Goal: Communication & Community: Share content

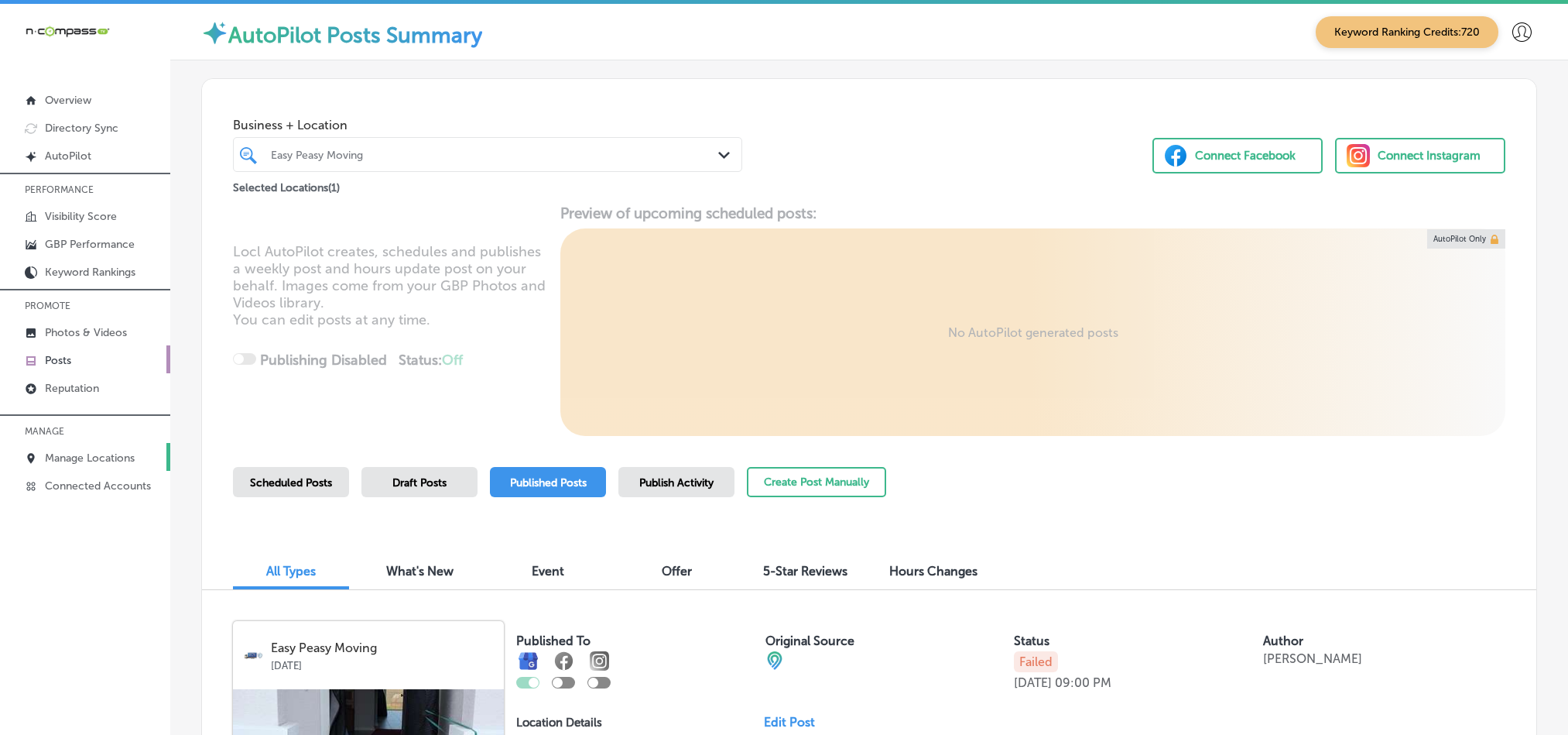
click at [46, 449] on link "Manage Locations" at bounding box center [85, 457] width 170 height 28
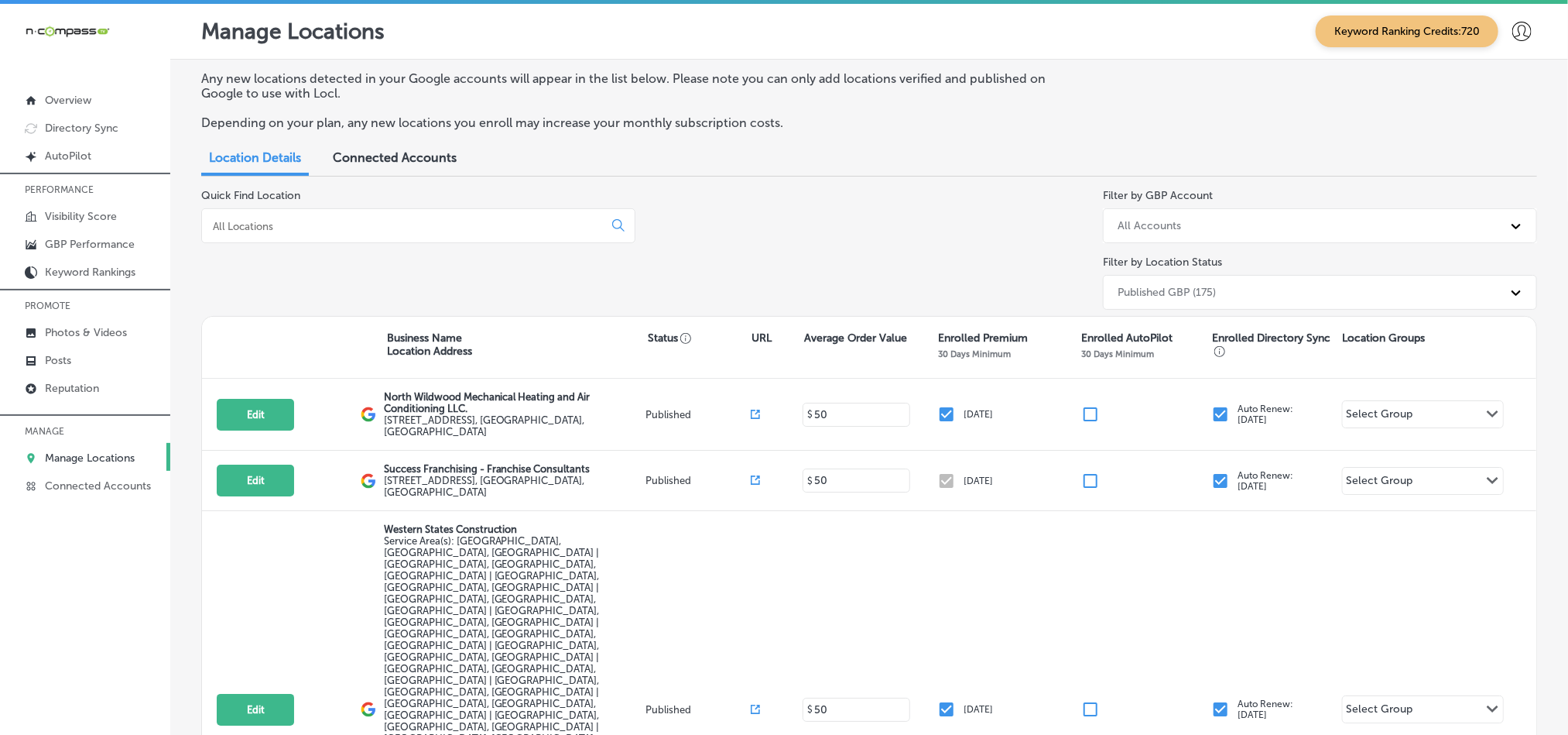
drag, startPoint x: 488, startPoint y: 237, endPoint x: 488, endPoint y: 227, distance: 10.0
click at [488, 237] on div at bounding box center [417, 226] width 434 height 35
click at [488, 219] on input at bounding box center [405, 226] width 388 height 14
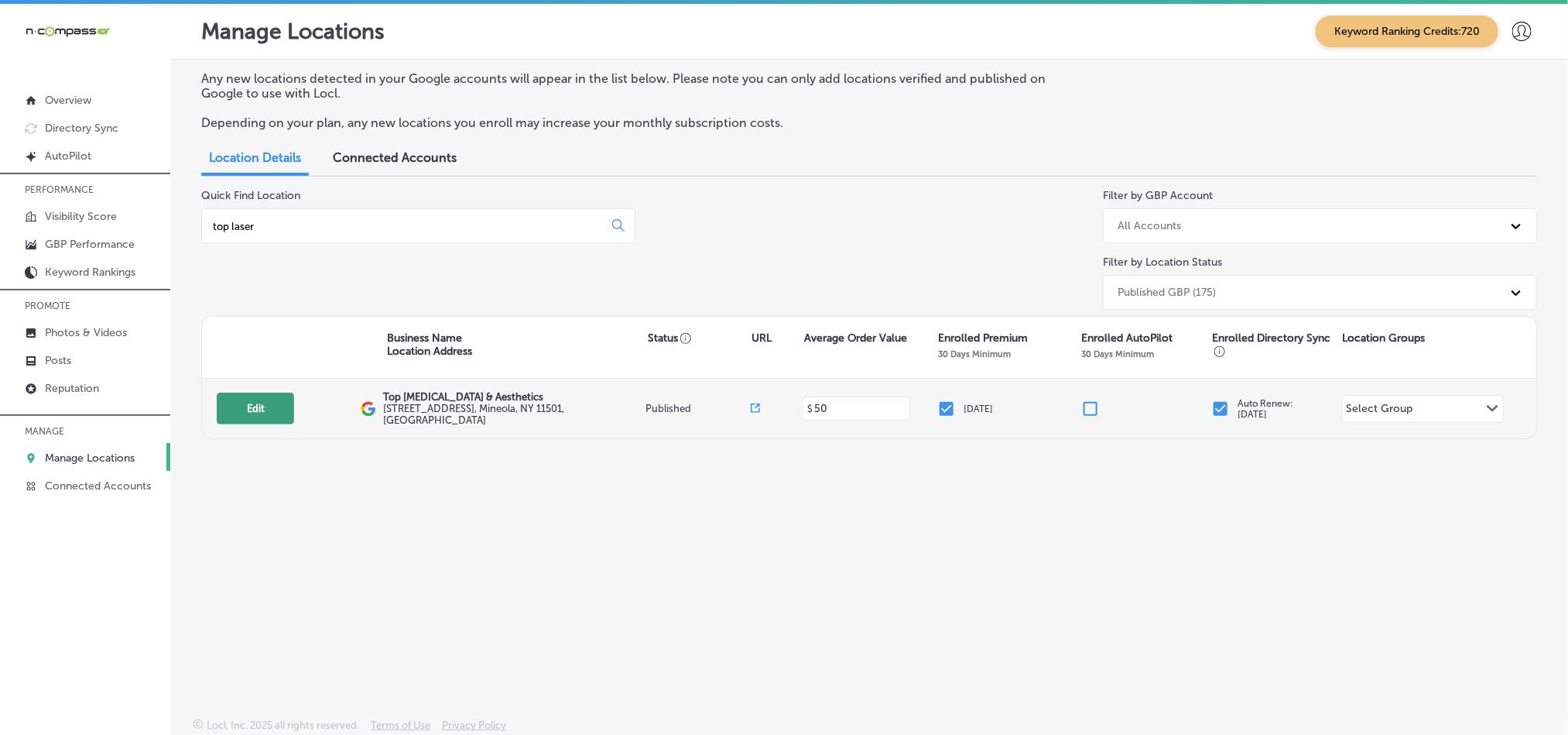
type input "top laser"
click at [260, 423] on button "Edit" at bounding box center [255, 408] width 77 height 32
select select "US"
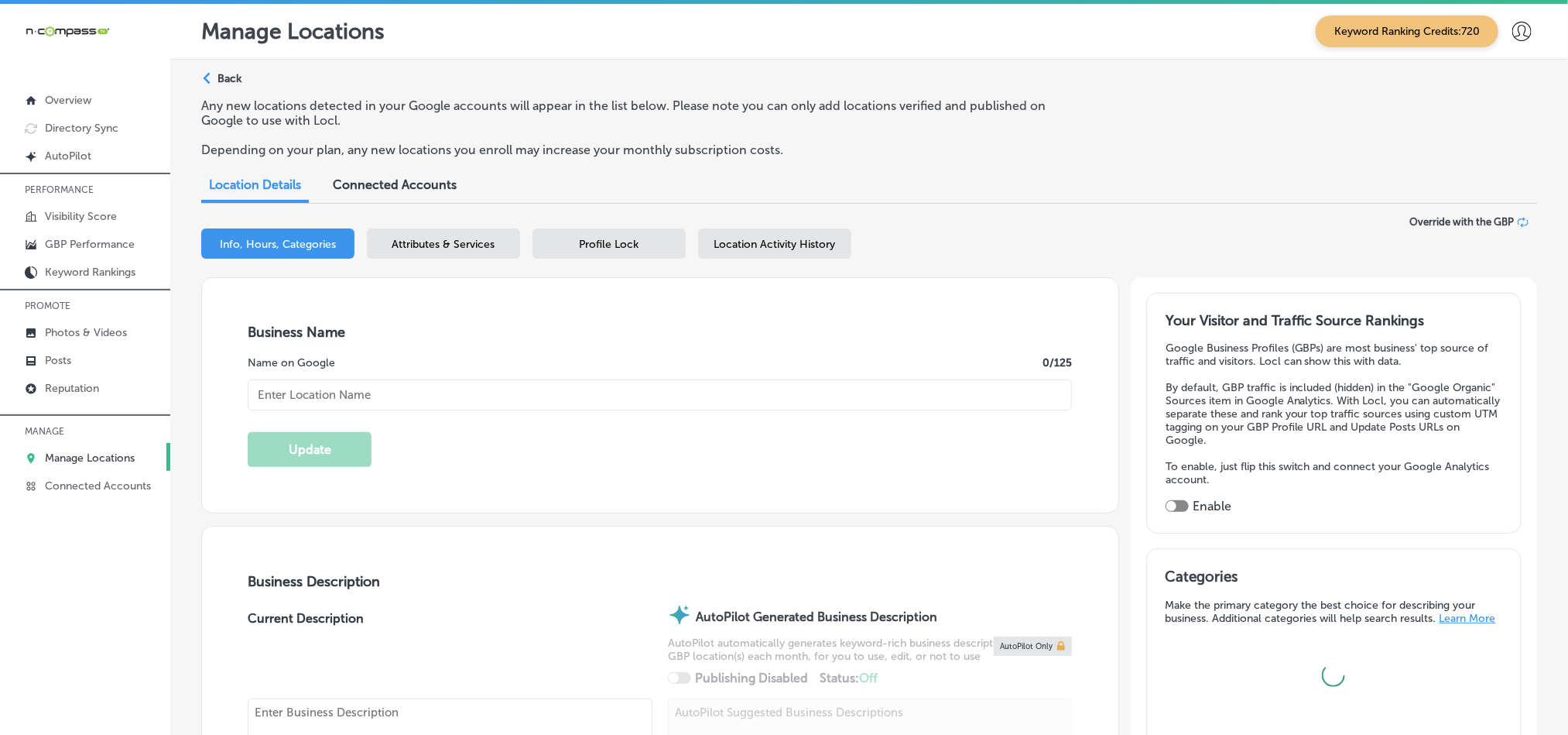
type input "Top [MEDICAL_DATA] & Aesthetics"
type input "[STREET_ADDRESS]"
type input "Mineola"
type input "11501"
type input "US"
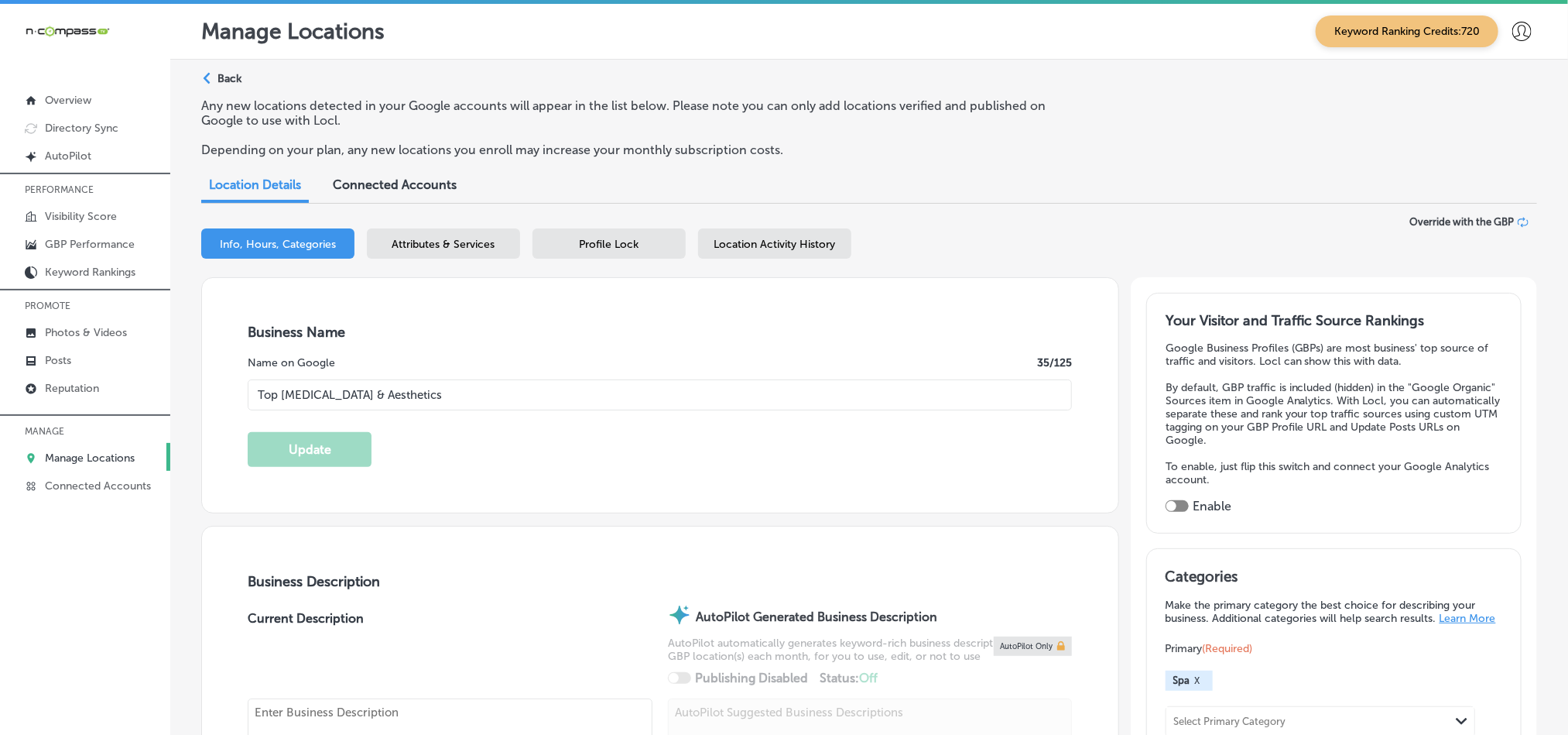
type input "[URL][DOMAIN_NAME]"
checkbox input "true"
type textarea "Top [MEDICAL_DATA] & Aesthetics is a state-of-the-art [MEDICAL_DATA] spa servin…"
type input "[PHONE_NUMBER]"
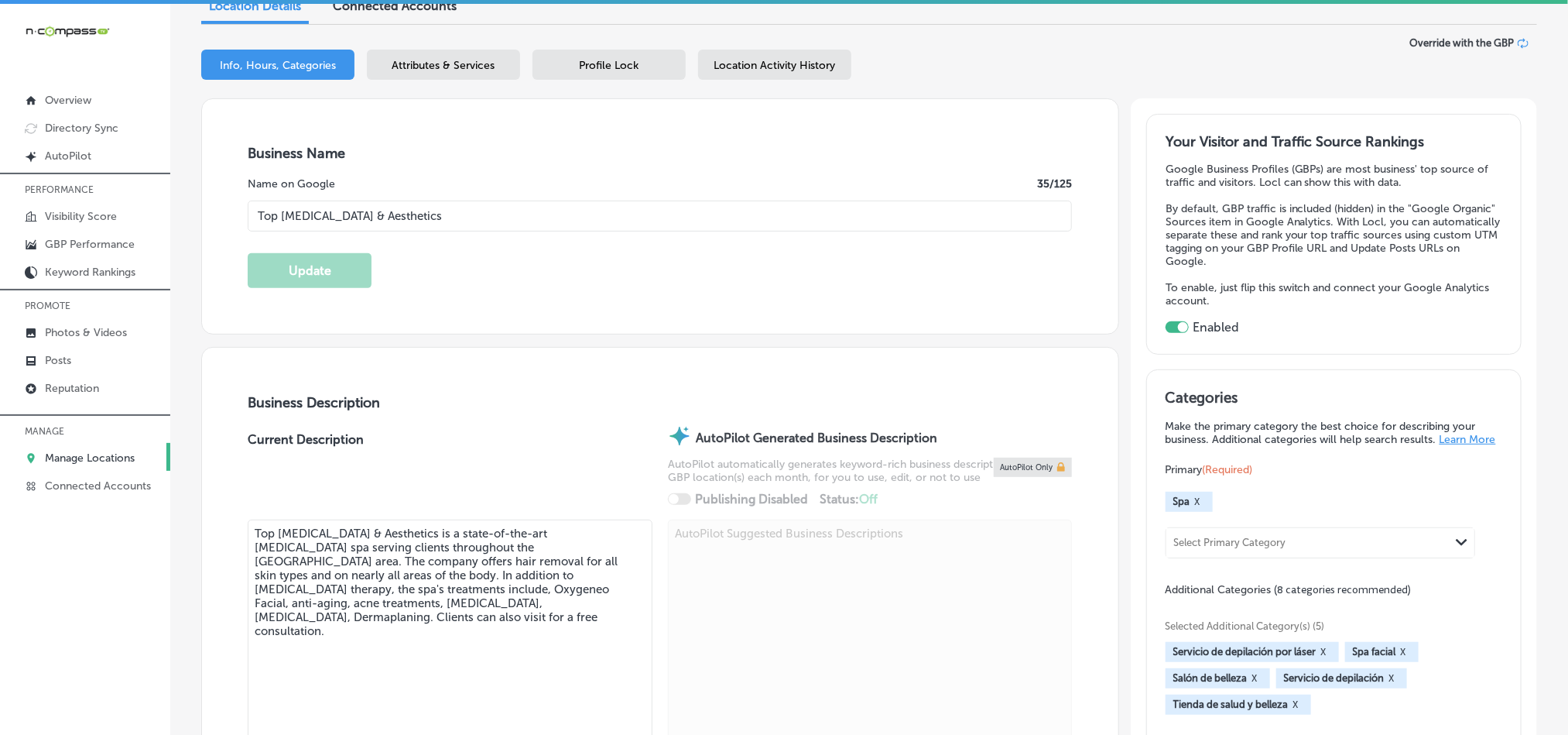
scroll to position [194, 0]
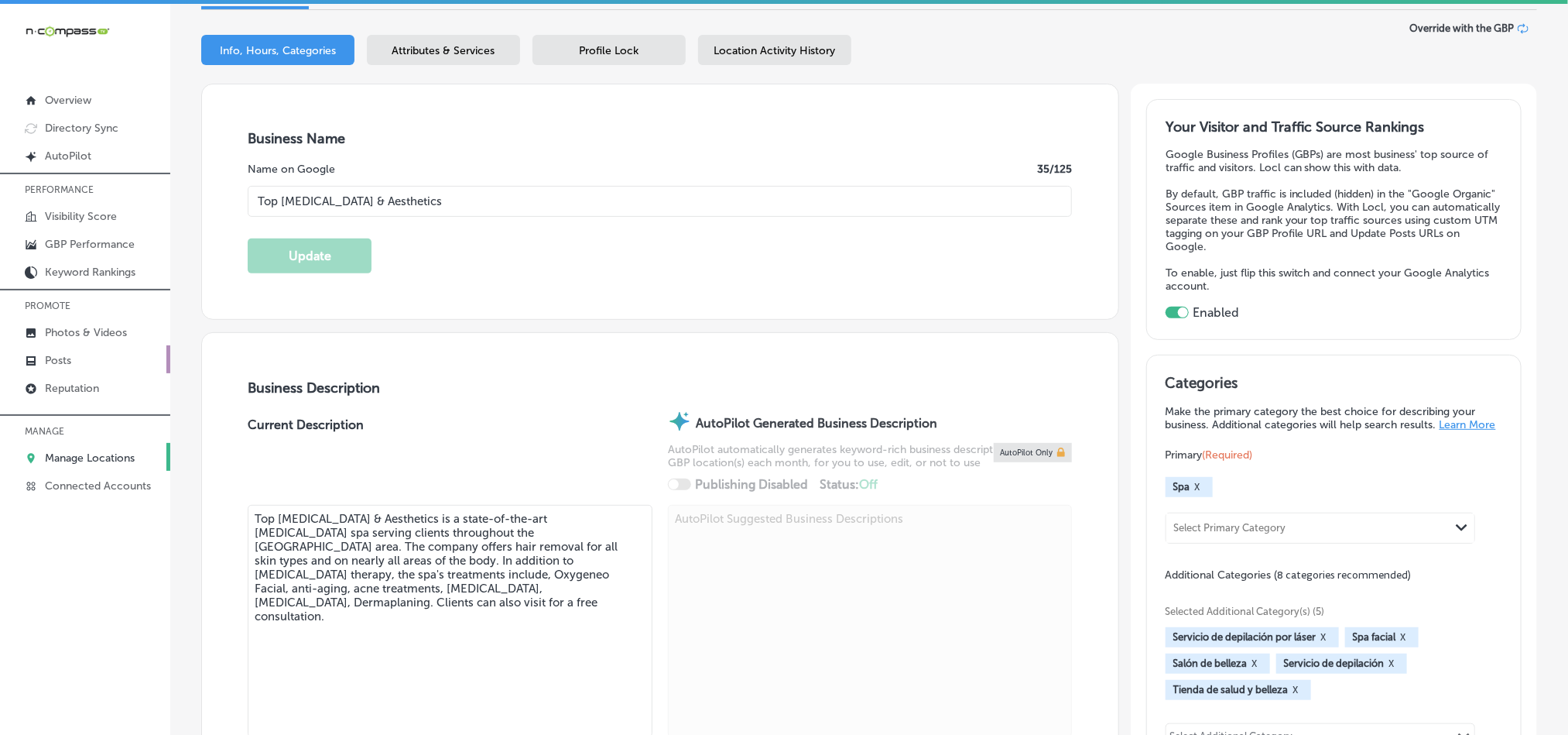
click at [65, 361] on p "Posts" at bounding box center [57, 360] width 26 height 13
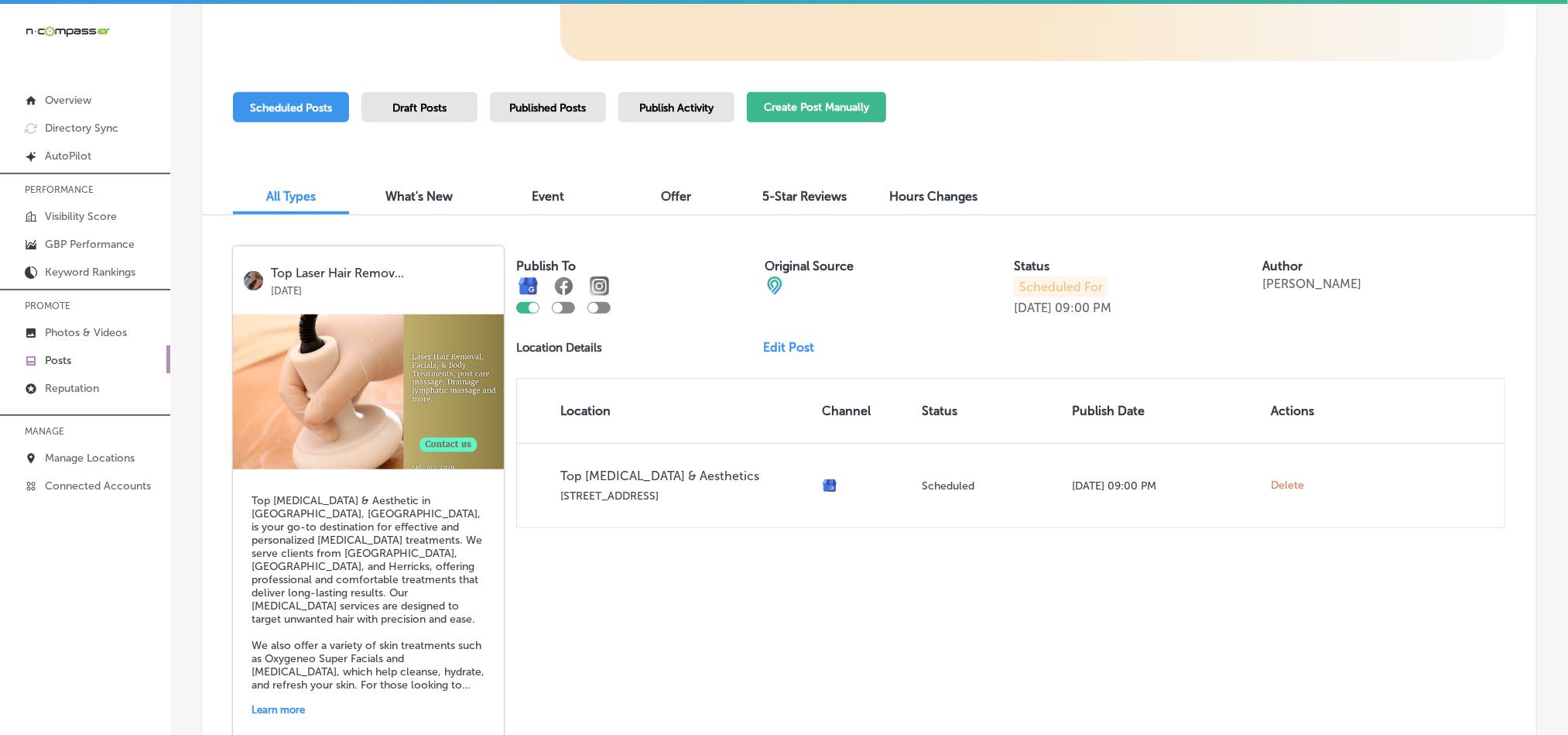
scroll to position [361, 0]
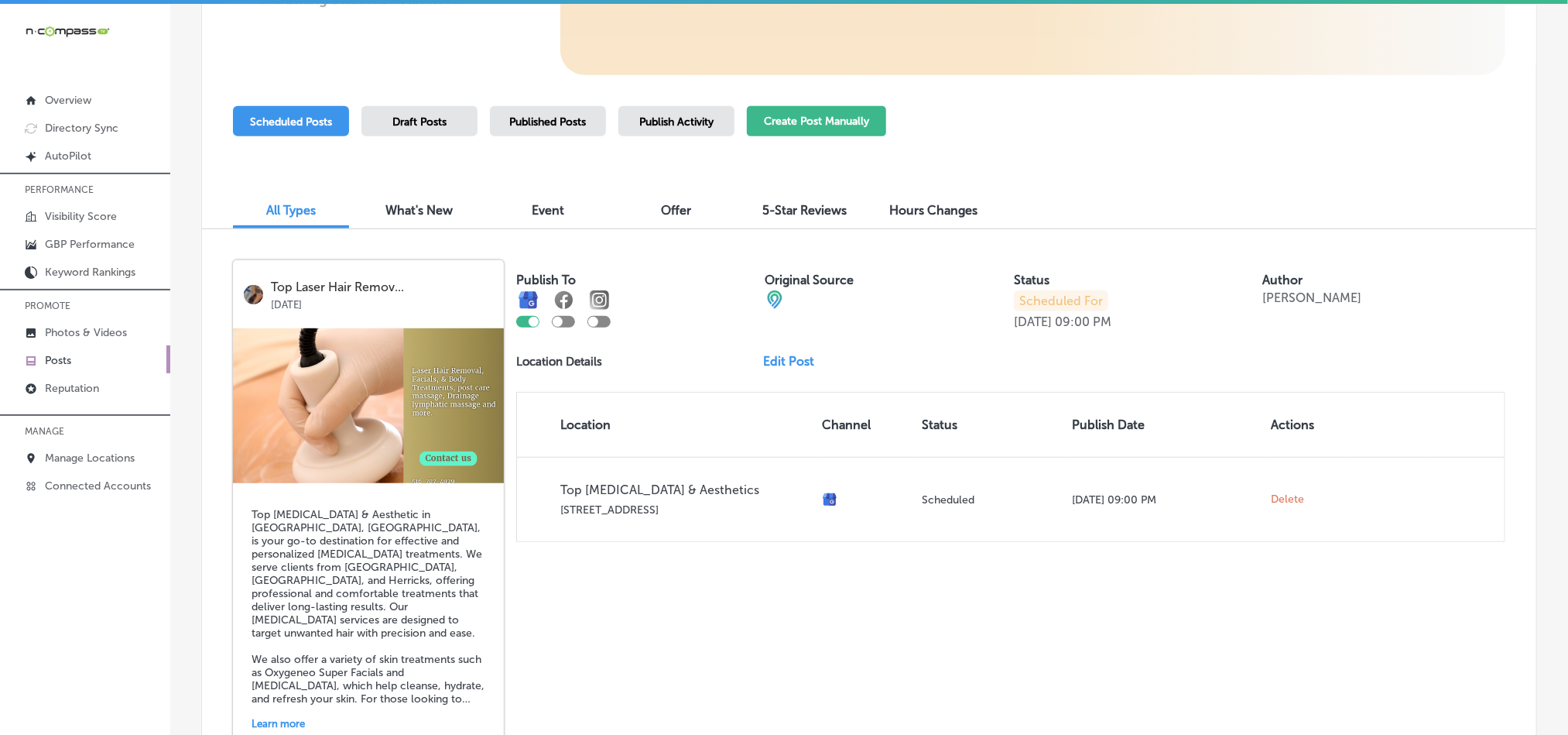
click at [806, 116] on button "Create Post Manually" at bounding box center [816, 121] width 139 height 30
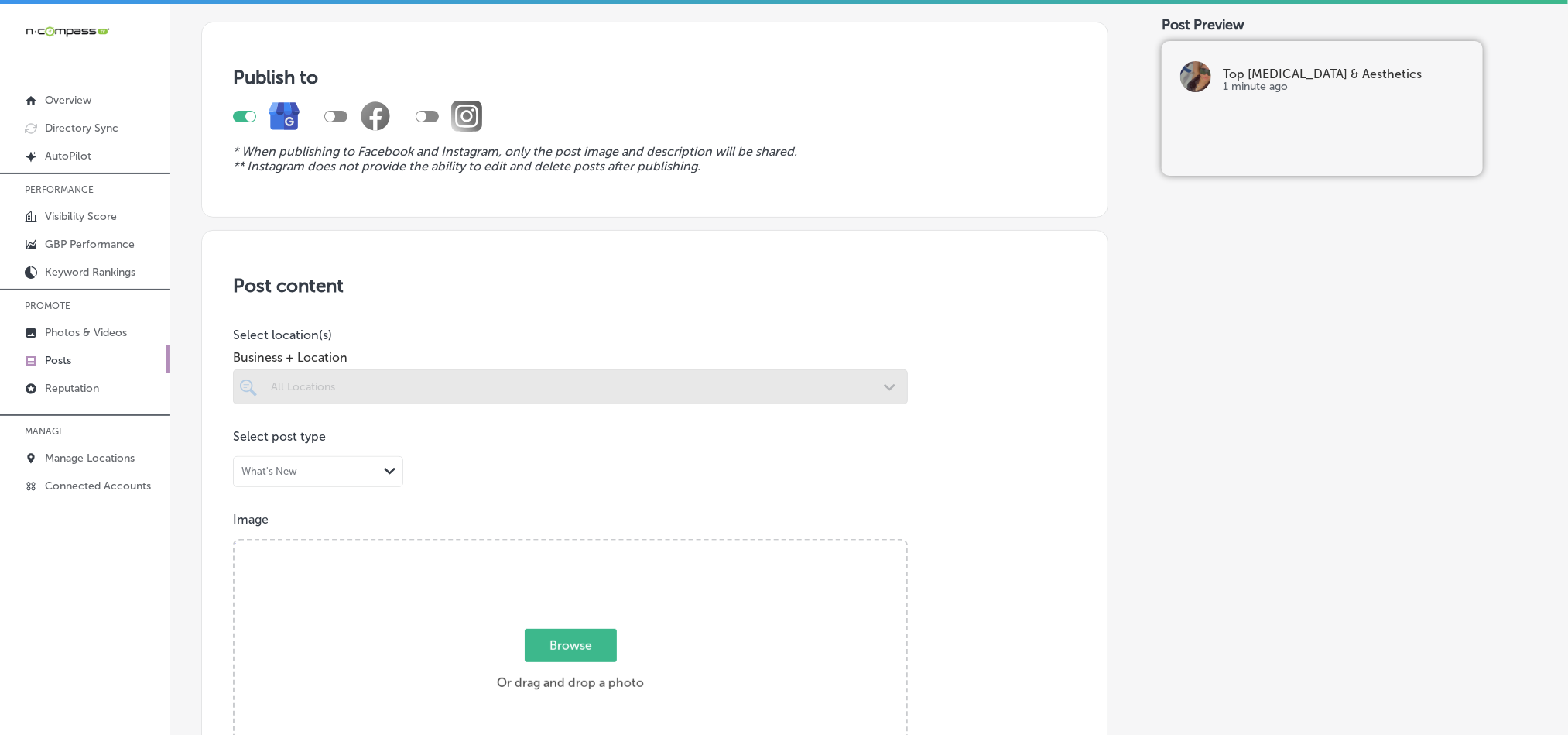
scroll to position [154, 0]
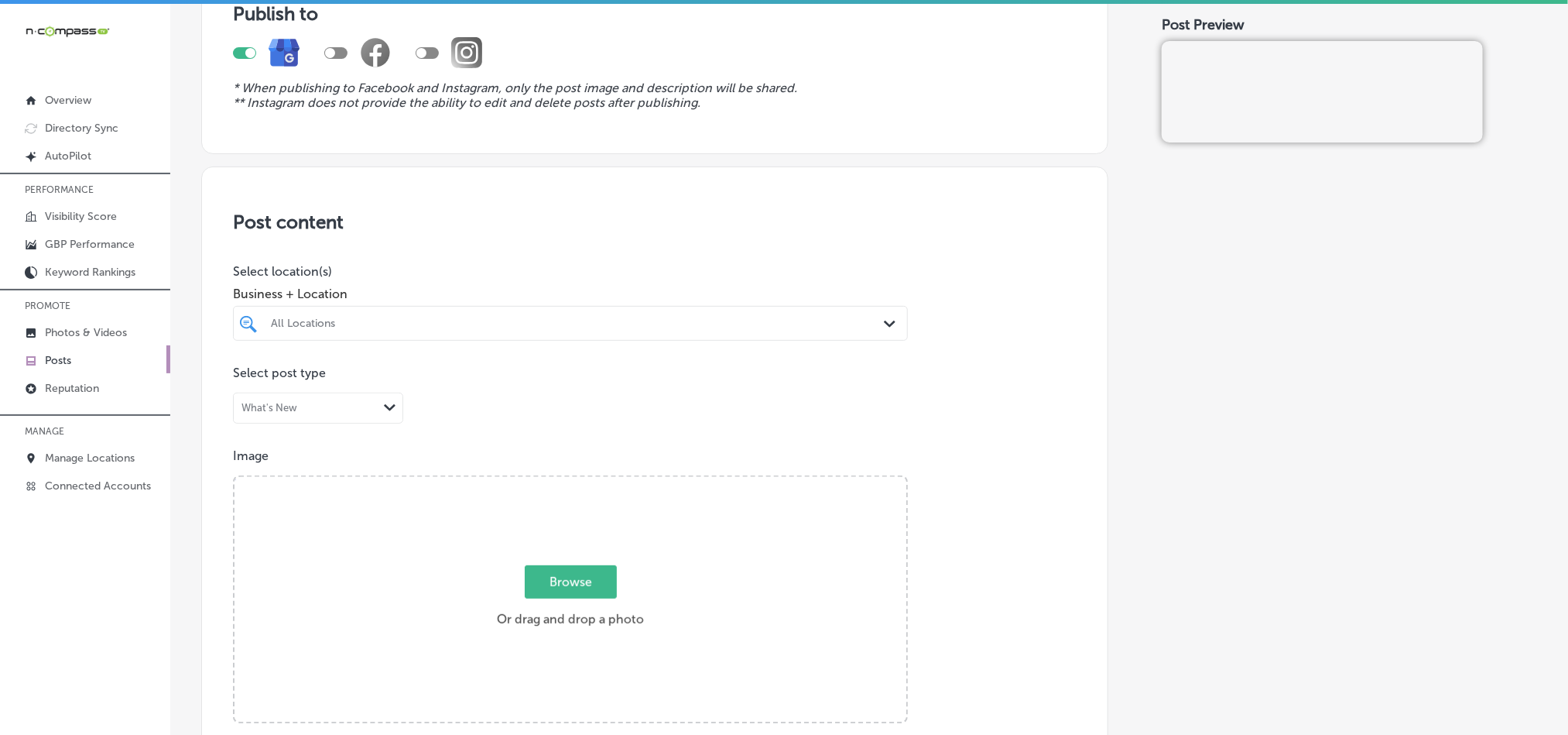
click at [771, 312] on div "All Locations" at bounding box center [570, 323] width 615 height 24
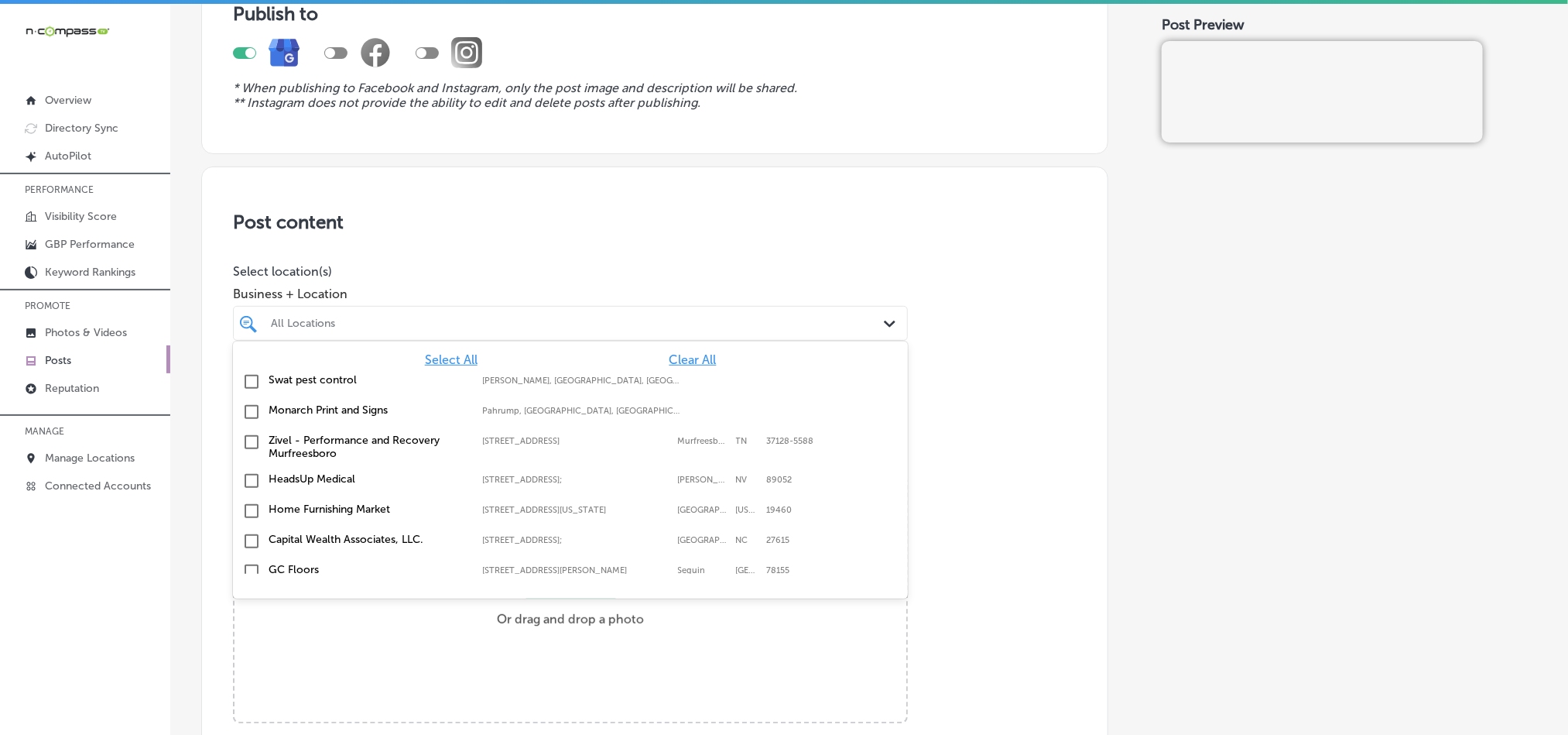
click at [681, 351] on div "Select All Clear All Swat pest control [PERSON_NAME], [GEOGRAPHIC_DATA], [GEOGR…" at bounding box center [570, 457] width 675 height 232
click at [681, 347] on div "Select All Clear All Swat pest control [PERSON_NAME], [GEOGRAPHIC_DATA], [GEOGR…" at bounding box center [570, 457] width 675 height 232
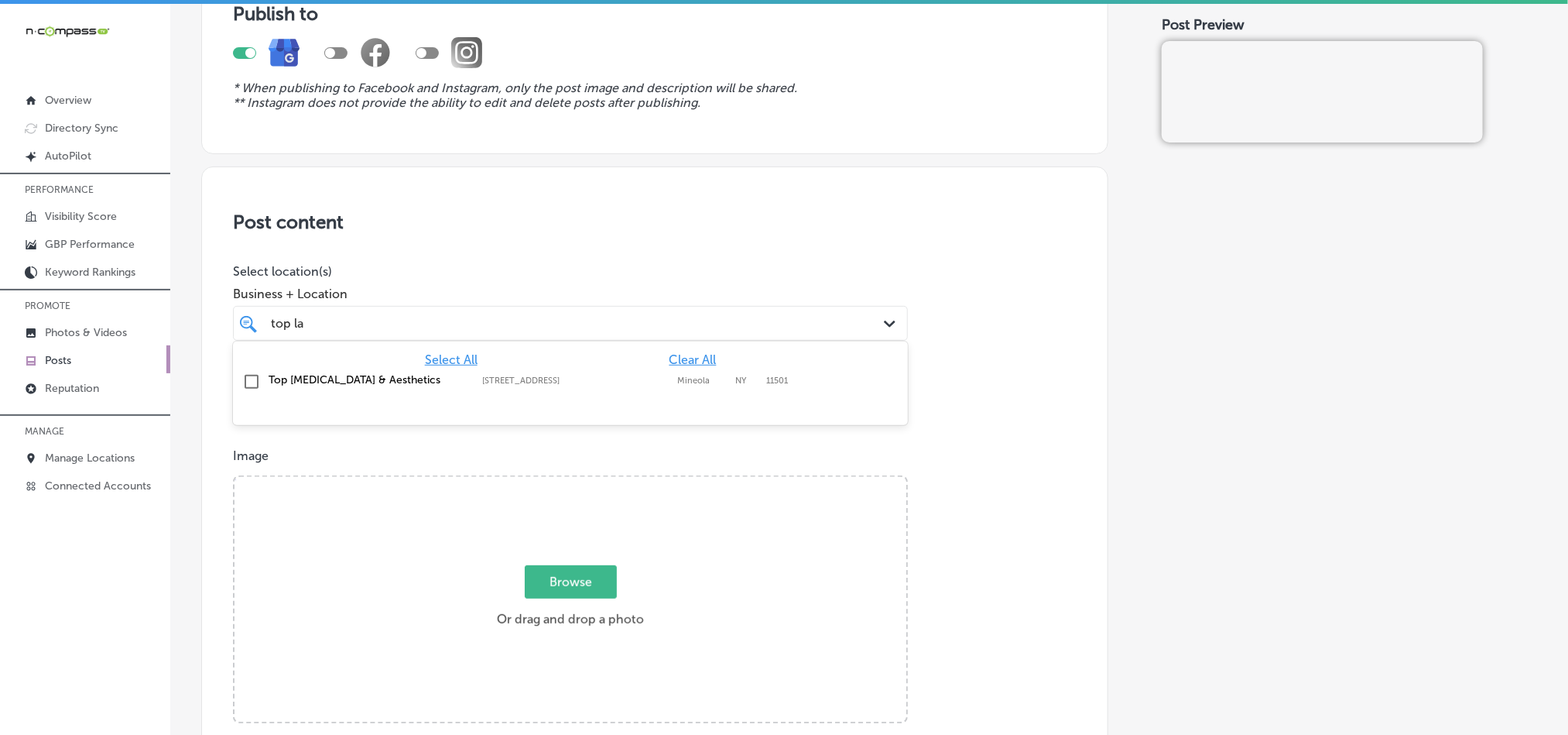
click at [245, 383] on input "checkbox" at bounding box center [251, 381] width 18 height 18
type input "top la"
click at [620, 231] on h3 "Post content" at bounding box center [654, 221] width 843 height 23
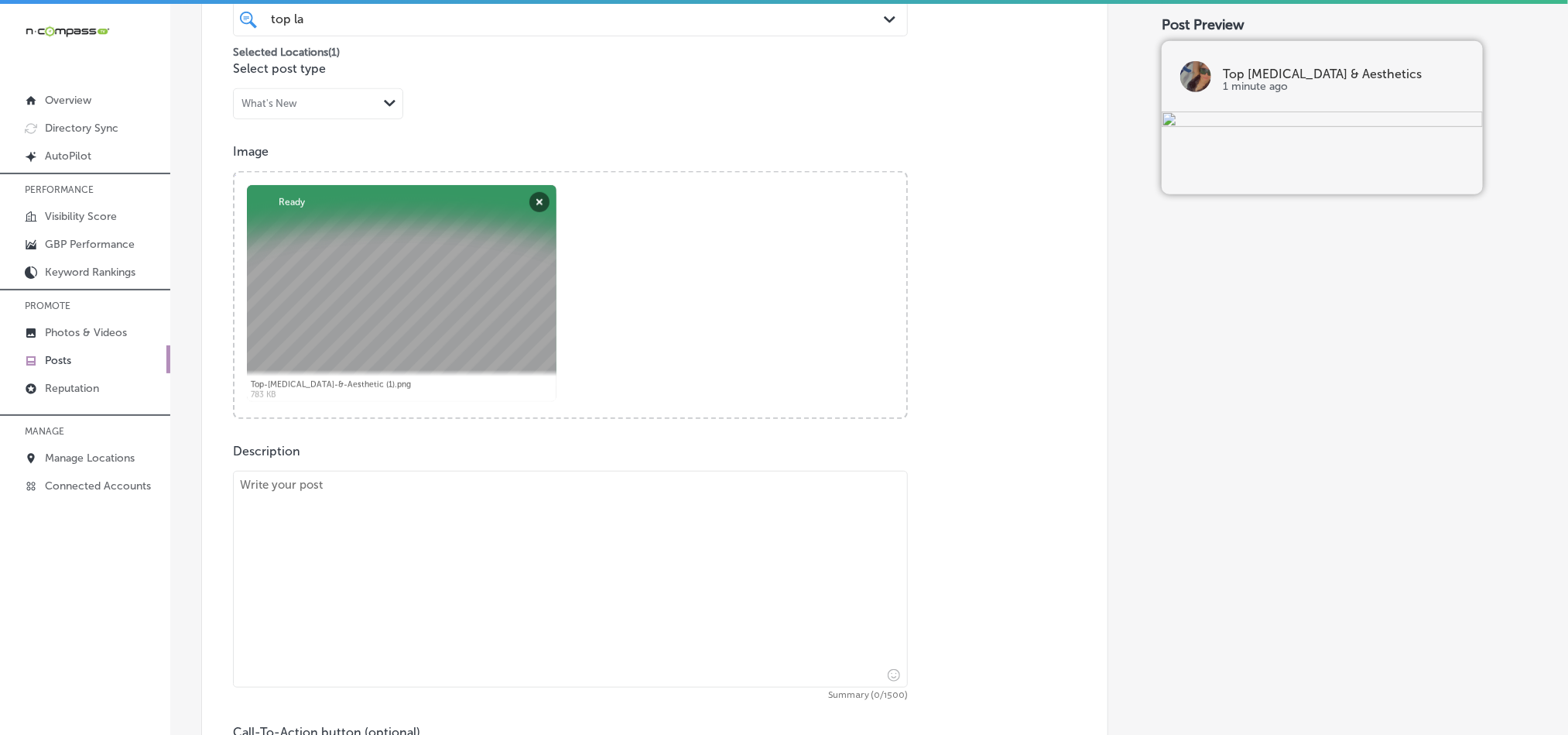
scroll to position [465, 0]
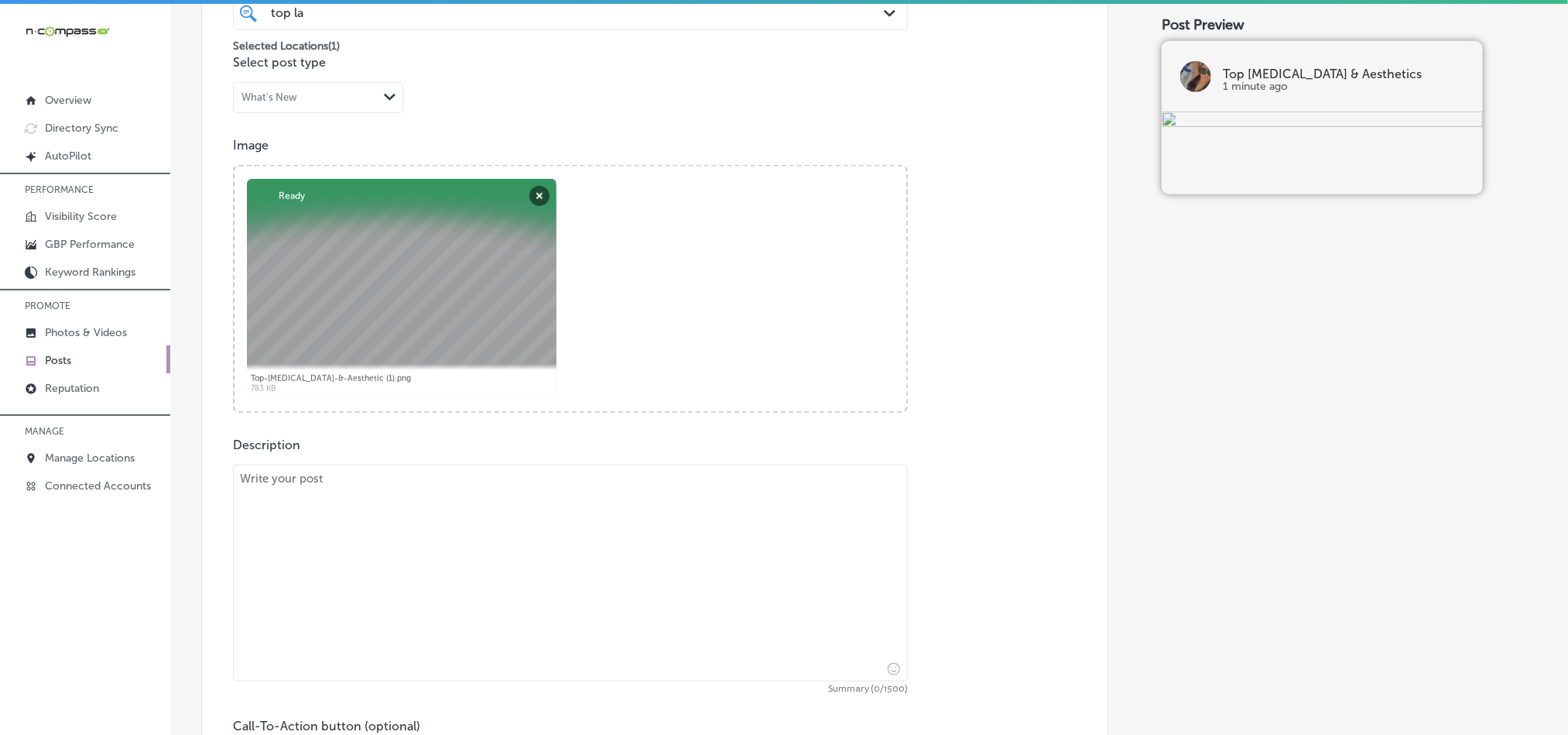
click at [426, 555] on textarea at bounding box center [570, 573] width 675 height 216
paste textarea "At Top [MEDICAL_DATA] & Aesthetic, we proudly serve clients in [GEOGRAPHIC_DATA…"
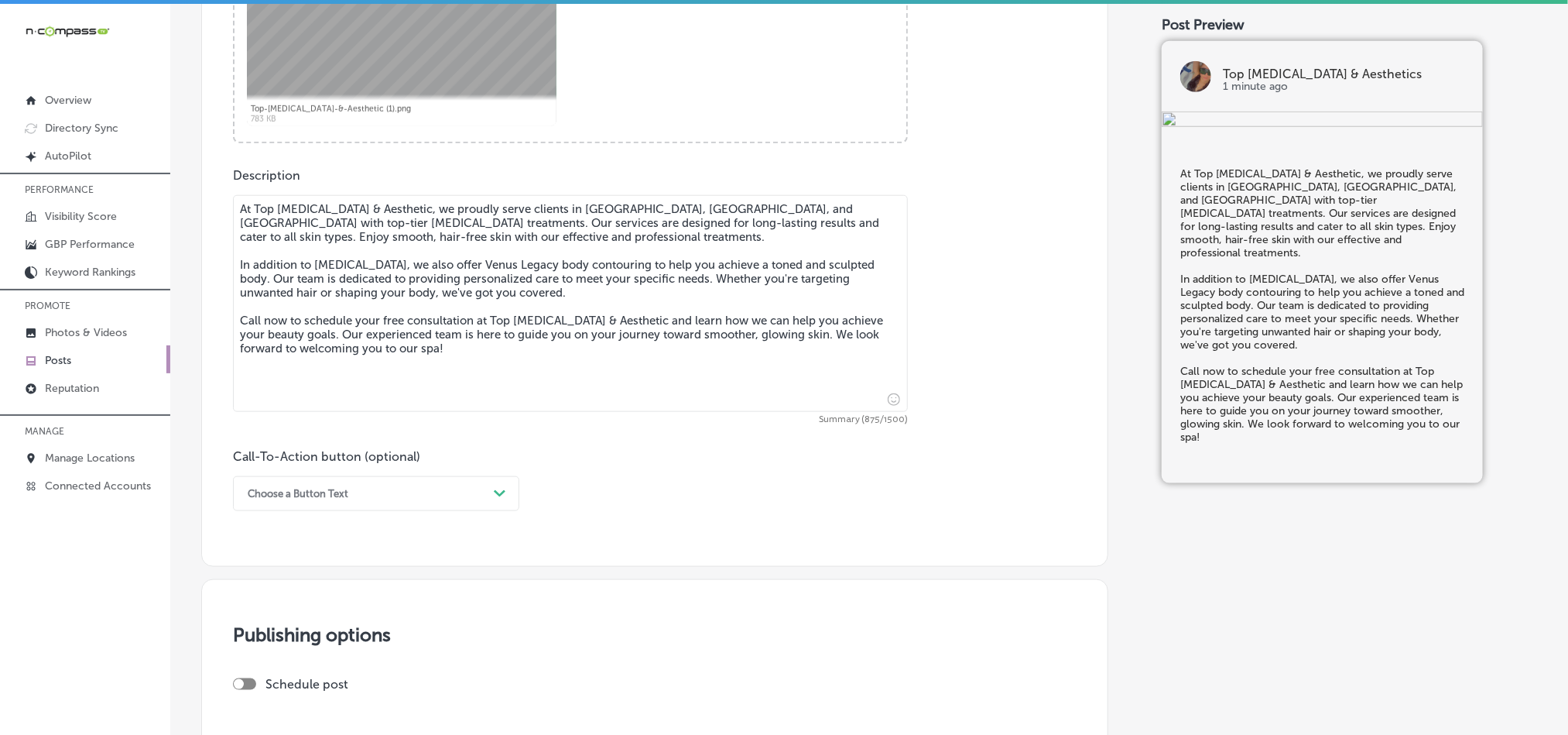
scroll to position [735, 0]
type textarea "At Top [MEDICAL_DATA] & Aesthetic, we proudly serve clients in [GEOGRAPHIC_DATA…"
click at [383, 498] on div "Choose a Button Text" at bounding box center [364, 492] width 247 height 24
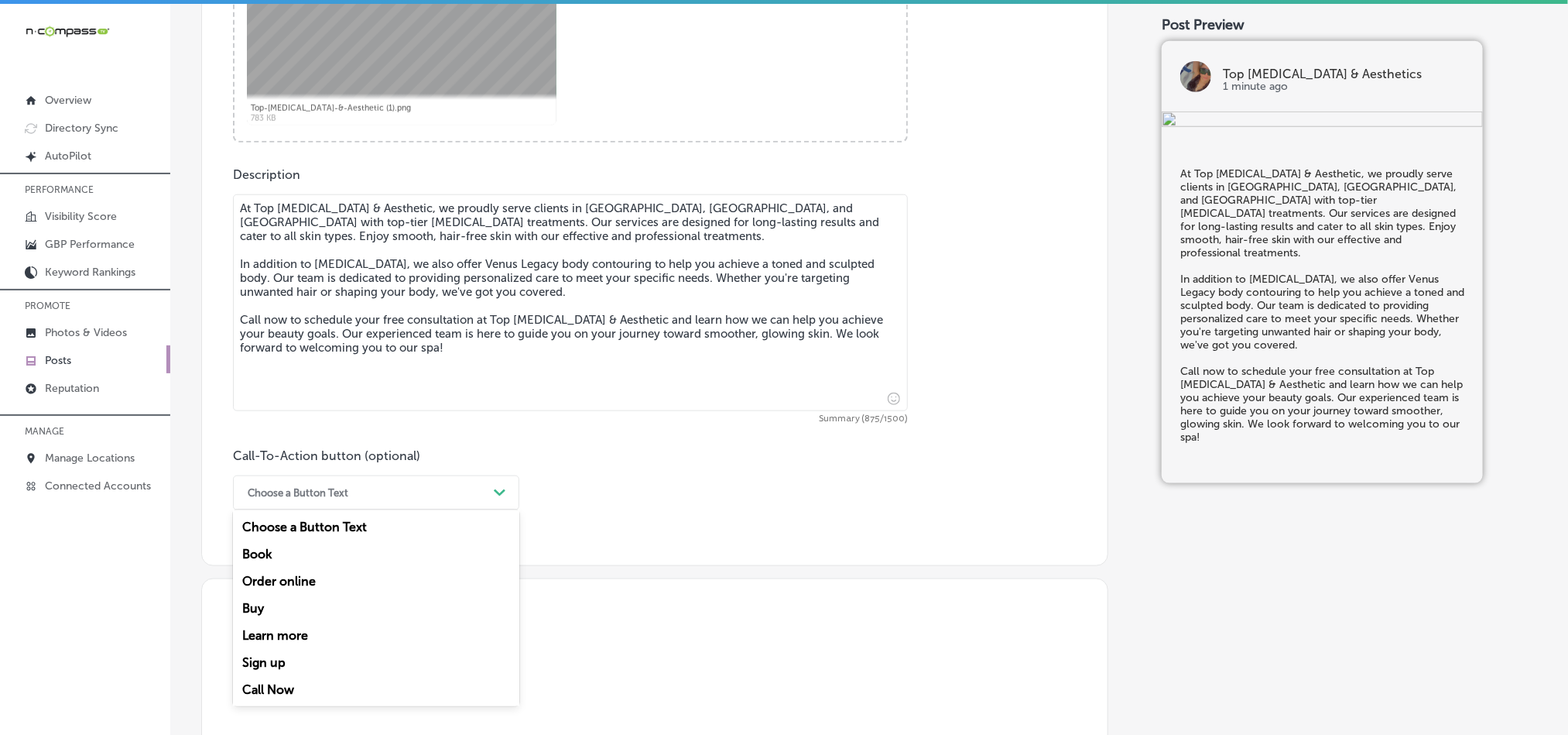
click at [288, 690] on div "Call Now" at bounding box center [376, 690] width 286 height 27
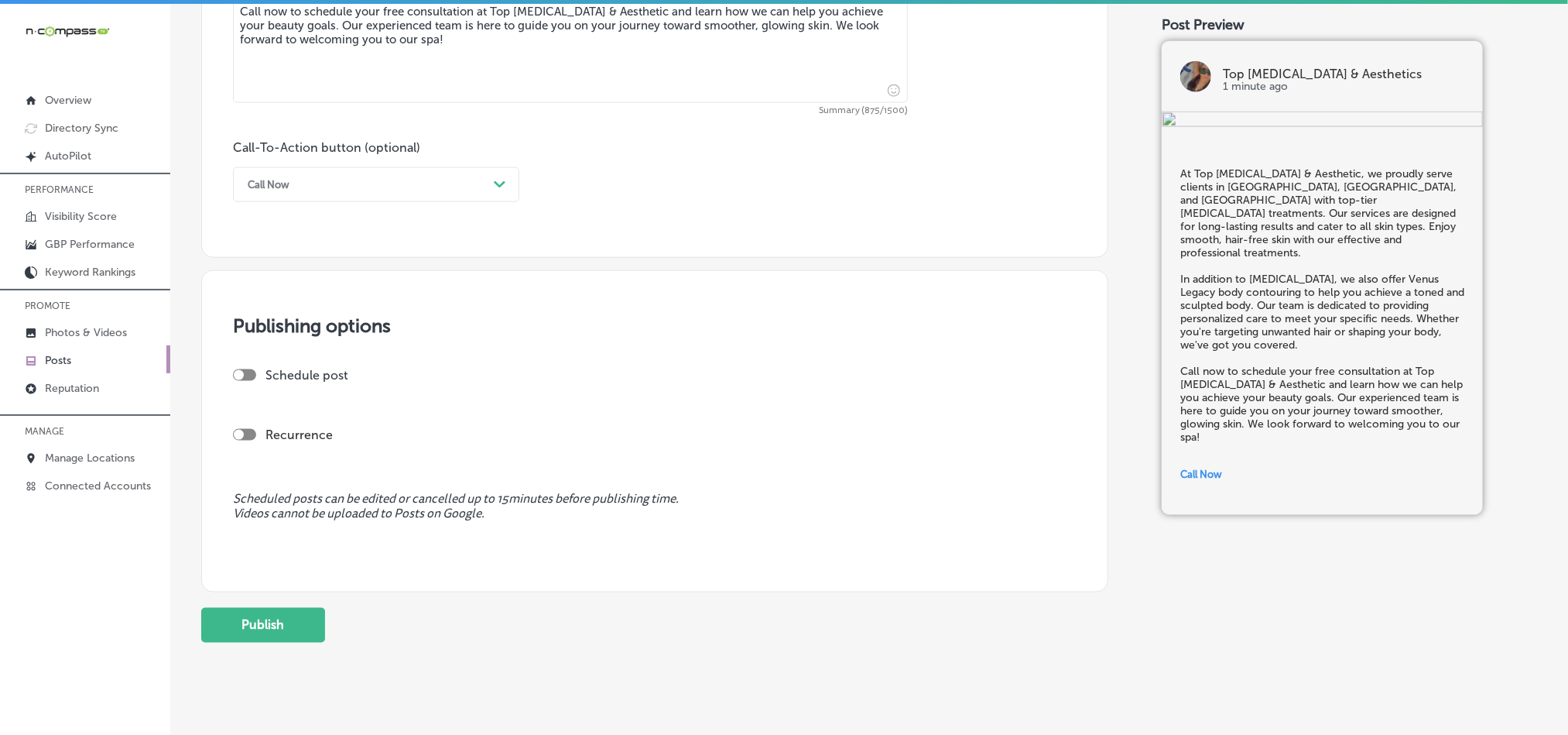
scroll to position [1045, 0]
click at [251, 378] on div at bounding box center [245, 372] width 24 height 12
checkbox input "true"
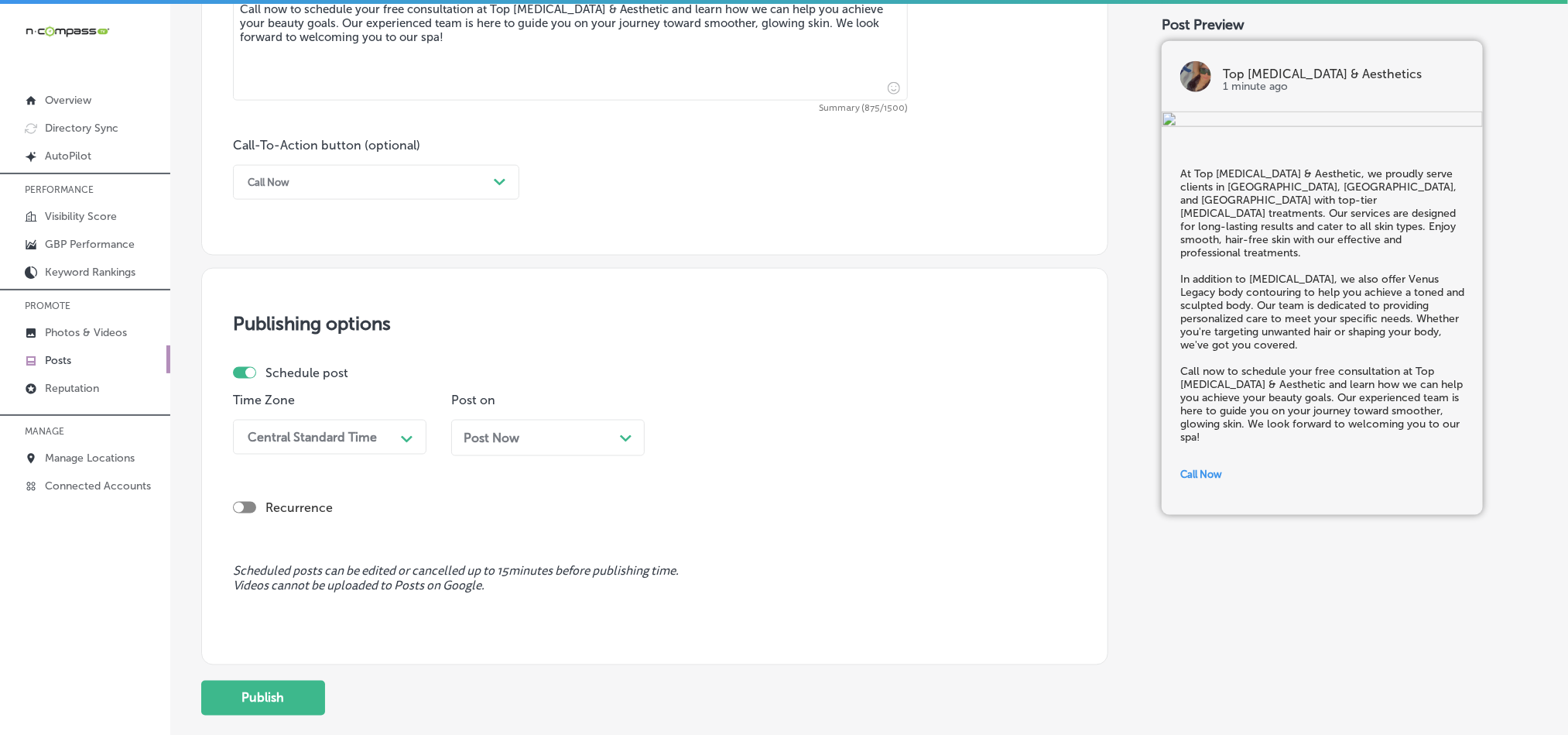
drag, startPoint x: 391, startPoint y: 441, endPoint x: 386, endPoint y: 453, distance: 13.0
click at [390, 444] on div "Central Standard Time" at bounding box center [317, 437] width 155 height 27
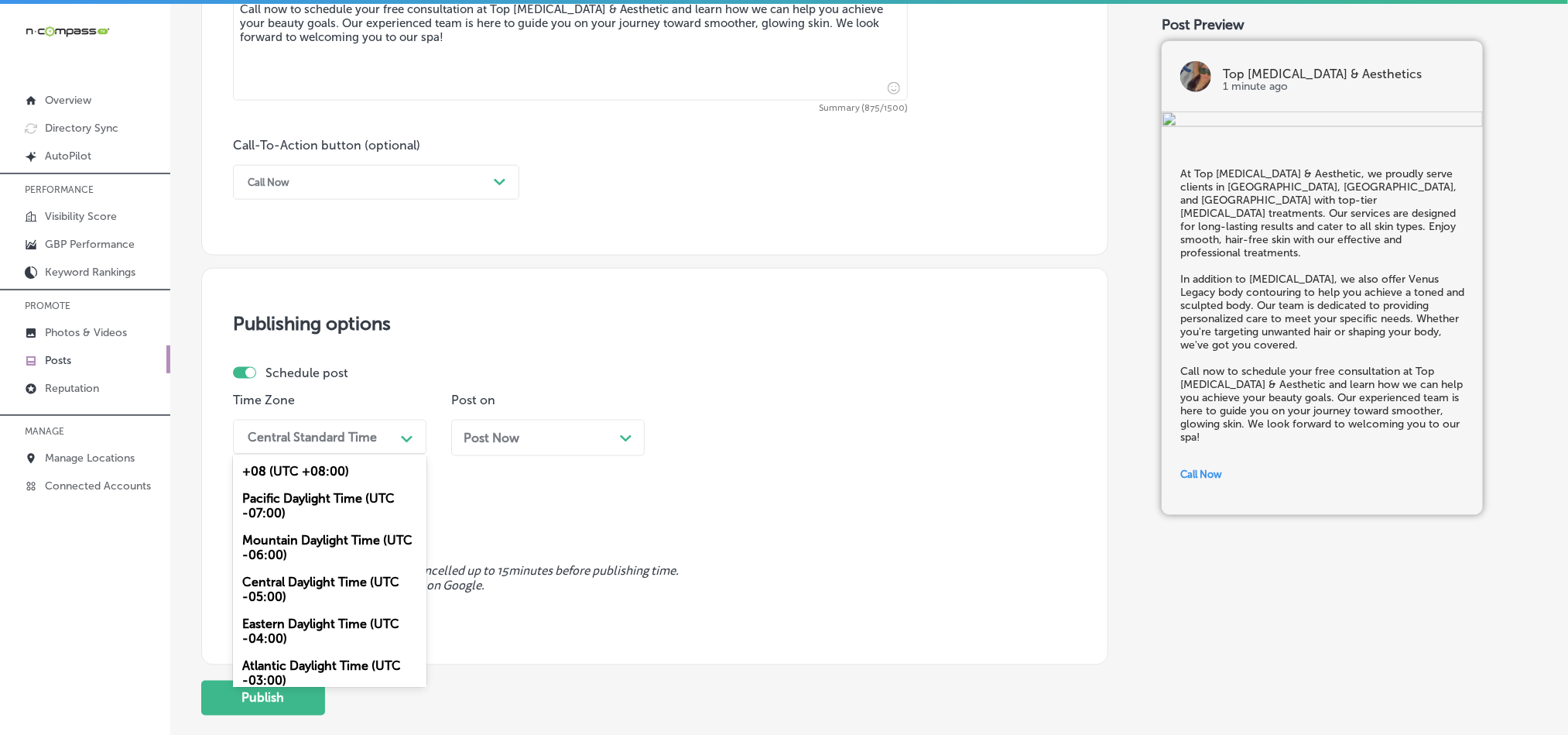
click at [284, 541] on div "Mountain Daylight Time (UTC -06:00)" at bounding box center [329, 548] width 194 height 42
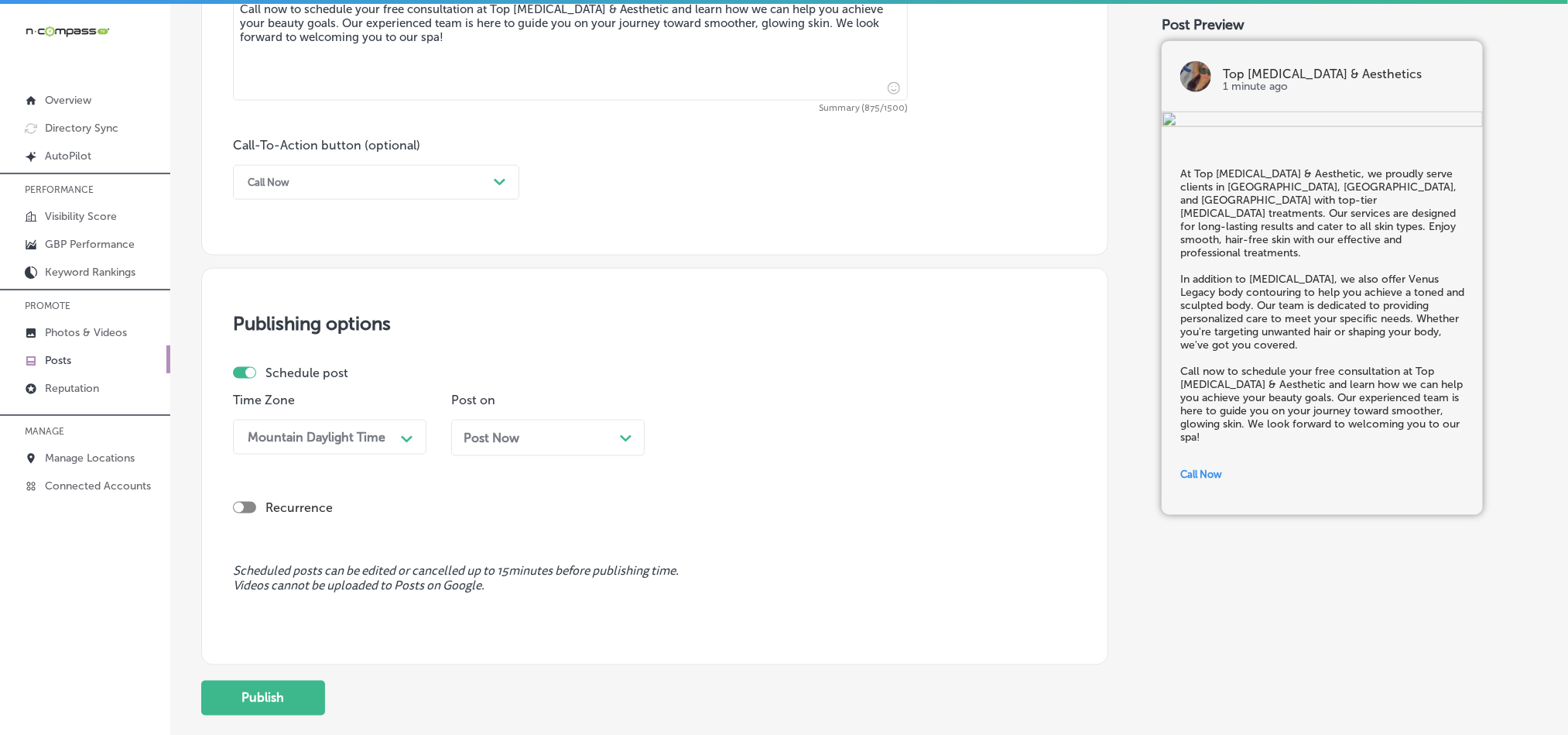
click at [576, 445] on div "Post Now Path Created with Sketch." at bounding box center [548, 438] width 168 height 15
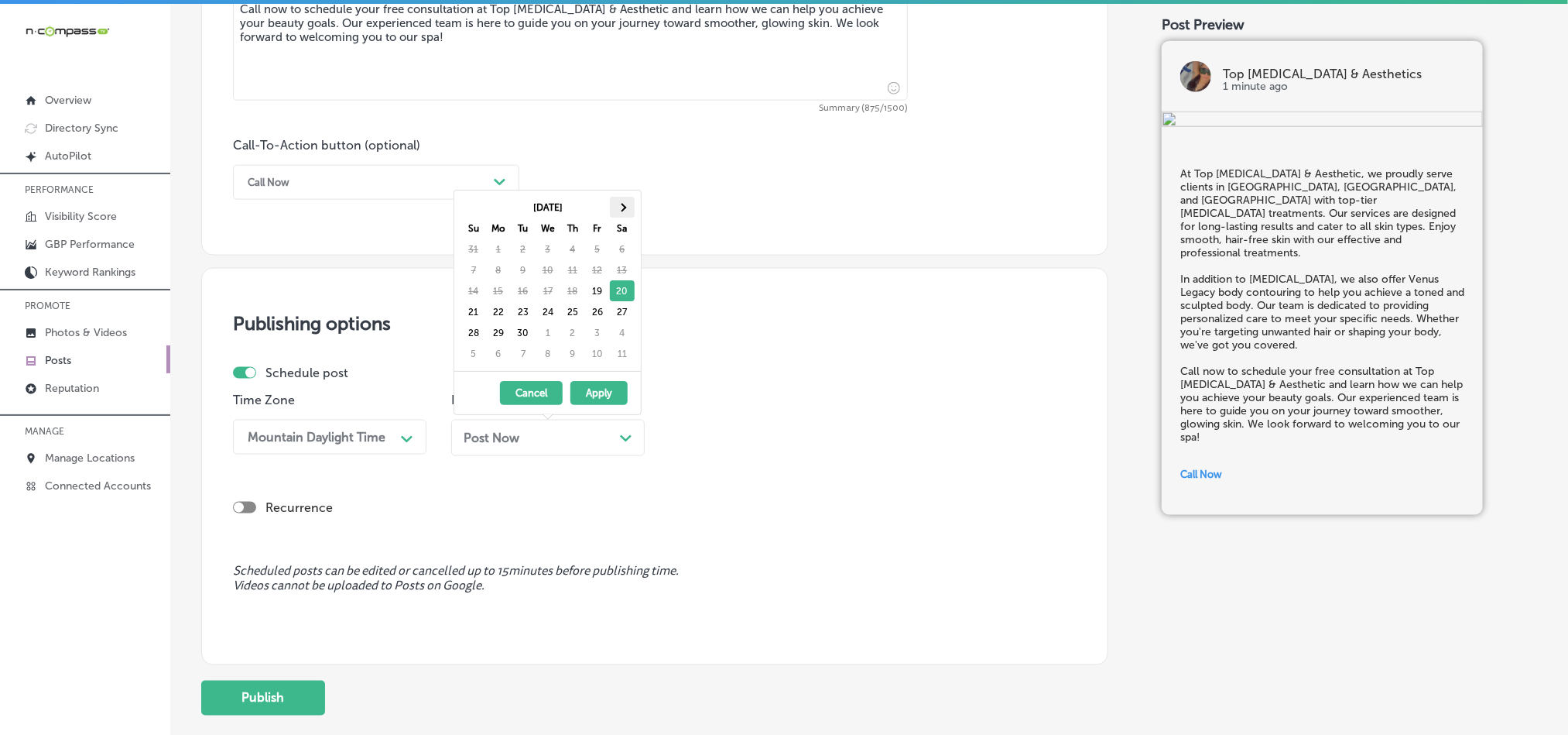
click at [623, 207] on span at bounding box center [621, 206] width 8 height 8
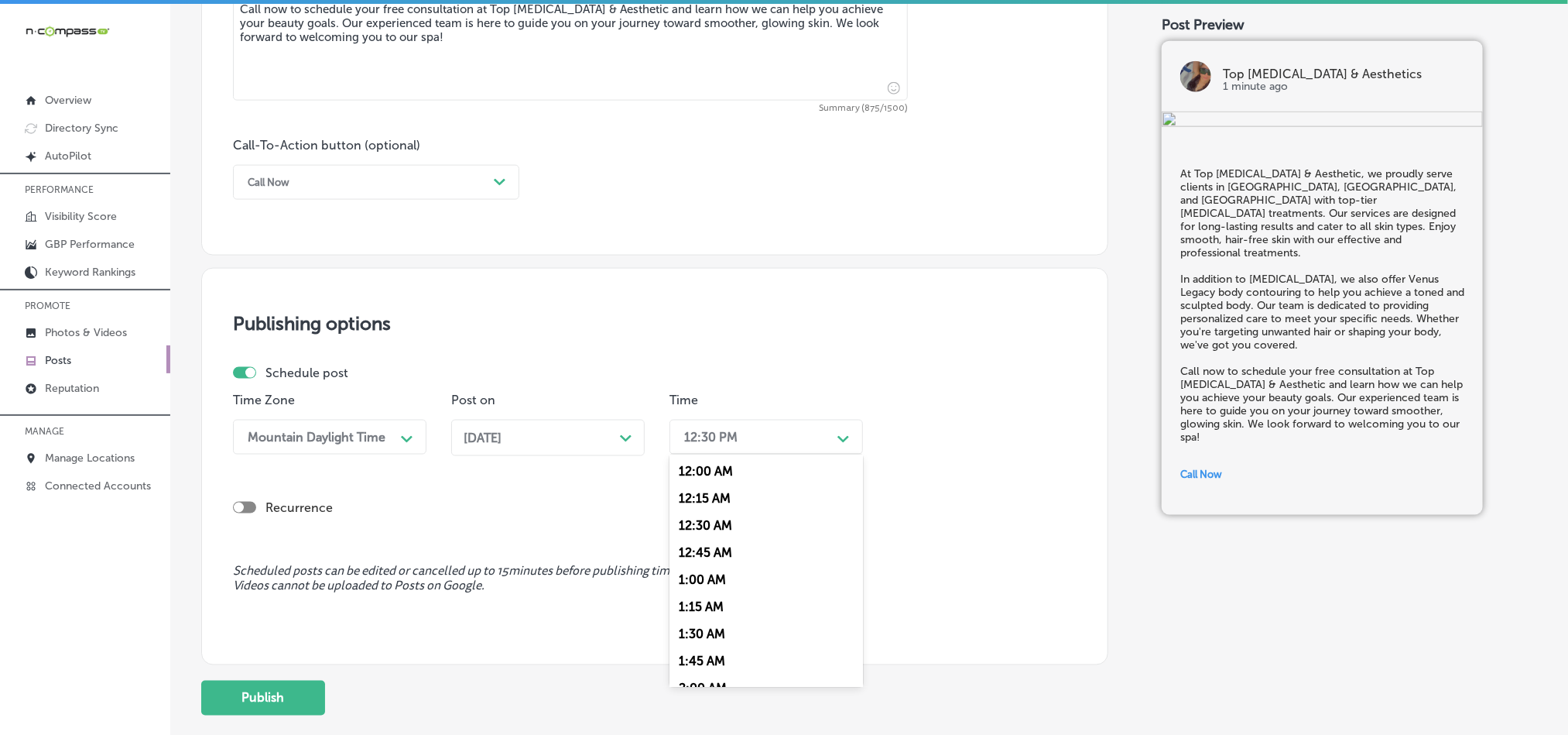
click at [719, 439] on div "12:30 PM" at bounding box center [710, 437] width 54 height 15
click at [711, 534] on div "7:00 AM" at bounding box center [766, 533] width 194 height 27
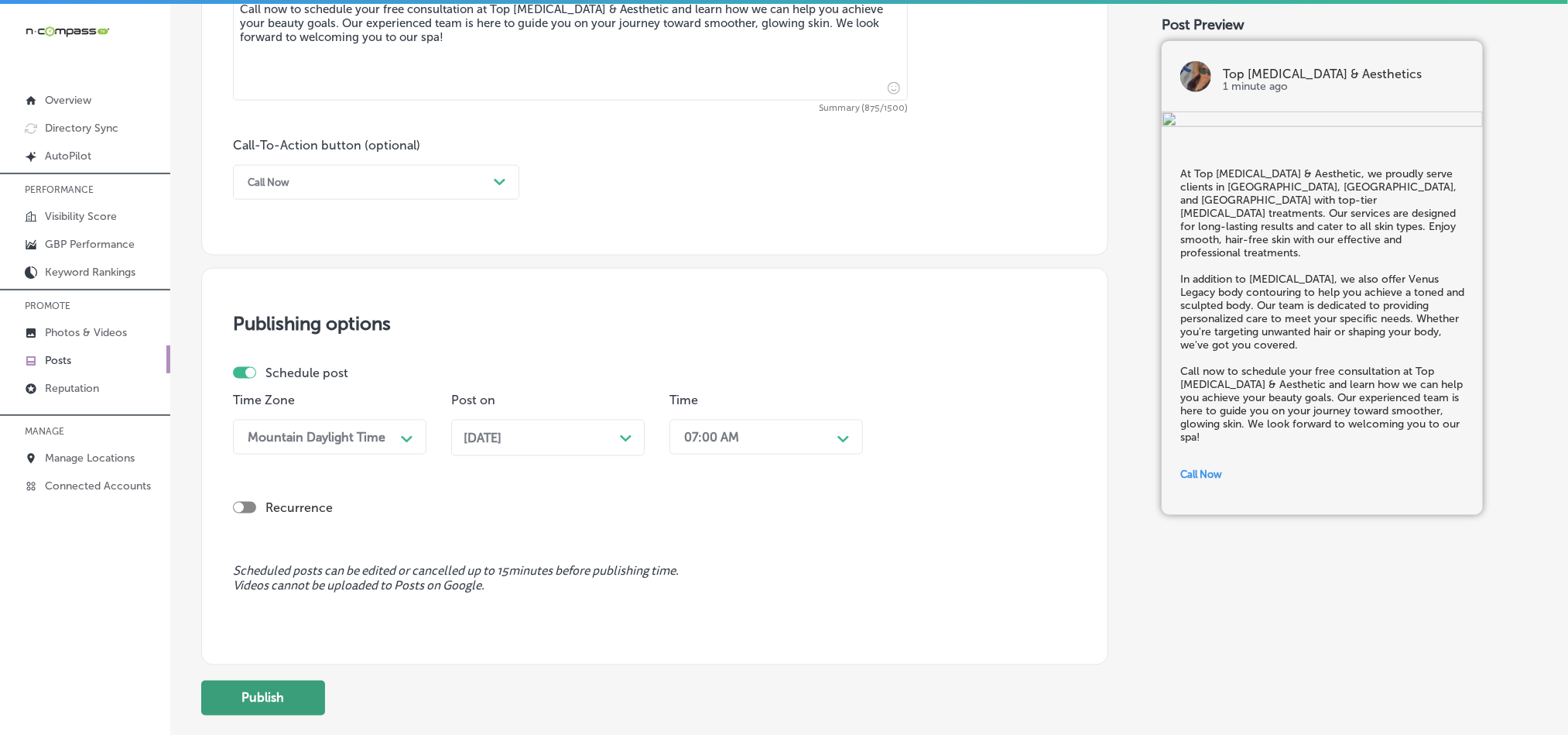
drag, startPoint x: 263, startPoint y: 694, endPoint x: 290, endPoint y: 694, distance: 27.0
click at [266, 694] on button "Publish" at bounding box center [263, 698] width 124 height 35
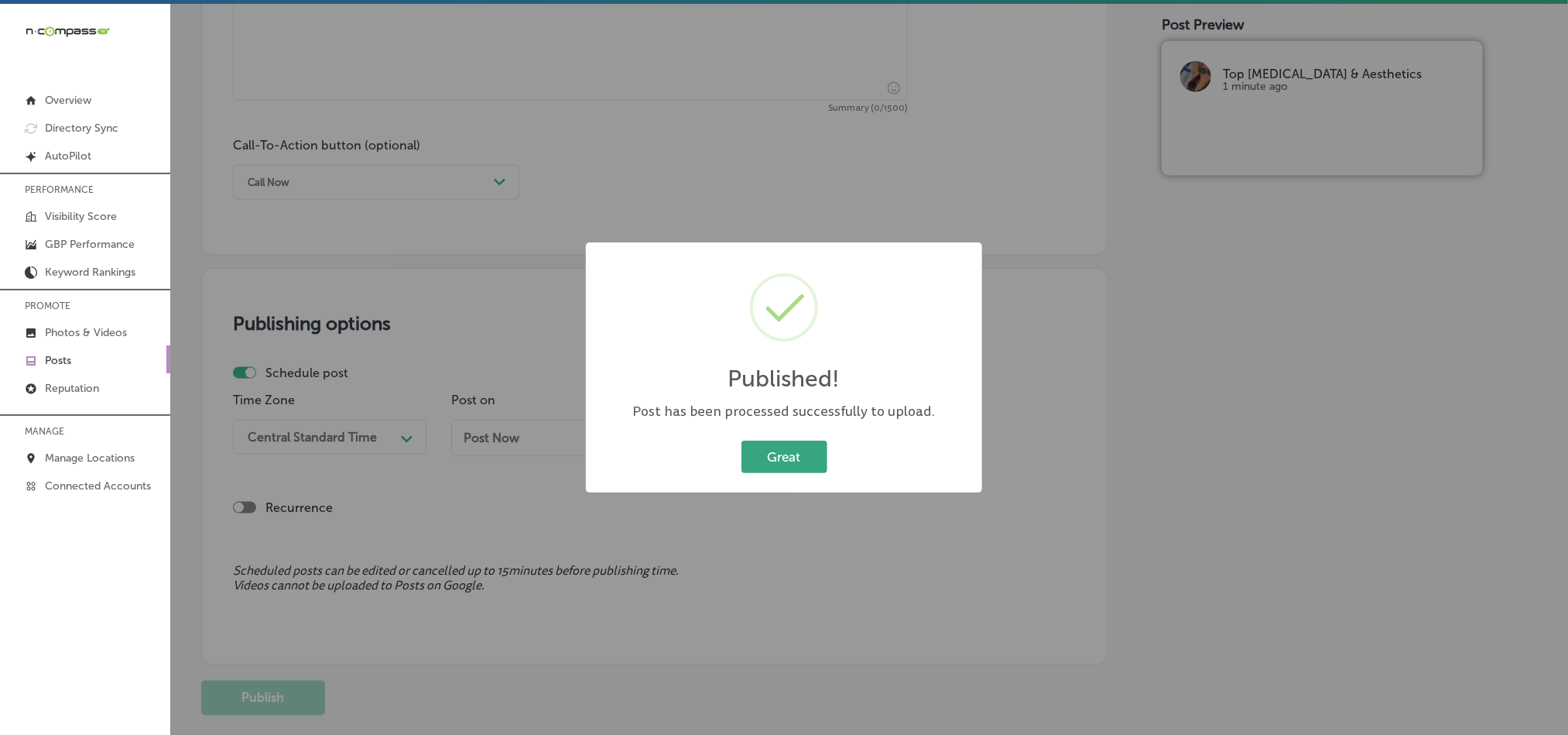
click at [780, 454] on button "Great" at bounding box center [784, 456] width 85 height 32
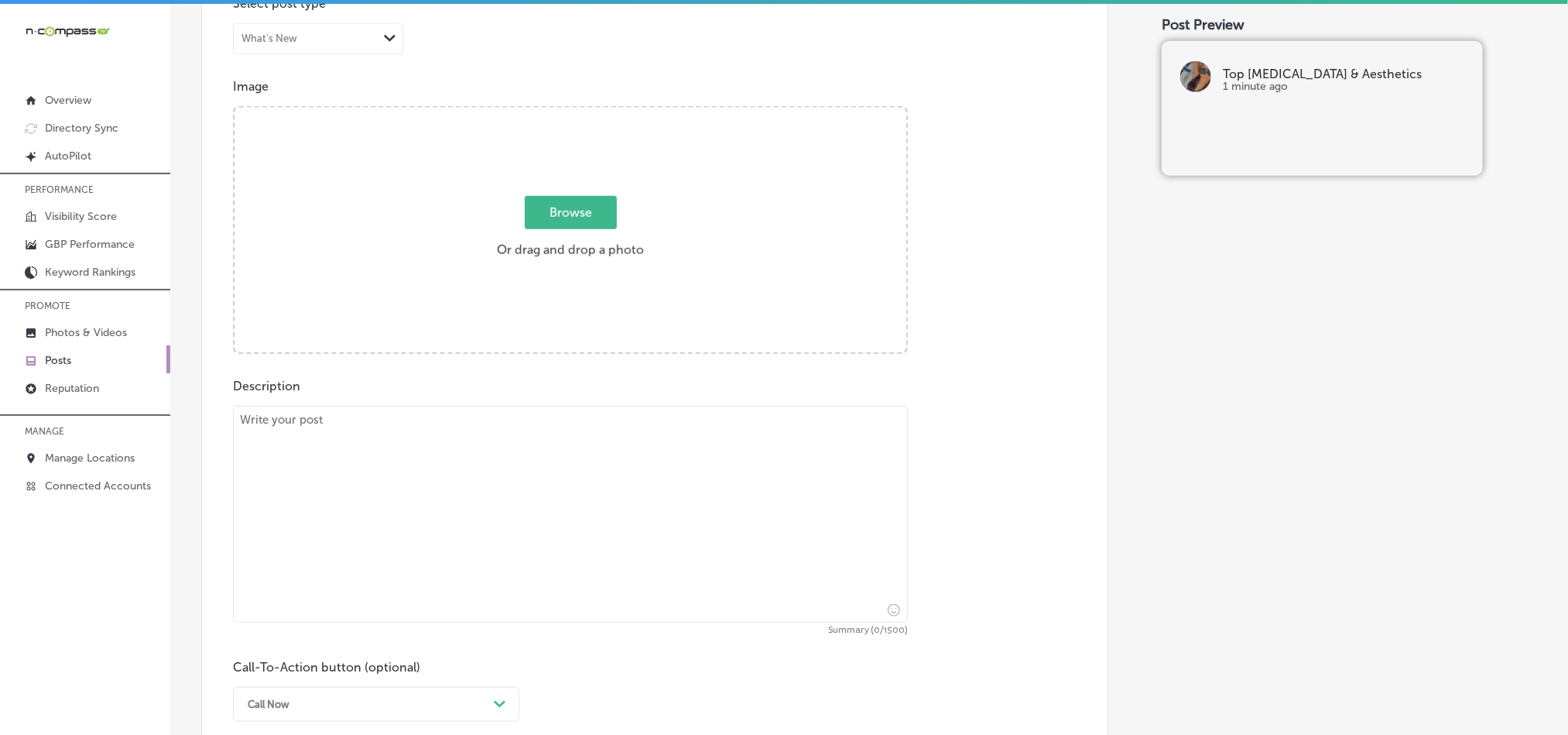
scroll to position [542, 0]
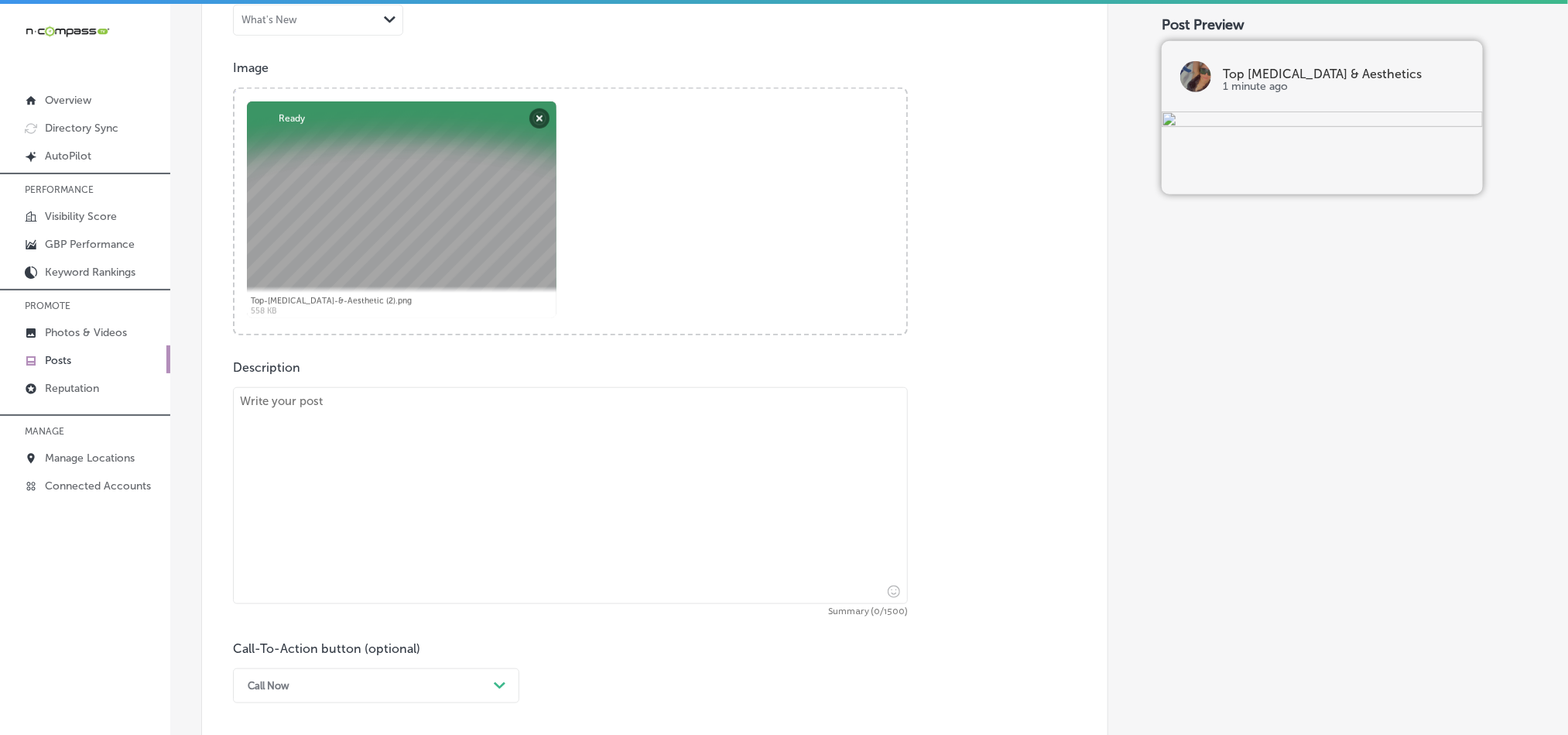
click at [447, 523] on textarea at bounding box center [570, 495] width 675 height 216
paste textarea "Looking for effective skin rejuvenation? At Top [MEDICAL_DATA] & Aesthetic, we …"
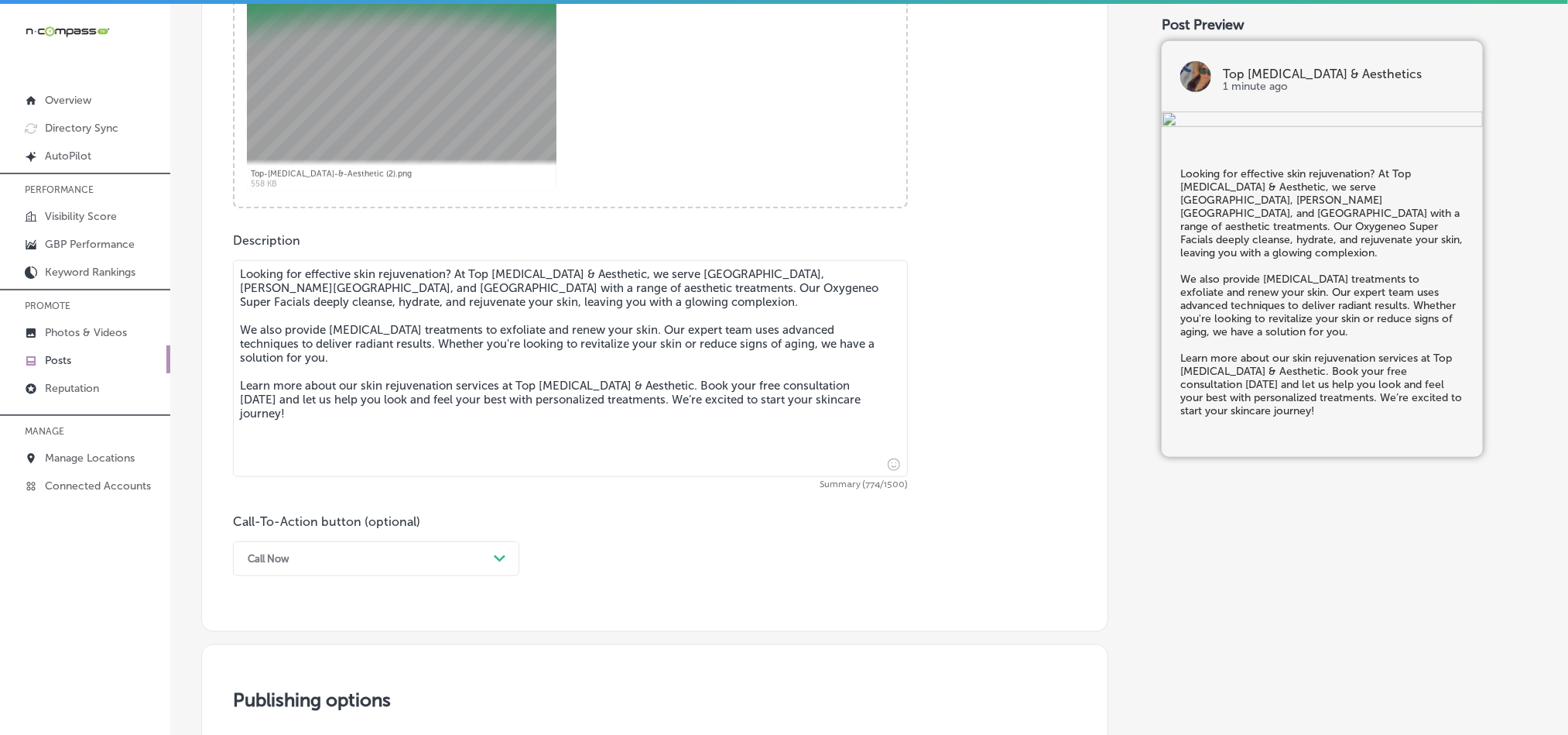
scroll to position [735, 0]
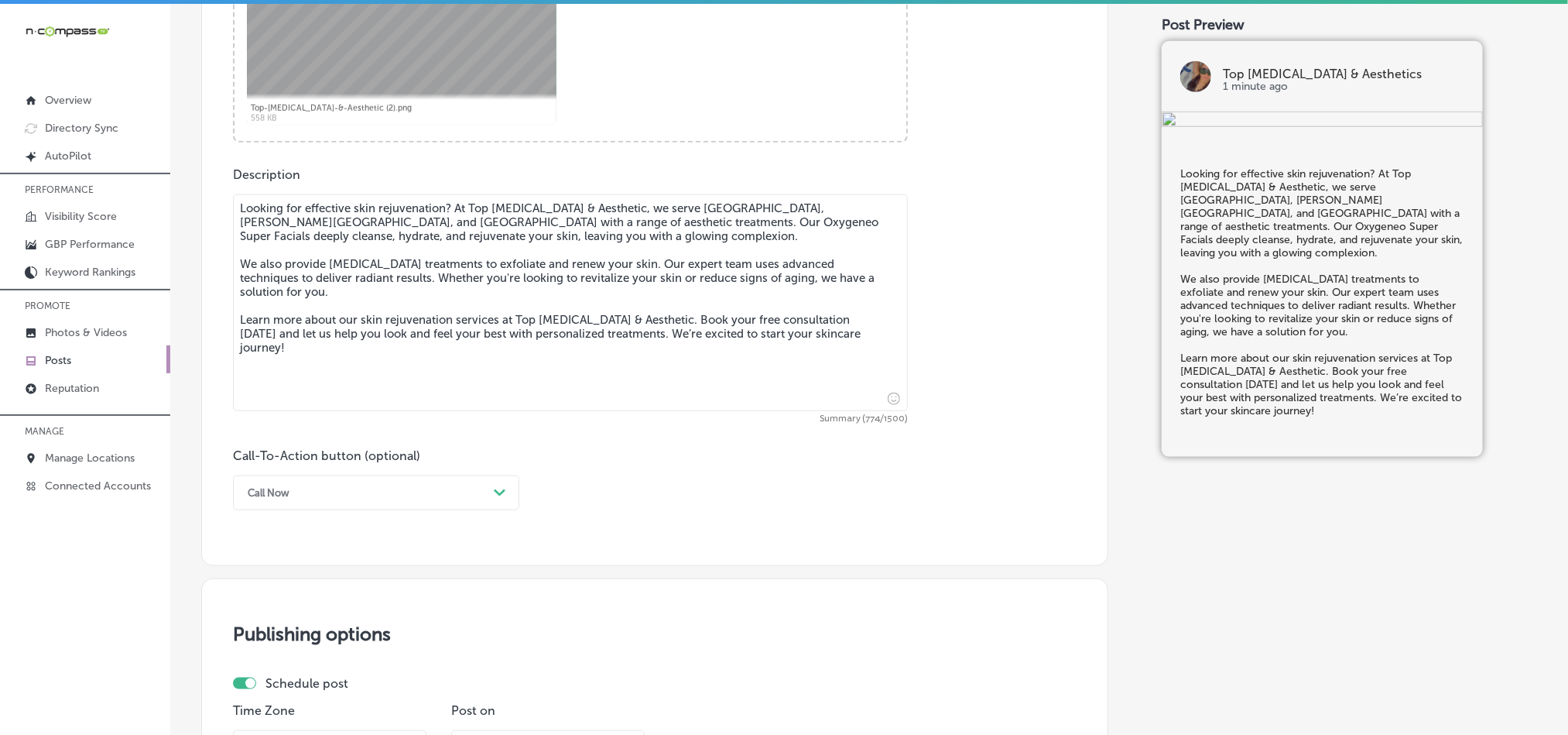
type textarea "Looking for effective skin rejuvenation? At Top [MEDICAL_DATA] & Aesthetic, we …"
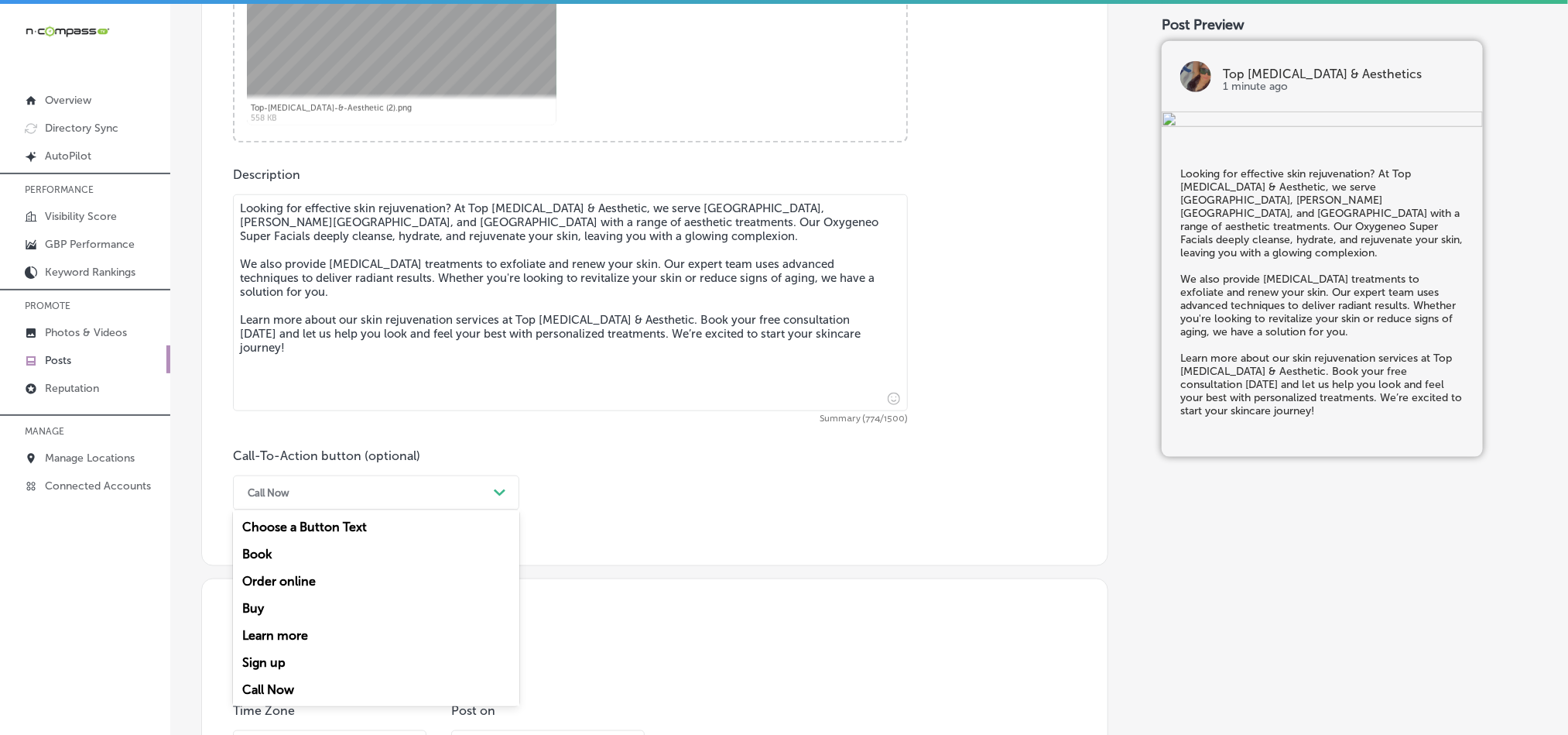
click at [405, 486] on div "Call Now" at bounding box center [364, 492] width 247 height 24
click at [293, 639] on div "Learn more" at bounding box center [376, 635] width 286 height 27
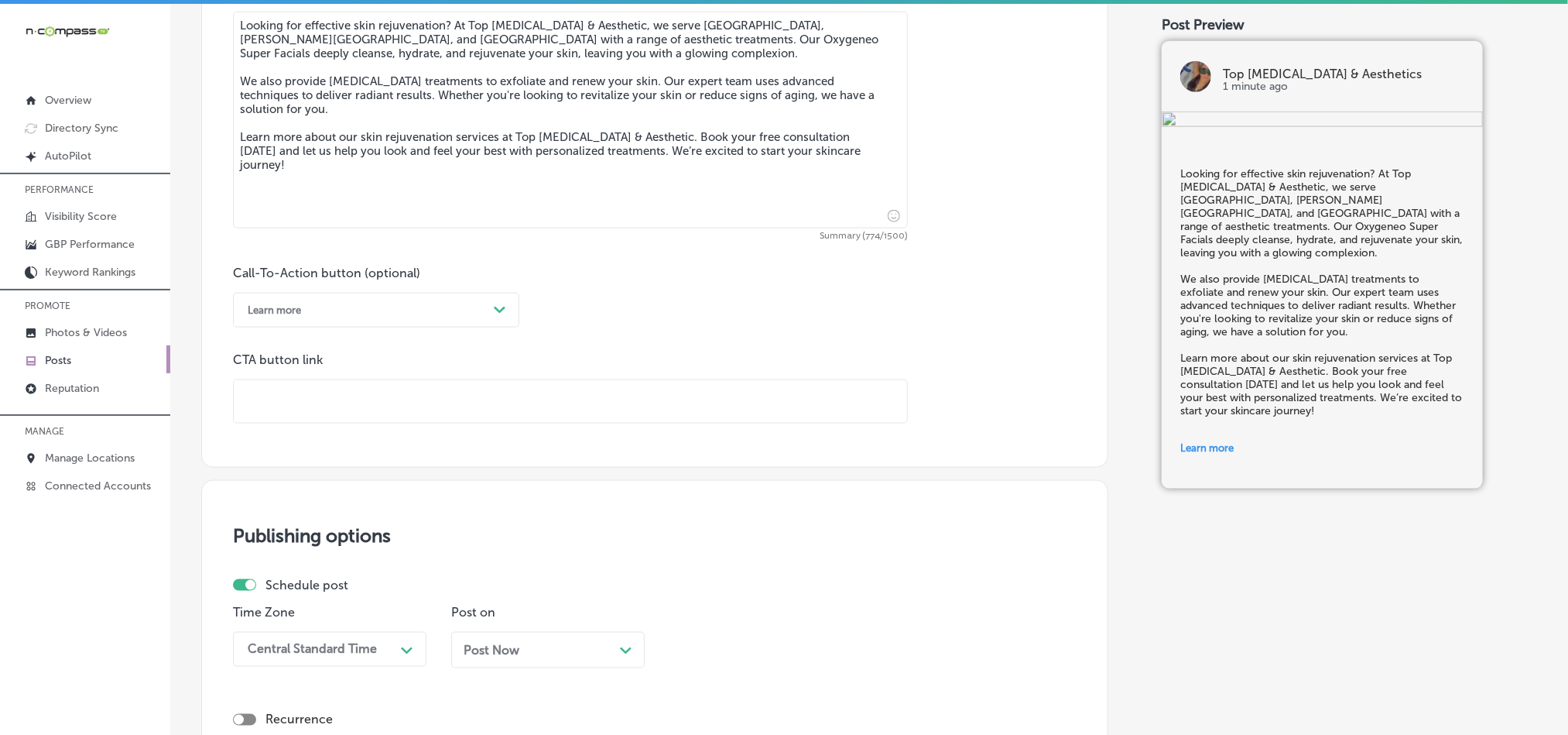
scroll to position [929, 0]
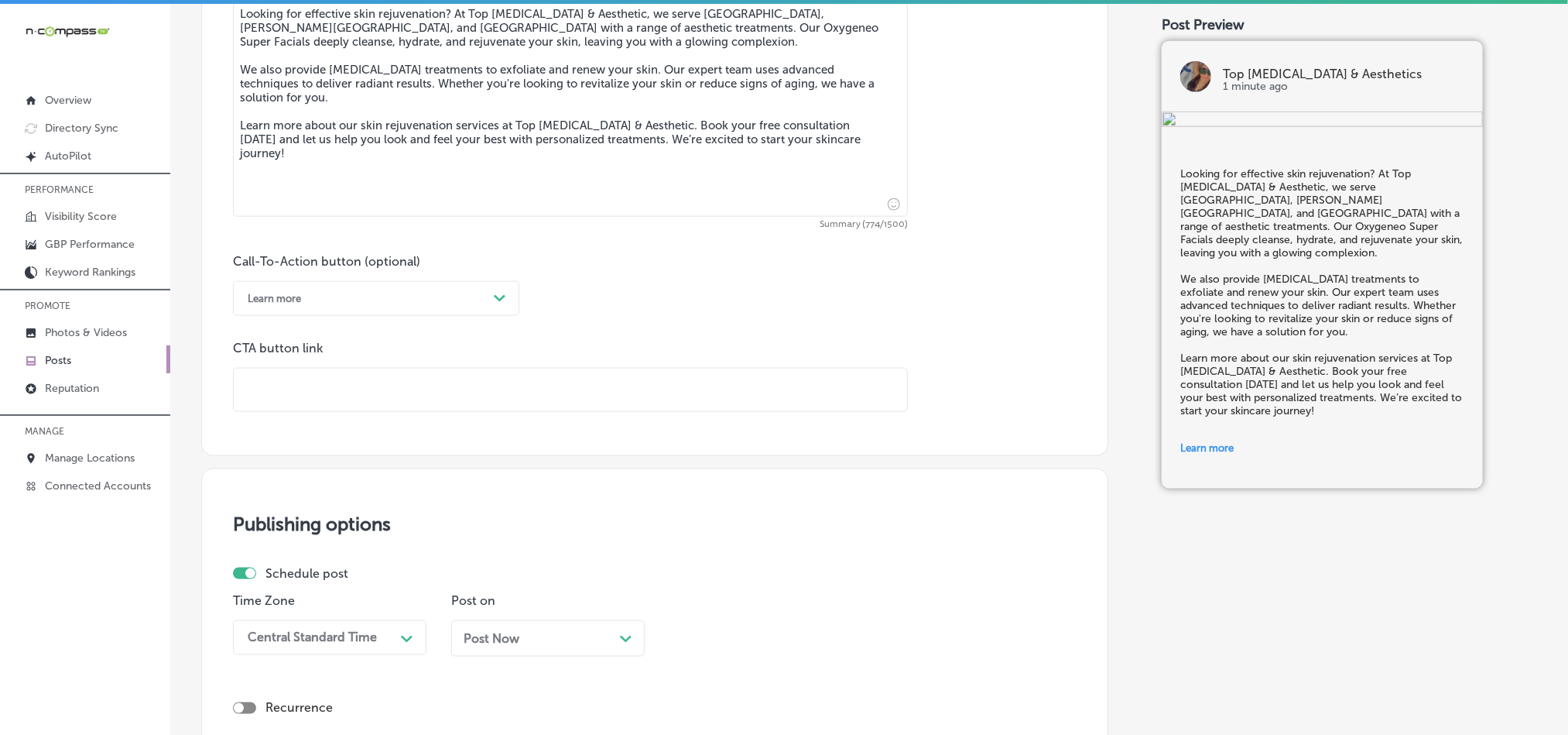
click at [448, 402] on input "text" at bounding box center [570, 389] width 673 height 43
paste input "[URL][DOMAIN_NAME]"
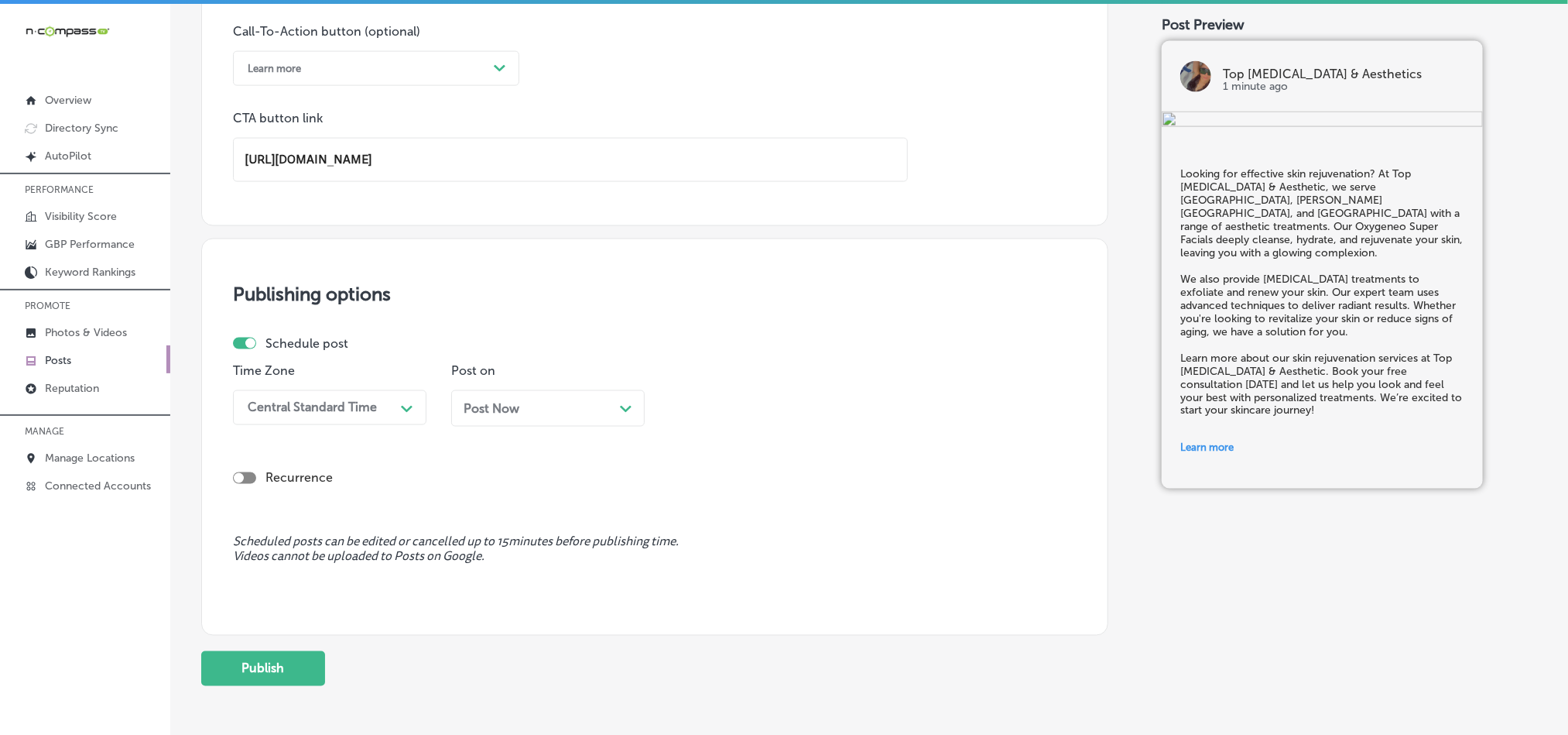
scroll to position [1161, 0]
type input "[URL][DOMAIN_NAME]"
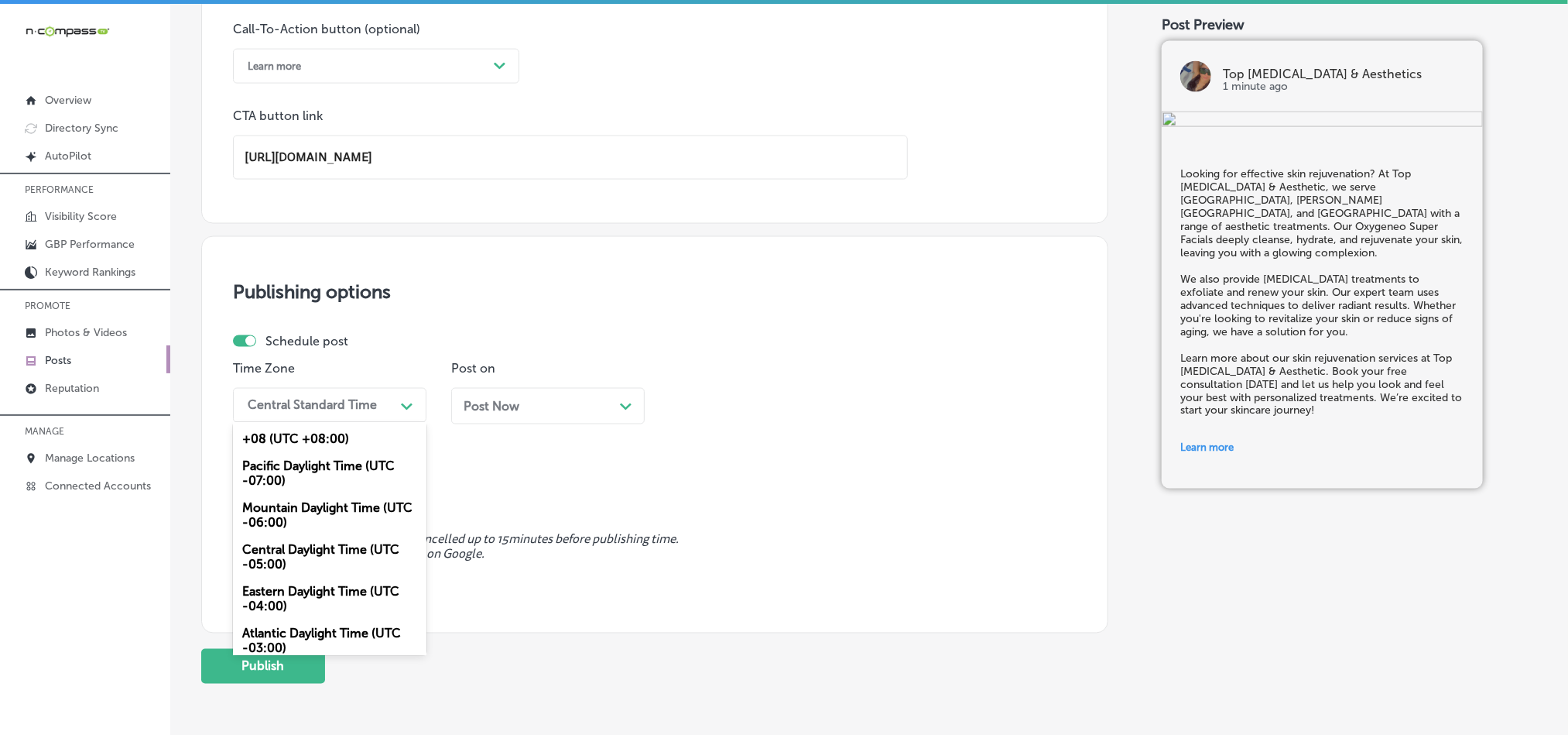
click at [366, 402] on div "Schedule post Time Zone option Mountain Daylight Time (UTC -06:00), selected. o…" at bounding box center [648, 385] width 831 height 102
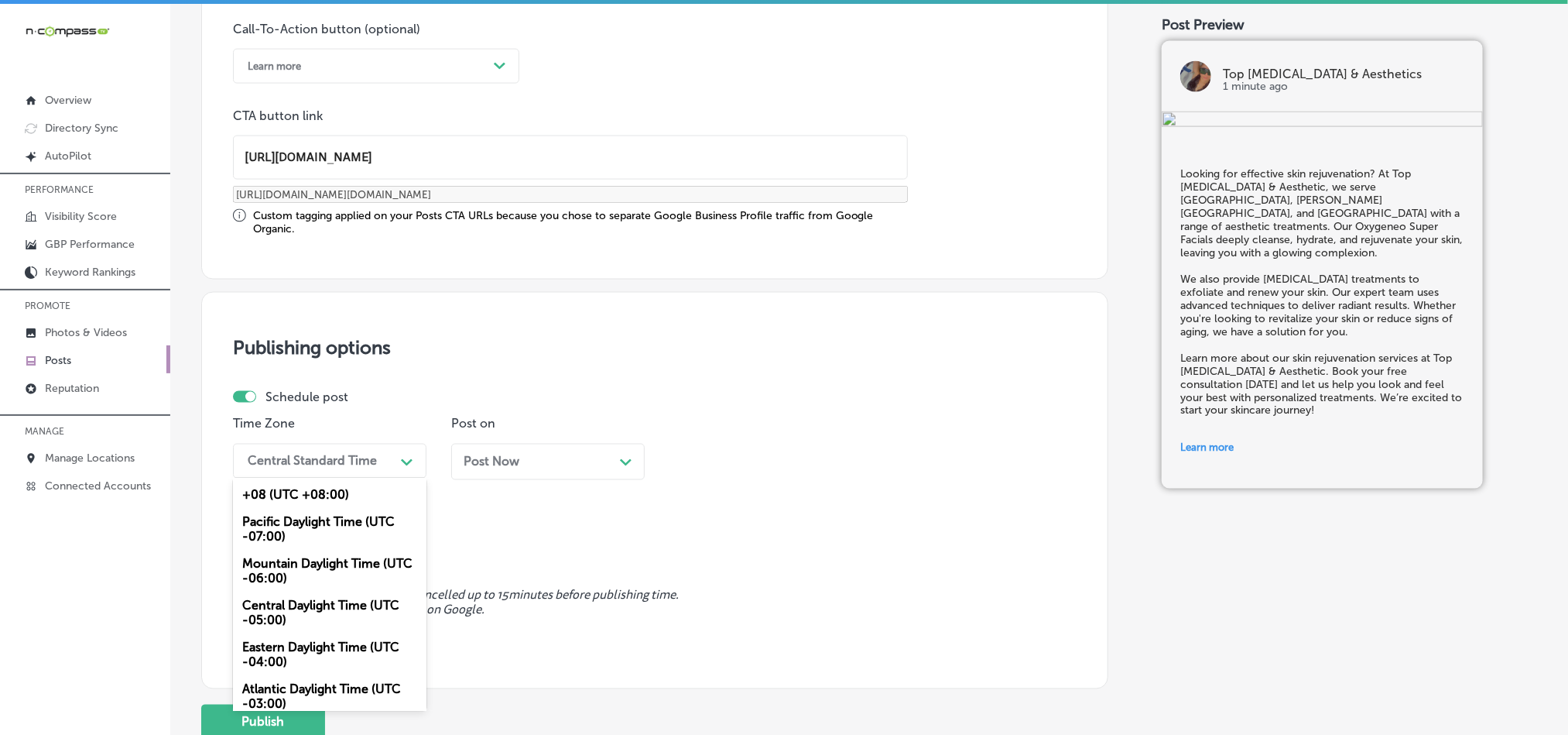
click at [293, 583] on div "Mountain Daylight Time (UTC -06:00)" at bounding box center [329, 571] width 194 height 42
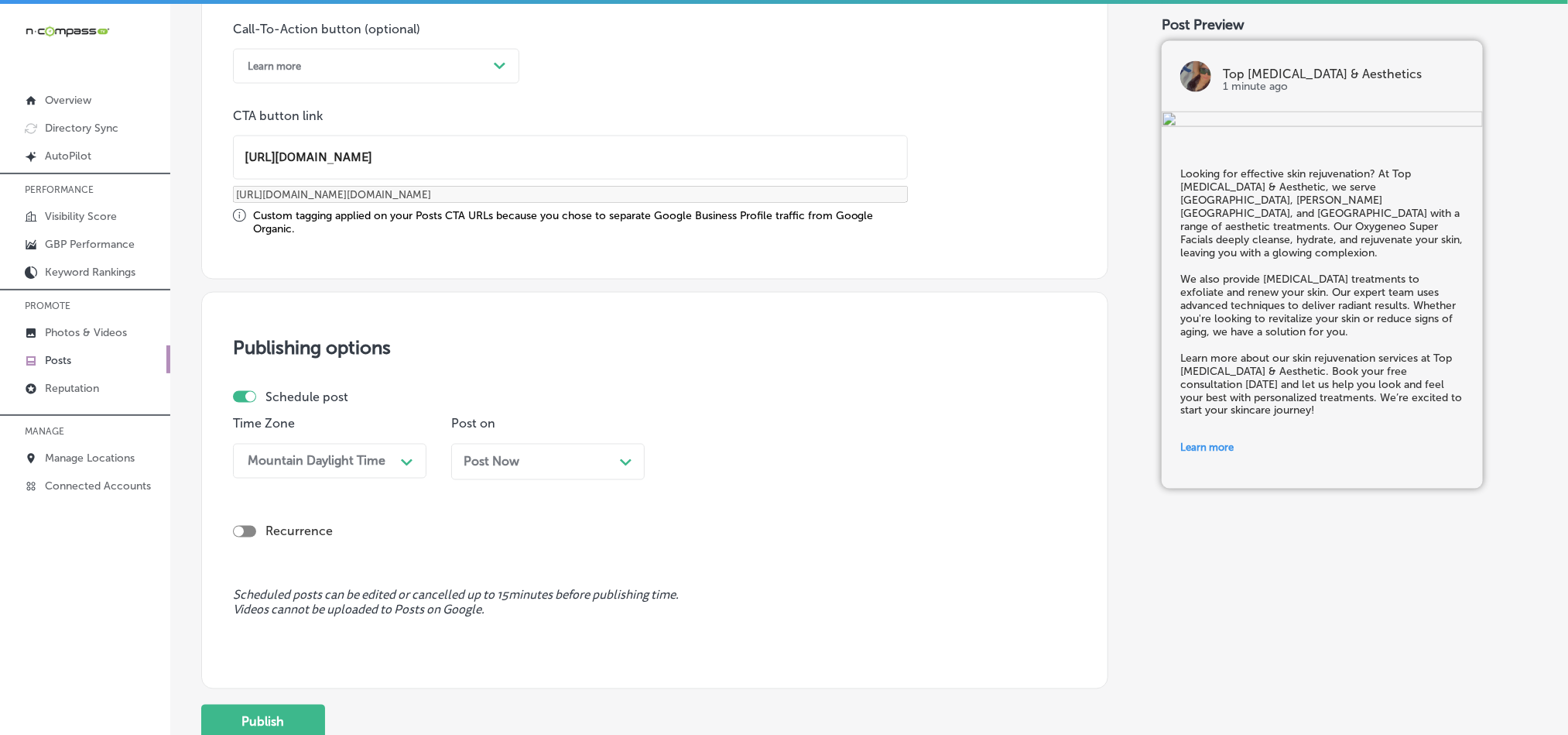
click at [567, 465] on div "Post Now Path Created with Sketch." at bounding box center [548, 461] width 168 height 15
click at [797, 458] on div "12:30 PM" at bounding box center [754, 461] width 155 height 27
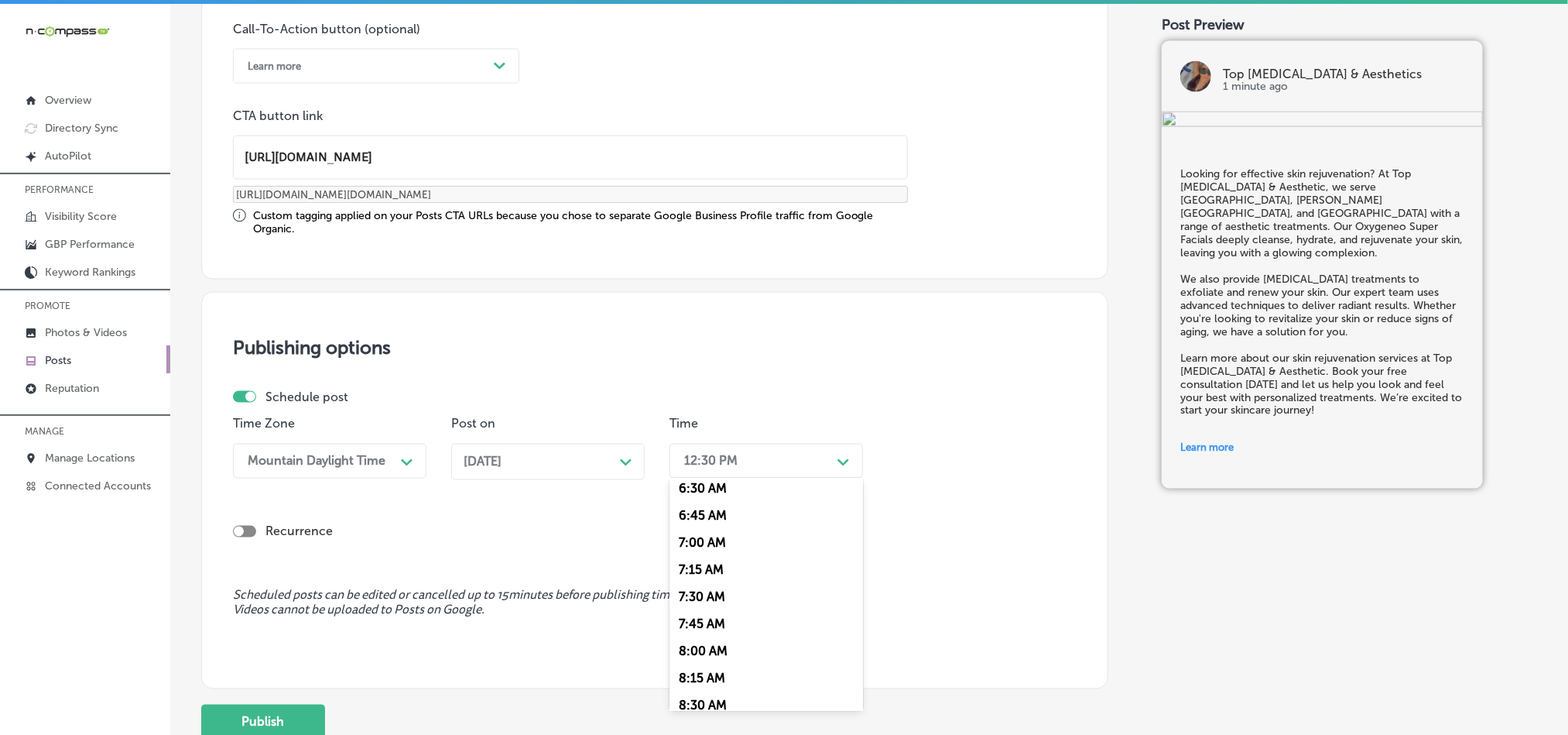
scroll to position [735, 0]
click at [707, 523] on div "7:00 AM" at bounding box center [766, 519] width 194 height 27
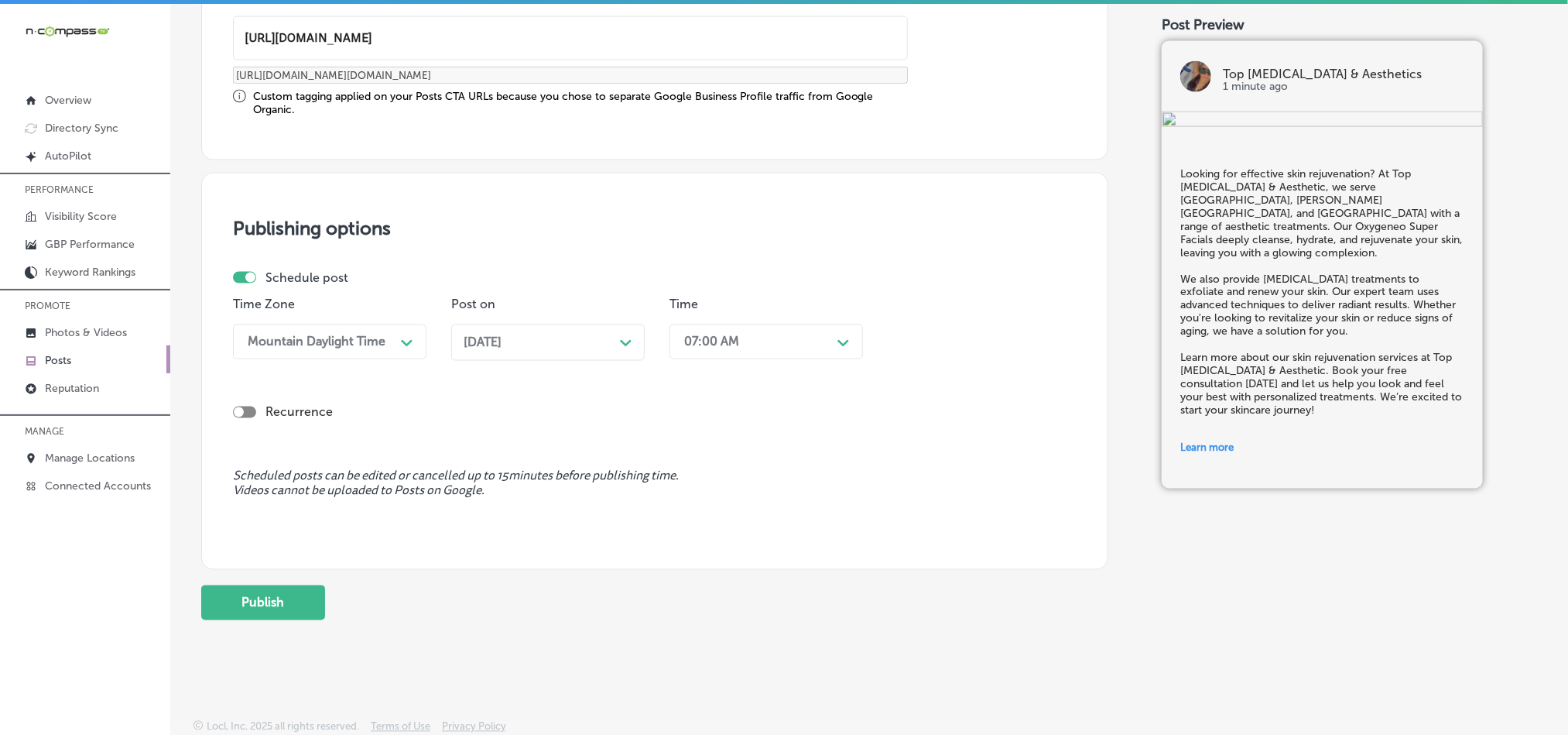
scroll to position [1287, 0]
click at [256, 602] on button "Publish" at bounding box center [263, 601] width 124 height 35
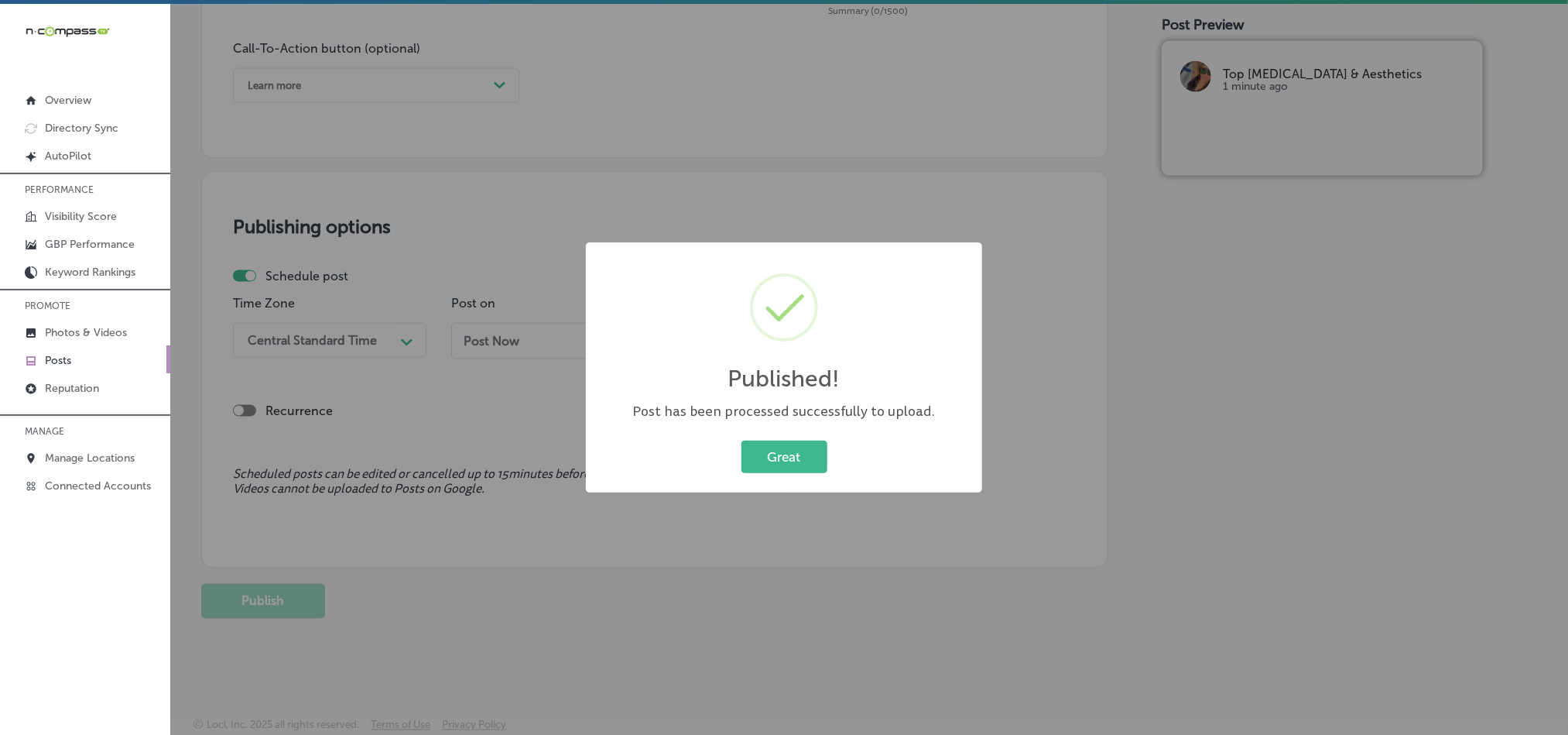
scroll to position [1148, 0]
click at [771, 453] on button "Great" at bounding box center [784, 456] width 85 height 32
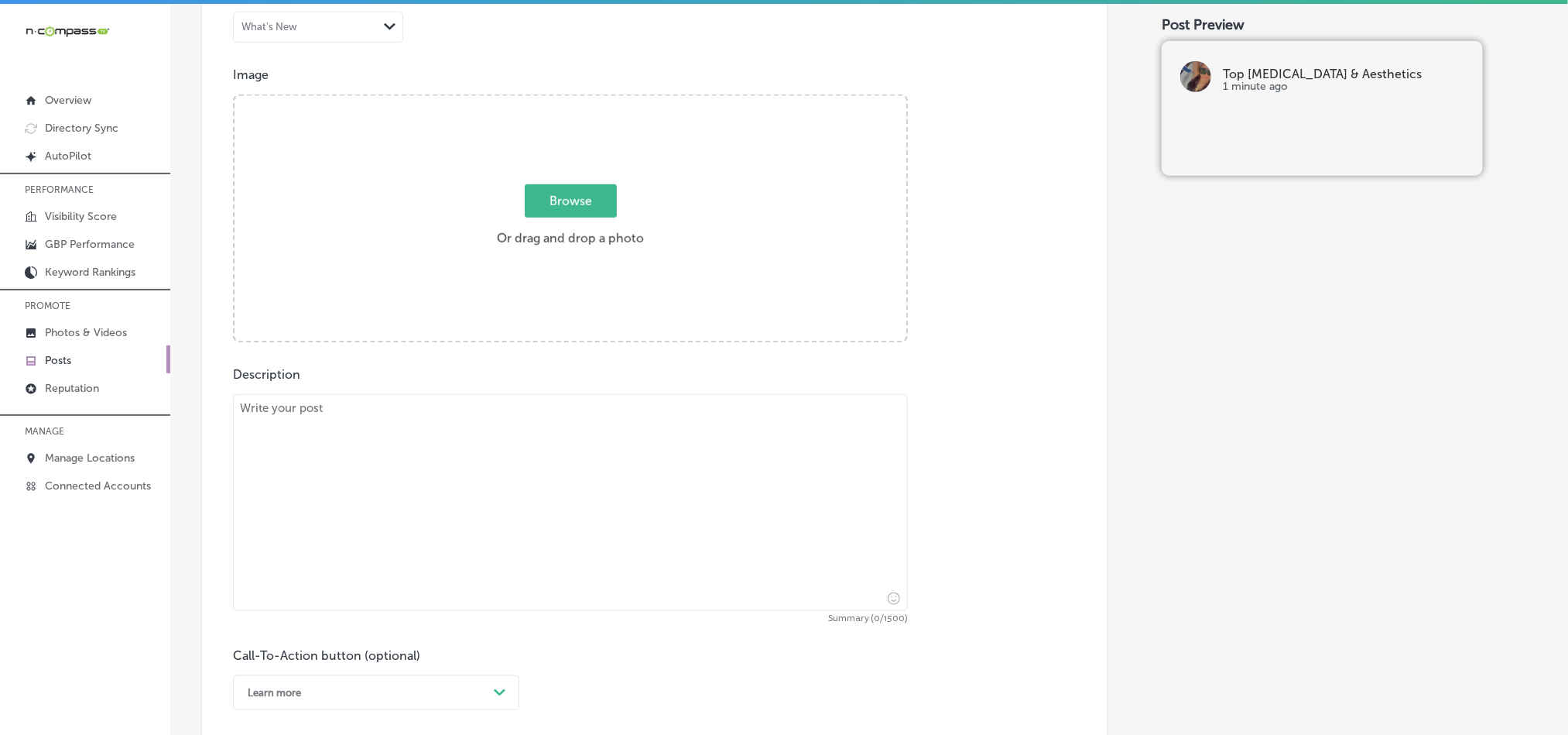
scroll to position [529, 0]
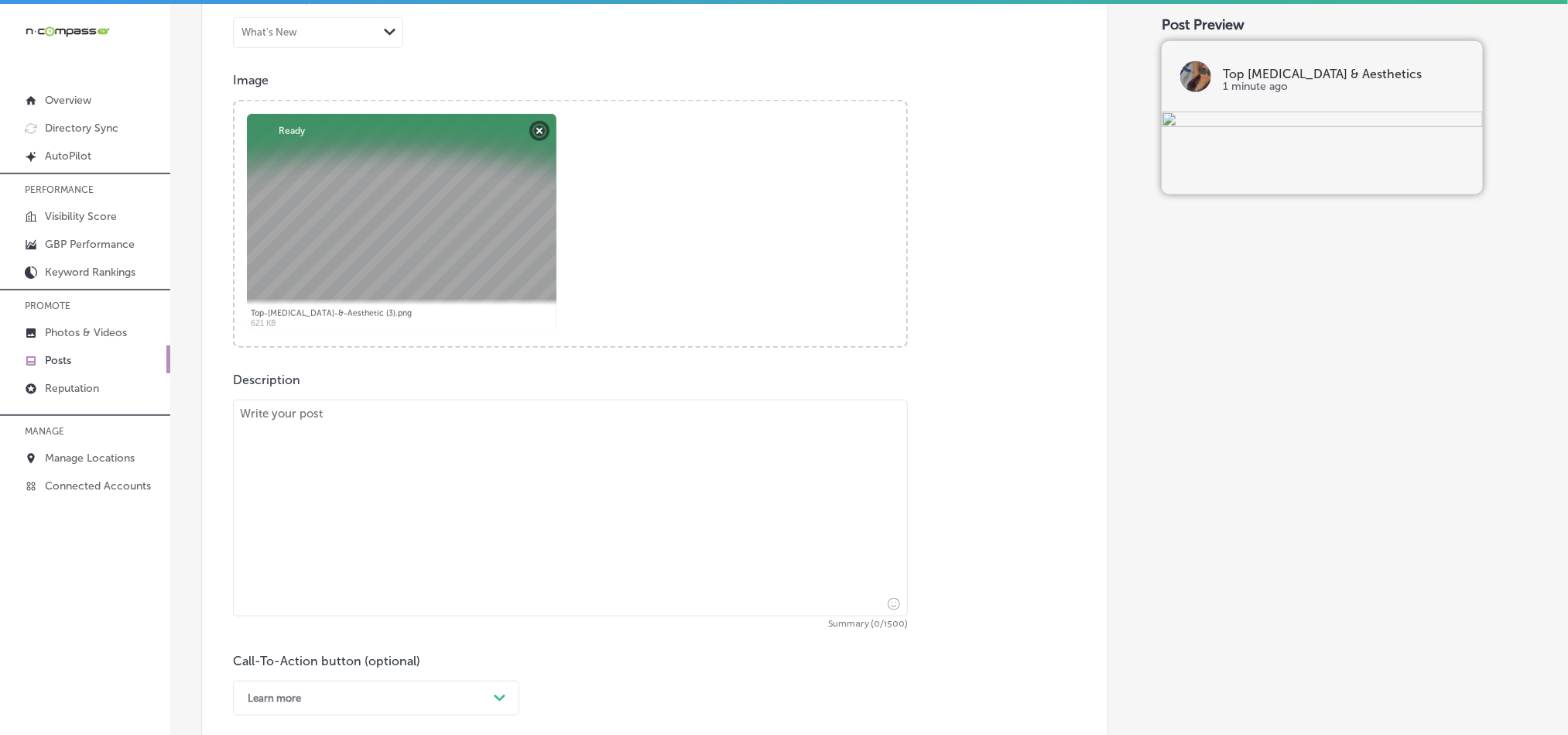
click at [425, 467] on textarea at bounding box center [570, 508] width 675 height 216
paste textarea "At Top [MEDICAL_DATA] & Aesthetic, we proudly offer professional [MEDICAL_DATA]…"
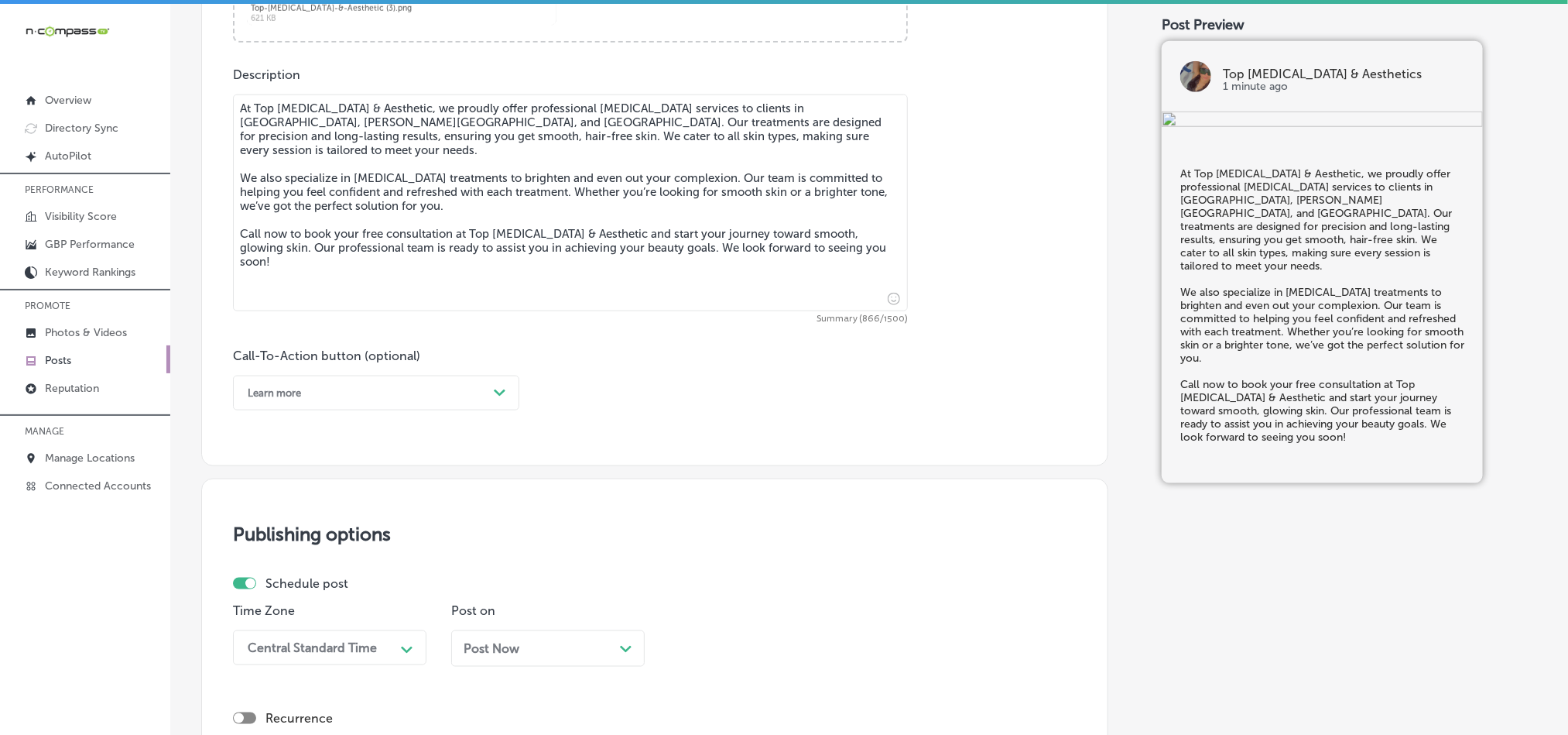
scroll to position [839, 0]
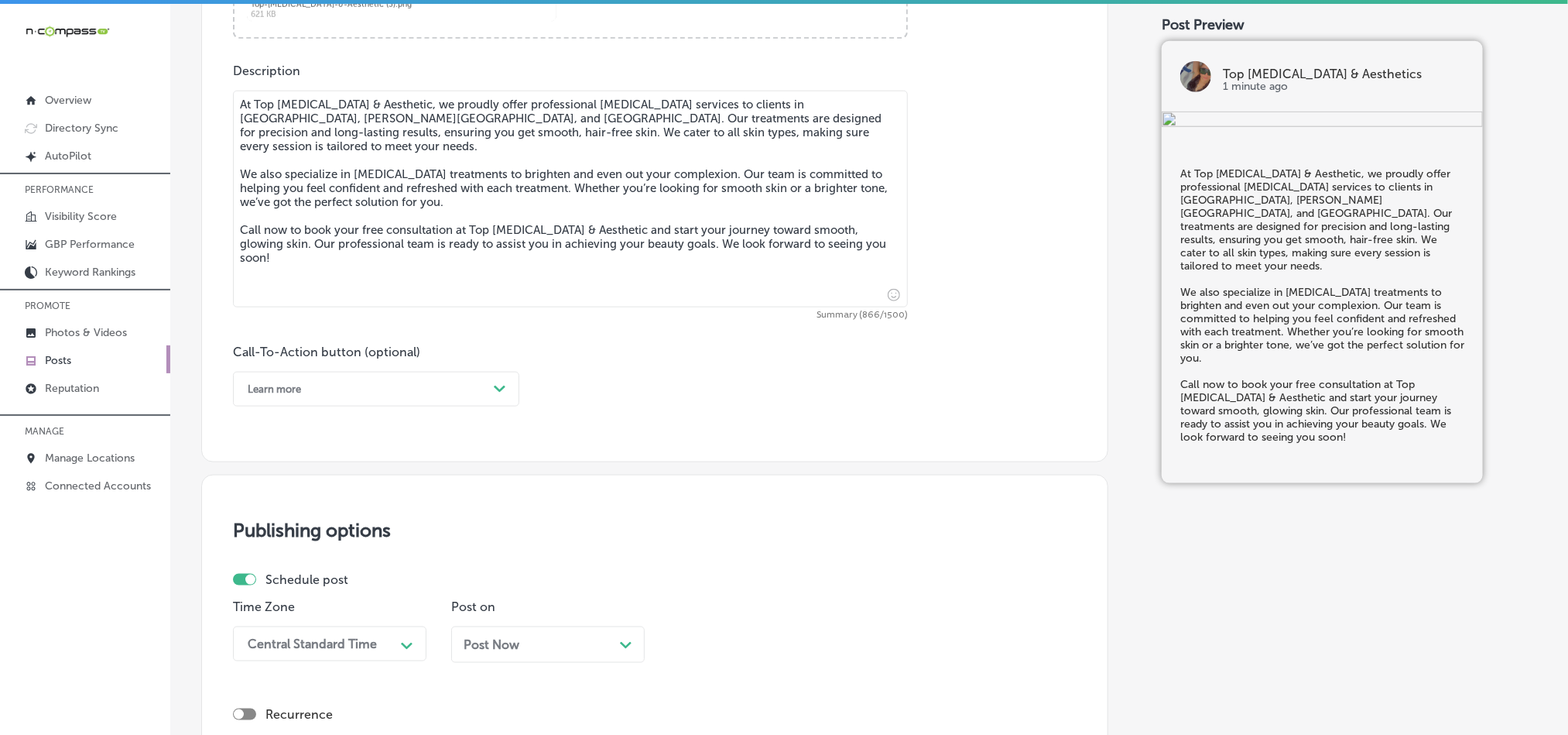
type textarea "At Top [MEDICAL_DATA] & Aesthetic, we proudly offer professional [MEDICAL_DATA]…"
click at [412, 388] on div "Learn more" at bounding box center [364, 388] width 247 height 24
click at [291, 588] on div "Call Now" at bounding box center [376, 586] width 286 height 27
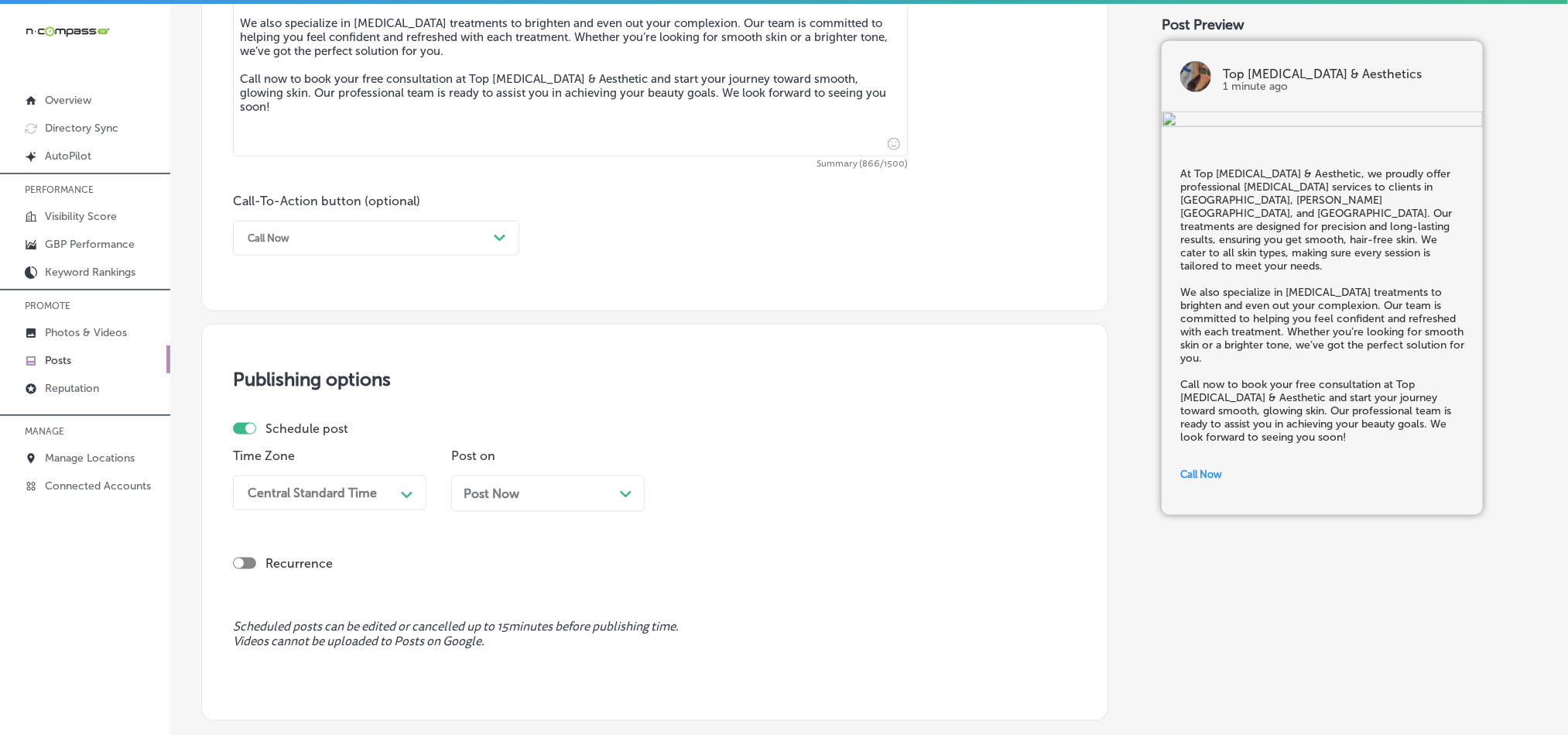
scroll to position [1071, 0]
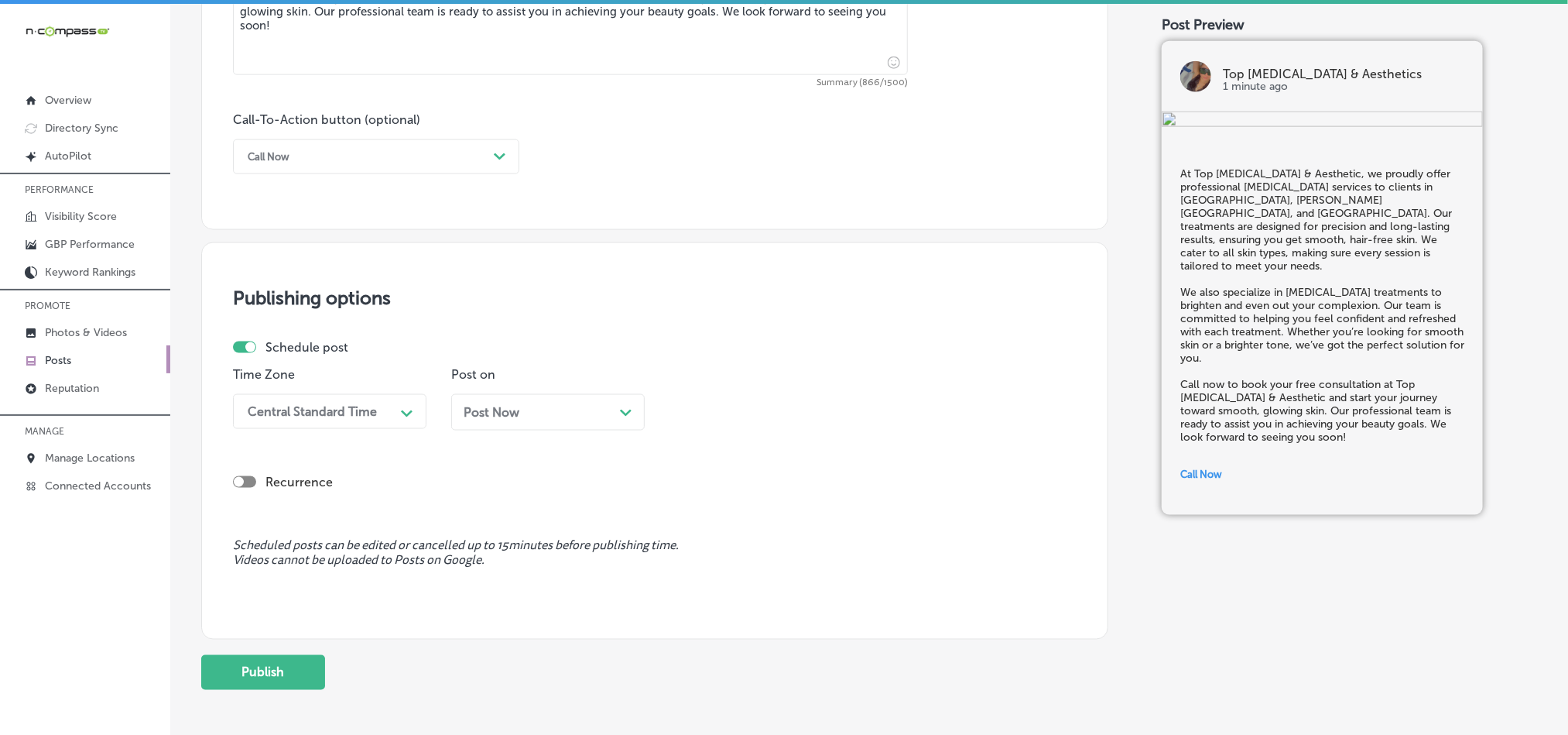
click at [381, 420] on div "Central Standard Time" at bounding box center [317, 411] width 155 height 27
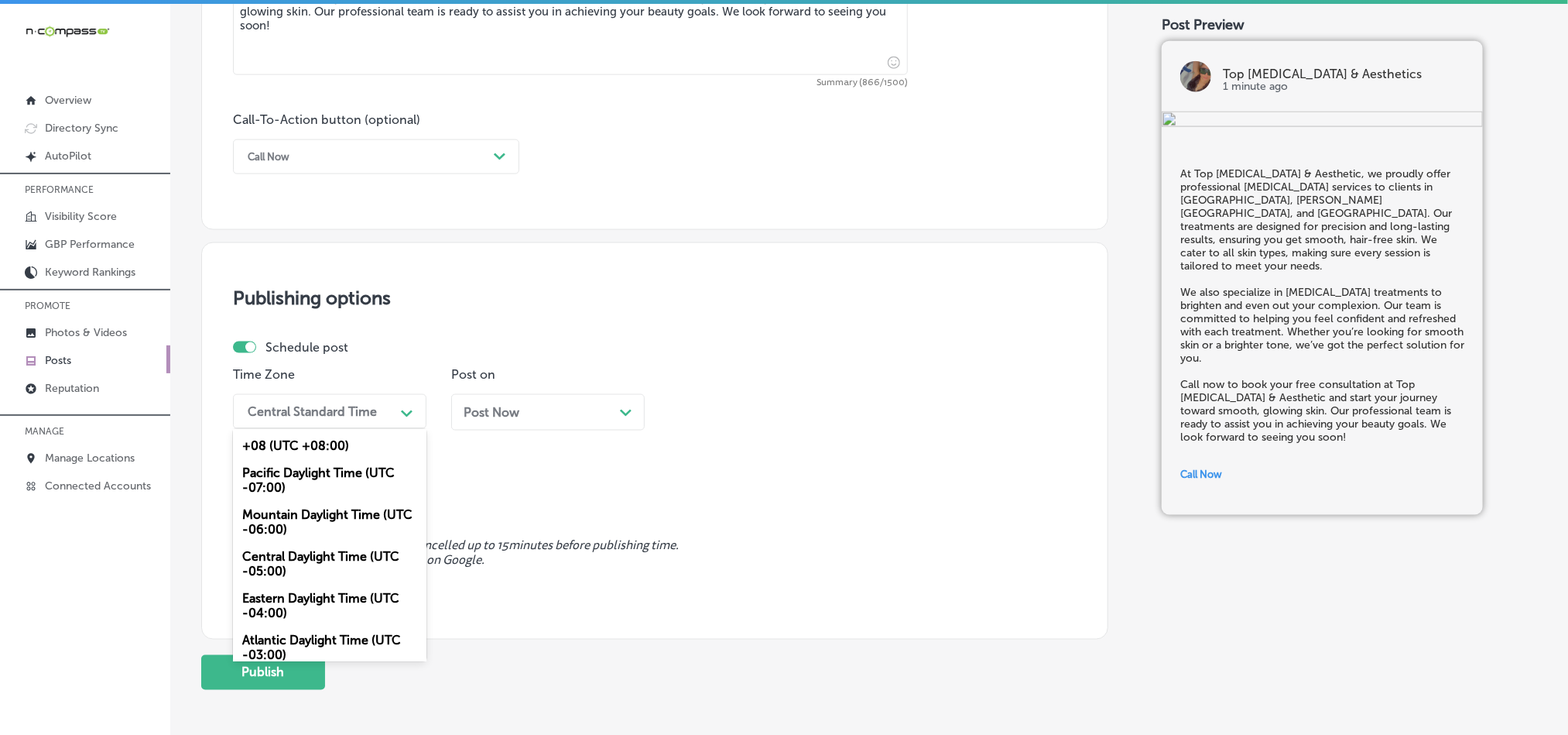
click at [302, 539] on div "Mountain Daylight Time (UTC -06:00)" at bounding box center [329, 522] width 194 height 42
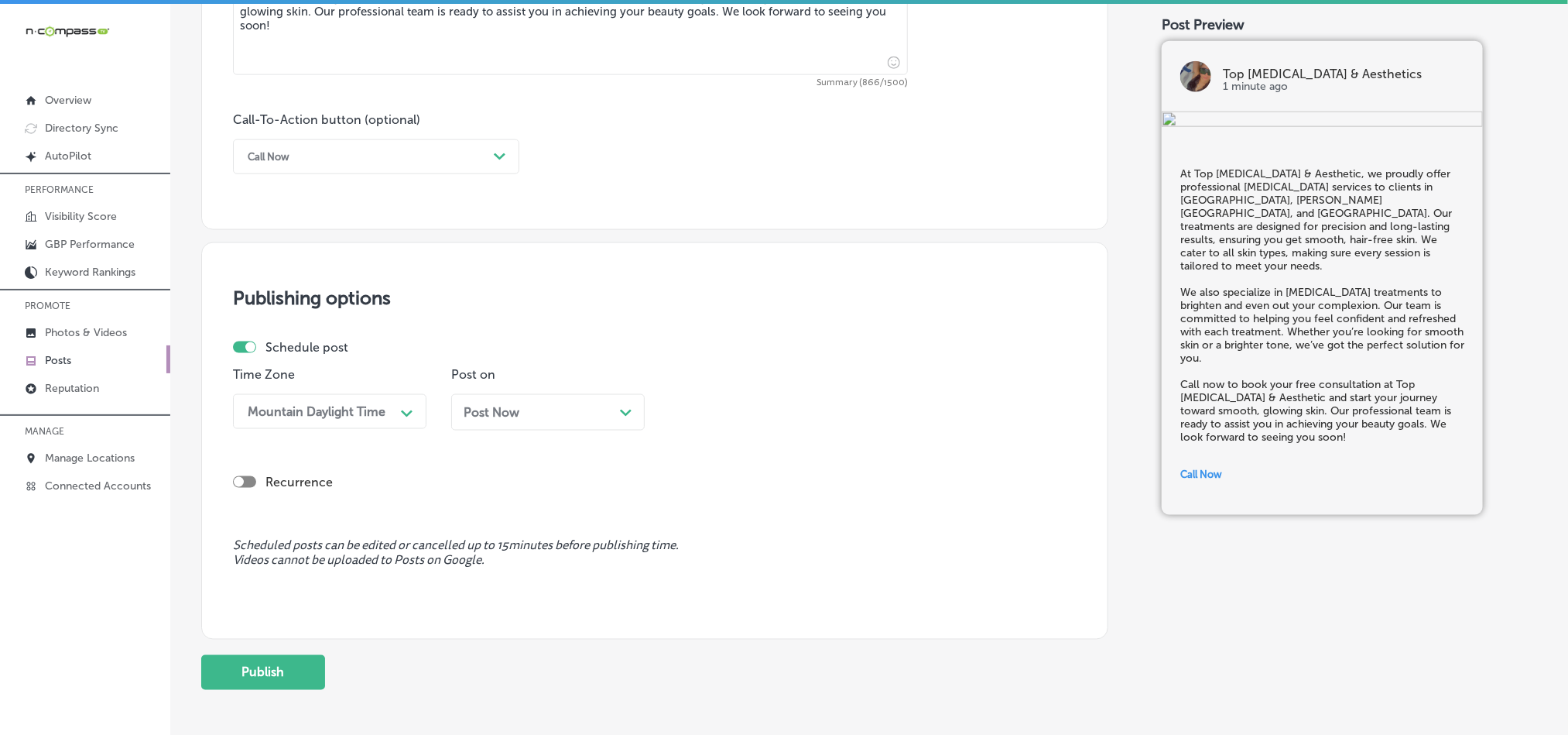
drag, startPoint x: 627, startPoint y: 384, endPoint x: 628, endPoint y: 400, distance: 16.0
click at [628, 381] on p "Post on" at bounding box center [548, 374] width 194 height 15
click at [627, 419] on div "Post Now Path Created with Sketch." at bounding box center [548, 412] width 168 height 15
click at [781, 418] on div "12:30 PM" at bounding box center [754, 411] width 155 height 27
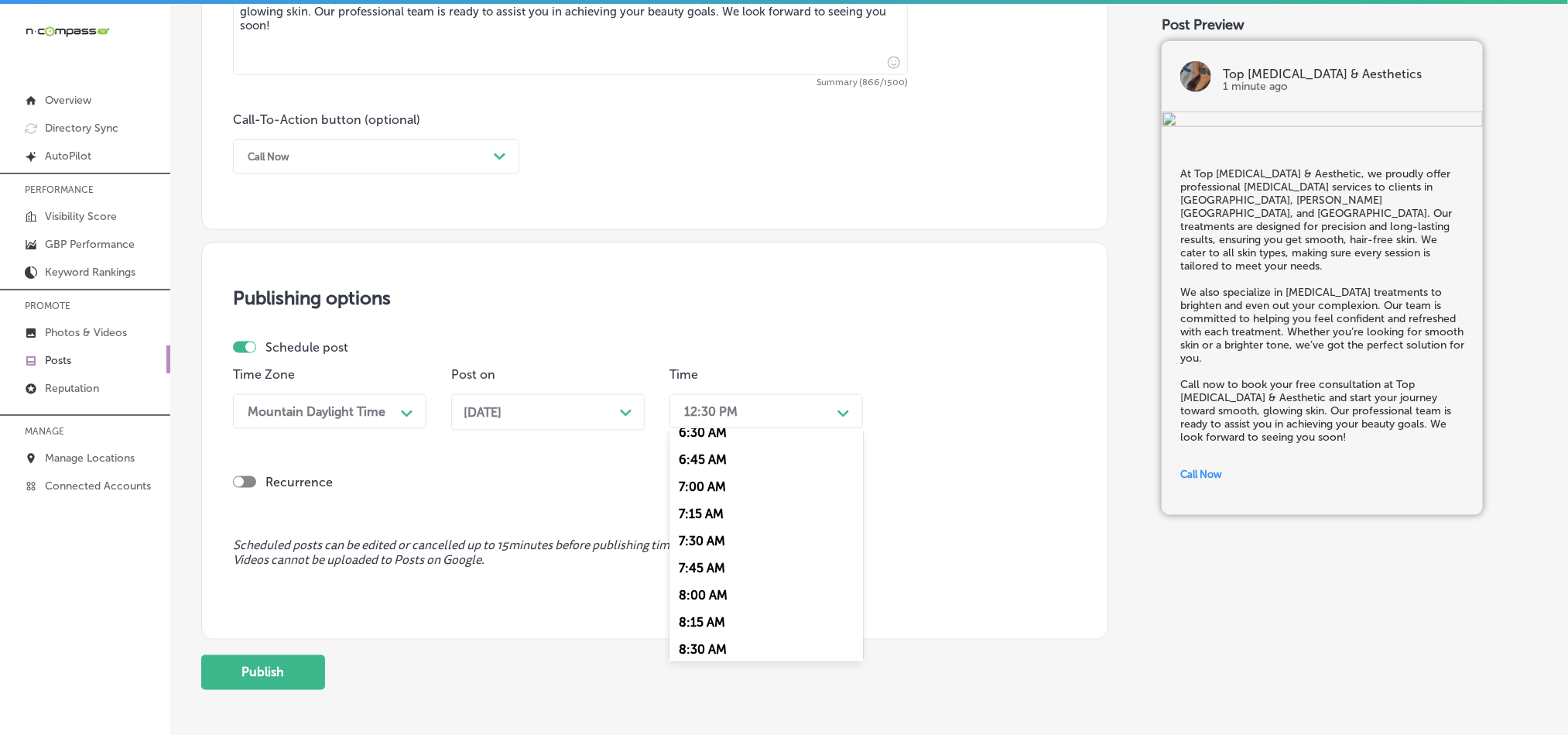
scroll to position [735, 0]
click at [709, 480] on div "7:00 AM" at bounding box center [766, 469] width 194 height 27
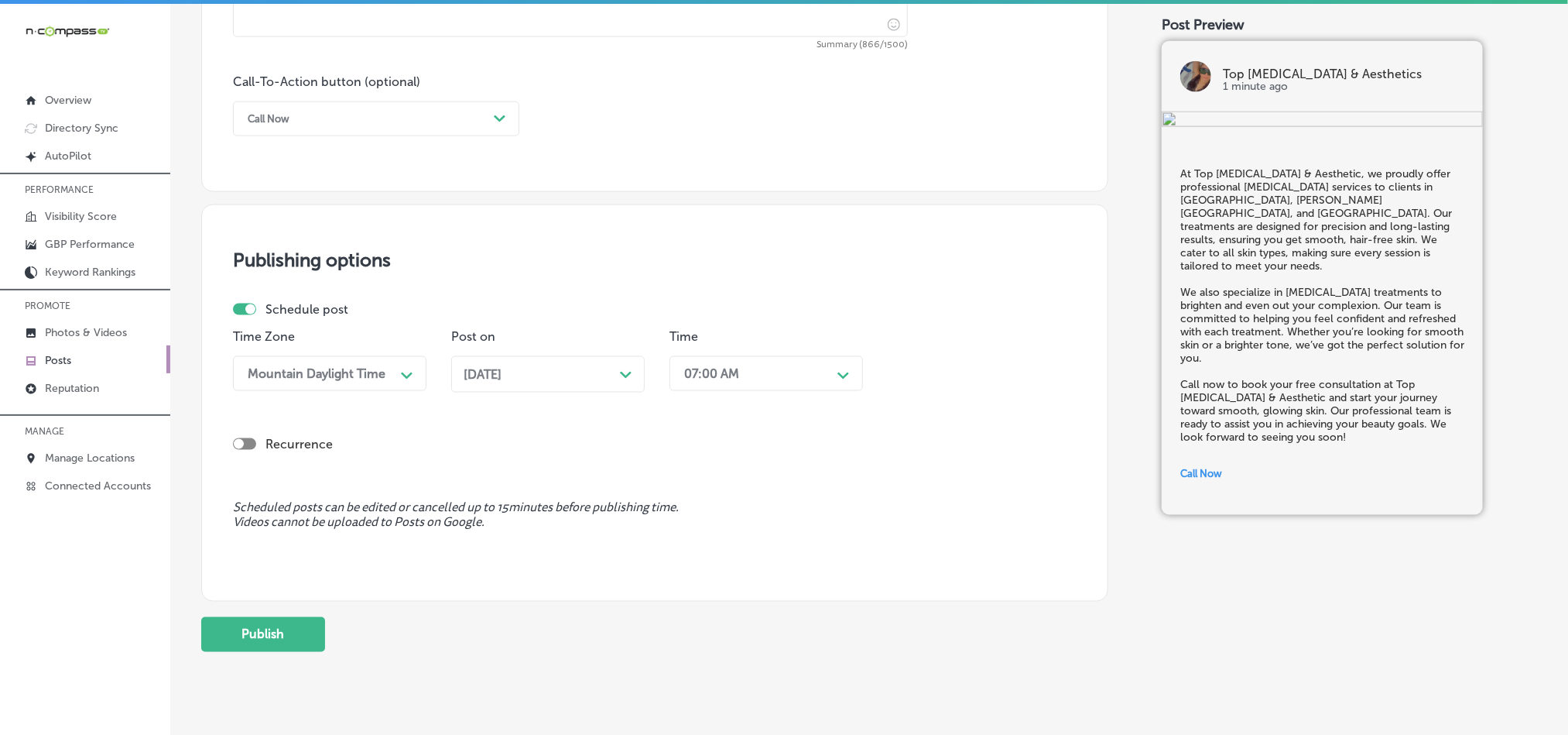
scroll to position [1148, 0]
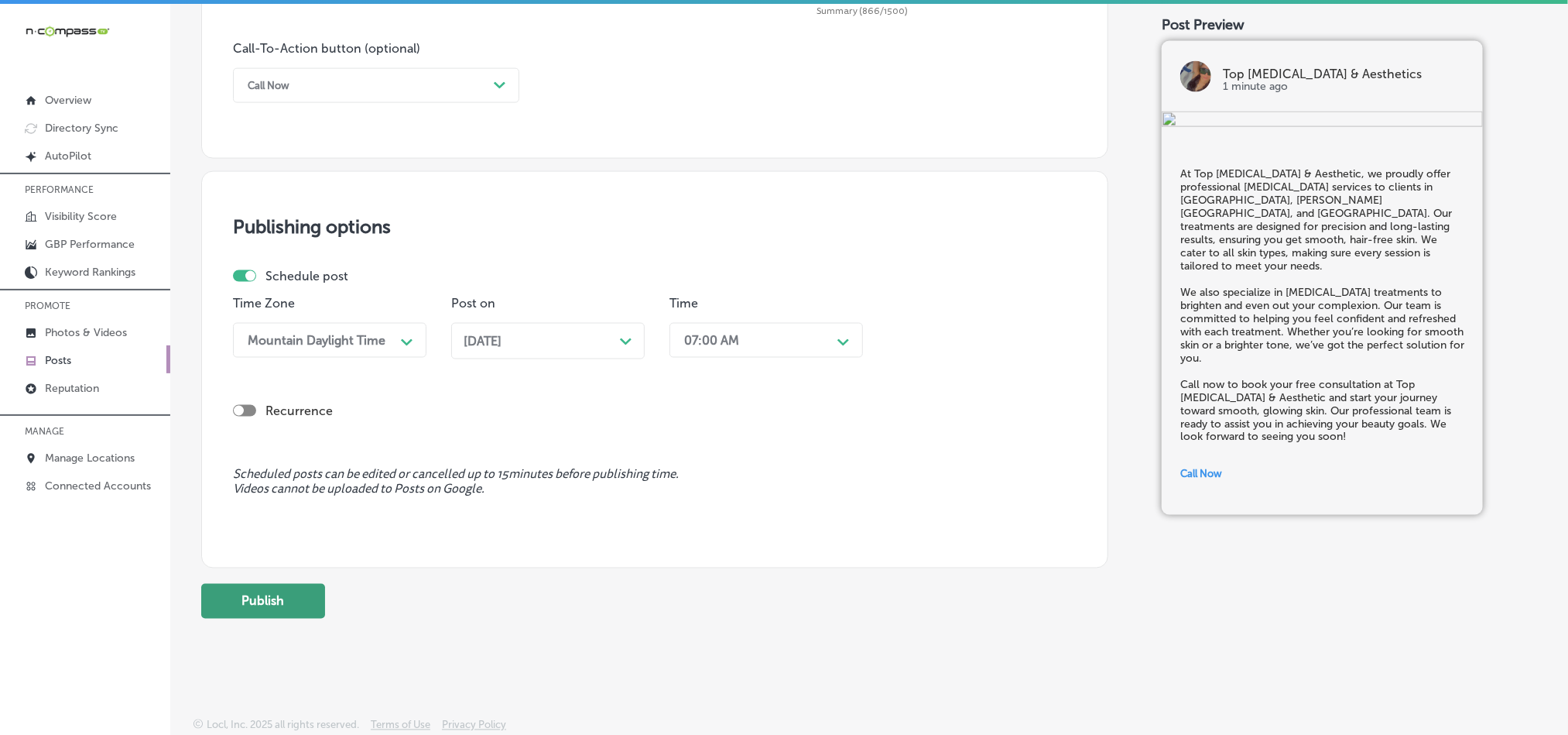
click at [263, 610] on button "Publish" at bounding box center [263, 601] width 124 height 35
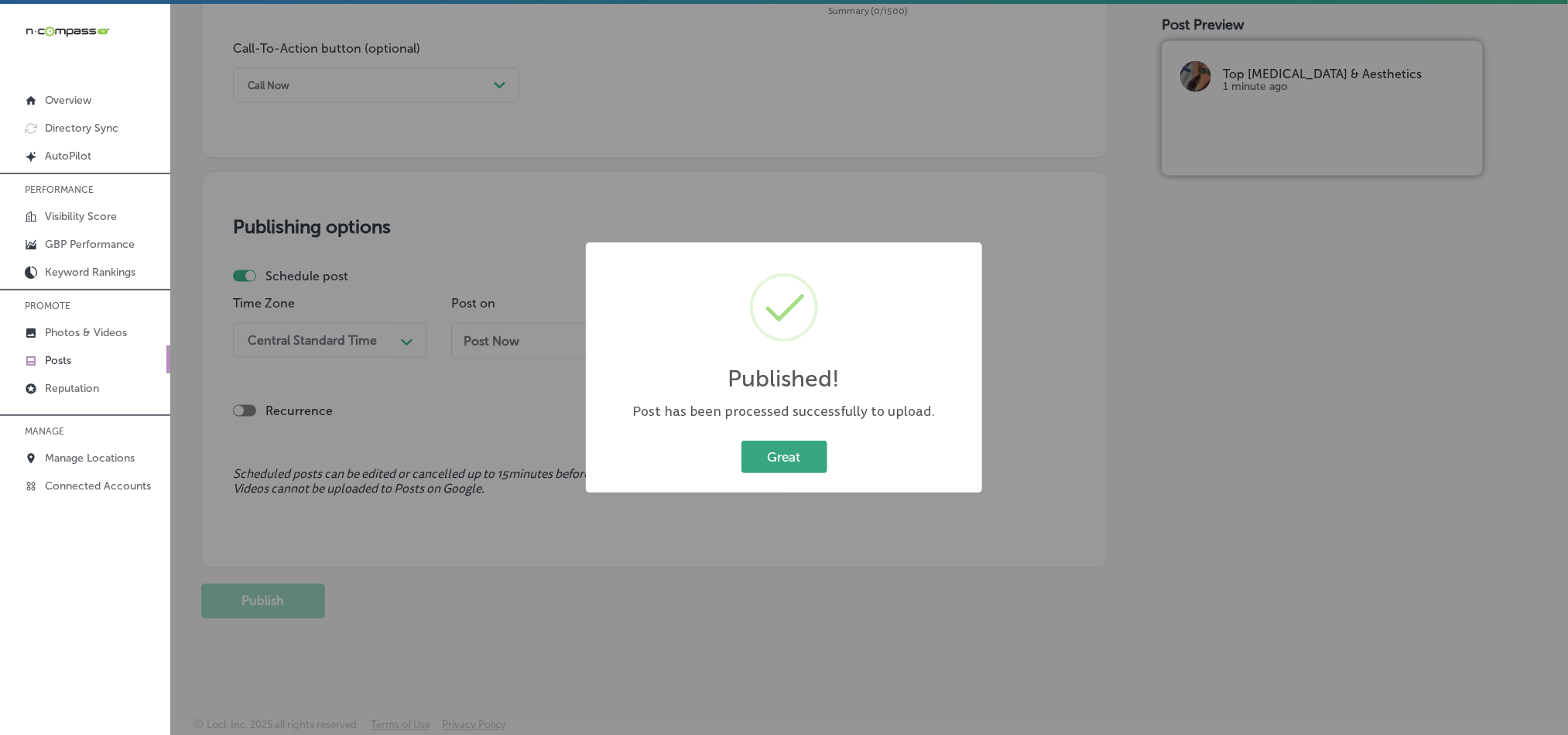
click at [783, 456] on button "Great" at bounding box center [784, 456] width 85 height 32
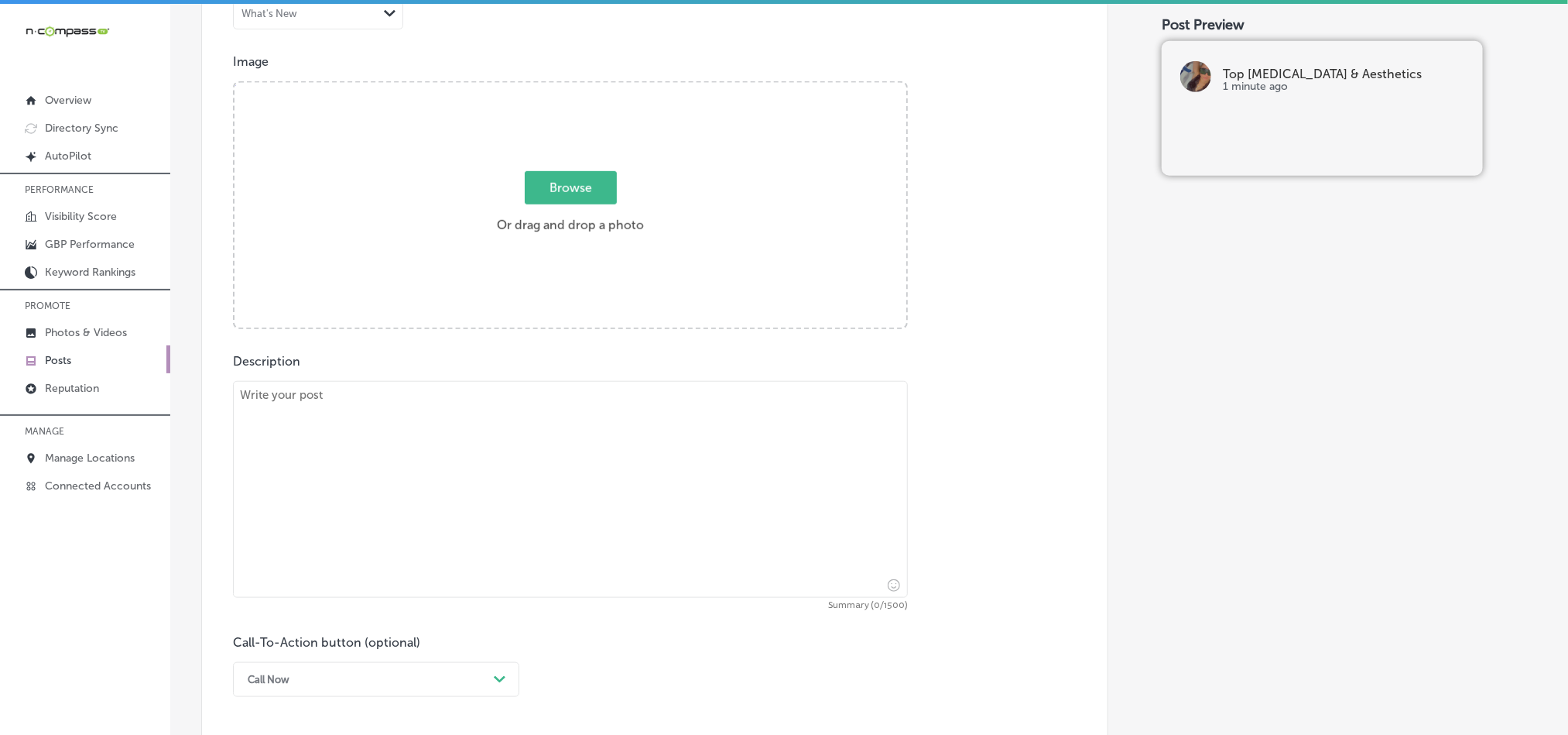
scroll to position [529, 0]
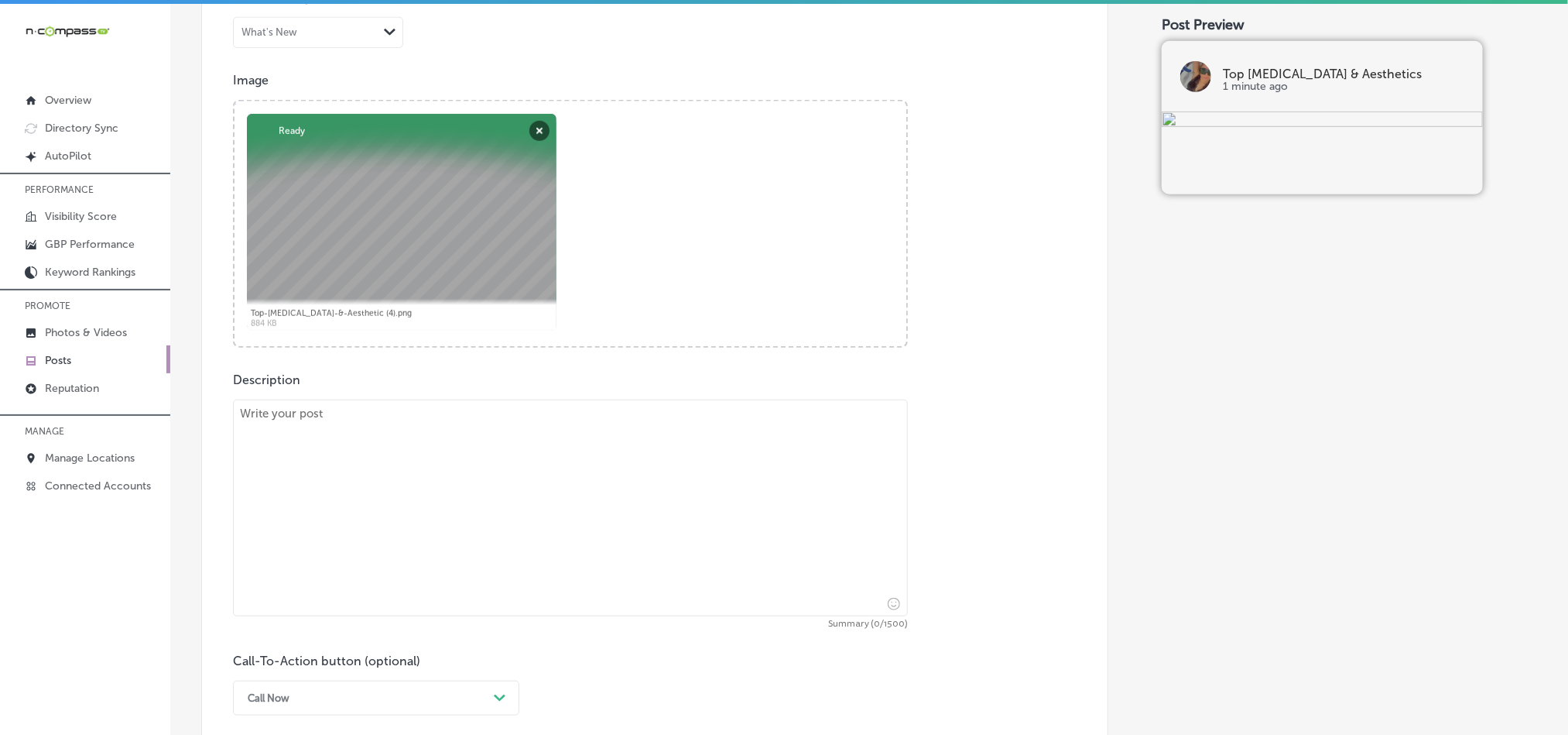
click at [544, 463] on textarea at bounding box center [570, 508] width 675 height 216
paste textarea "Top [MEDICAL_DATA] & Aesthetic is your destination for [MEDICAL_DATA] and body …"
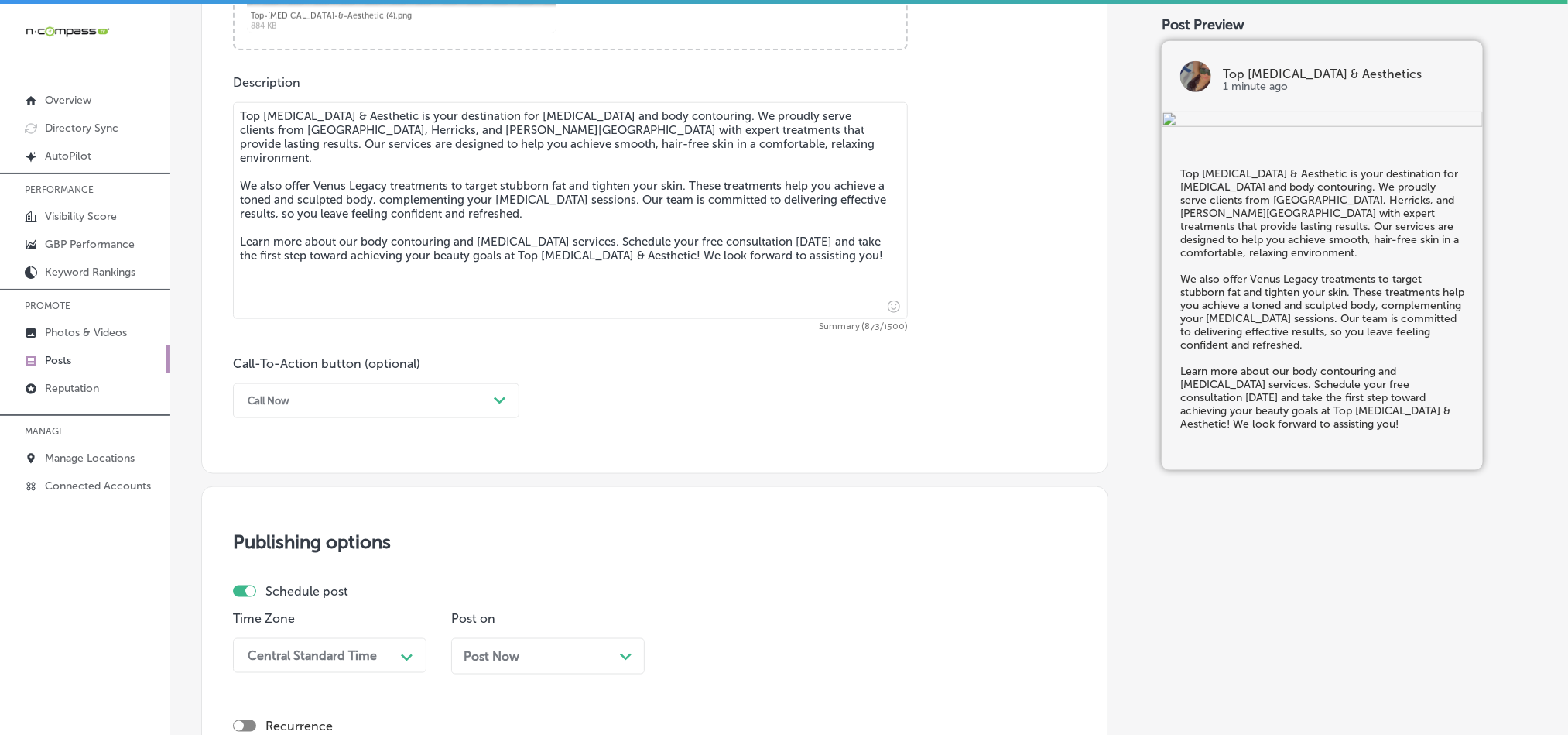
scroll to position [839, 0]
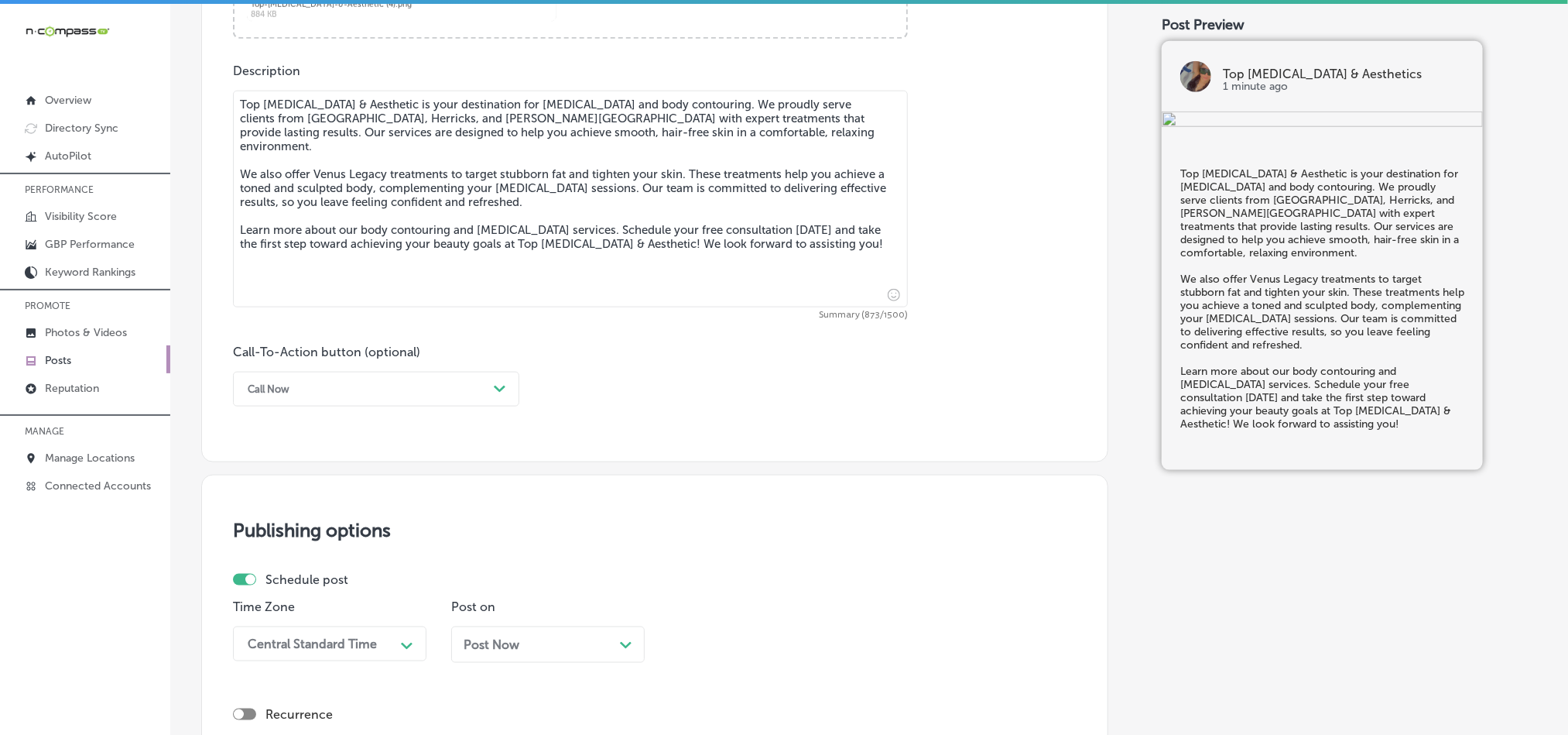
type textarea "Top [MEDICAL_DATA] & Aesthetic is your destination for [MEDICAL_DATA] and body …"
click at [469, 387] on div "Call Now" at bounding box center [364, 388] width 247 height 24
click at [267, 532] on div "Learn more" at bounding box center [376, 531] width 286 height 27
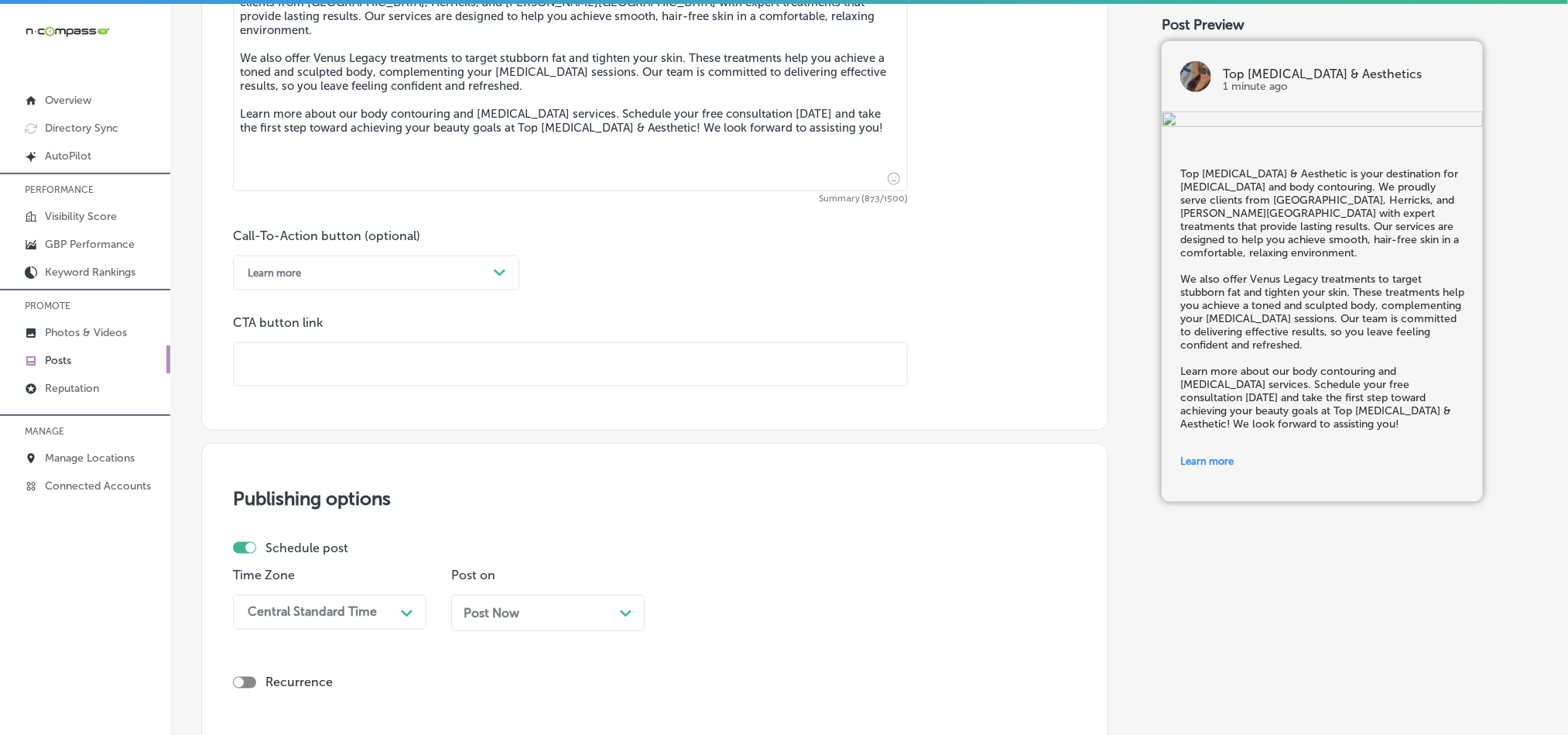
click at [408, 360] on input "text" at bounding box center [570, 364] width 673 height 43
paste input "[URL][DOMAIN_NAME]"
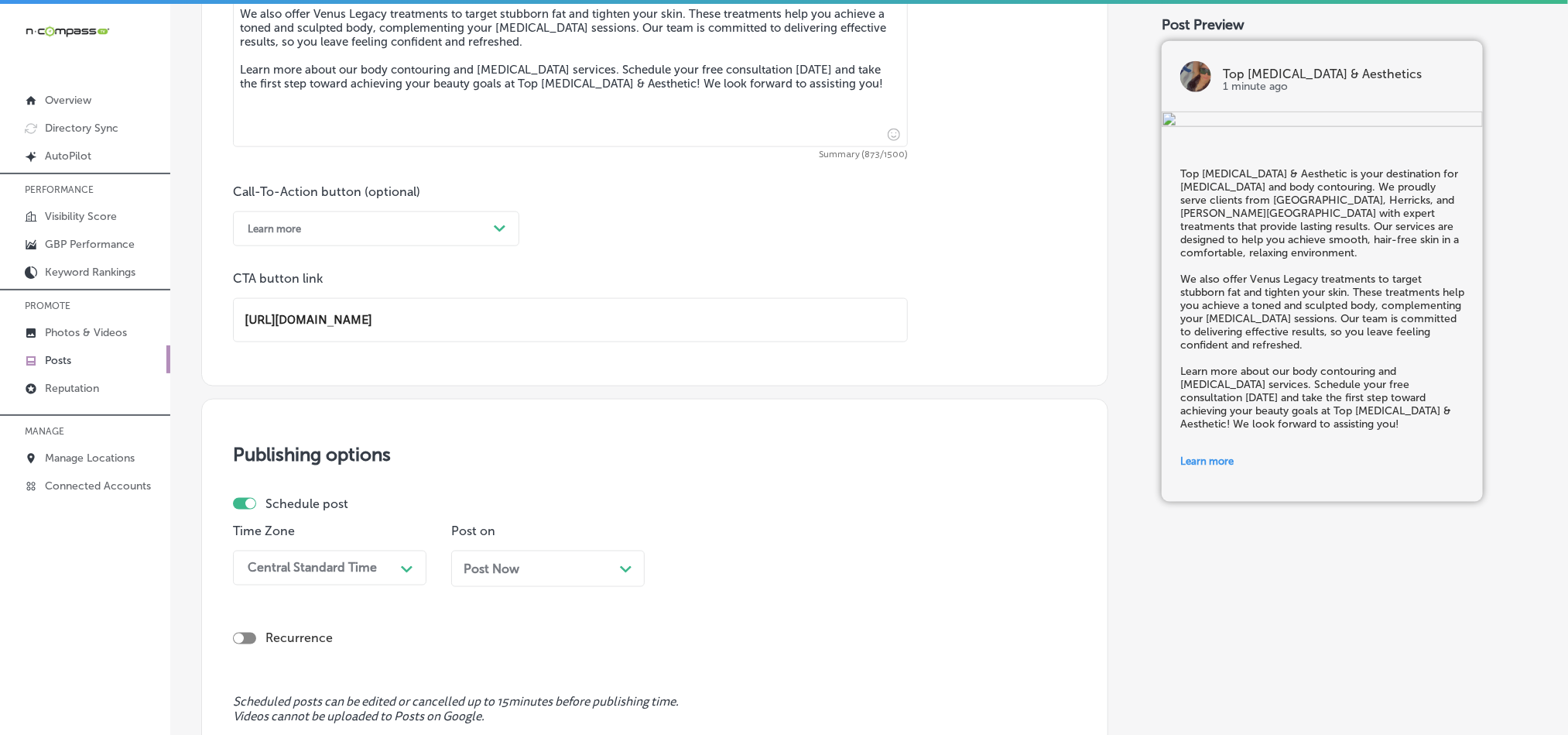
scroll to position [1110, 0]
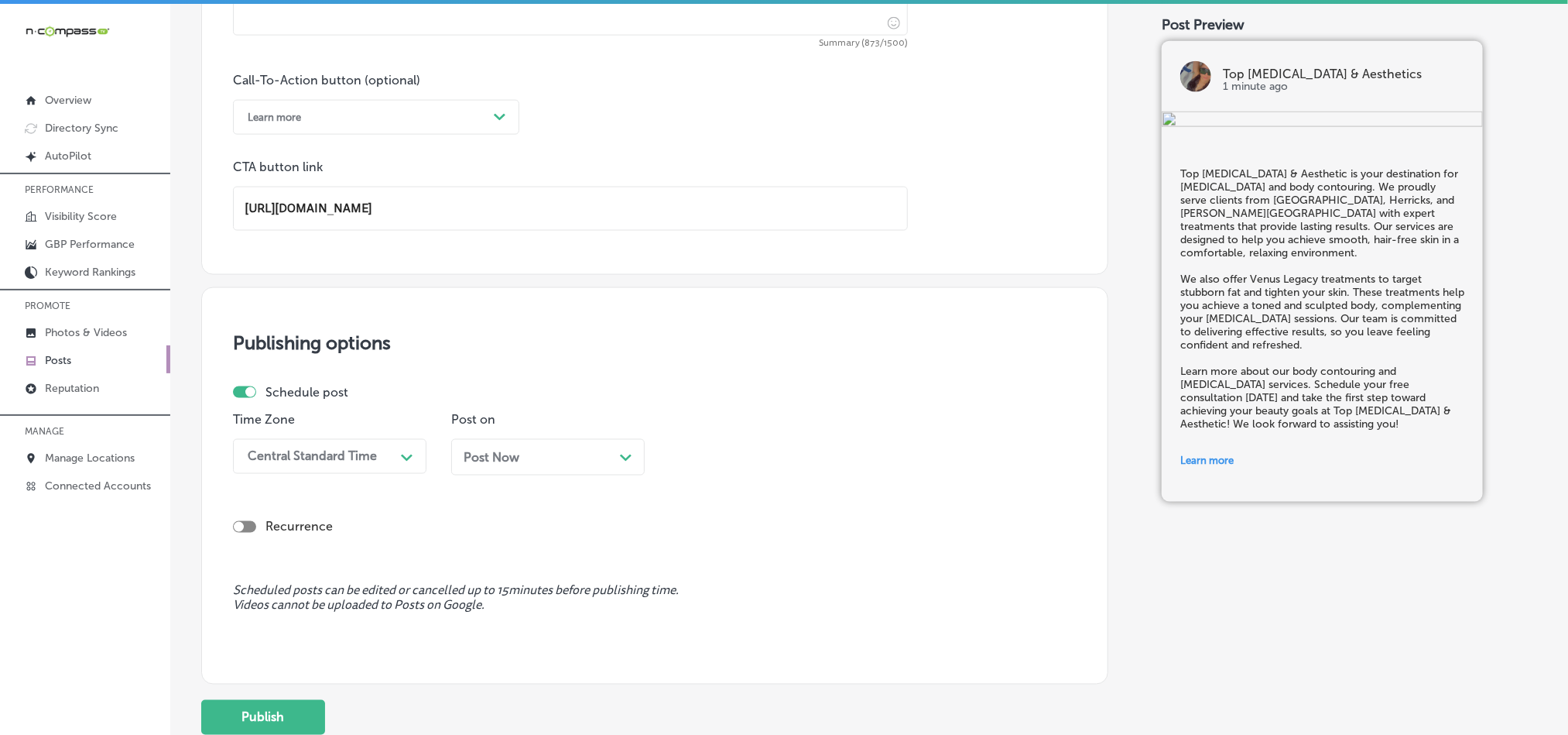
type input "[URL][DOMAIN_NAME]"
click at [370, 456] on div "Schedule post Time Zone Central Standard Time Path Created with Sketch. Post on…" at bounding box center [648, 436] width 831 height 102
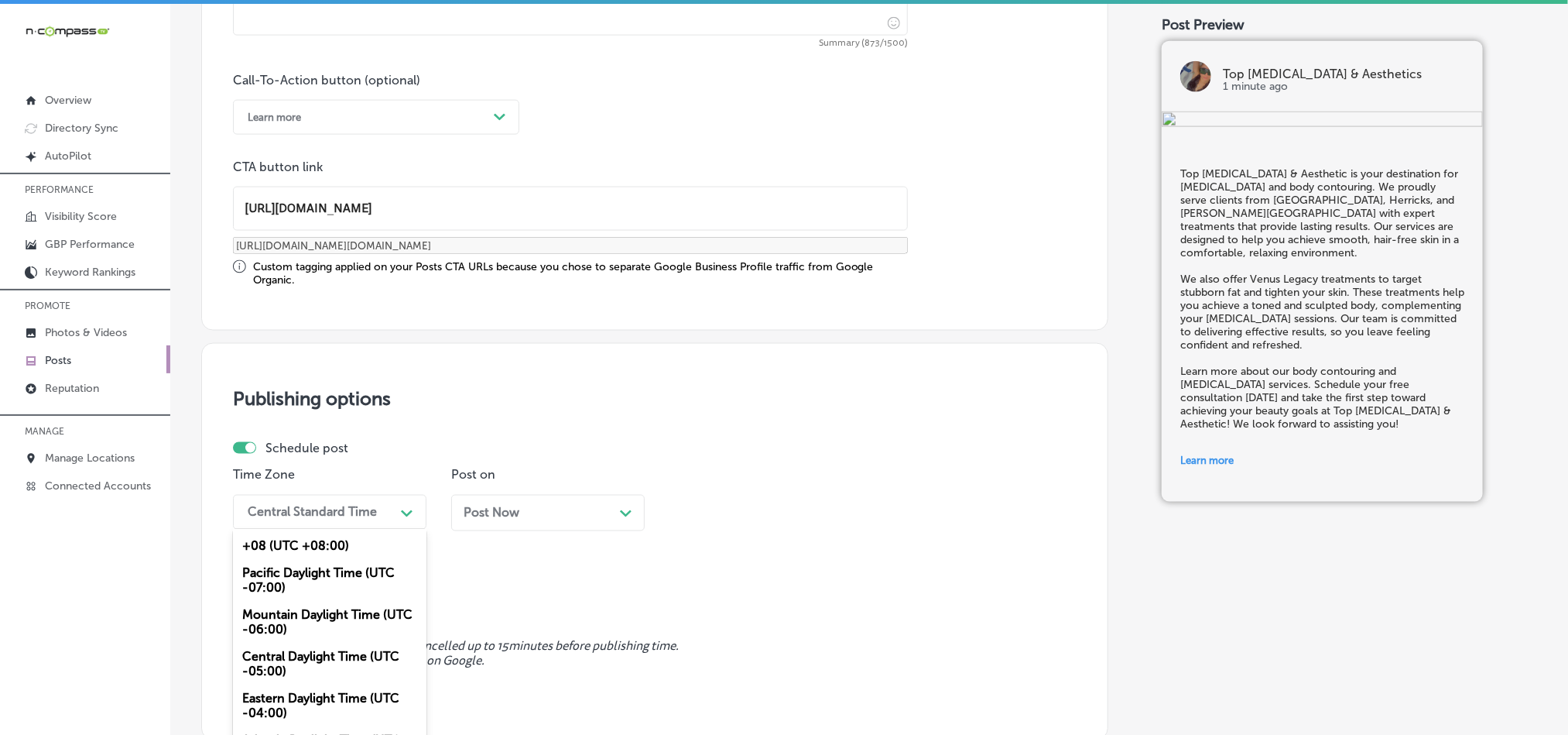
click at [279, 634] on div "Mountain Daylight Time (UTC -06:00)" at bounding box center [329, 622] width 194 height 42
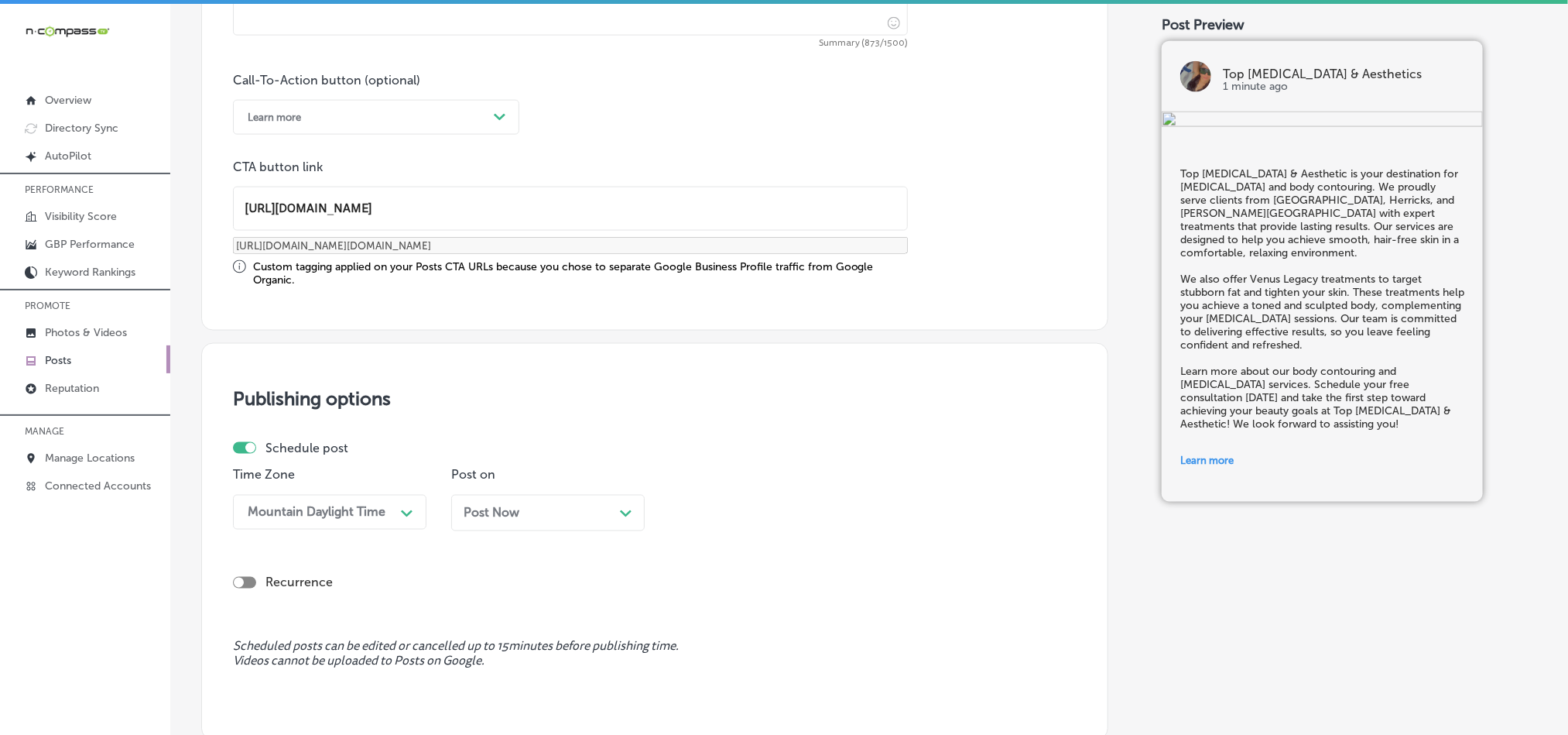
click at [594, 508] on div "Post Now Path Created with Sketch." at bounding box center [548, 513] width 168 height 15
drag, startPoint x: 577, startPoint y: 393, endPoint x: 584, endPoint y: 402, distance: 11.4
click at [774, 517] on div "option 7:00 AM, selected. option 12:00 AM focused, 1 of 96. 96 results availabl…" at bounding box center [766, 512] width 194 height 35
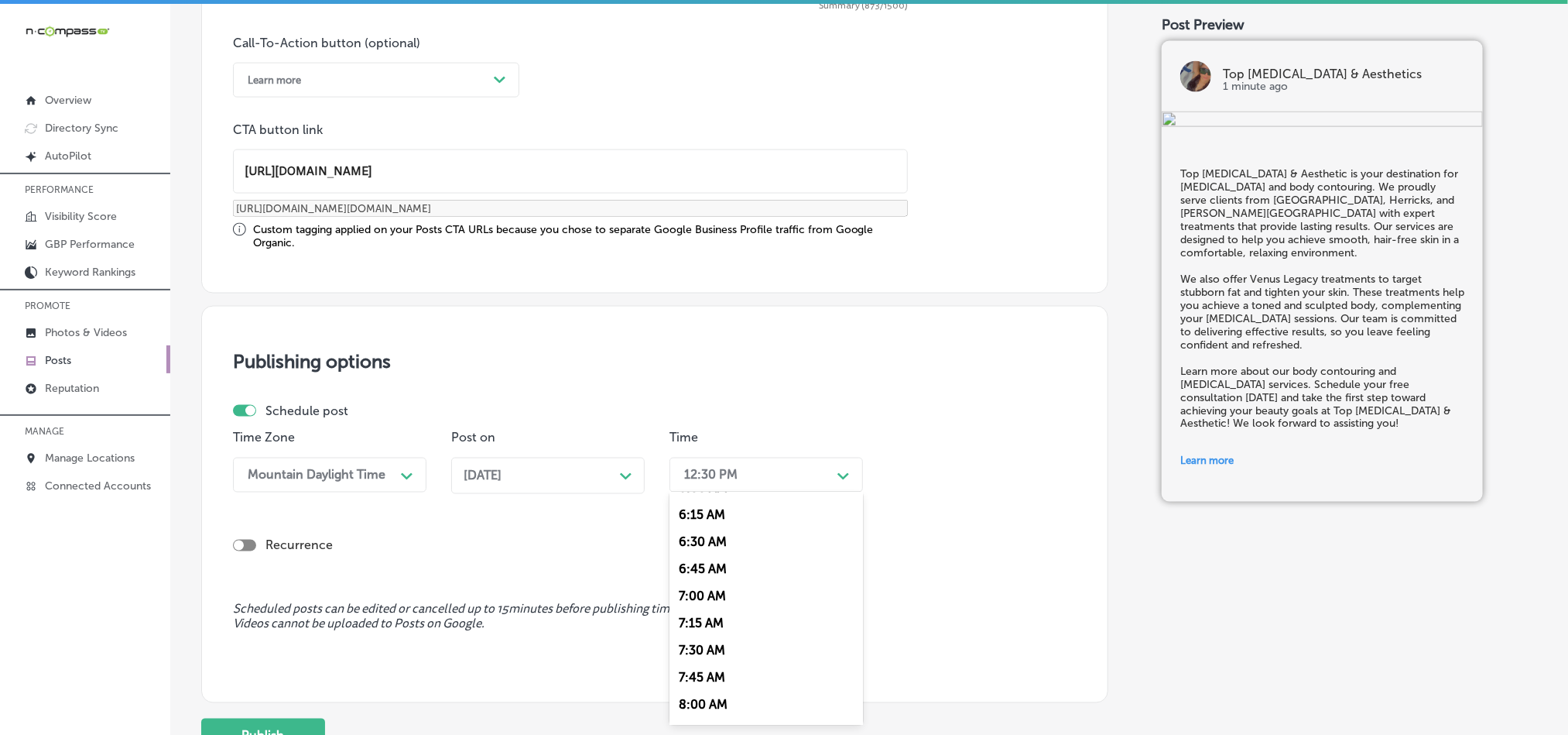
scroll to position [697, 0]
click at [690, 579] on div "7:00 AM" at bounding box center [766, 571] width 194 height 27
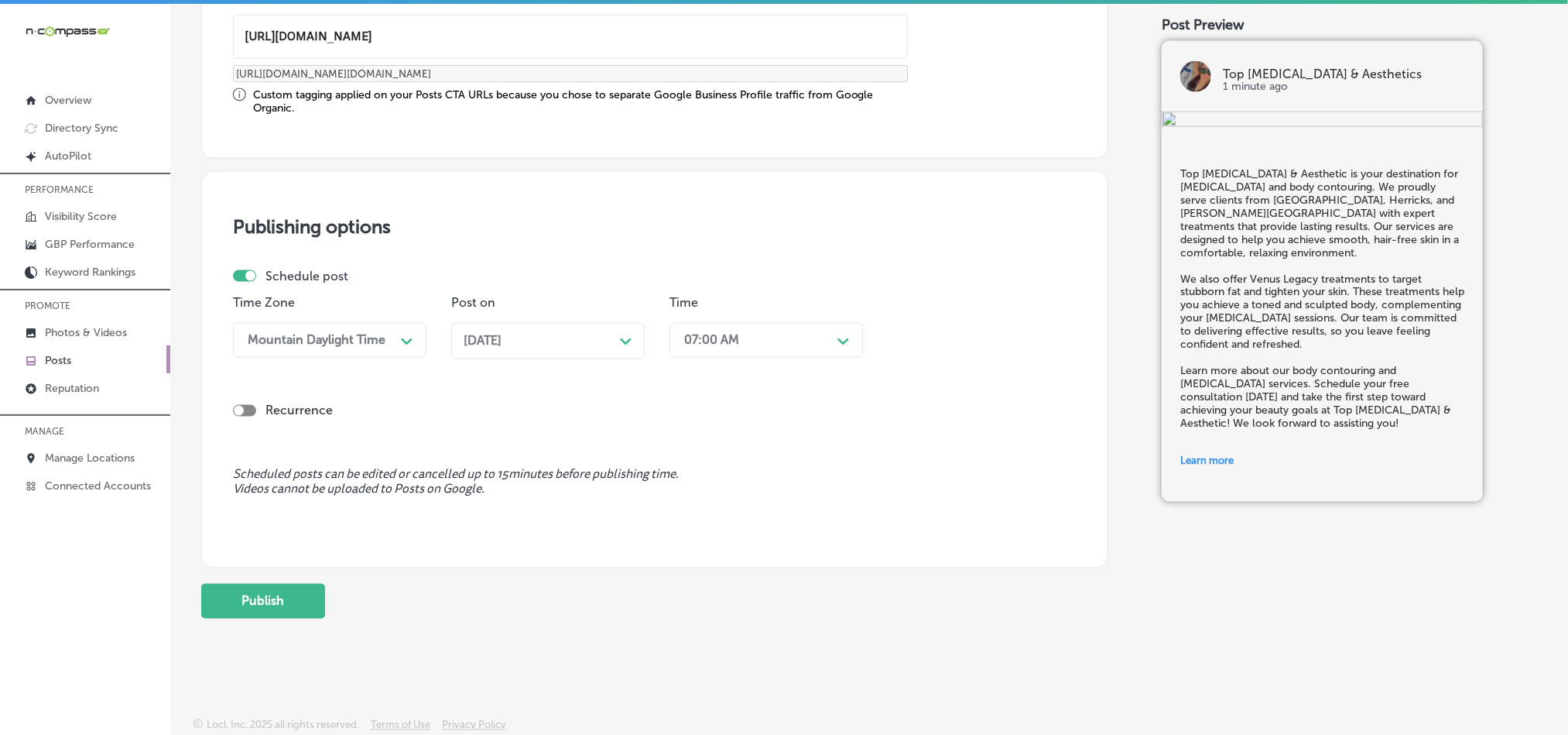
scroll to position [1287, 0]
click at [278, 593] on button "Publish" at bounding box center [263, 601] width 124 height 35
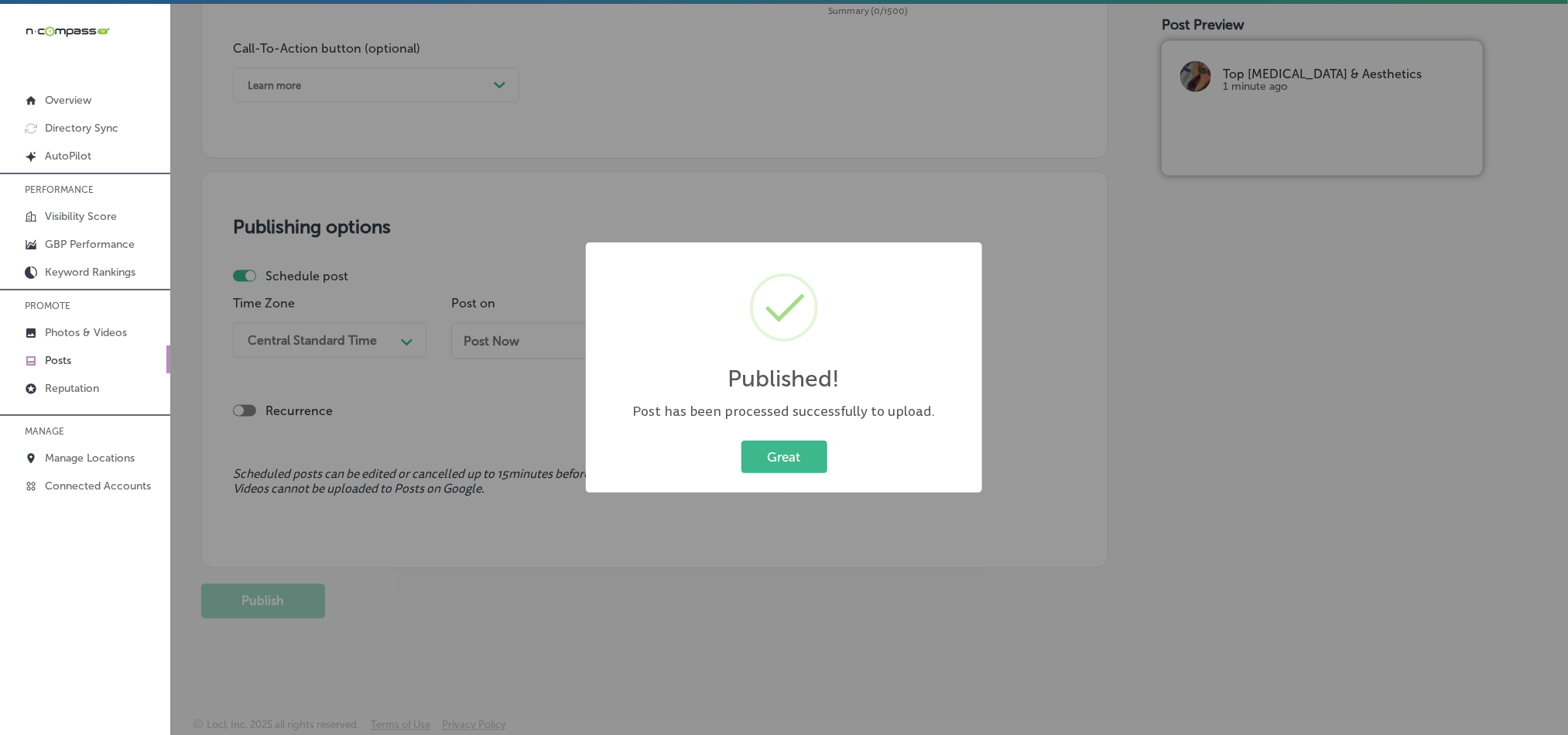
scroll to position [1148, 0]
click at [767, 449] on button "Great" at bounding box center [784, 456] width 85 height 32
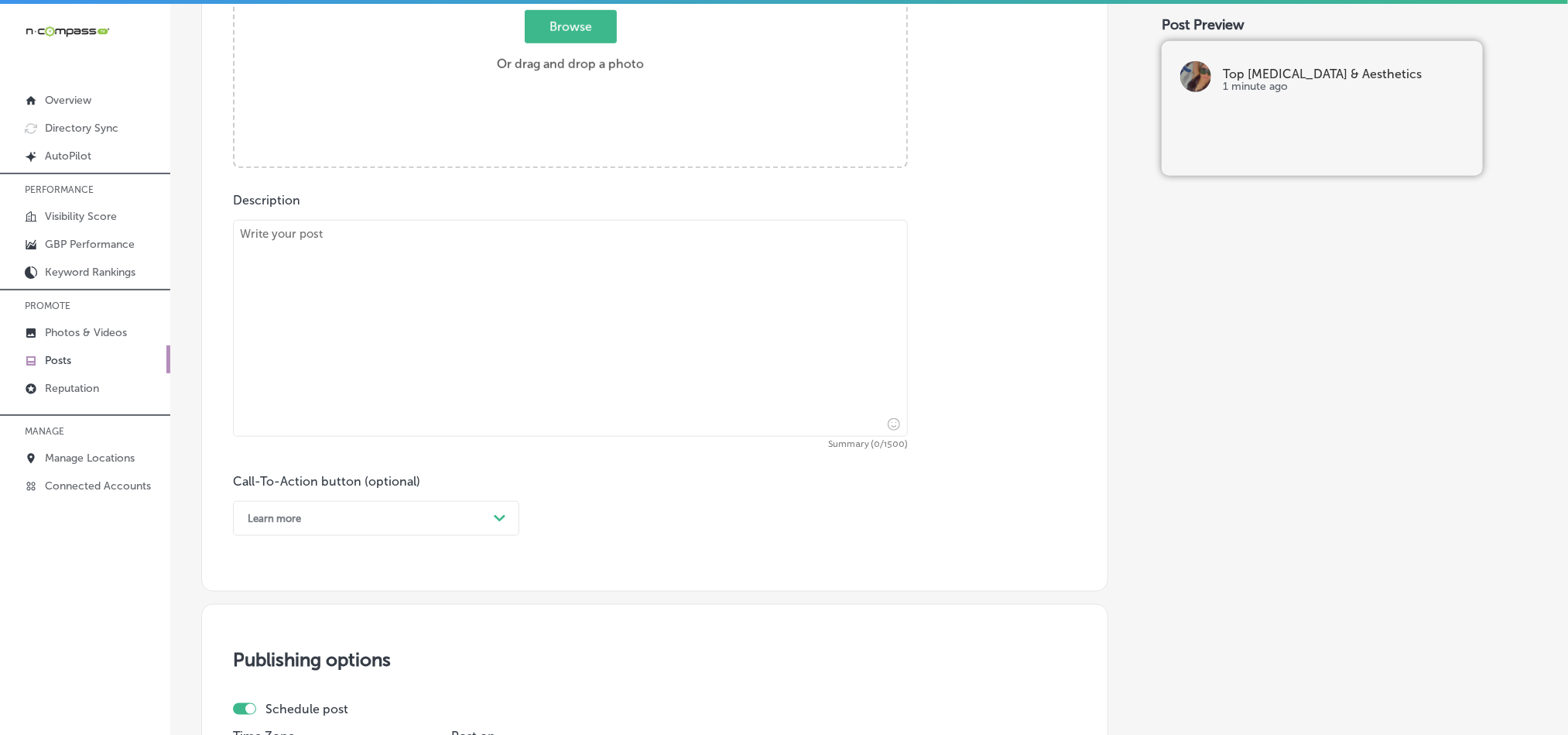
scroll to position [529, 0]
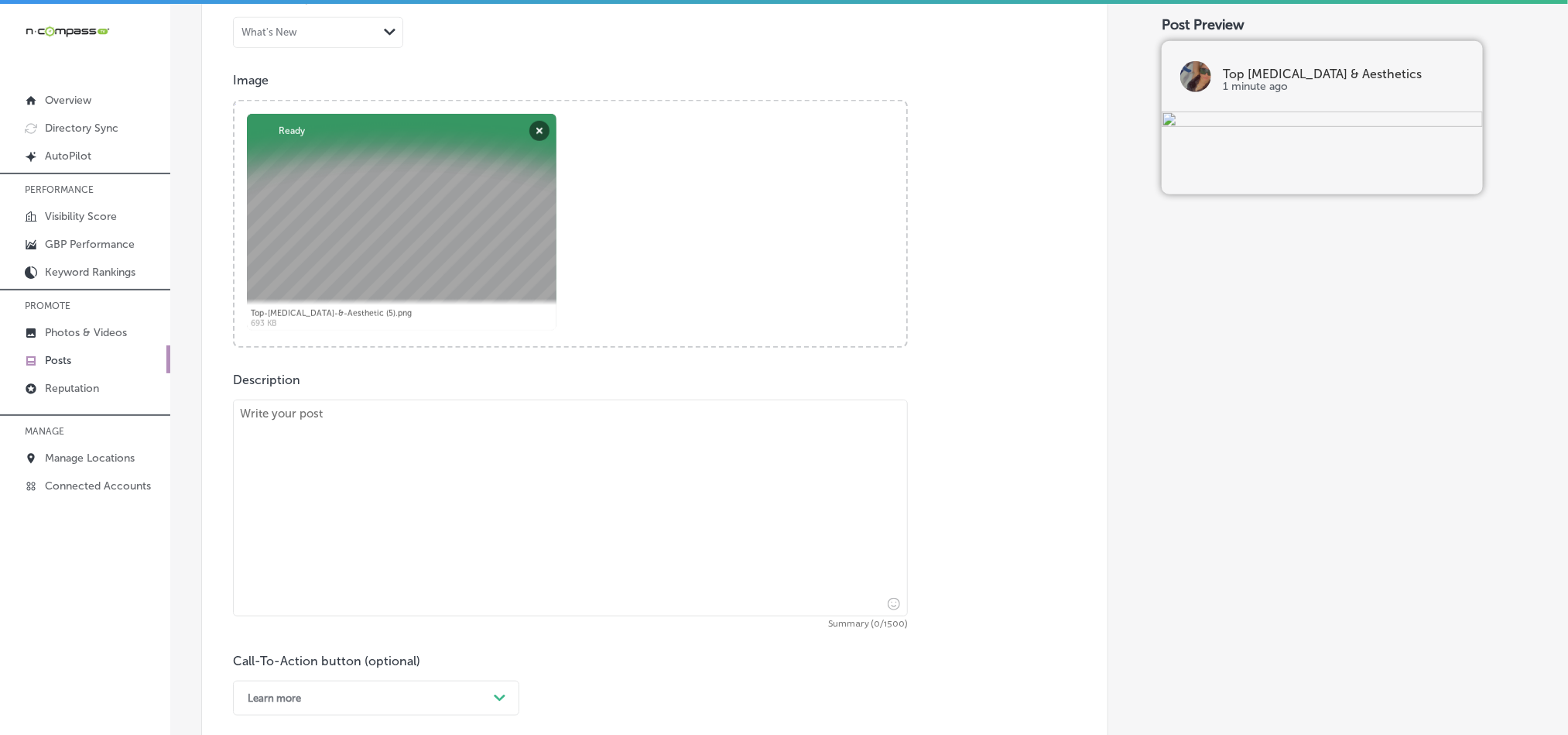
click at [553, 472] on textarea at bounding box center [570, 508] width 675 height 216
paste textarea "At Top [MEDICAL_DATA] & Aesthetic, we are committed to providing exceptional [M…"
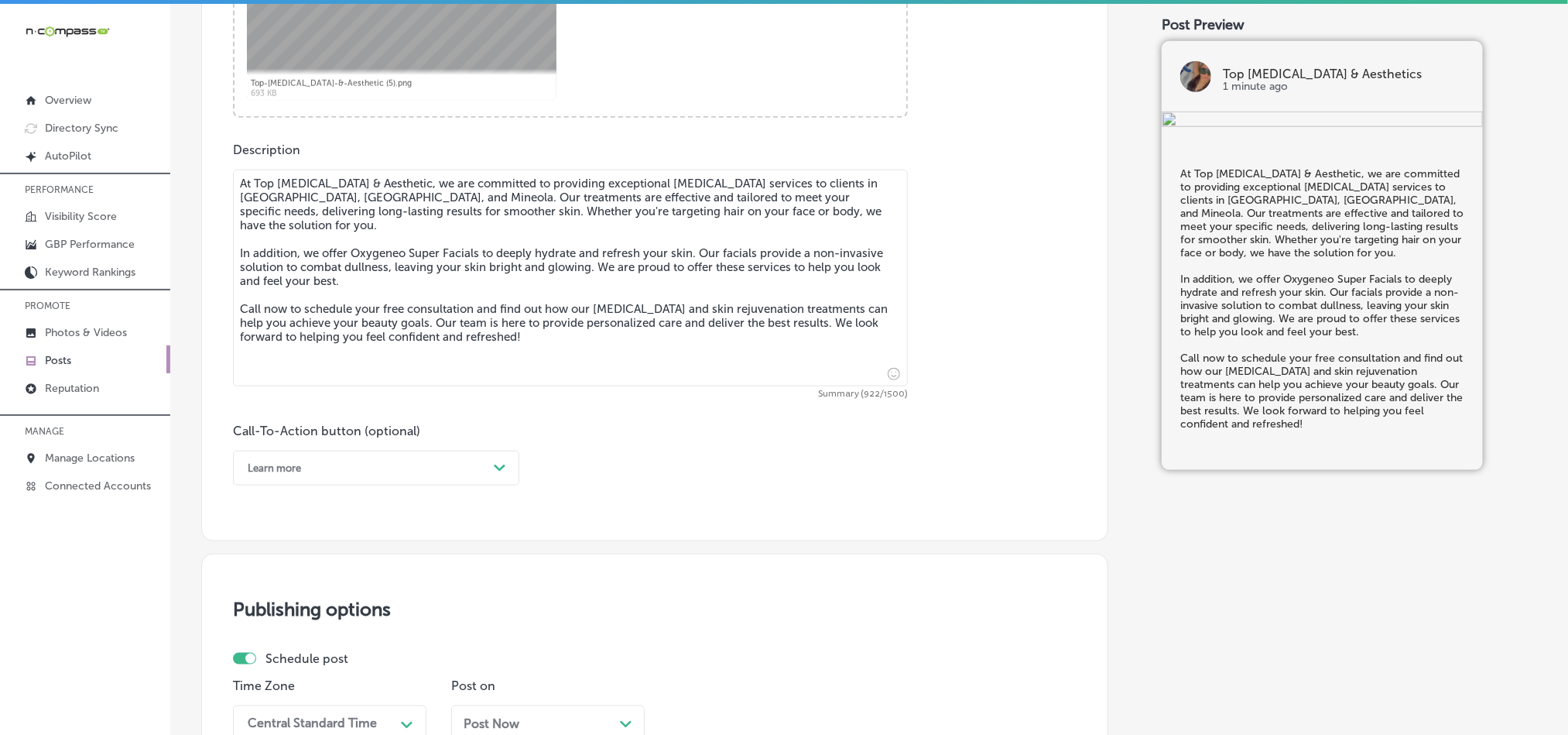
scroll to position [878, 0]
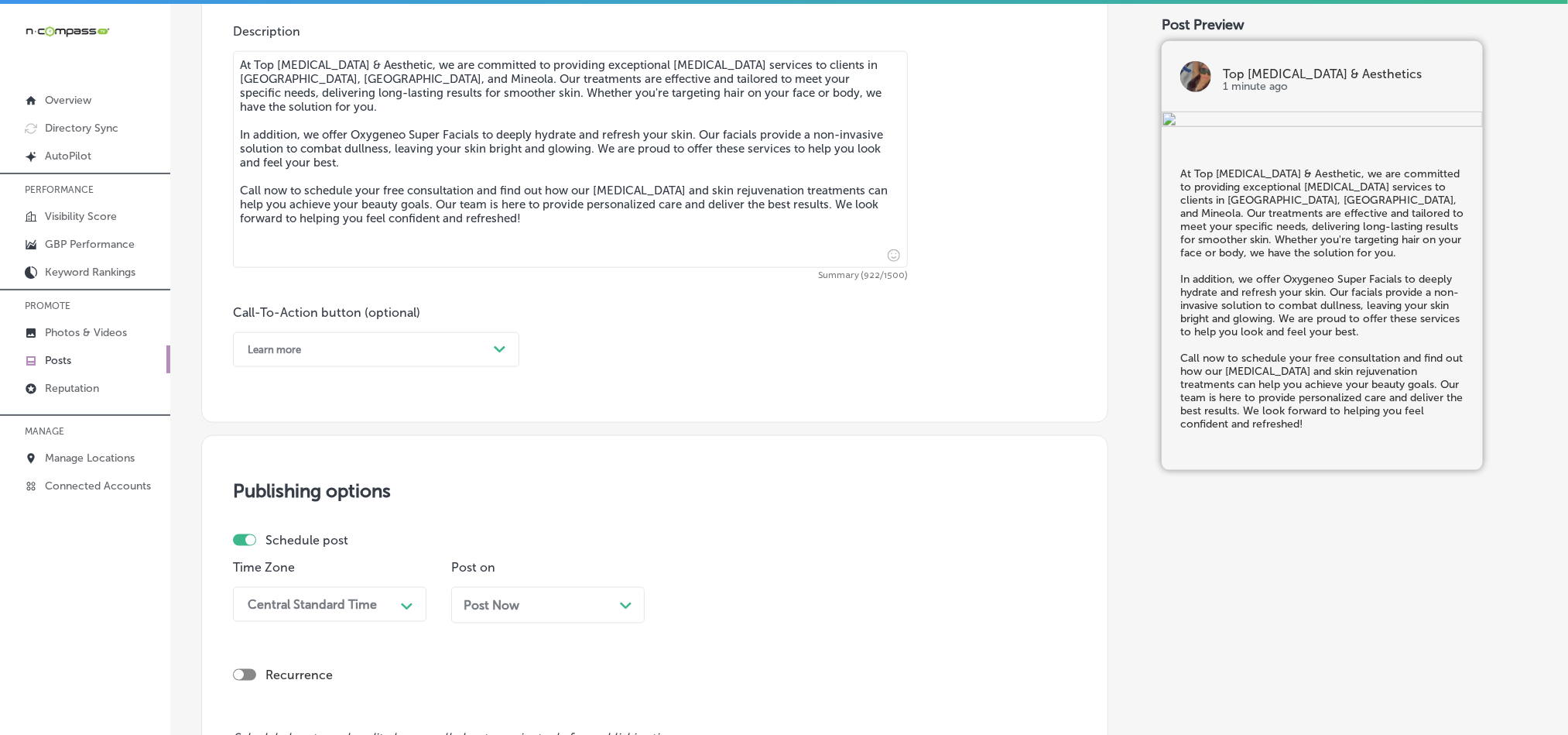
type textarea "At Top [MEDICAL_DATA] & Aesthetic, we are committed to providing exceptional [M…"
click at [417, 332] on div "Call-To-Action button (optional) Learn more Path Created with Sketch." at bounding box center [376, 336] width 286 height 62
click at [417, 351] on div "Learn more" at bounding box center [364, 349] width 247 height 24
click at [274, 549] on div "Call Now" at bounding box center [376, 546] width 286 height 27
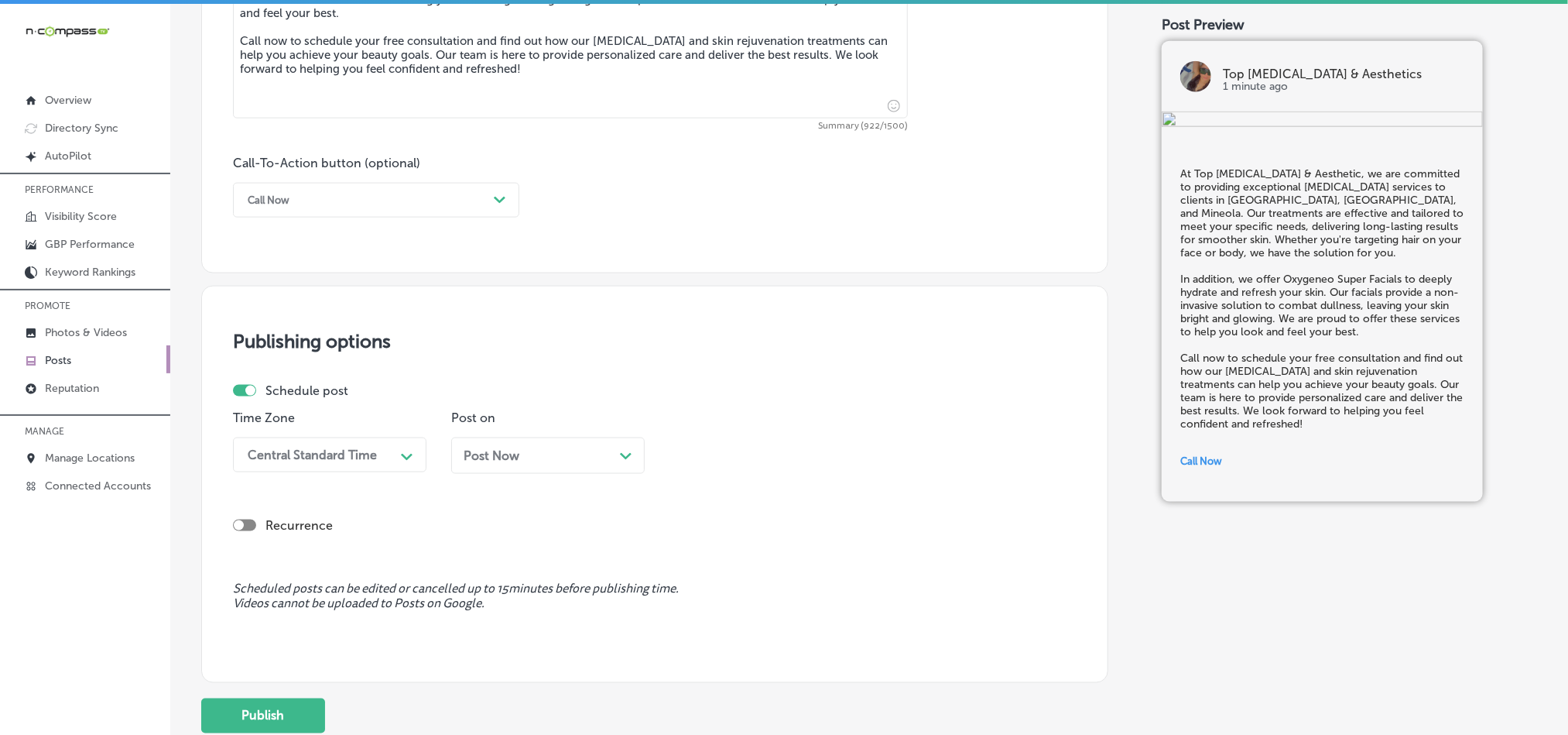
scroll to position [1032, 0]
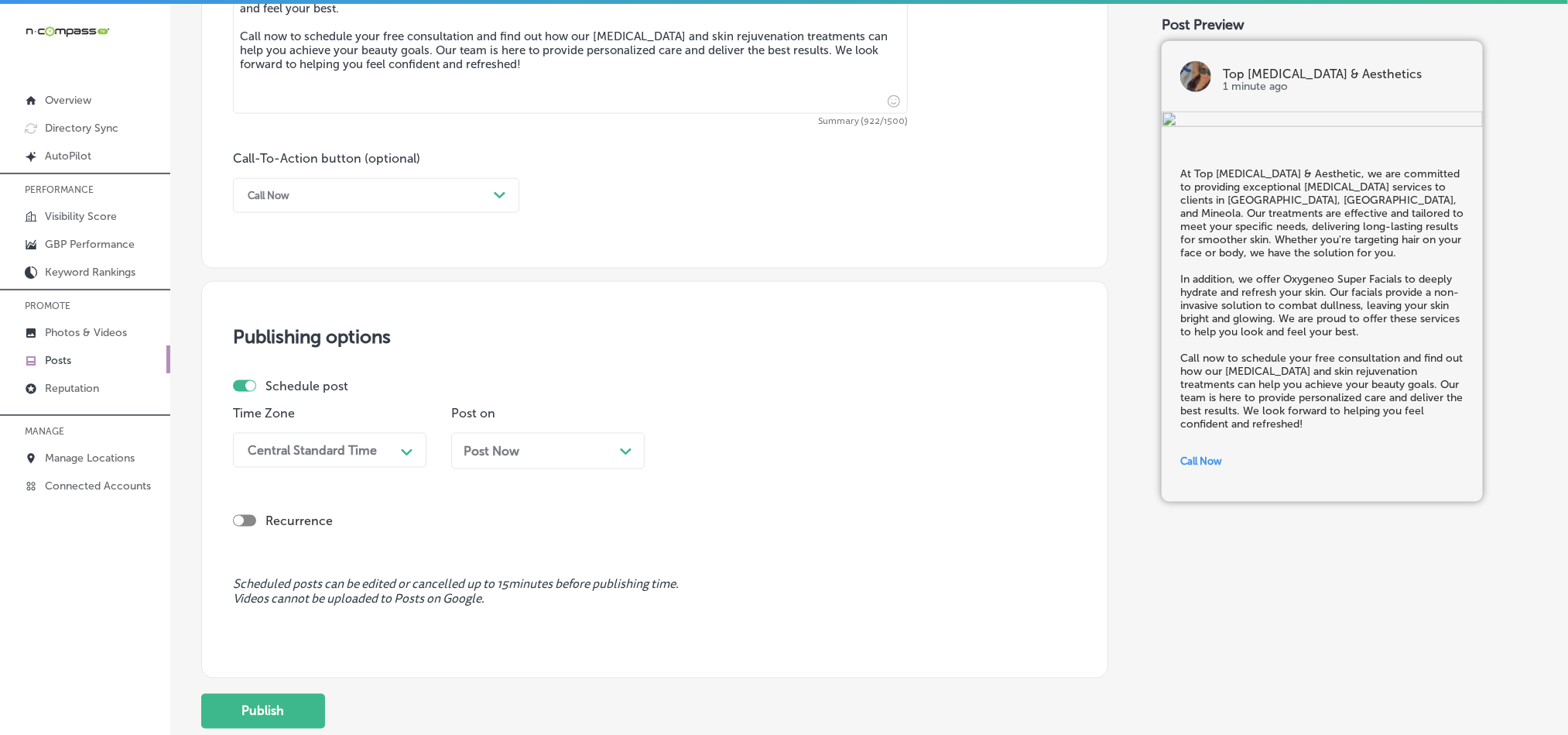
click at [366, 442] on div "Central Standard Time" at bounding box center [317, 450] width 155 height 27
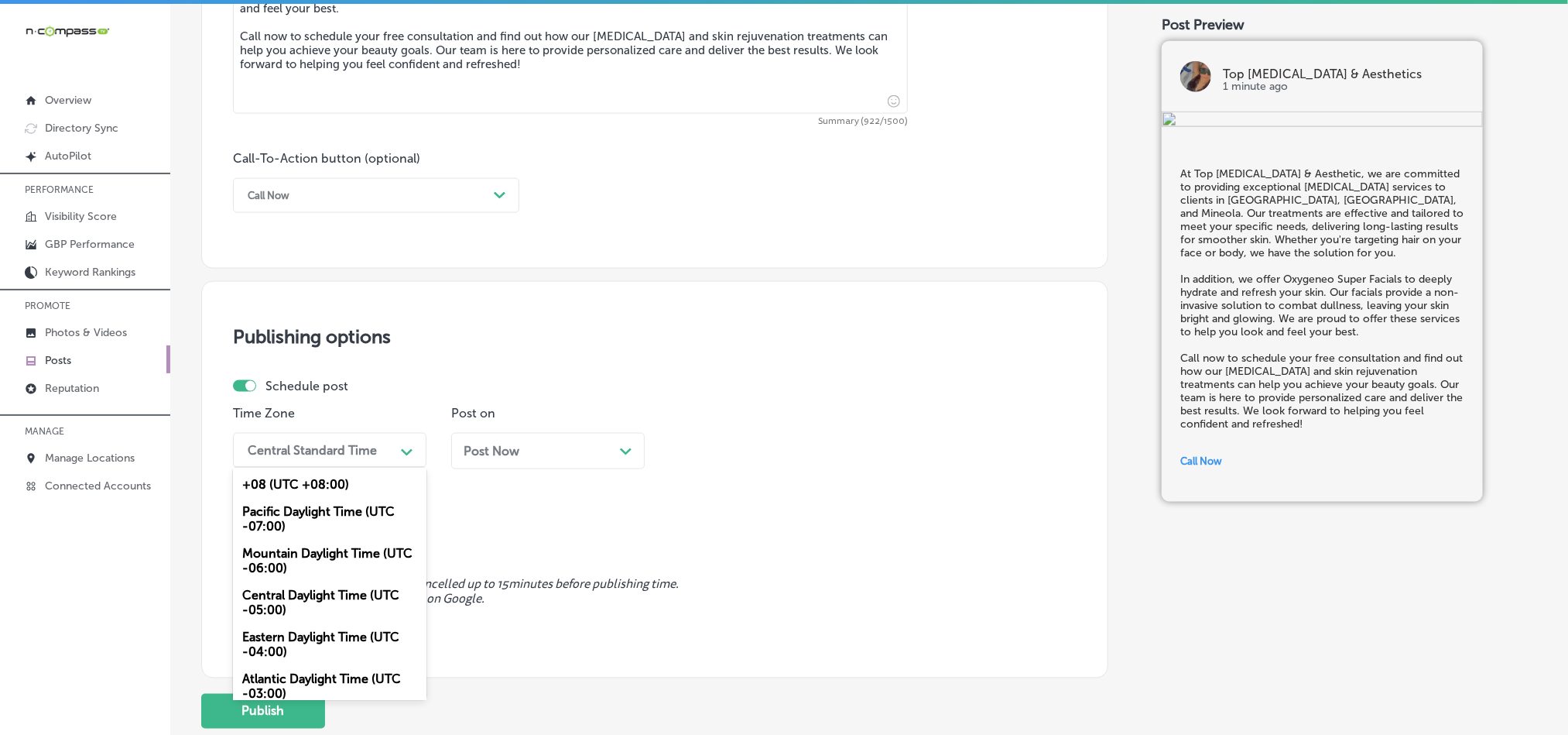
click at [270, 565] on div "Mountain Daylight Time (UTC -06:00)" at bounding box center [329, 560] width 194 height 42
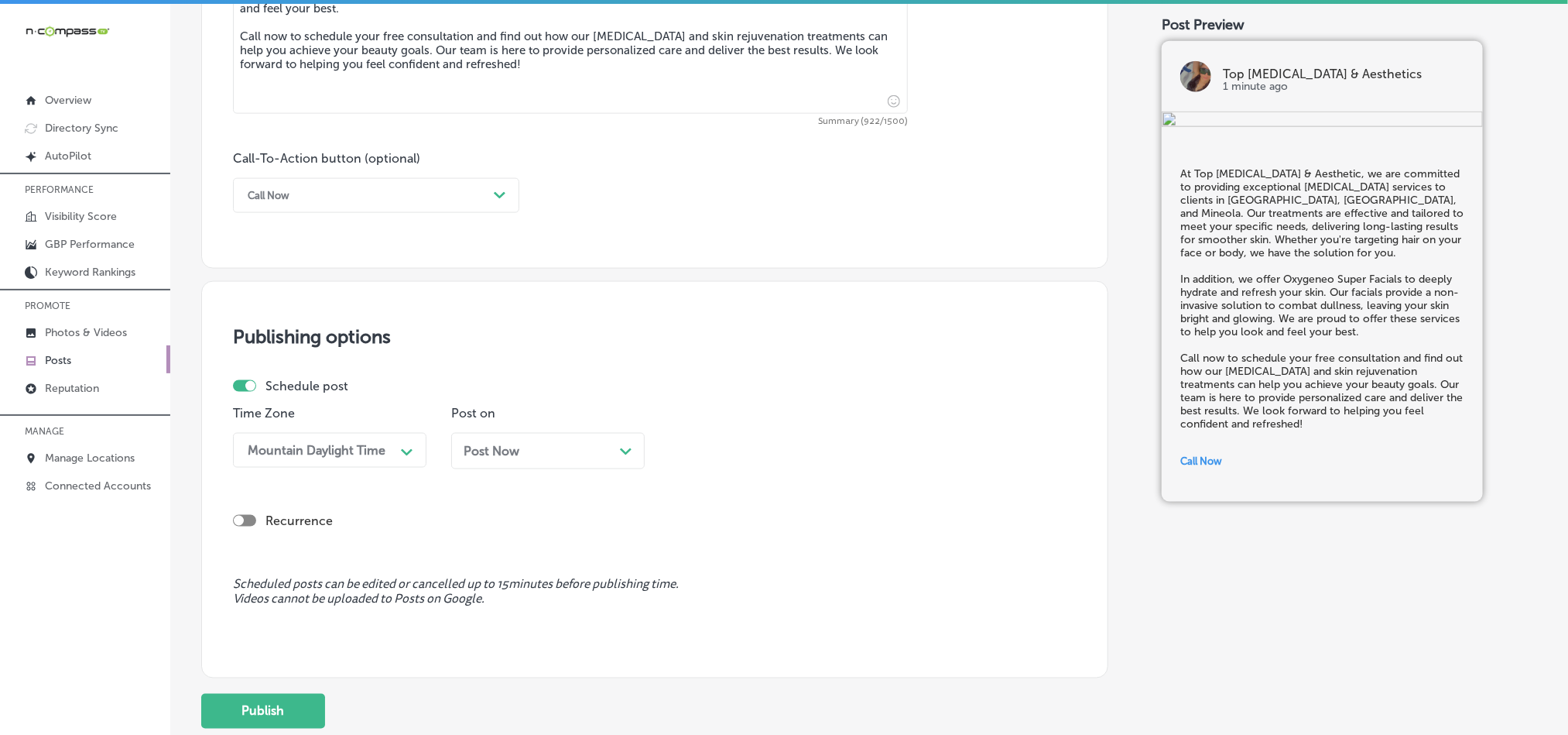
click at [574, 451] on div "Post Now Path Created with Sketch." at bounding box center [548, 451] width 168 height 15
click at [755, 460] on div "12:45 PM" at bounding box center [754, 450] width 155 height 27
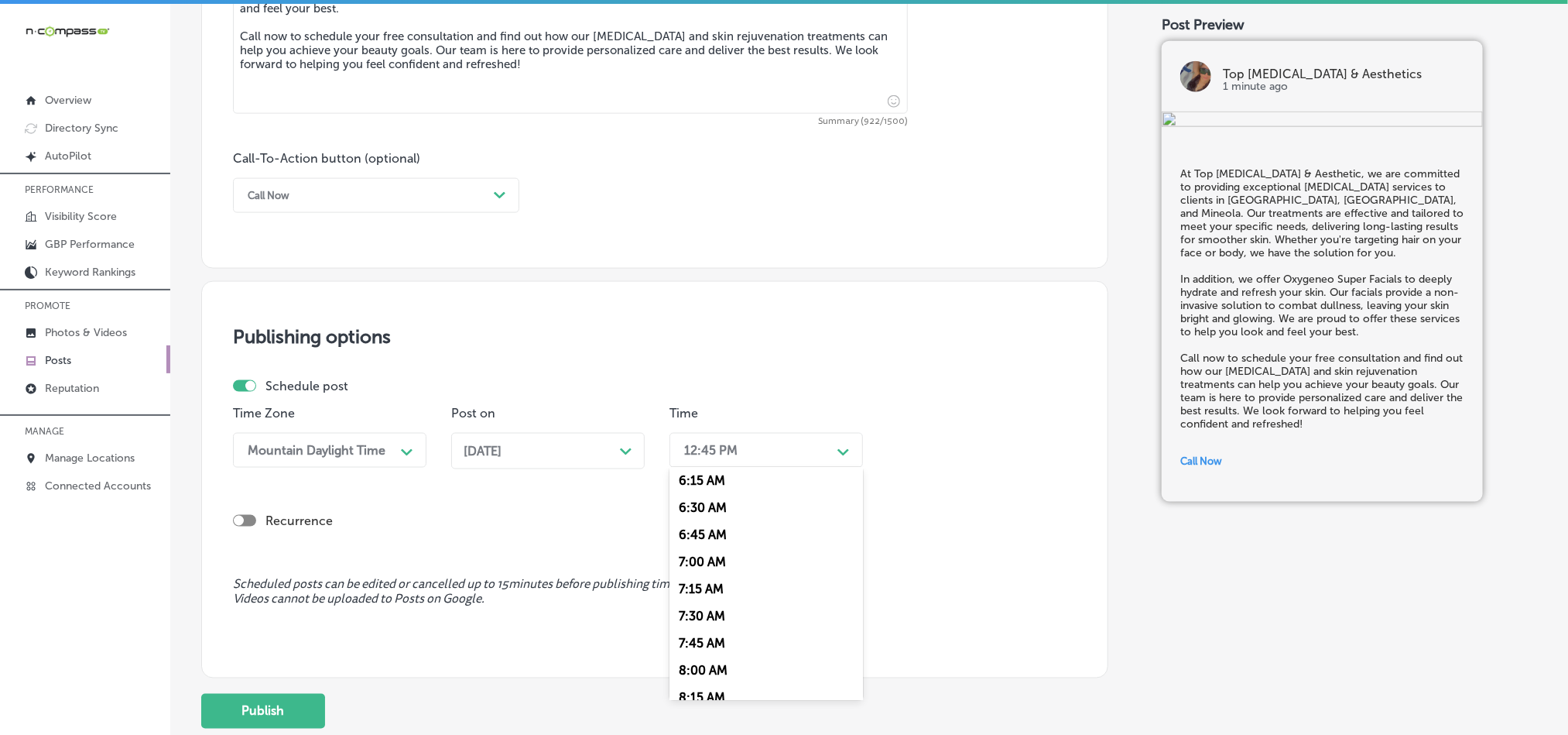
scroll to position [697, 0]
click at [702, 559] on div "7:00 AM" at bounding box center [766, 546] width 194 height 27
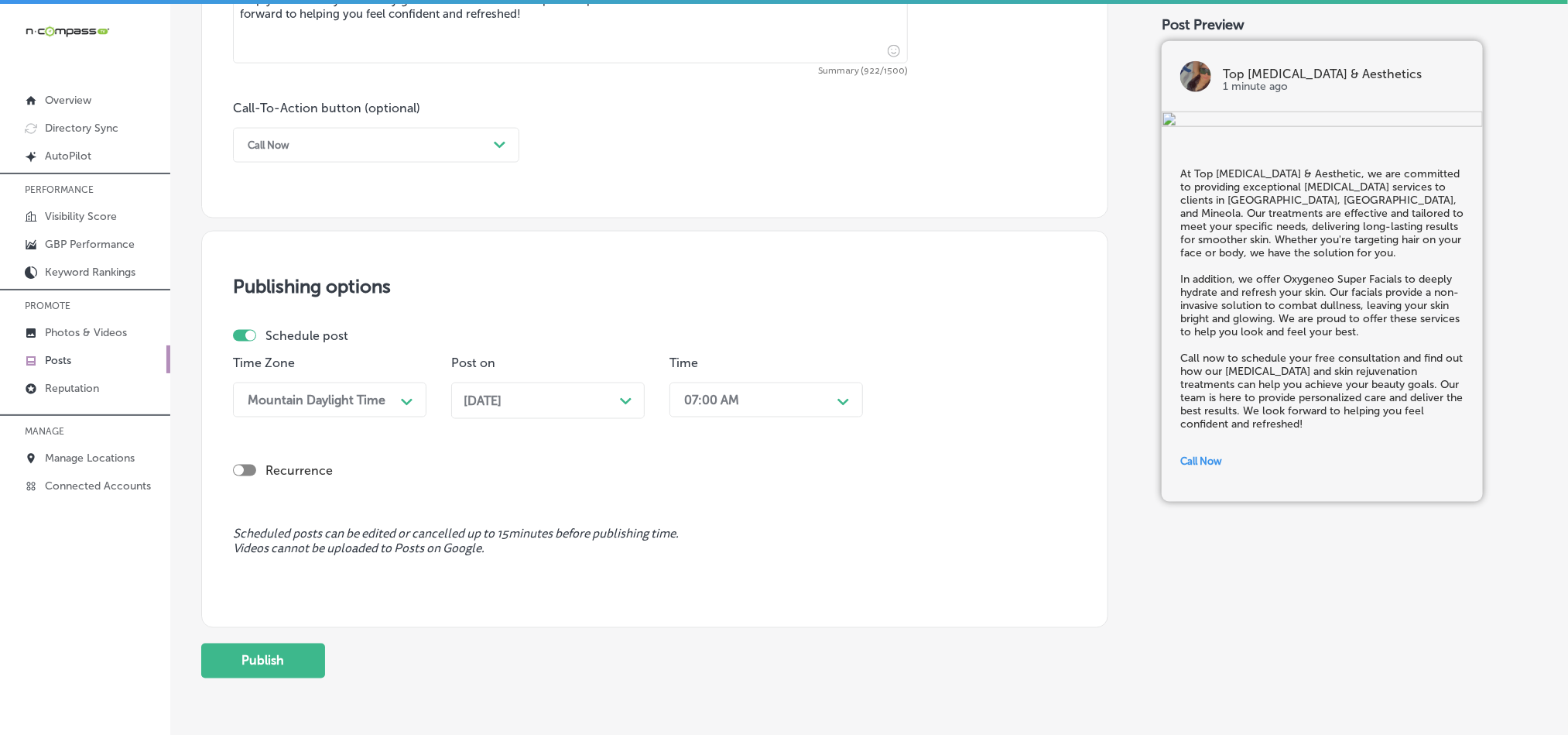
scroll to position [1148, 0]
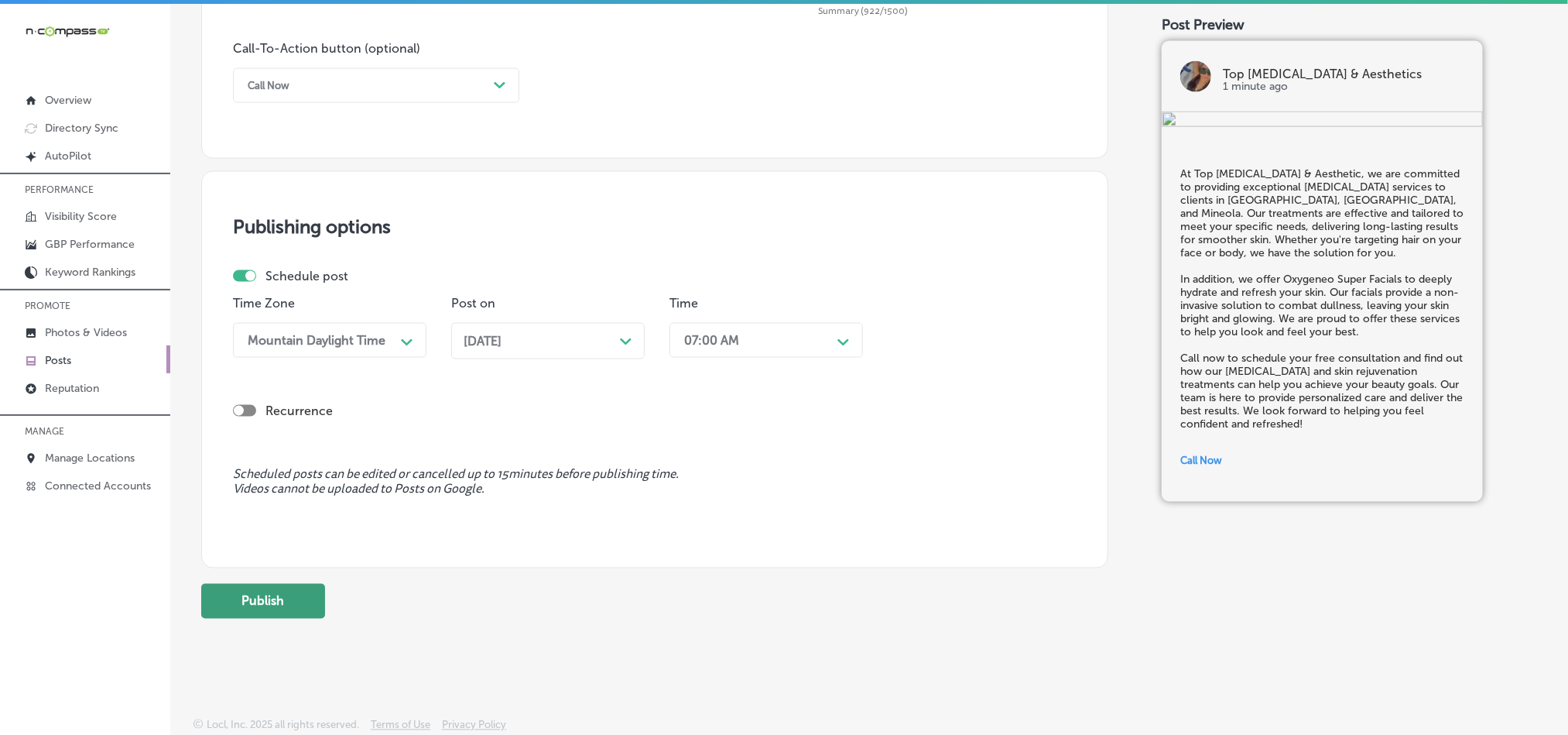
click at [261, 607] on button "Publish" at bounding box center [263, 601] width 124 height 35
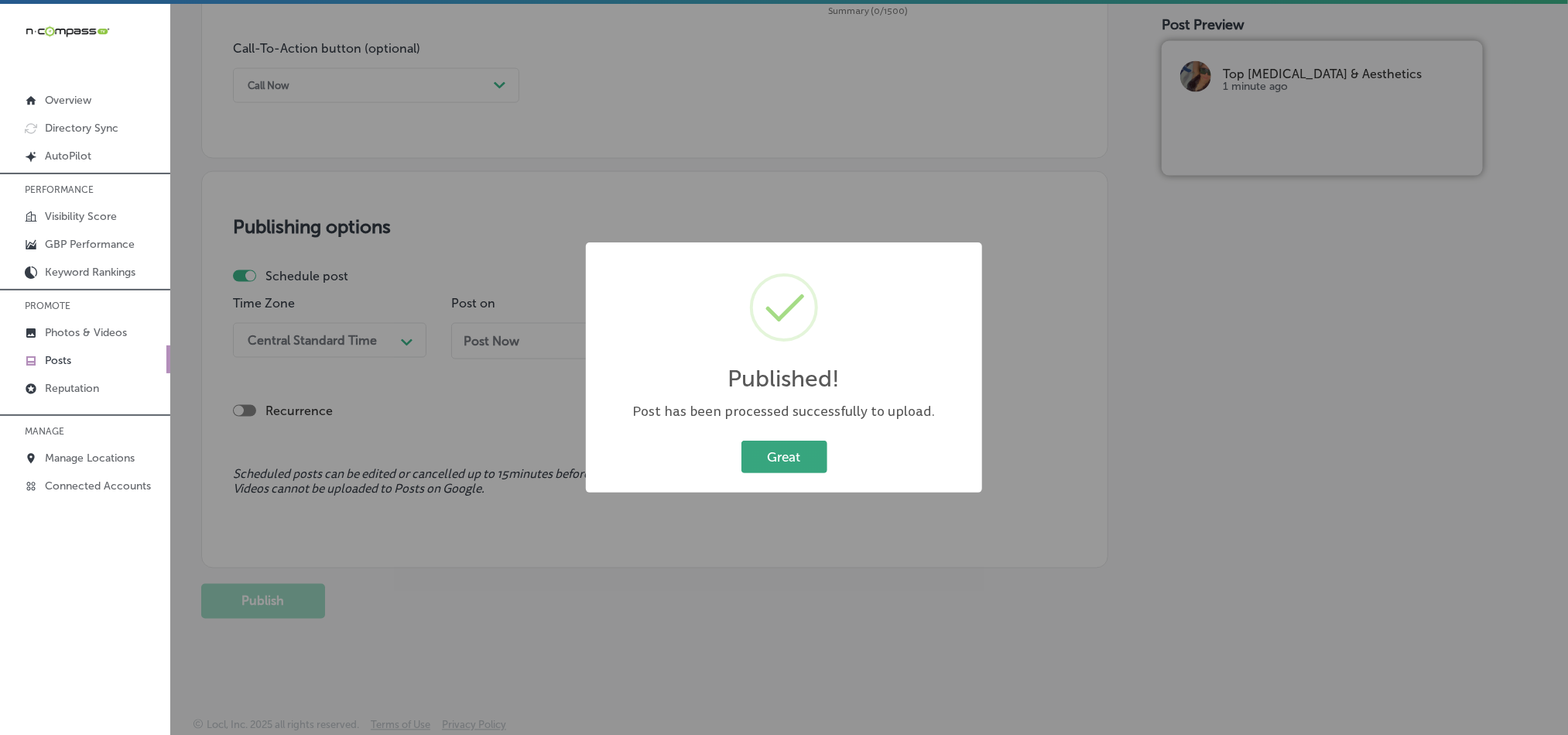
click at [769, 453] on button "Great" at bounding box center [784, 456] width 85 height 32
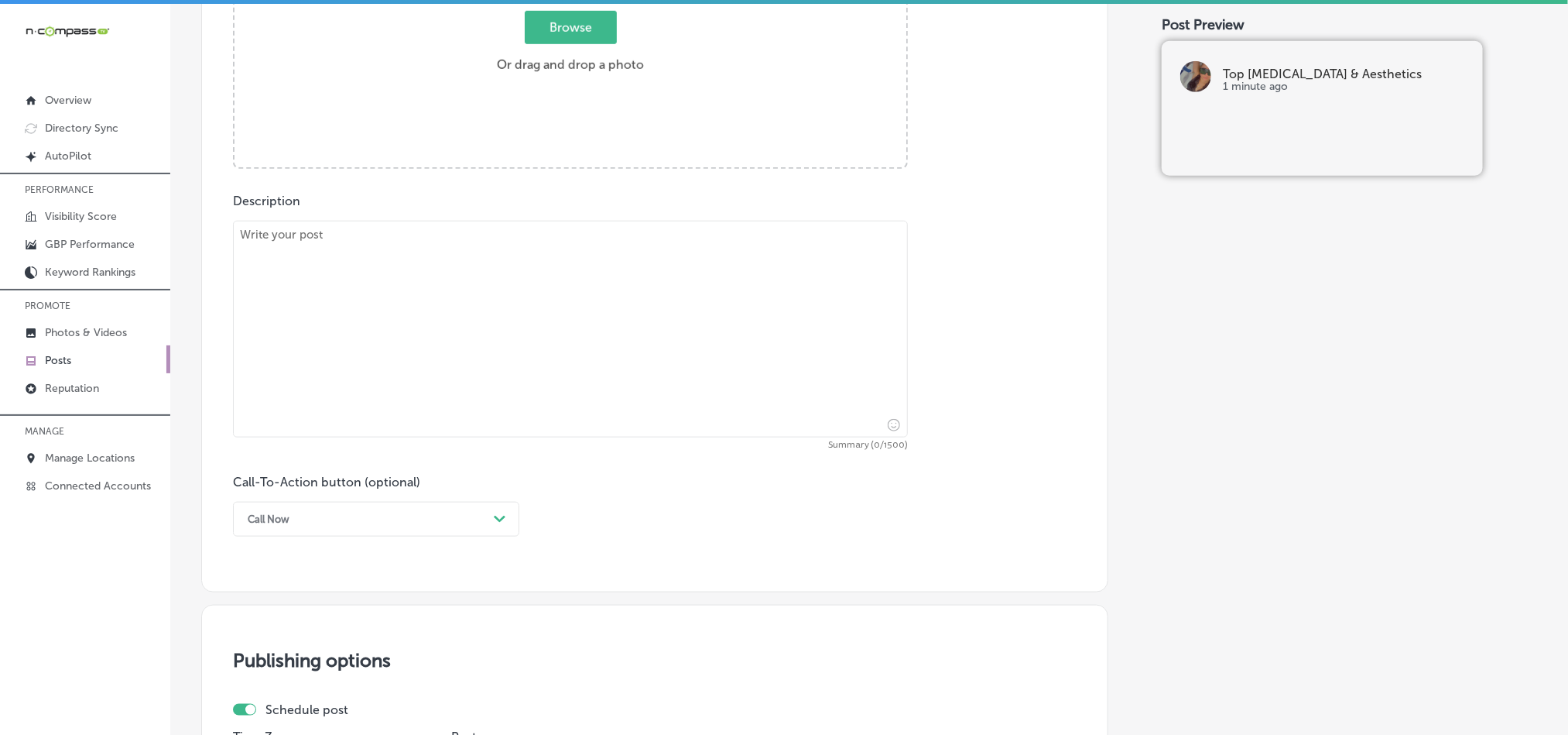
scroll to position [568, 0]
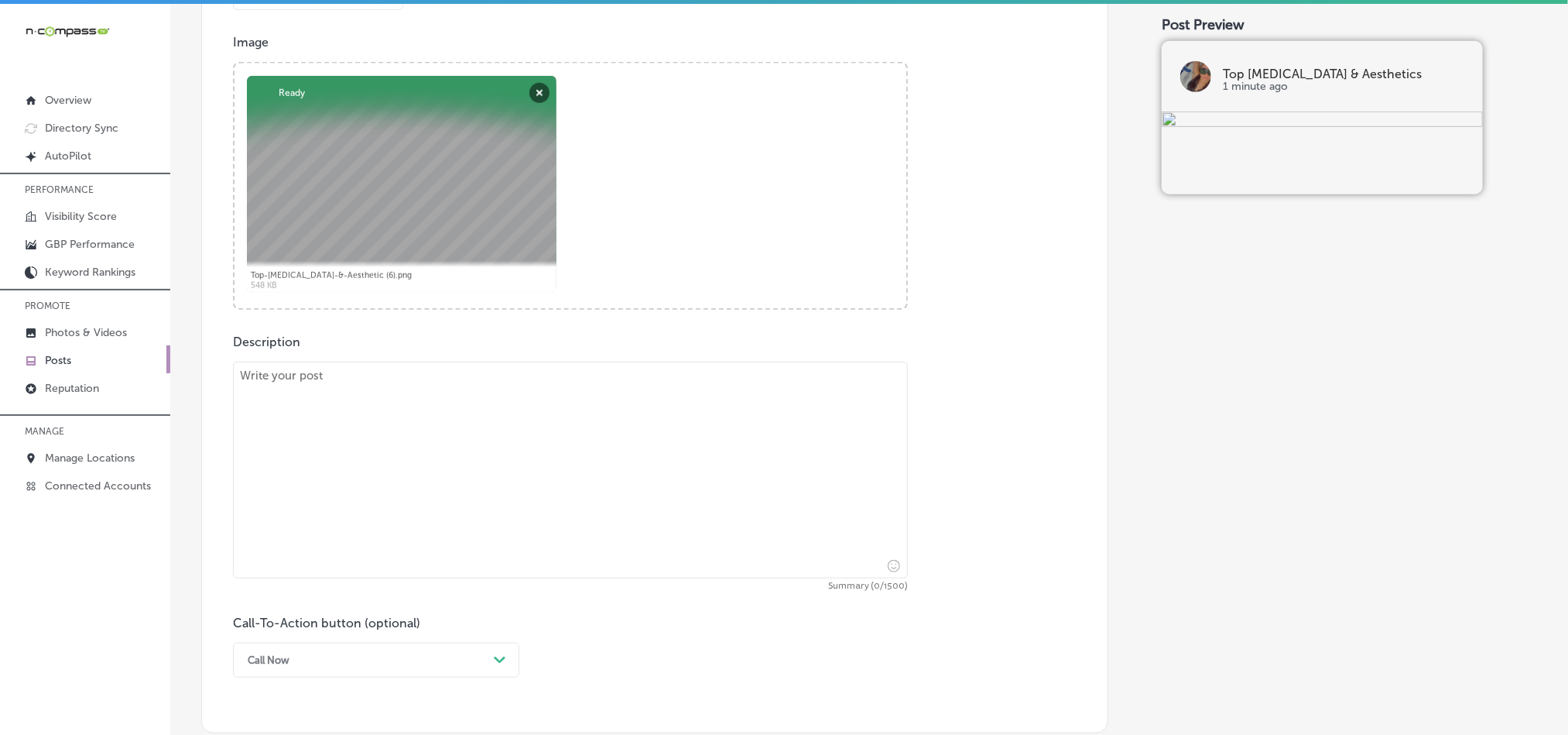
drag, startPoint x: 528, startPoint y: 470, endPoint x: 520, endPoint y: 468, distance: 8.2
click at [526, 471] on textarea at bounding box center [570, 469] width 675 height 216
paste textarea "At Top [MEDICAL_DATA] & Aesthetic, we provide [MEDICAL_DATA] and [MEDICAL_DATA]…"
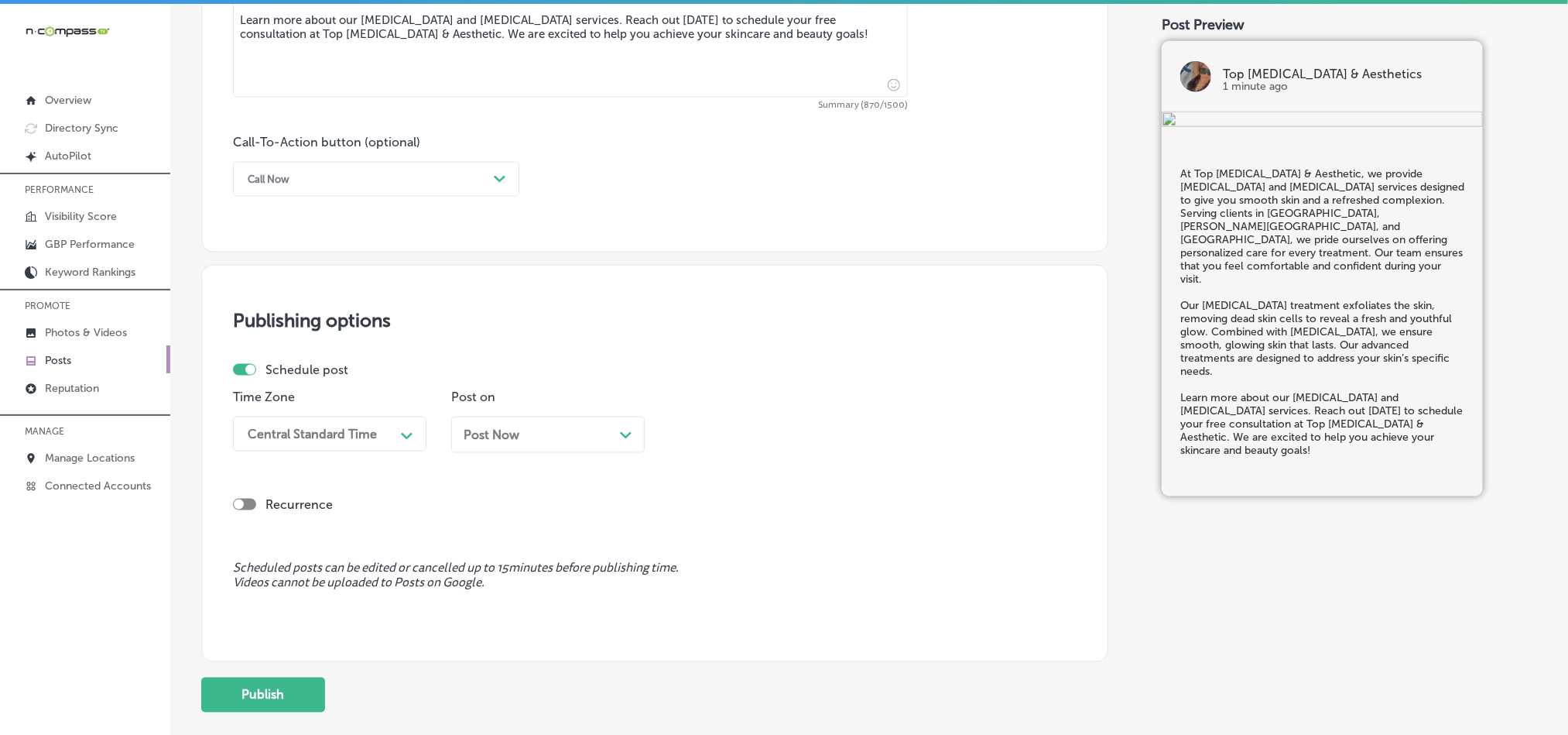
scroll to position [1071, 0]
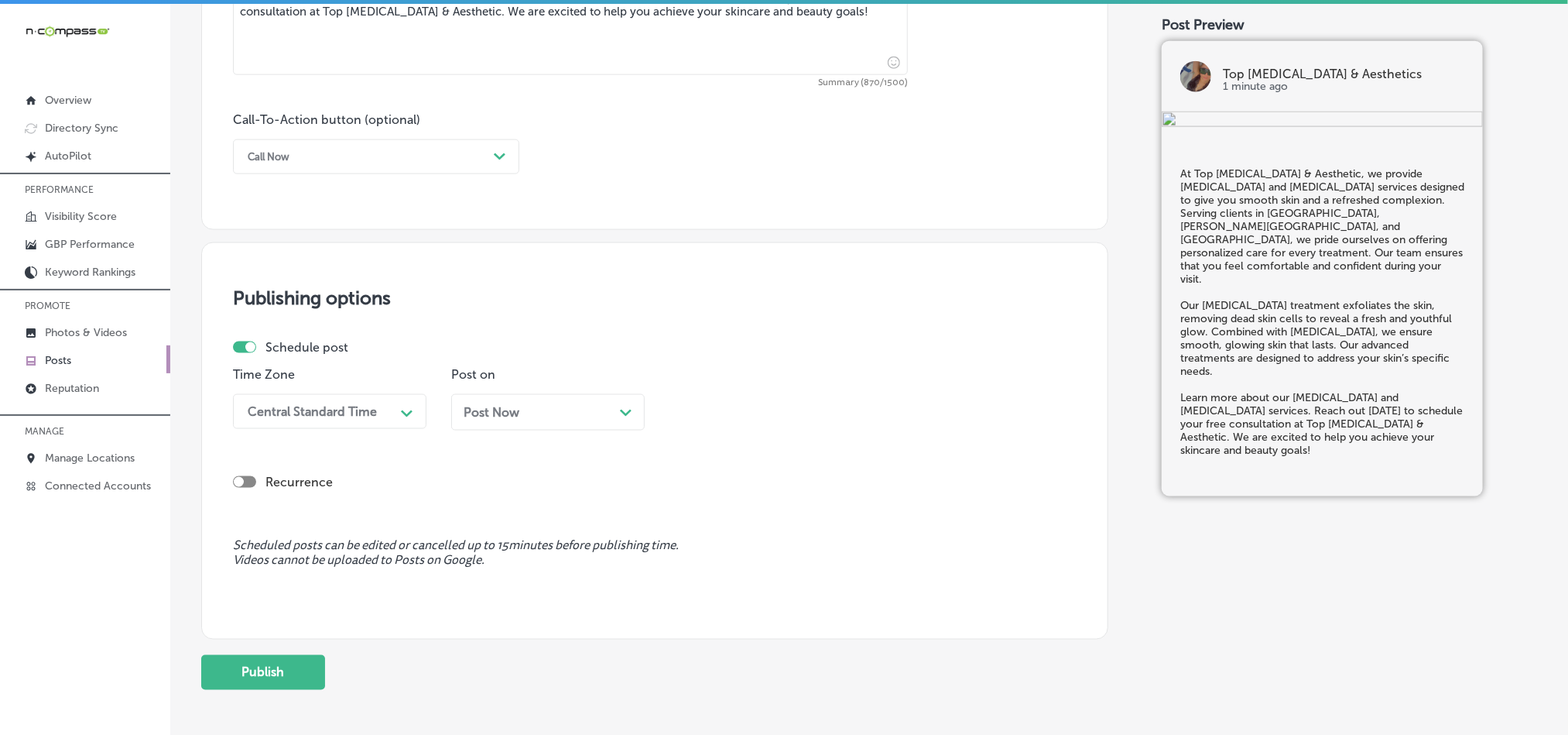
type textarea "At Top [MEDICAL_DATA] & Aesthetic, we provide [MEDICAL_DATA] and [MEDICAL_DATA]…"
click at [421, 168] on div "Call Now" at bounding box center [364, 156] width 247 height 24
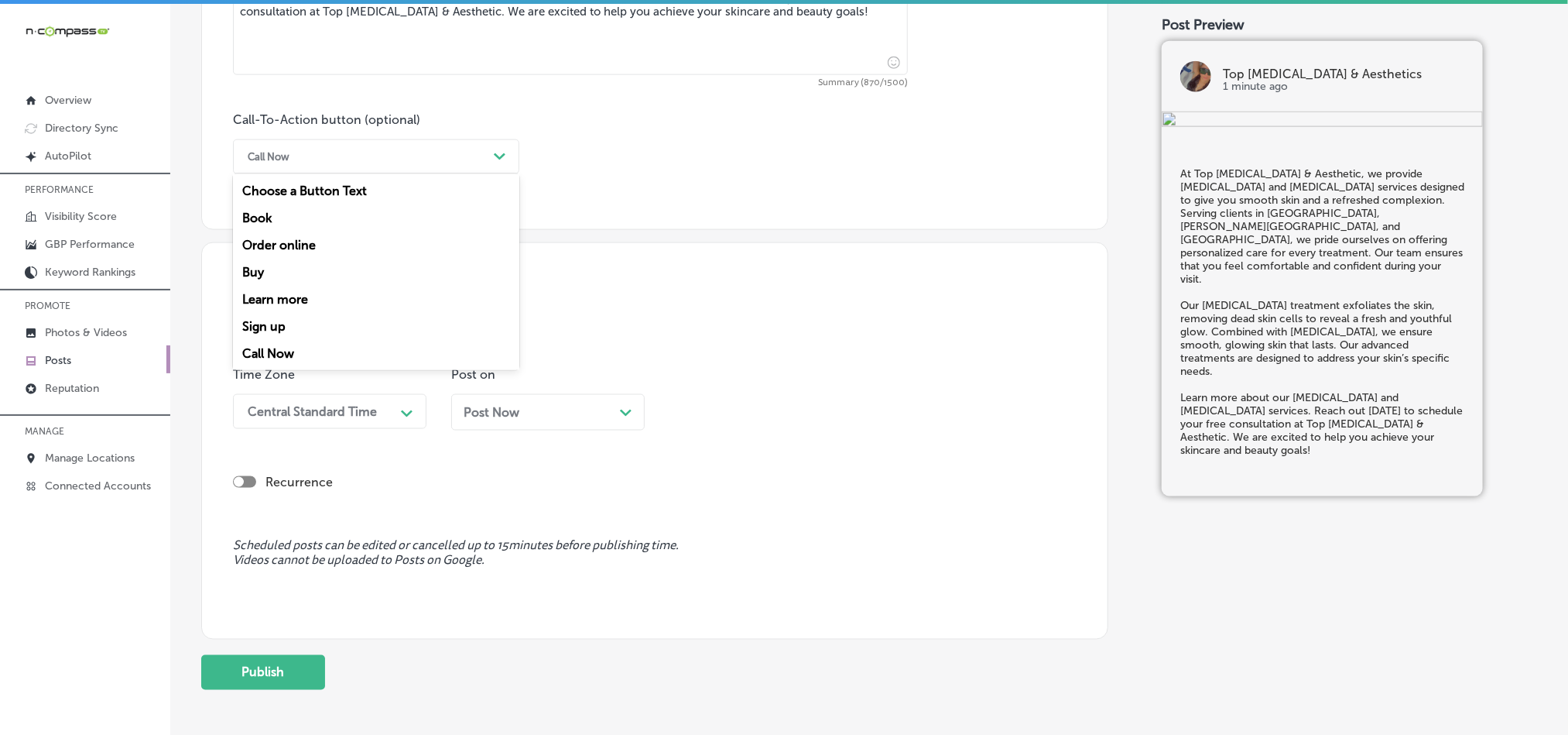
click at [302, 291] on div "Choose a Button Text Book Order online Buy Learn more Sign up Call Now" at bounding box center [376, 271] width 286 height 196
click at [298, 297] on div "Learn more" at bounding box center [376, 299] width 286 height 27
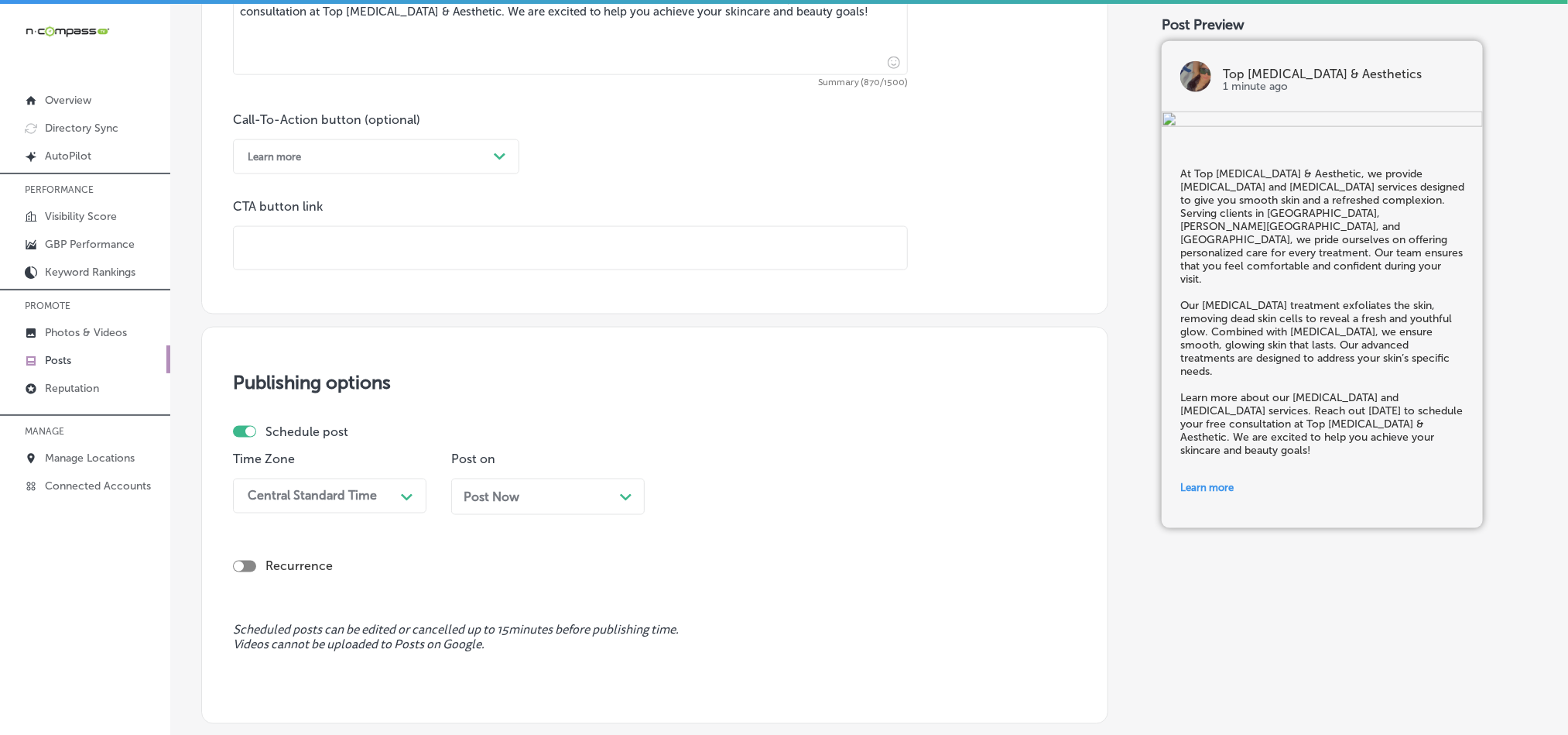
click at [430, 248] on input "text" at bounding box center [570, 247] width 673 height 43
paste input "[URL][DOMAIN_NAME]"
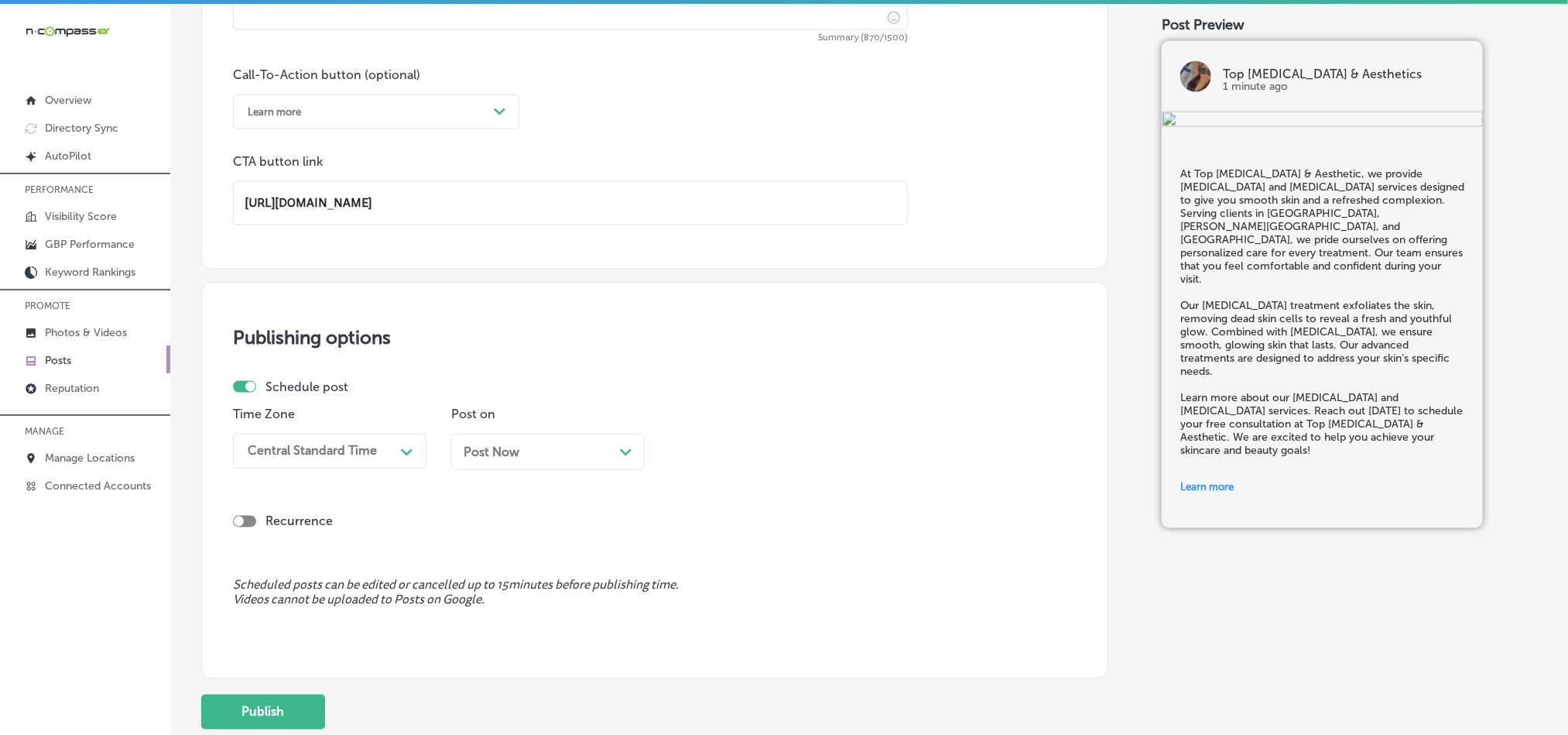
scroll to position [1233, 0]
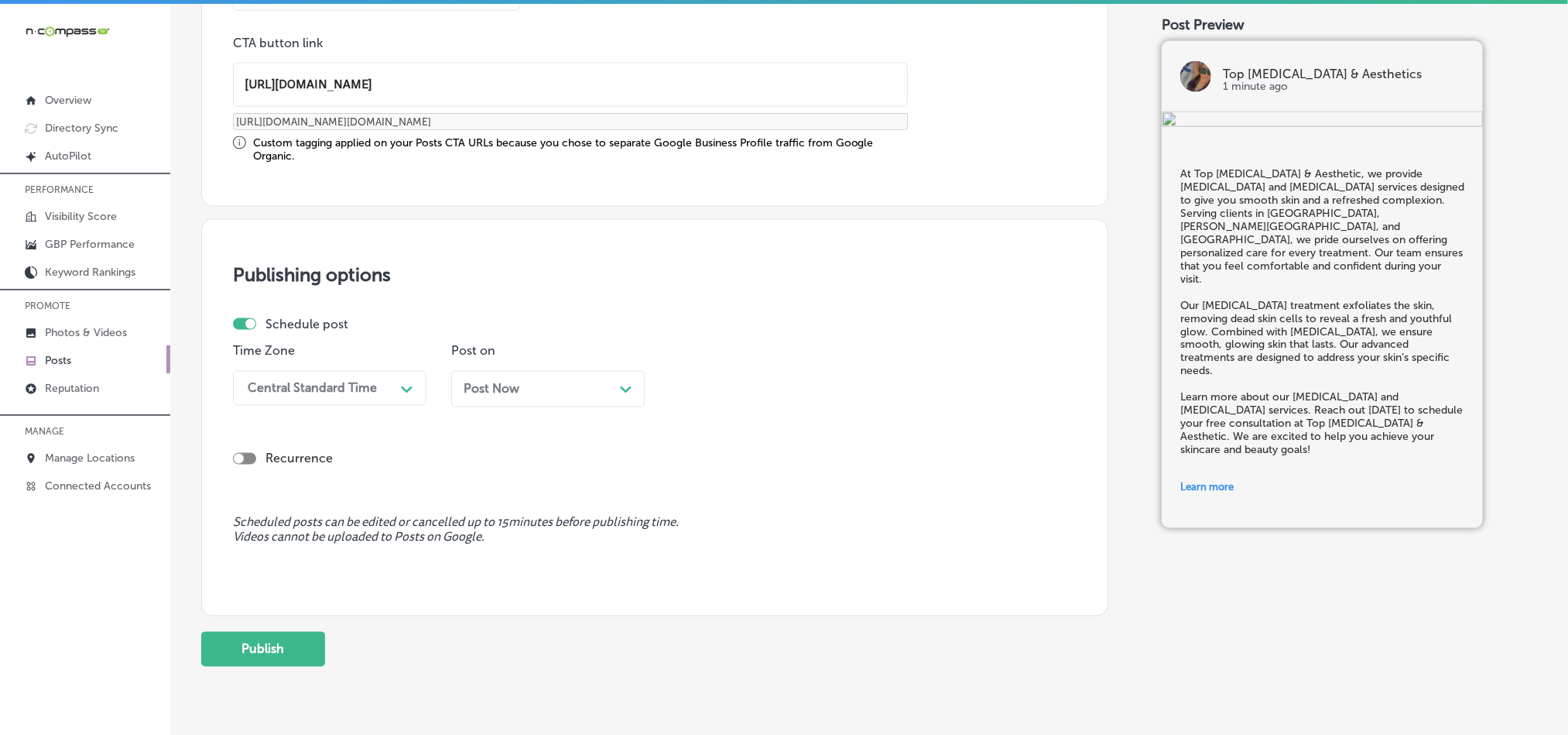
type input "[URL][DOMAIN_NAME]"
drag, startPoint x: 375, startPoint y: 381, endPoint x: 369, endPoint y: 390, distance: 10.8
click at [374, 381] on div "Central Standard Time" at bounding box center [317, 388] width 155 height 27
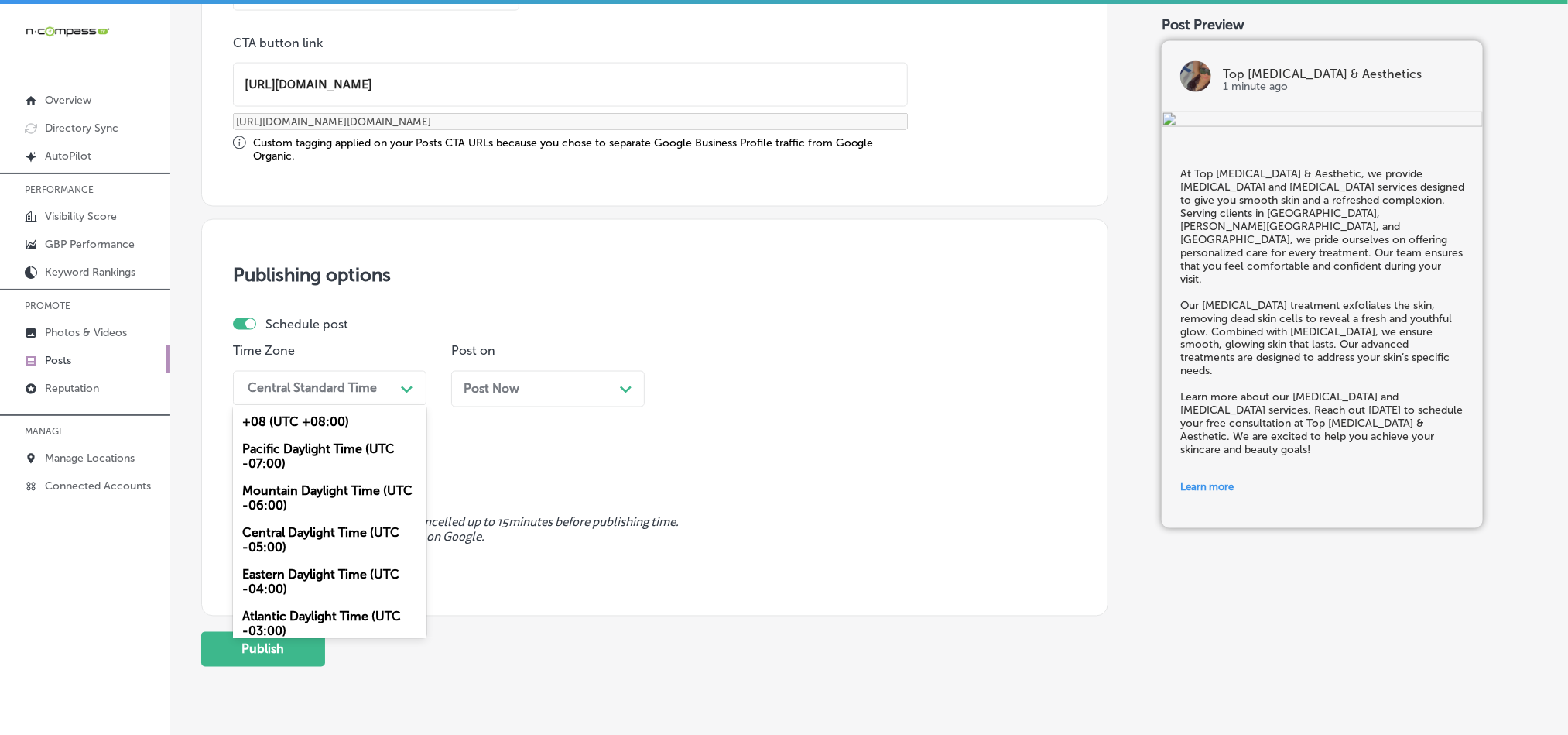
click at [309, 511] on div "Mountain Daylight Time (UTC -06:00)" at bounding box center [329, 498] width 194 height 42
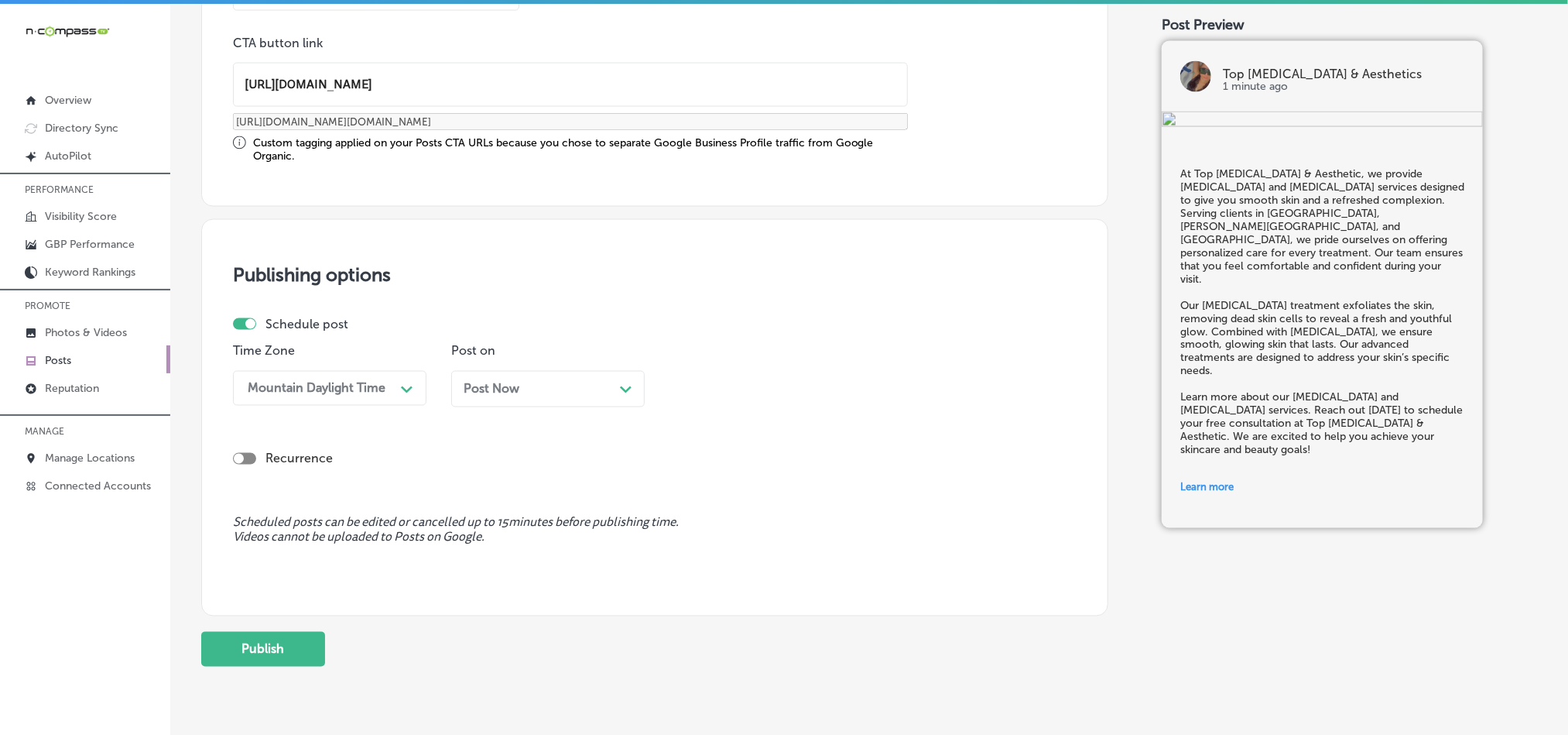
click at [625, 379] on div "Post Now Path Created with Sketch." at bounding box center [548, 389] width 194 height 36
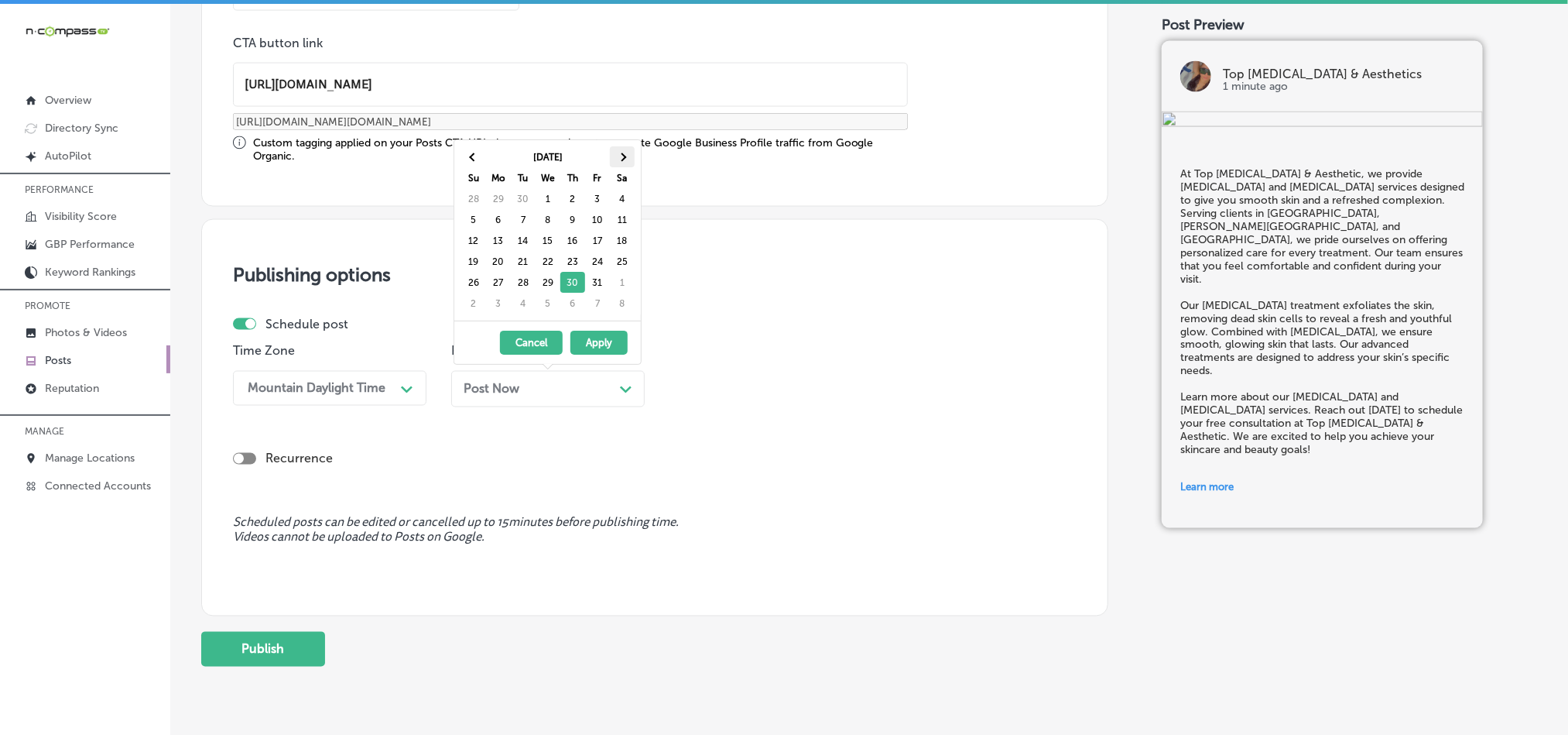
click at [622, 156] on span at bounding box center [621, 156] width 8 height 8
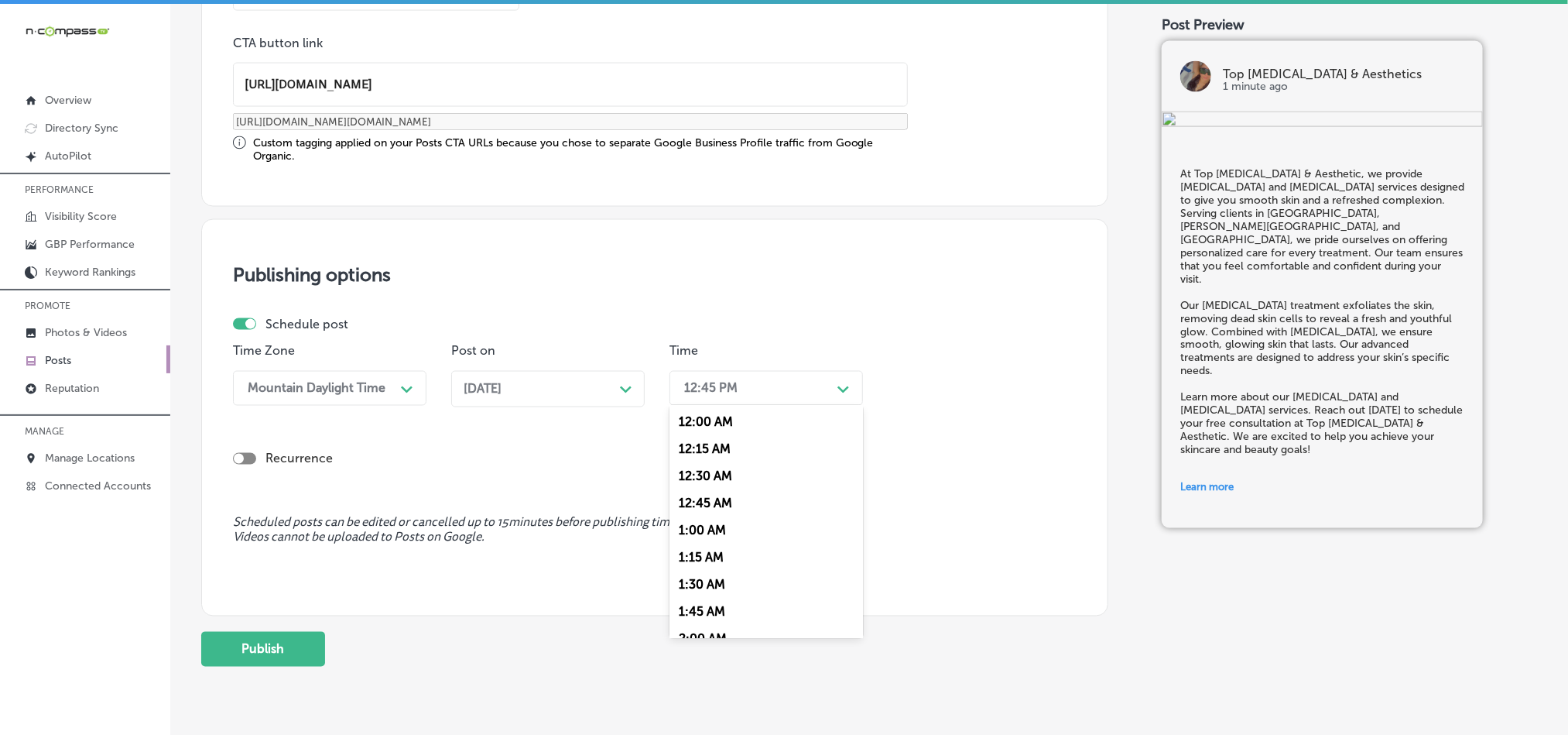
click at [760, 391] on div "12:45 PM" at bounding box center [754, 388] width 155 height 27
click at [709, 572] on div "7:00 AM" at bounding box center [766, 562] width 194 height 27
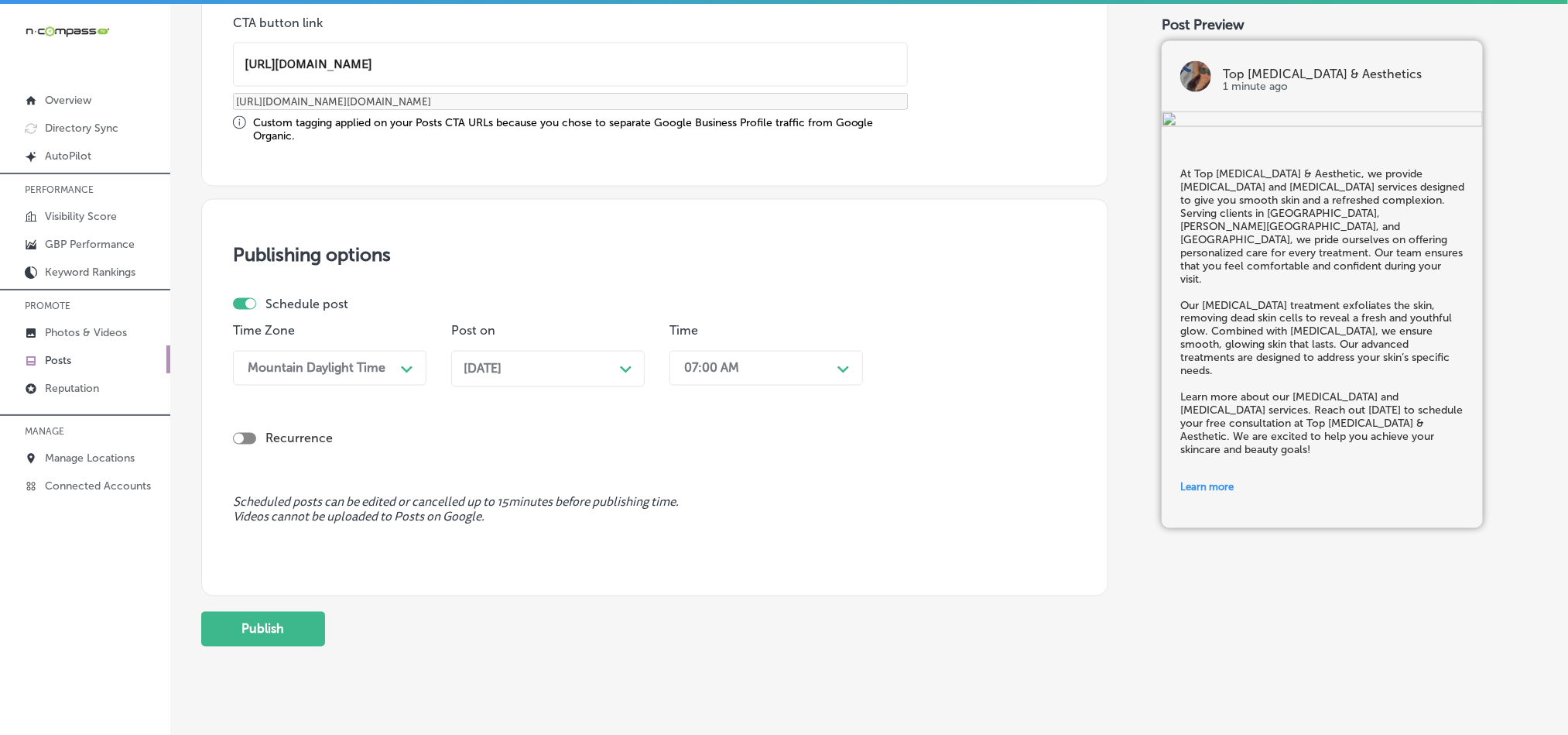
scroll to position [1287, 0]
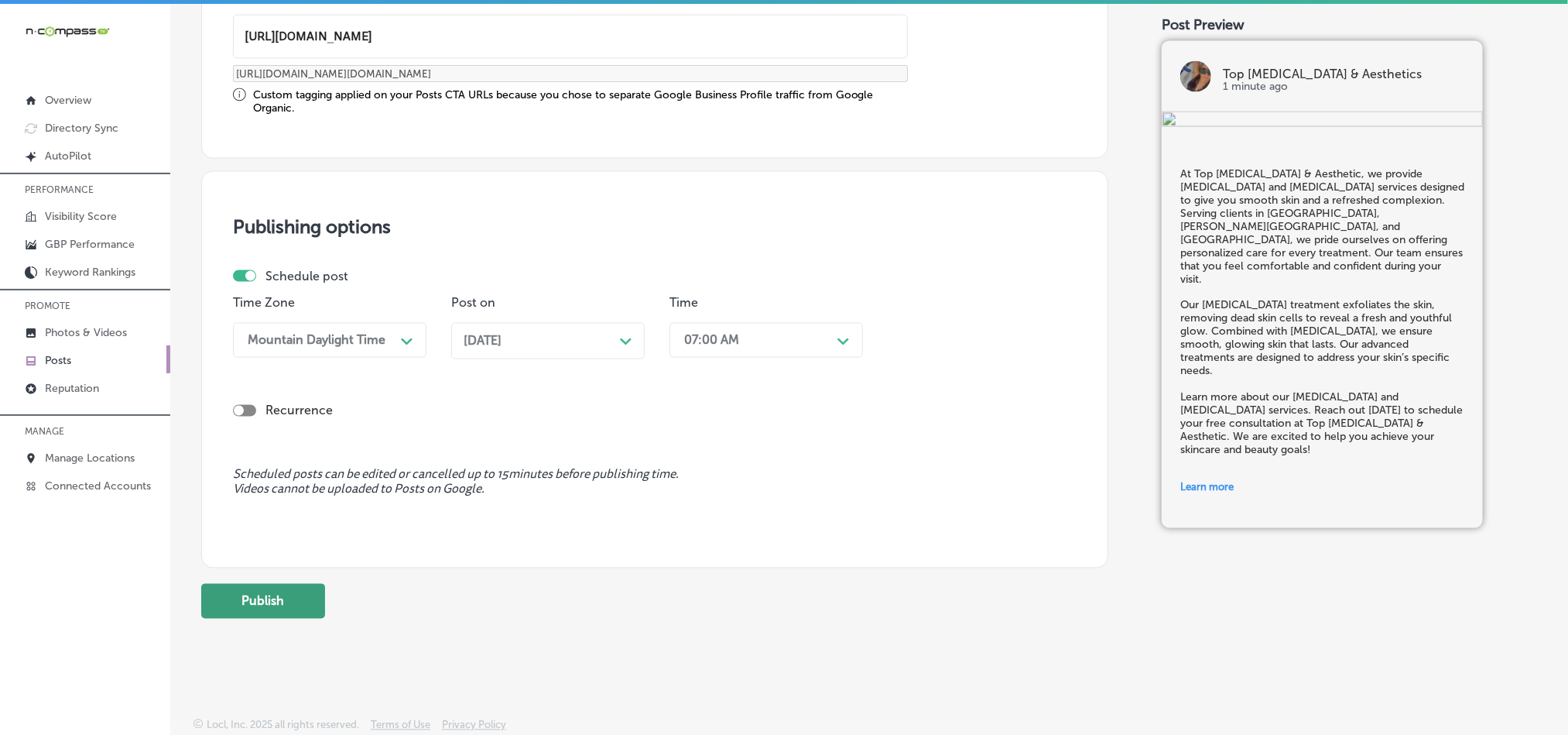
click at [245, 593] on button "Publish" at bounding box center [263, 601] width 124 height 35
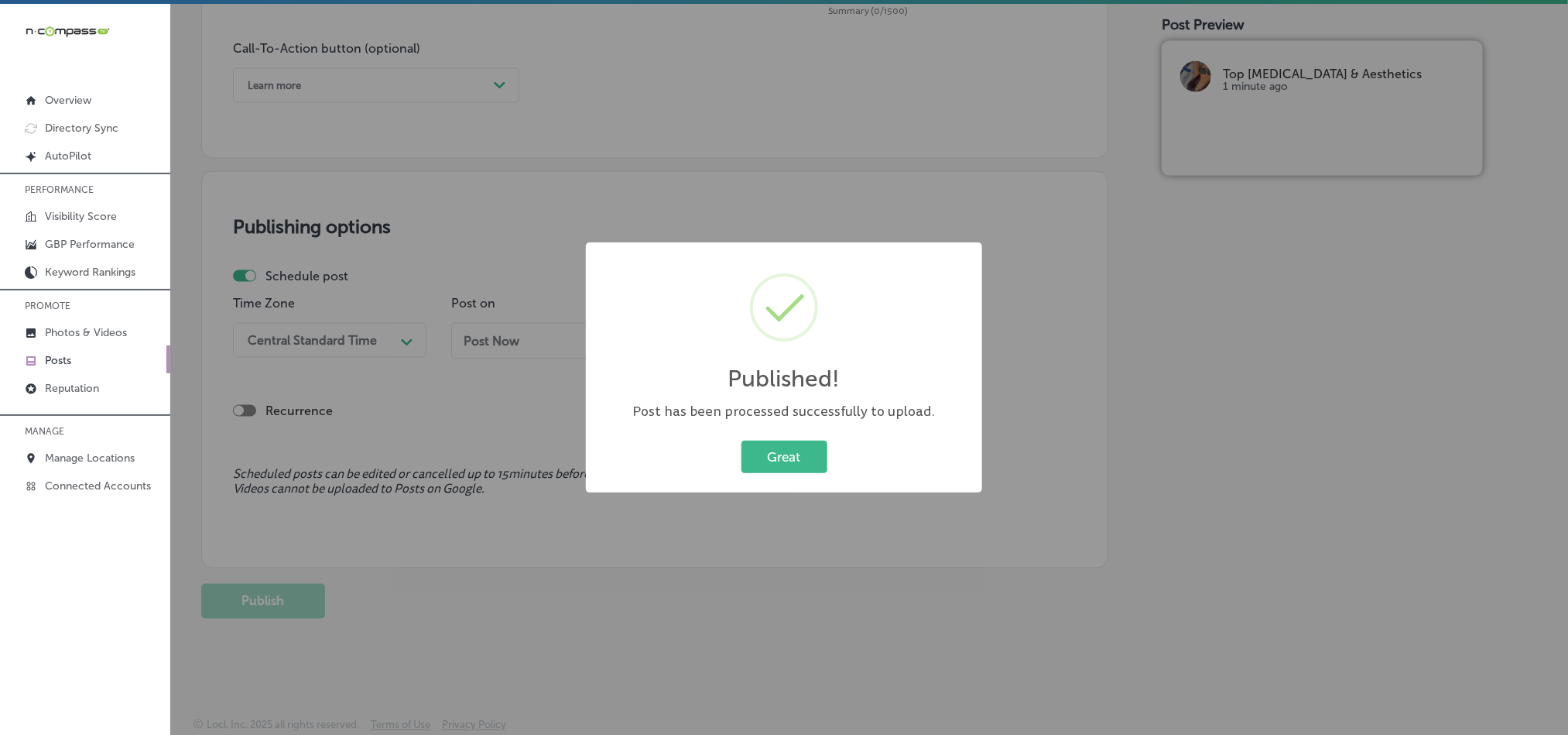
scroll to position [1148, 0]
click at [792, 446] on button "Great" at bounding box center [784, 456] width 85 height 32
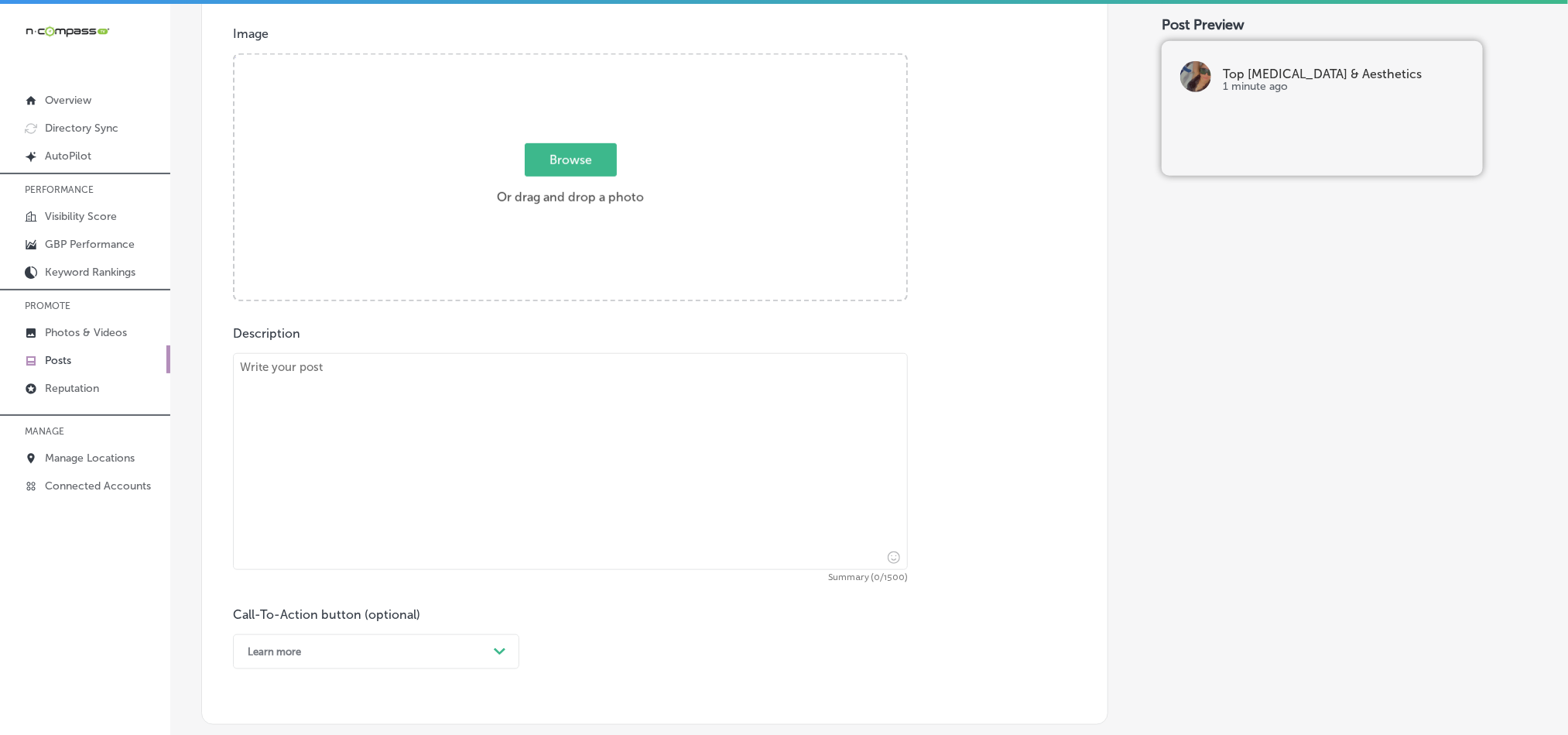
scroll to position [568, 0]
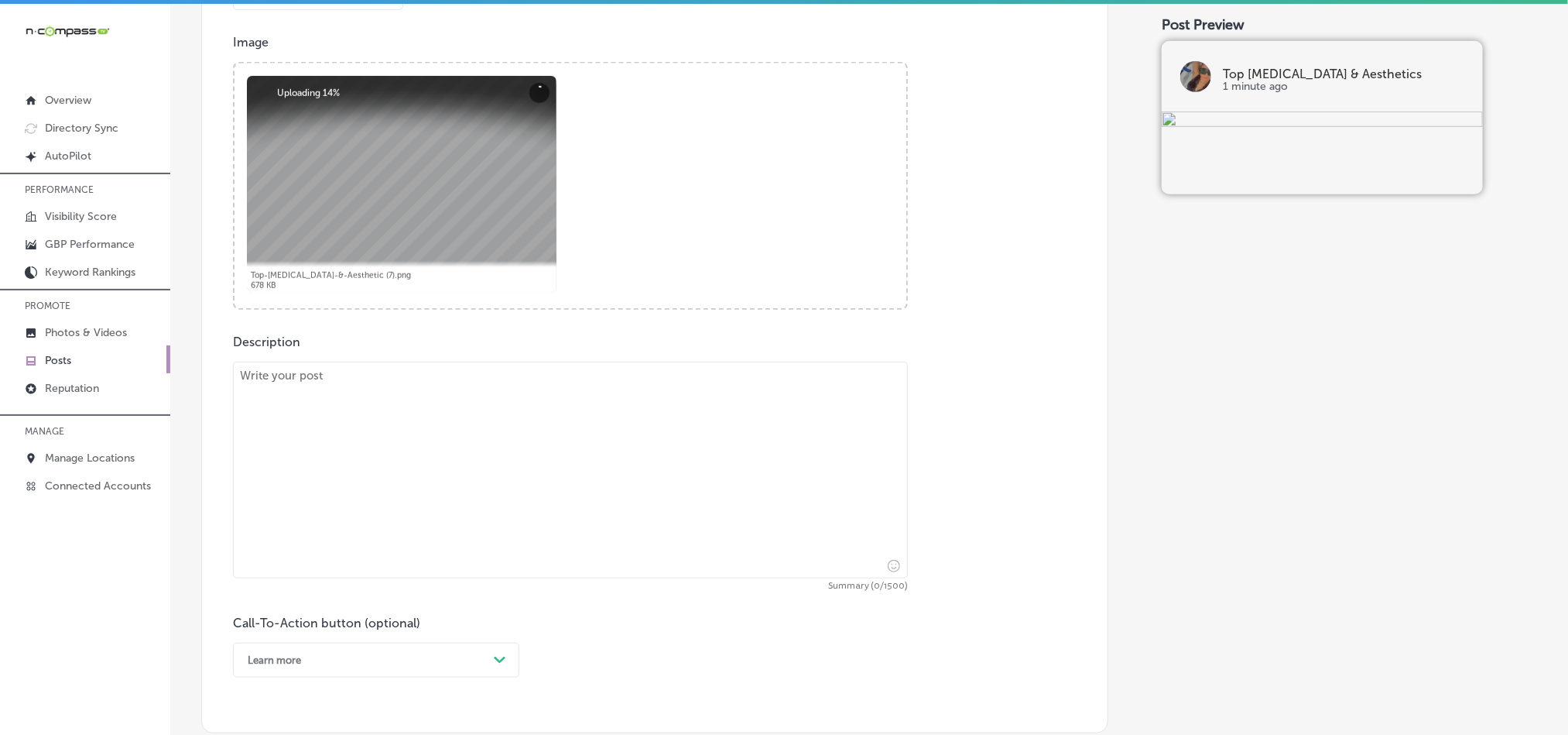
click at [472, 486] on textarea at bounding box center [570, 469] width 675 height 216
paste textarea "Looking for [MEDICAL_DATA] or body contouring treatments? Top [MEDICAL_DATA] & …"
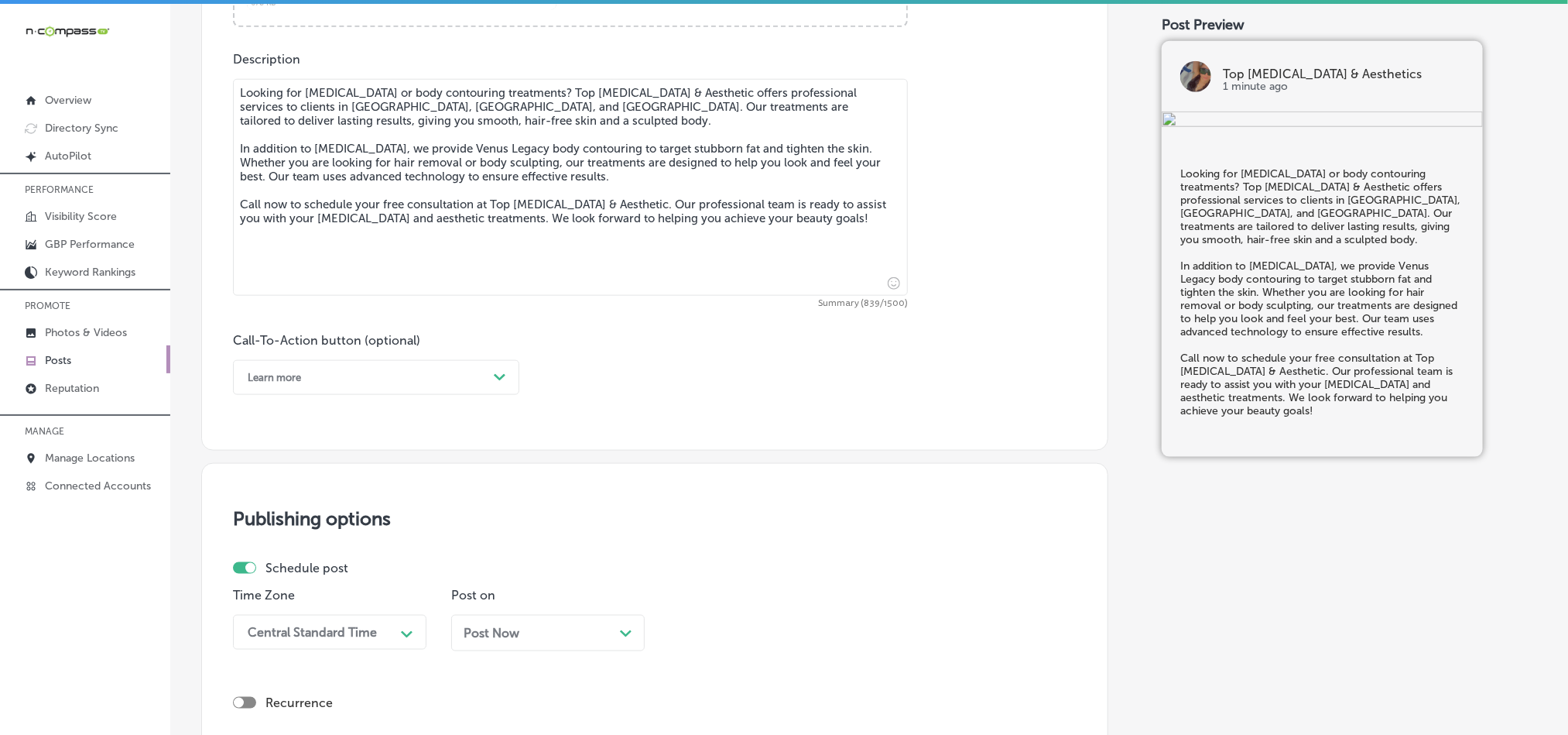
scroll to position [878, 0]
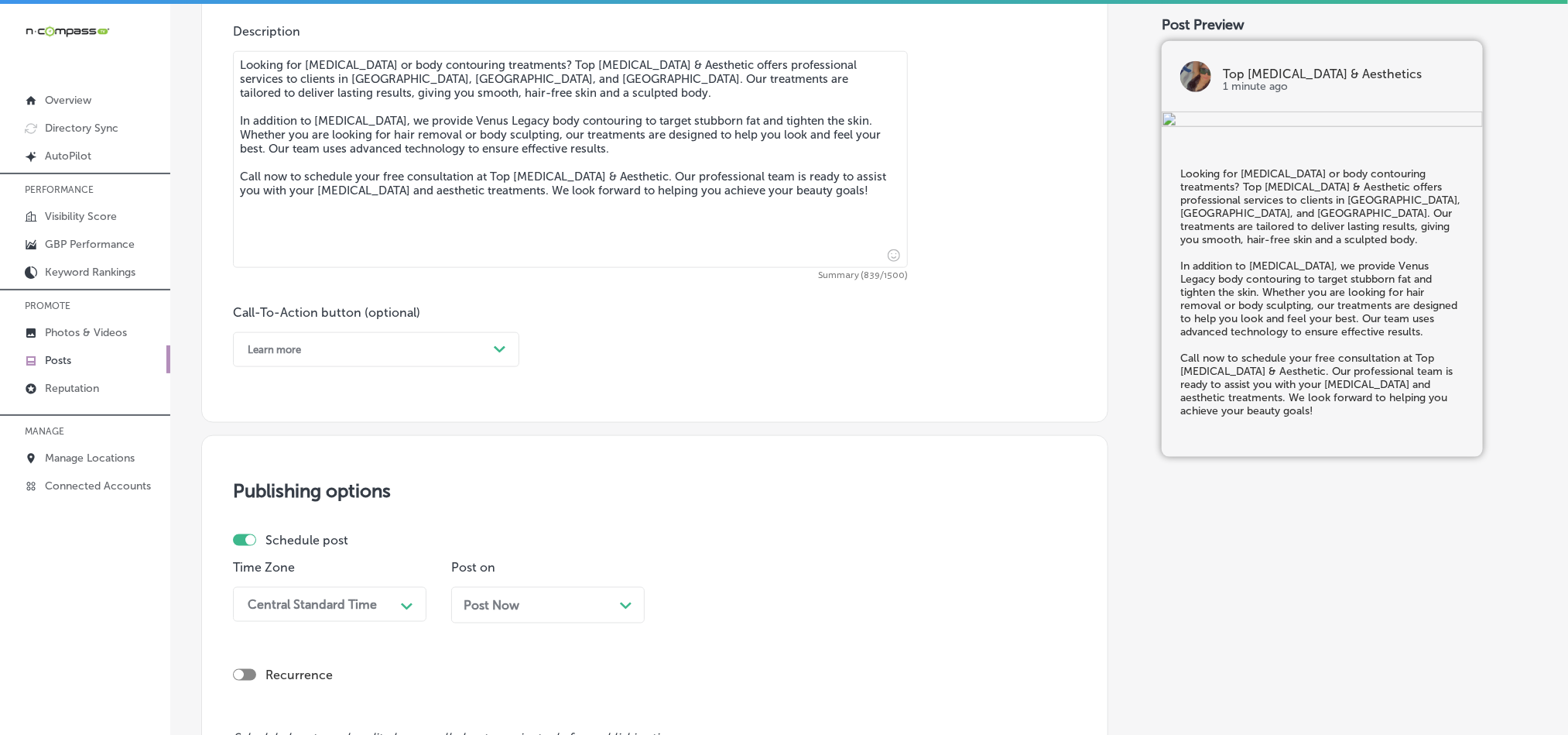
type textarea "Looking for [MEDICAL_DATA] or body contouring treatments? Top [MEDICAL_DATA] & …"
click at [397, 339] on div "Learn more Path Created with Sketch." at bounding box center [376, 349] width 286 height 35
click at [283, 551] on div "Call Now" at bounding box center [376, 546] width 286 height 27
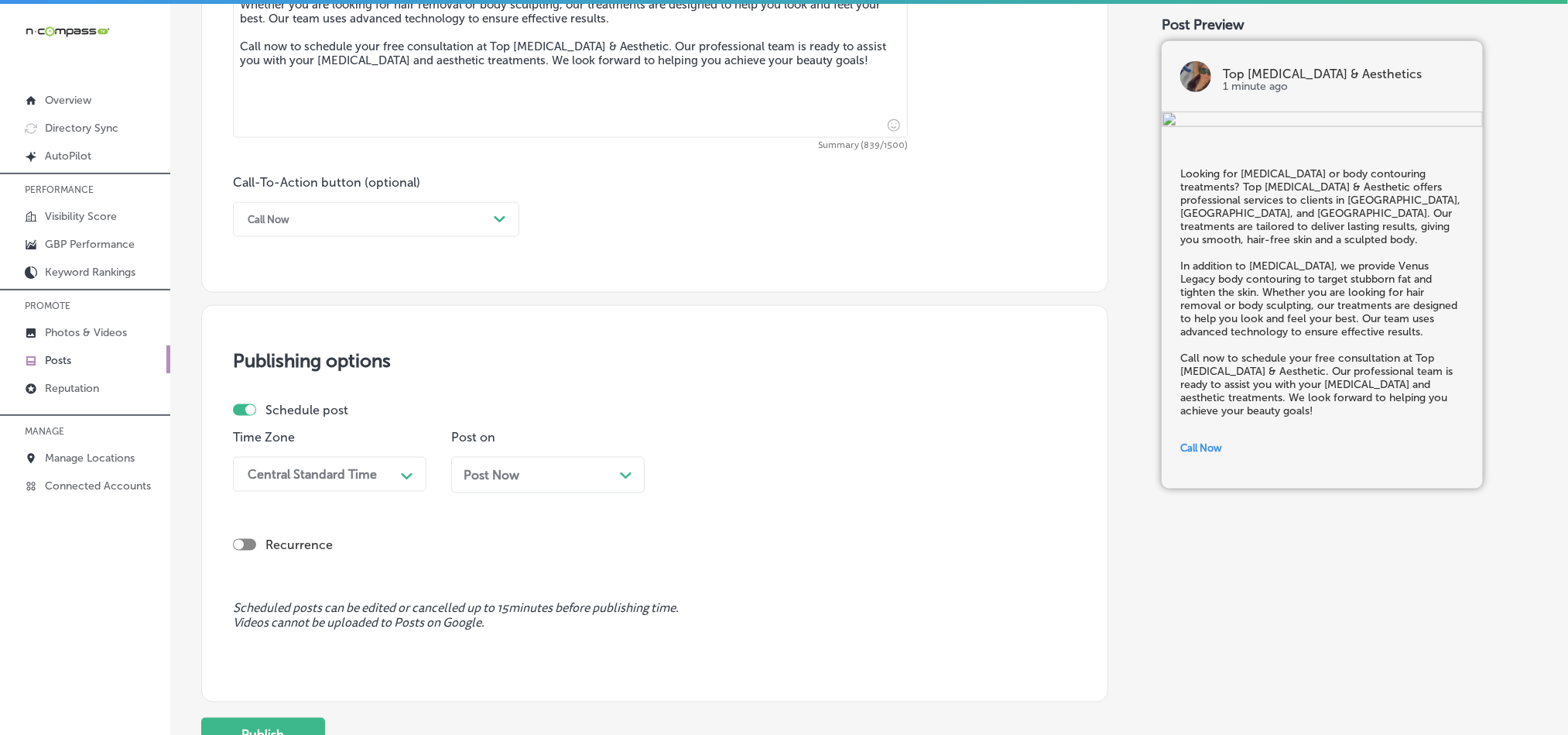
scroll to position [1032, 0]
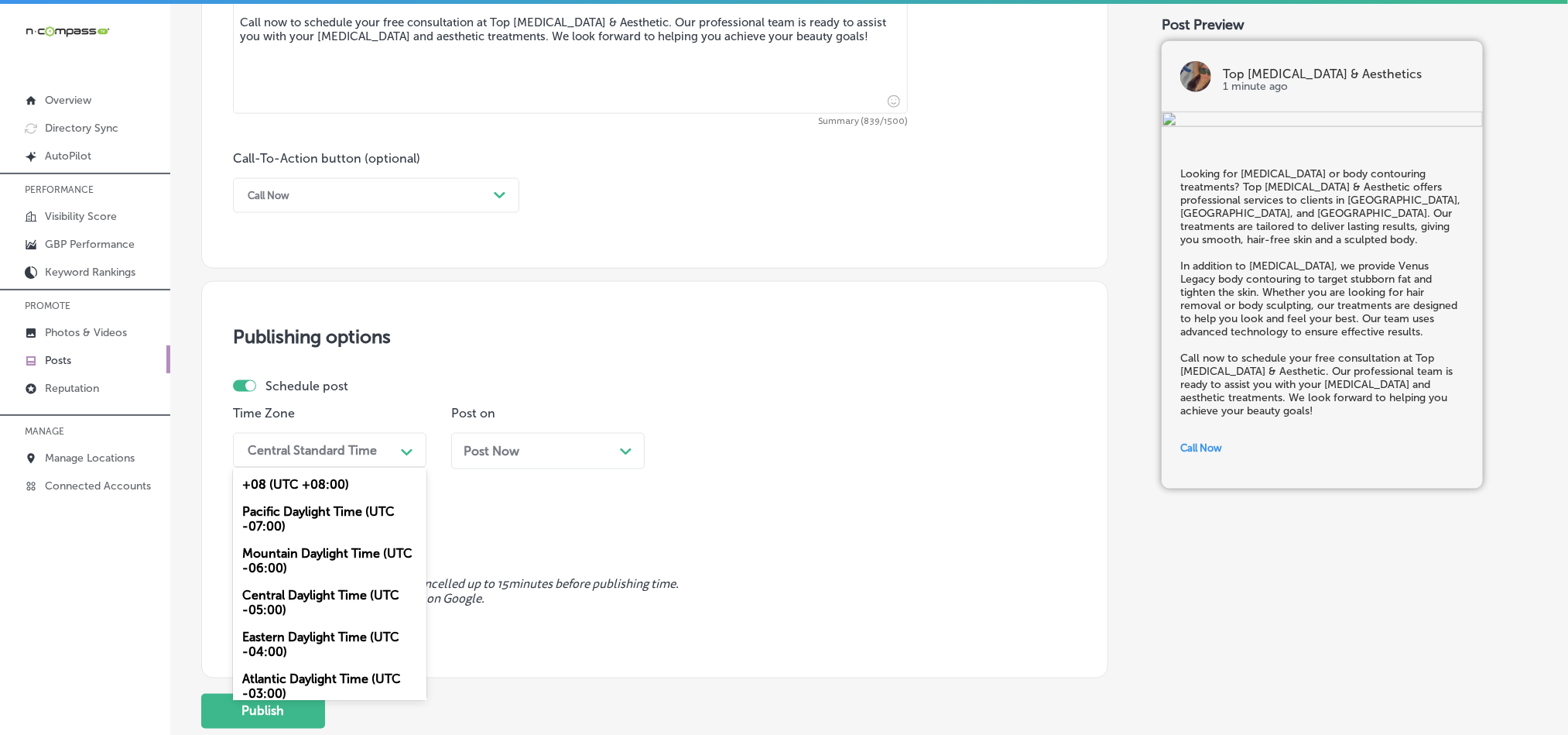
click at [354, 455] on div "Central Standard Time" at bounding box center [312, 450] width 129 height 15
click at [286, 569] on div "Mountain Daylight Time (UTC -06:00)" at bounding box center [329, 560] width 194 height 42
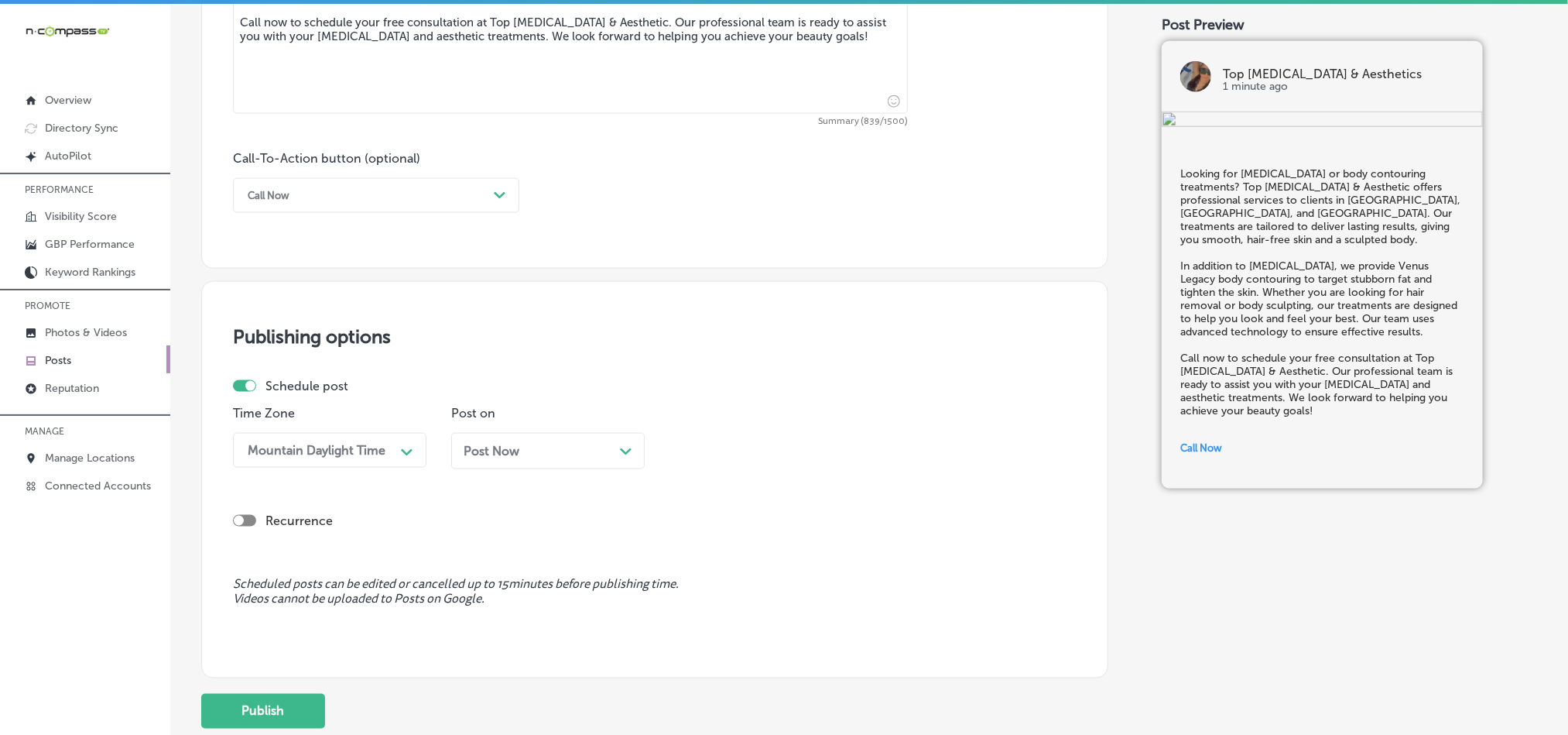
click at [581, 456] on div "Post Now Path Created with Sketch." at bounding box center [548, 451] width 168 height 15
click at [776, 468] on div "12:45 PM Path Created with Sketch." at bounding box center [766, 450] width 194 height 35
click at [716, 631] on div "7:00 AM" at bounding box center [766, 624] width 194 height 27
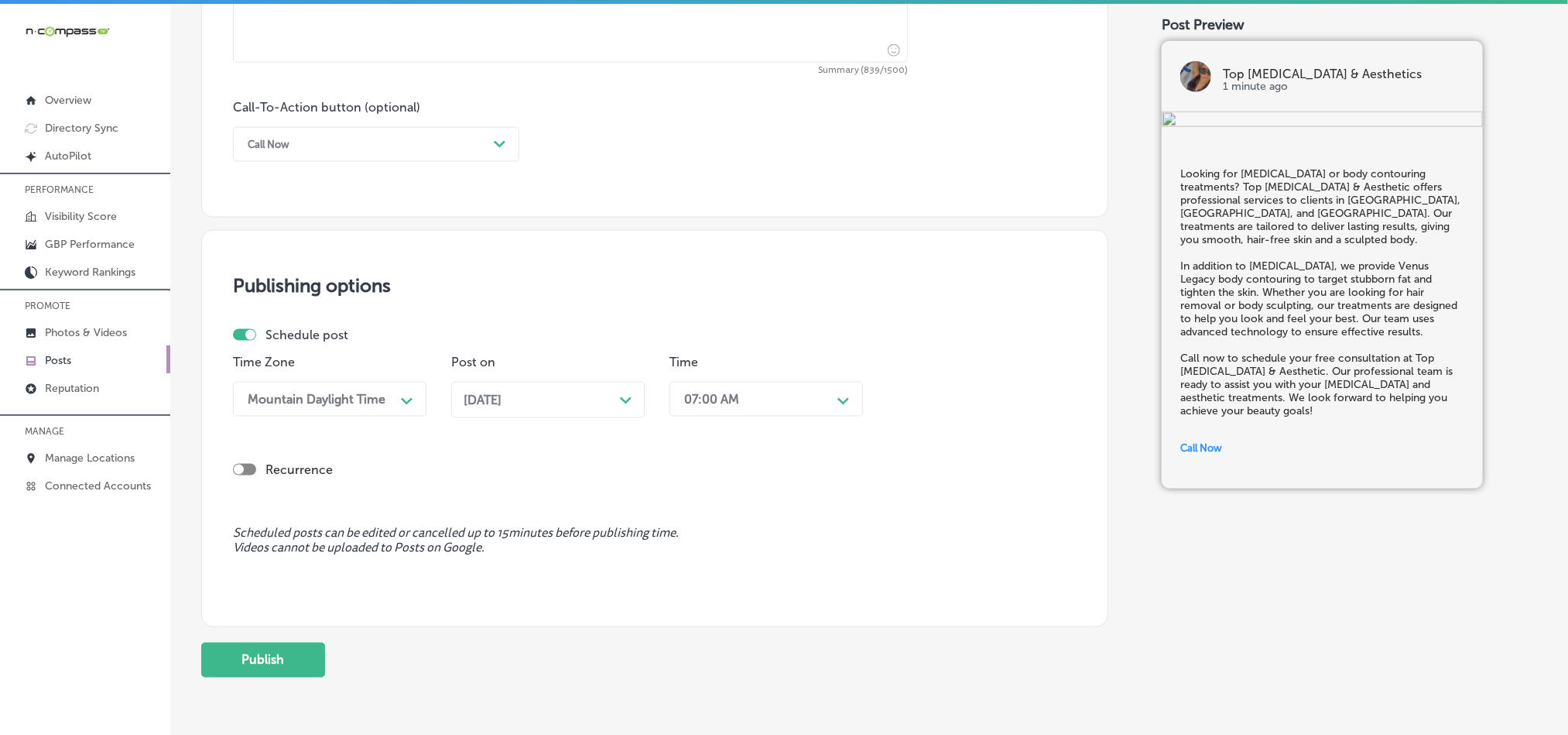
scroll to position [1148, 0]
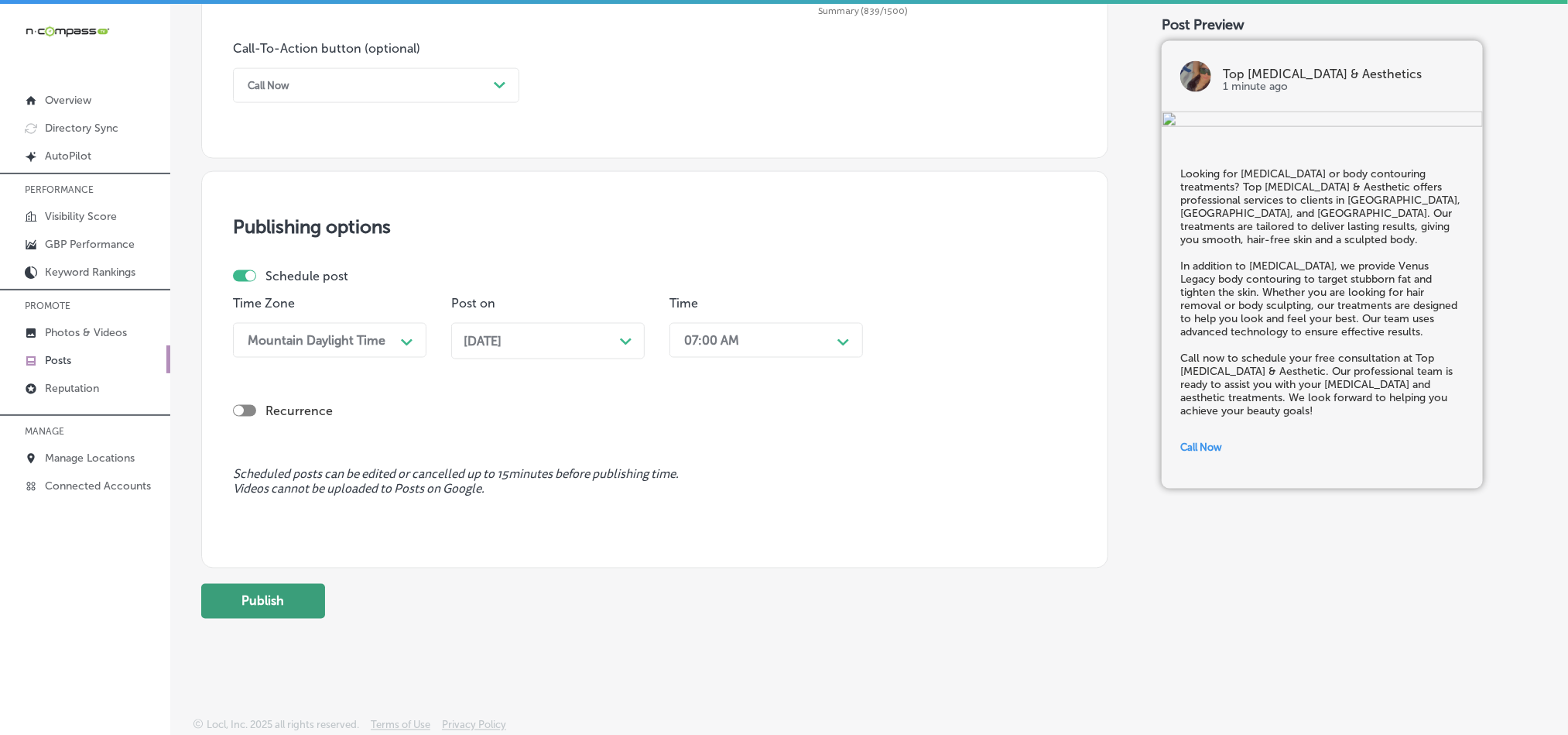
click at [286, 606] on button "Publish" at bounding box center [263, 601] width 124 height 35
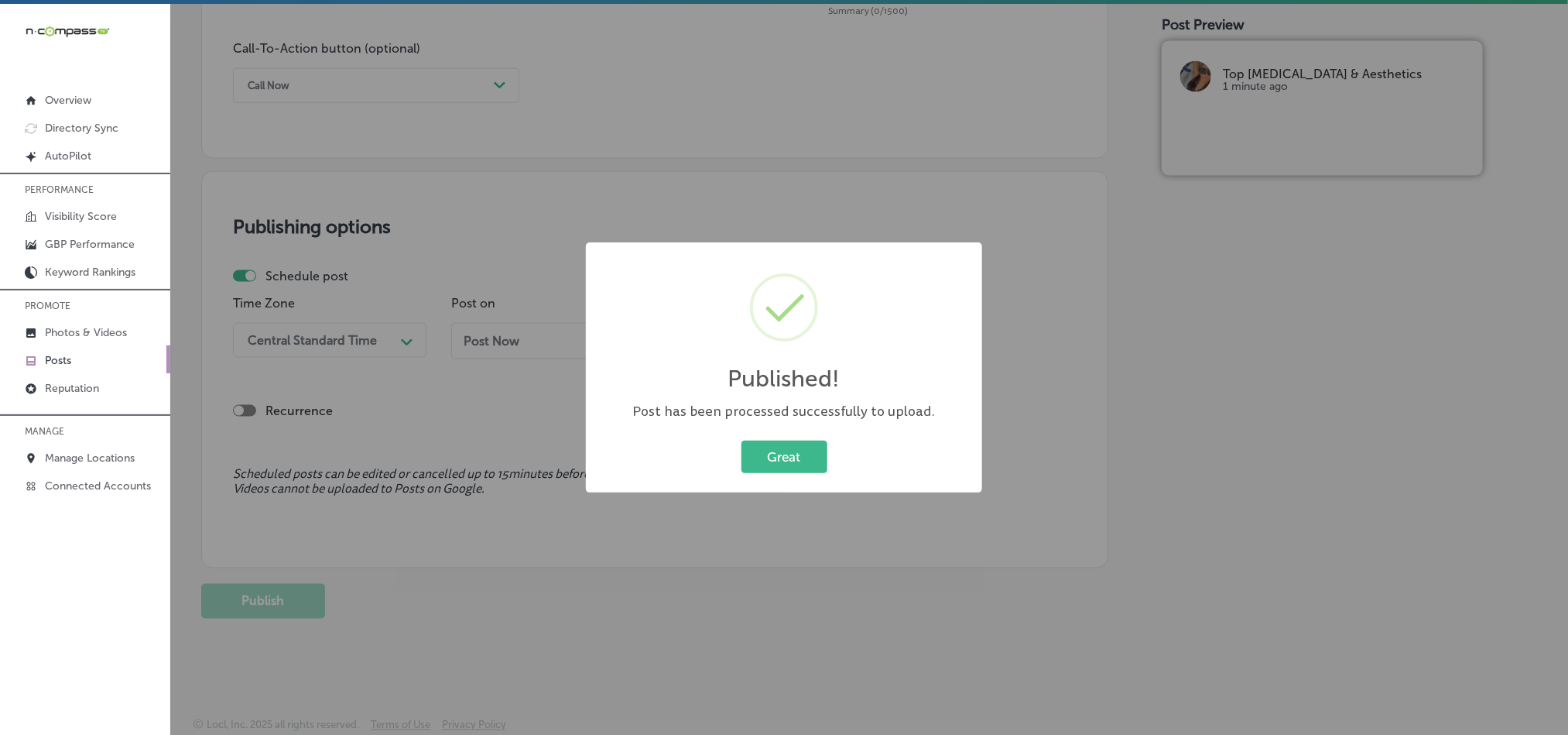
click at [797, 458] on button "Great" at bounding box center [784, 456] width 85 height 32
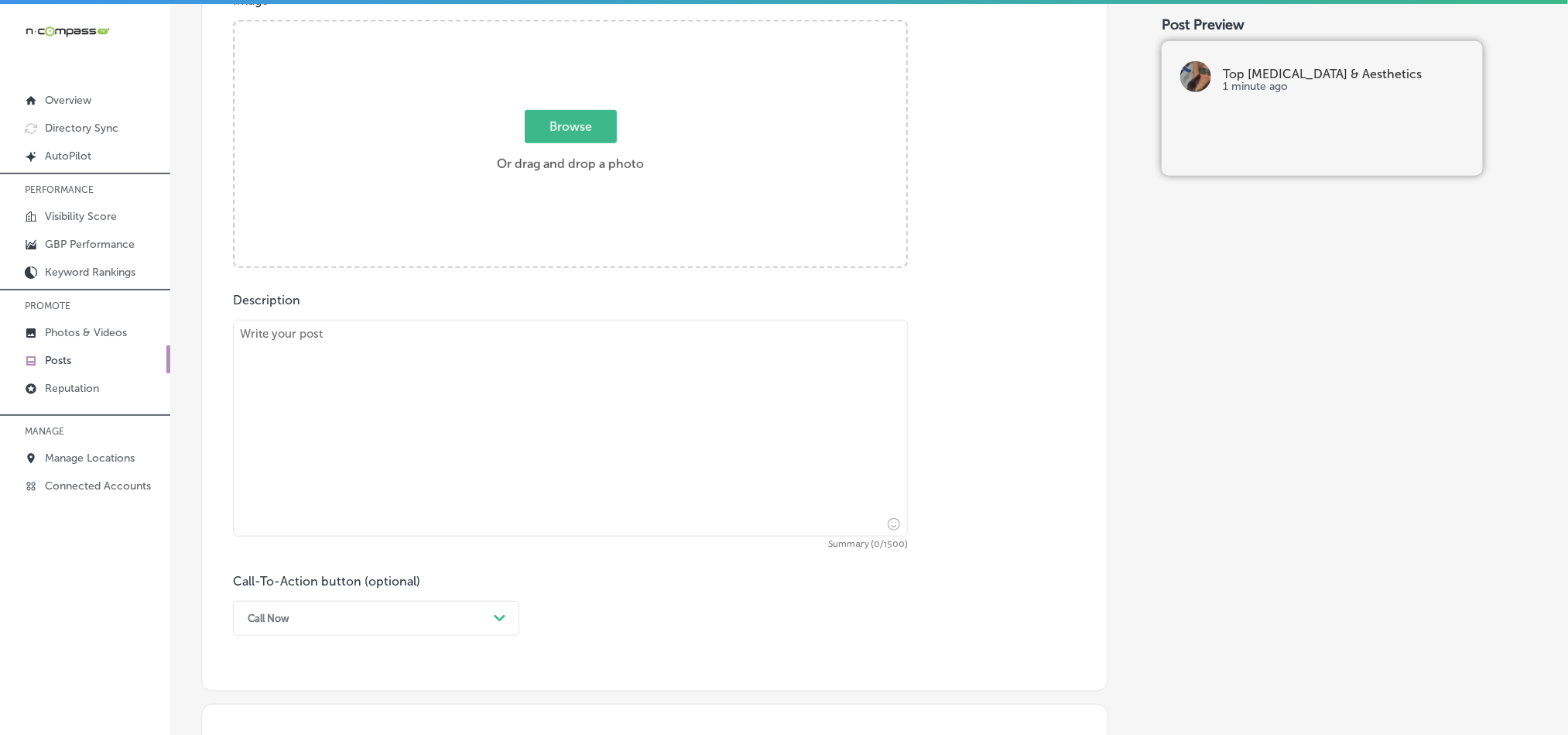
scroll to position [606, 0]
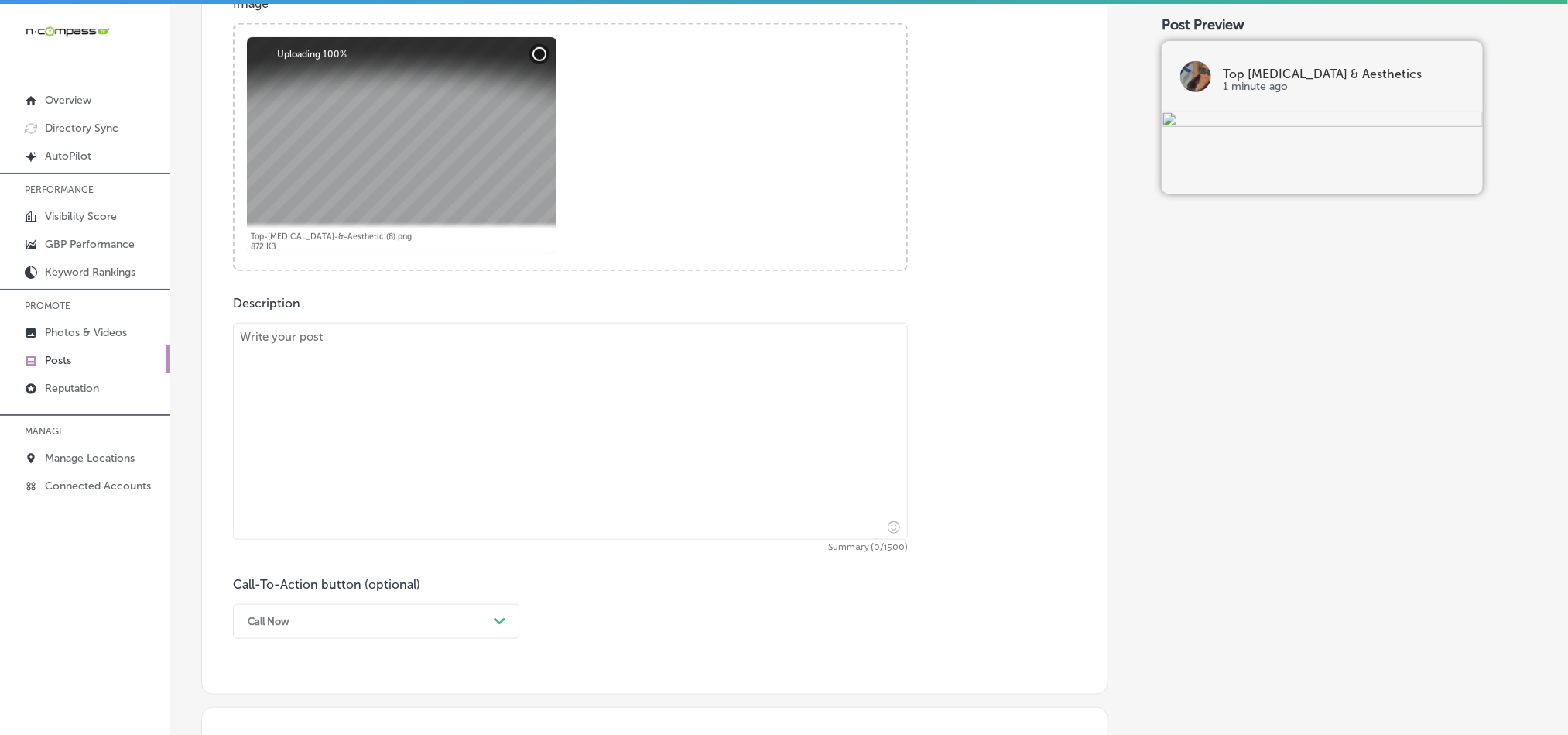
click at [520, 412] on textarea at bounding box center [570, 431] width 675 height 216
paste textarea "At Top [MEDICAL_DATA] & Aesthetic, we offer [MEDICAL_DATA] services for smooth,…"
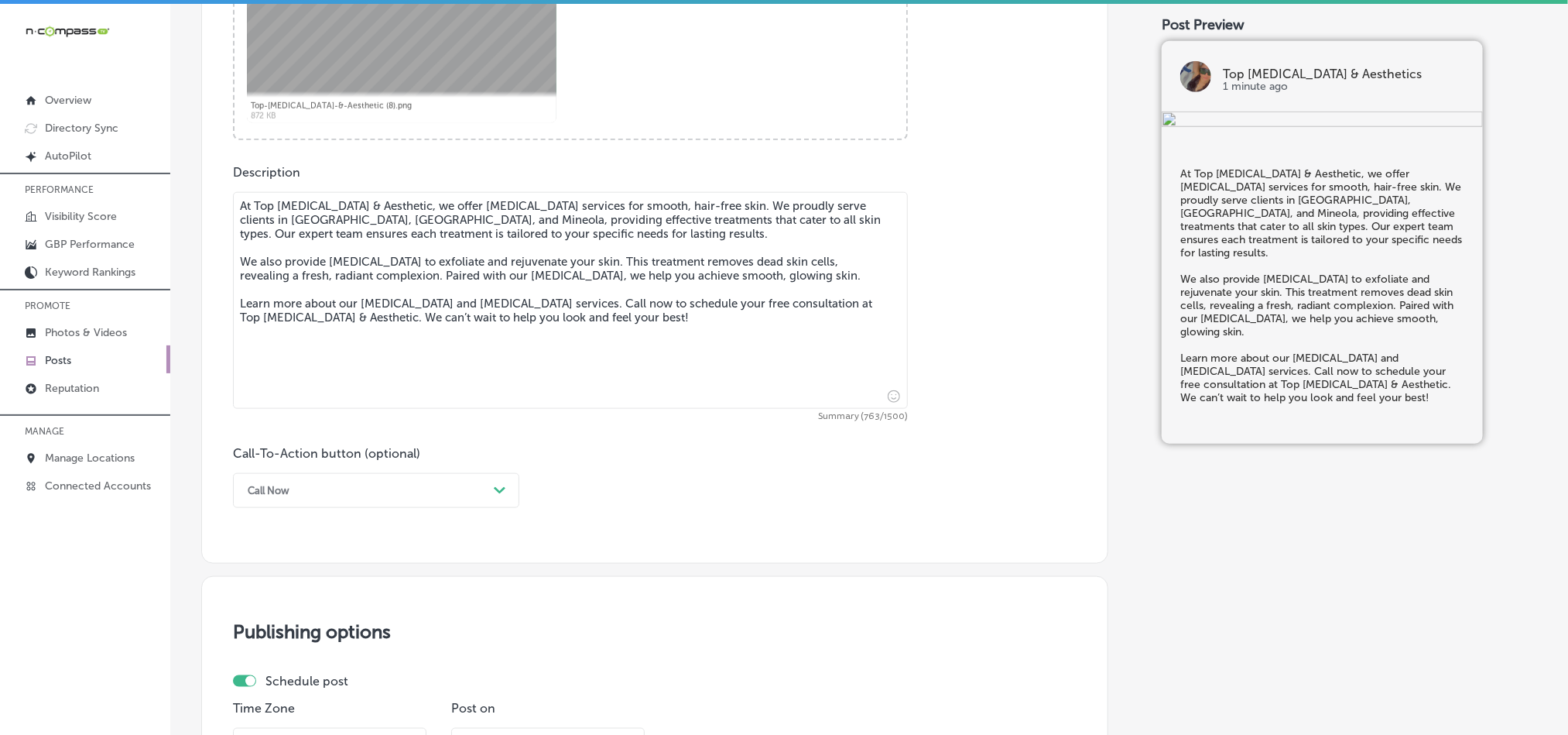
scroll to position [800, 0]
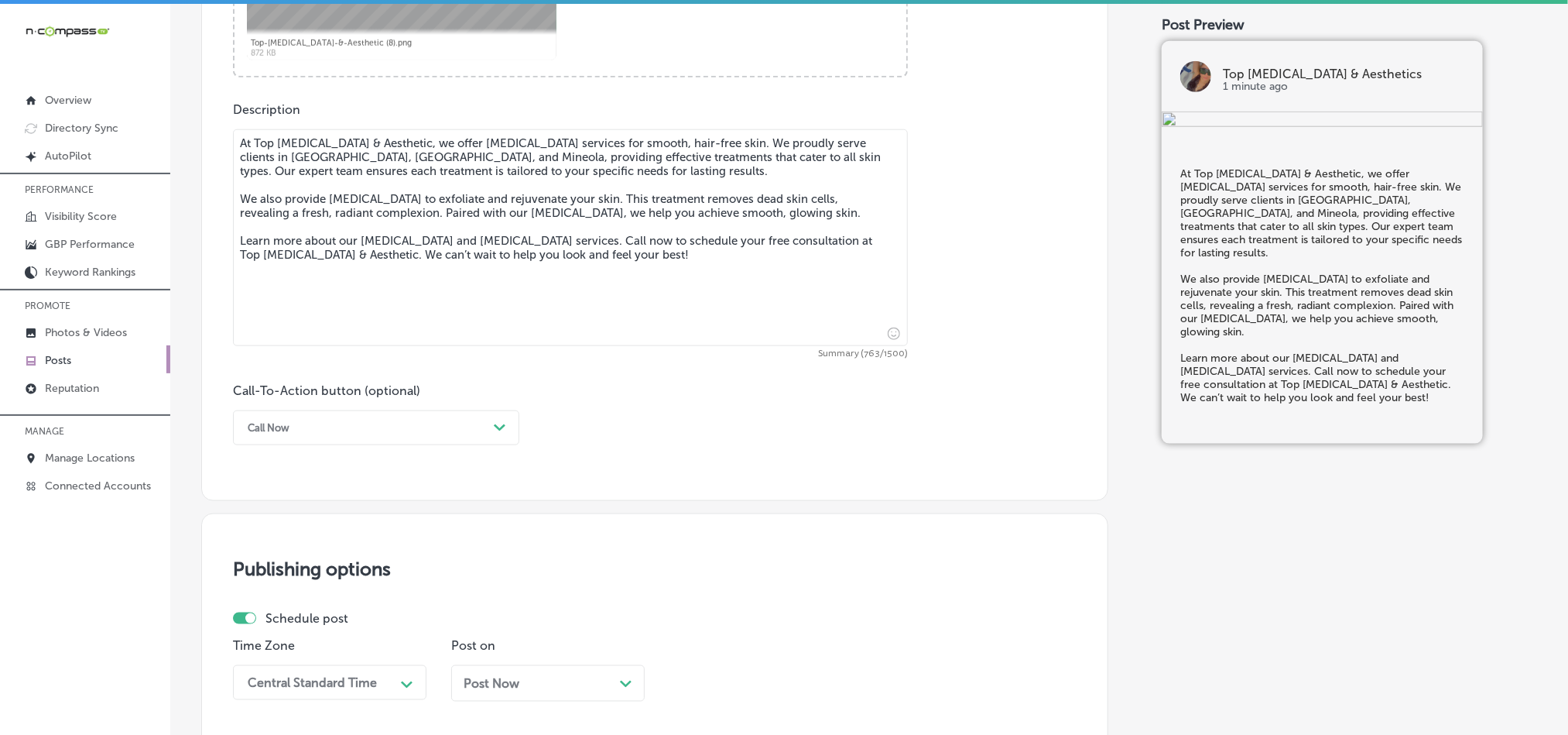
type textarea "At Top [MEDICAL_DATA] & Aesthetic, we offer [MEDICAL_DATA] services for smooth,…"
click at [450, 423] on div "Call Now" at bounding box center [364, 428] width 247 height 24
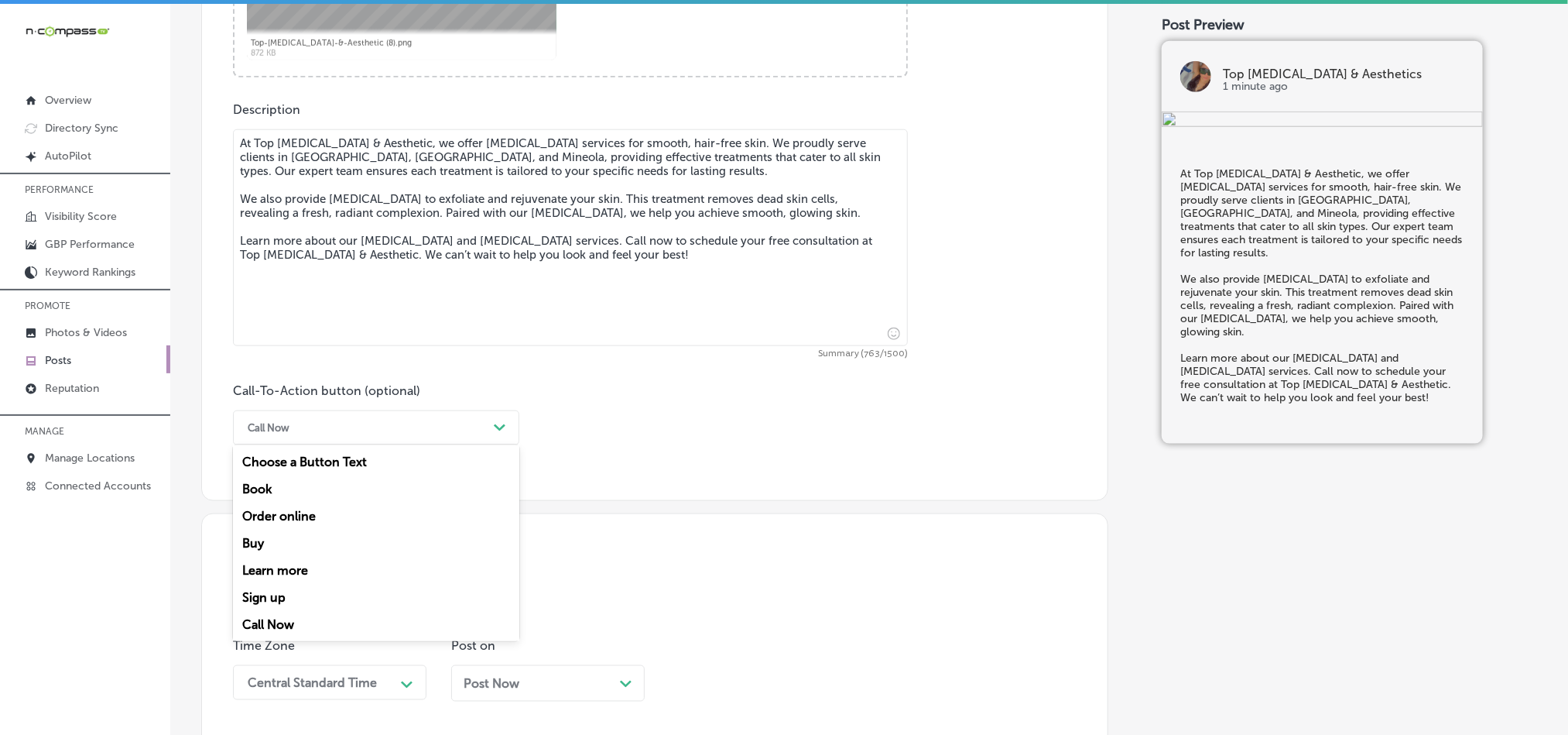
click at [286, 572] on div "Learn more" at bounding box center [376, 570] width 286 height 27
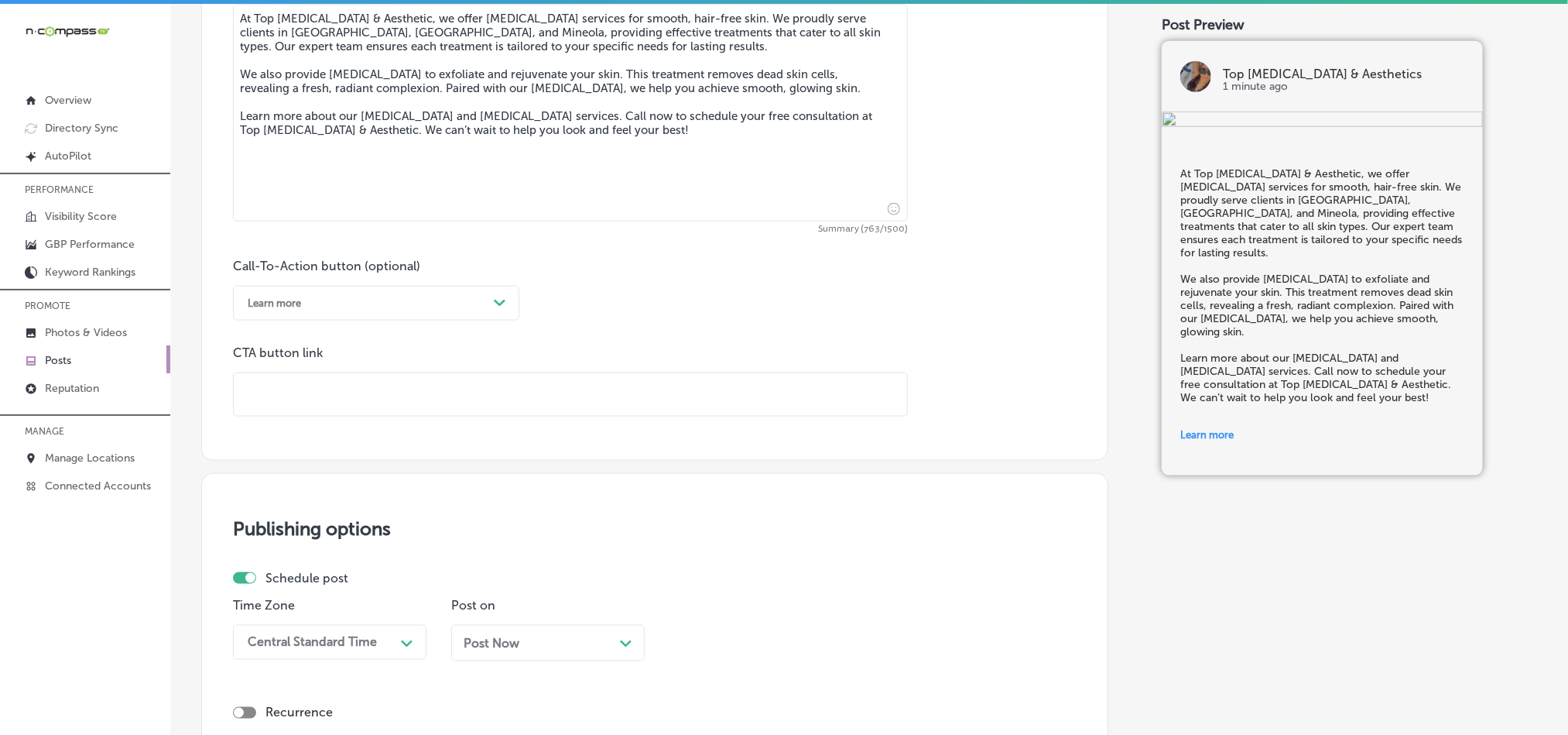
scroll to position [994, 0]
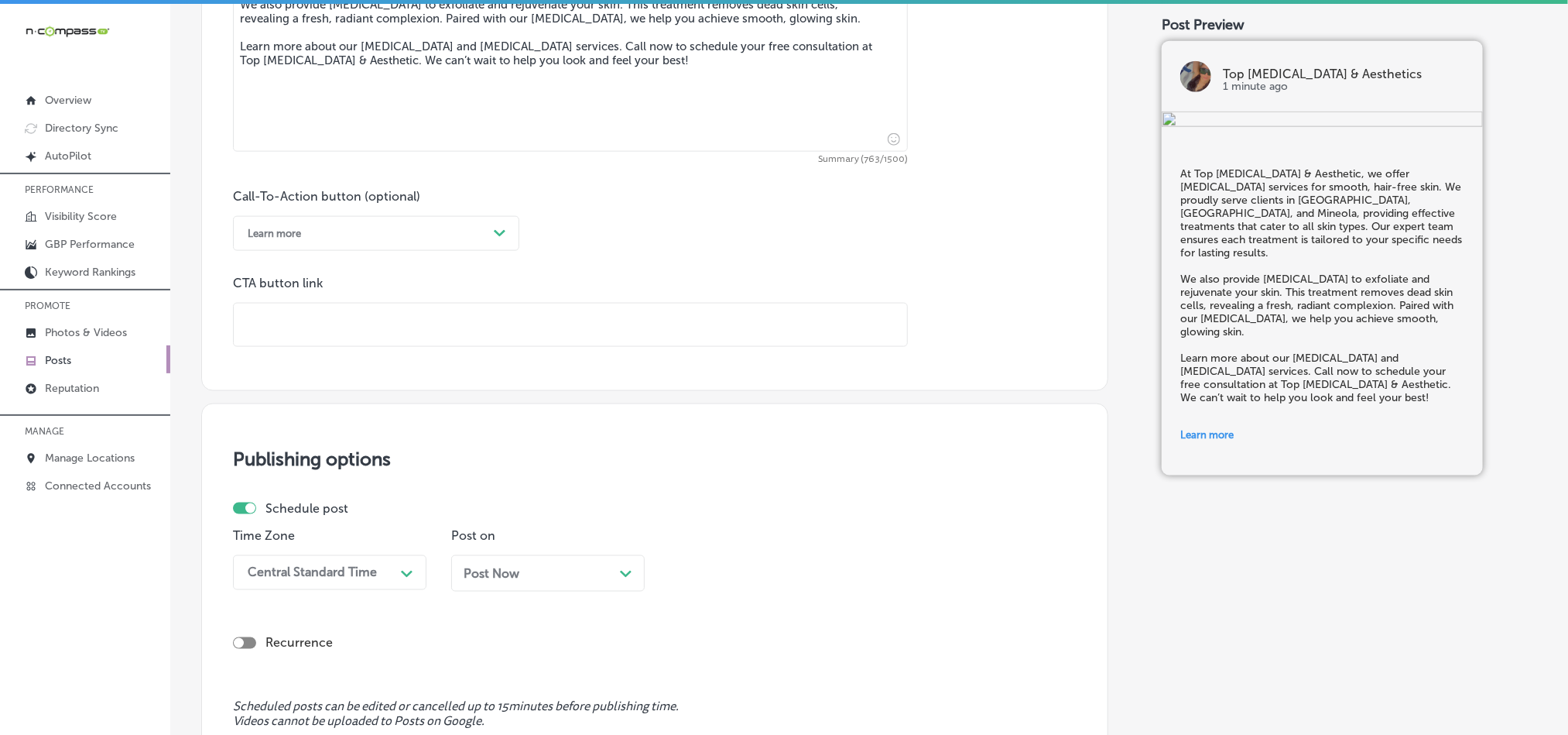
click at [362, 326] on input "text" at bounding box center [570, 325] width 673 height 43
paste input "[URL][DOMAIN_NAME]"
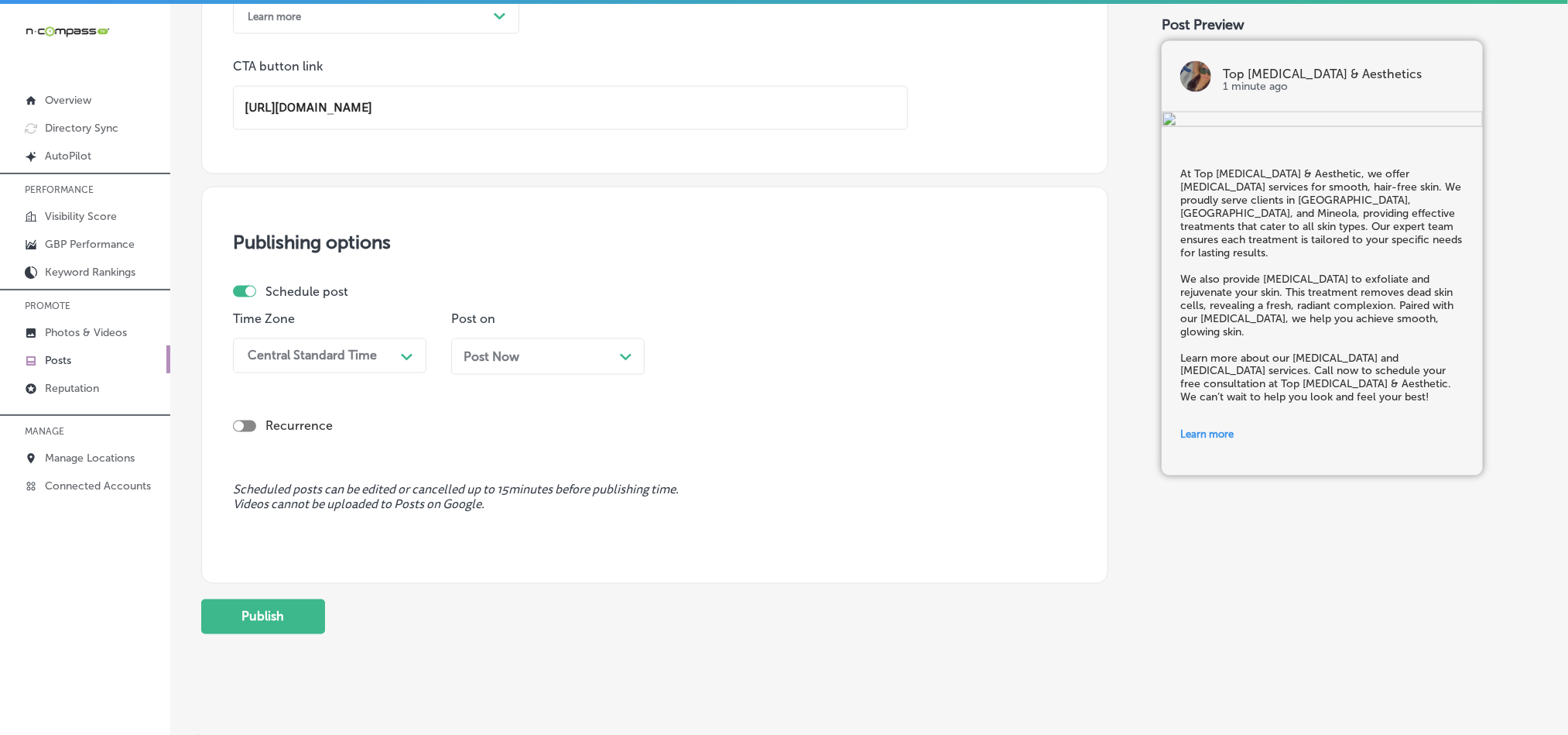
scroll to position [1233, 0]
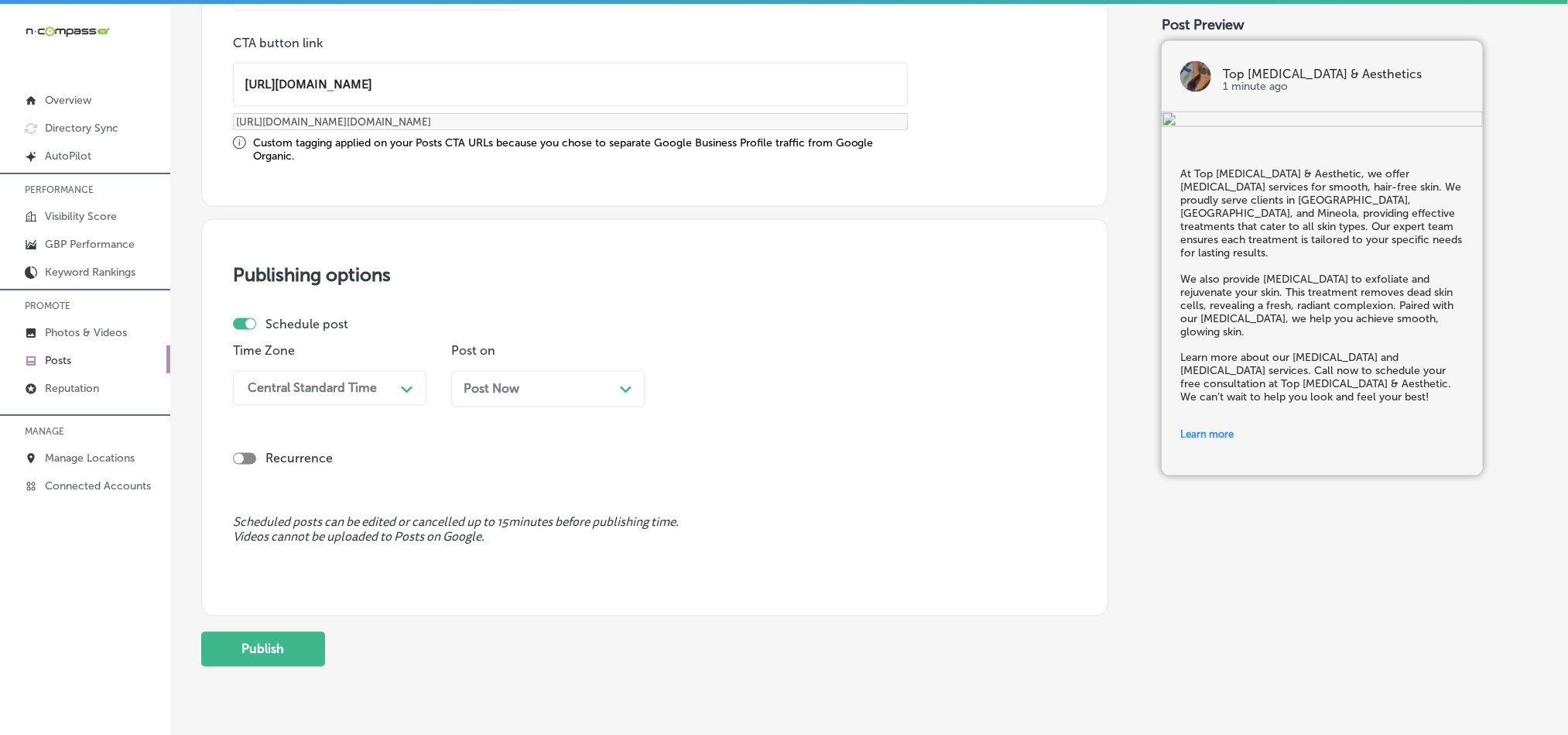
type input "[URL][DOMAIN_NAME]"
click at [397, 384] on div "Path Created with Sketch." at bounding box center [407, 388] width 25 height 25
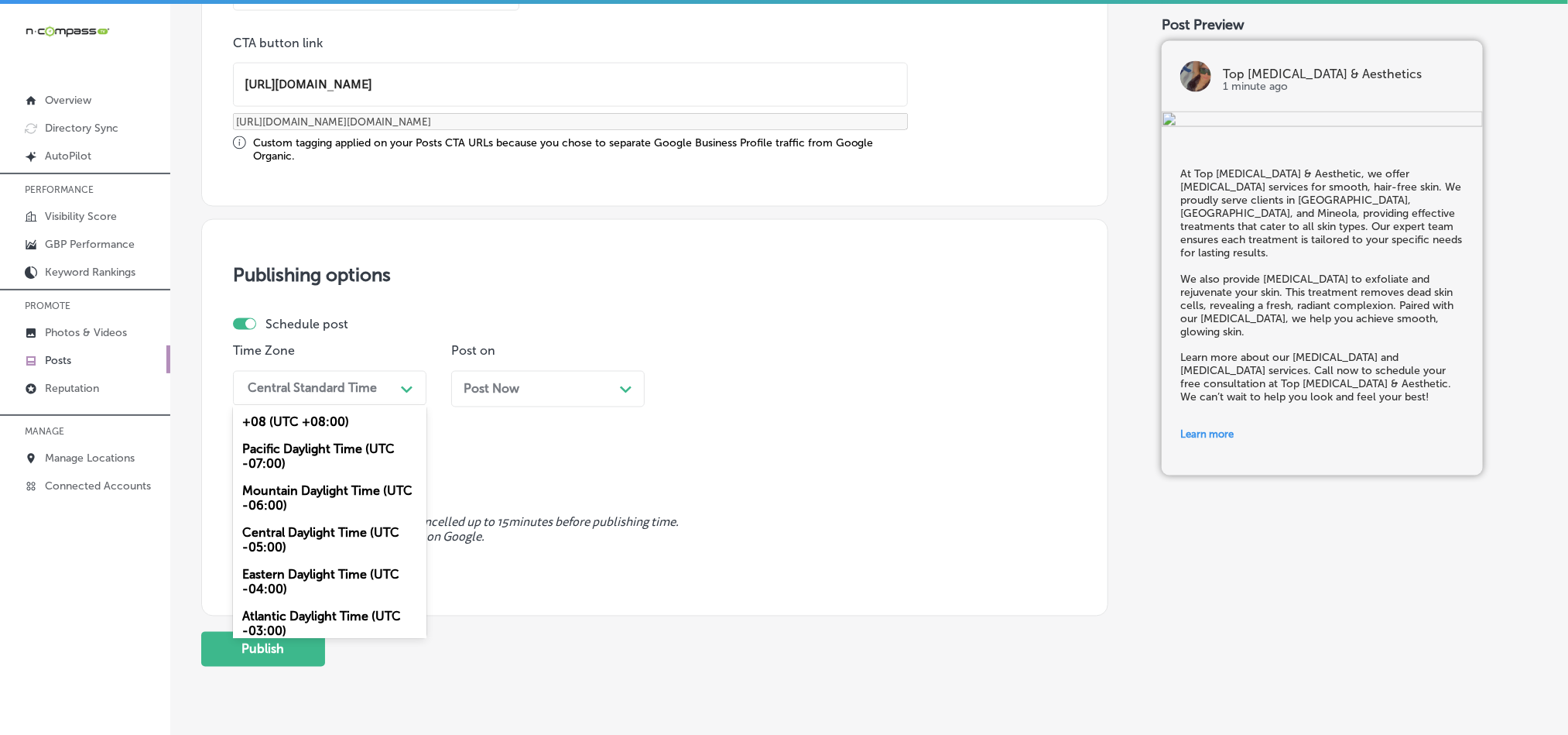
click at [291, 484] on div "Mountain Daylight Time (UTC -06:00)" at bounding box center [329, 498] width 194 height 42
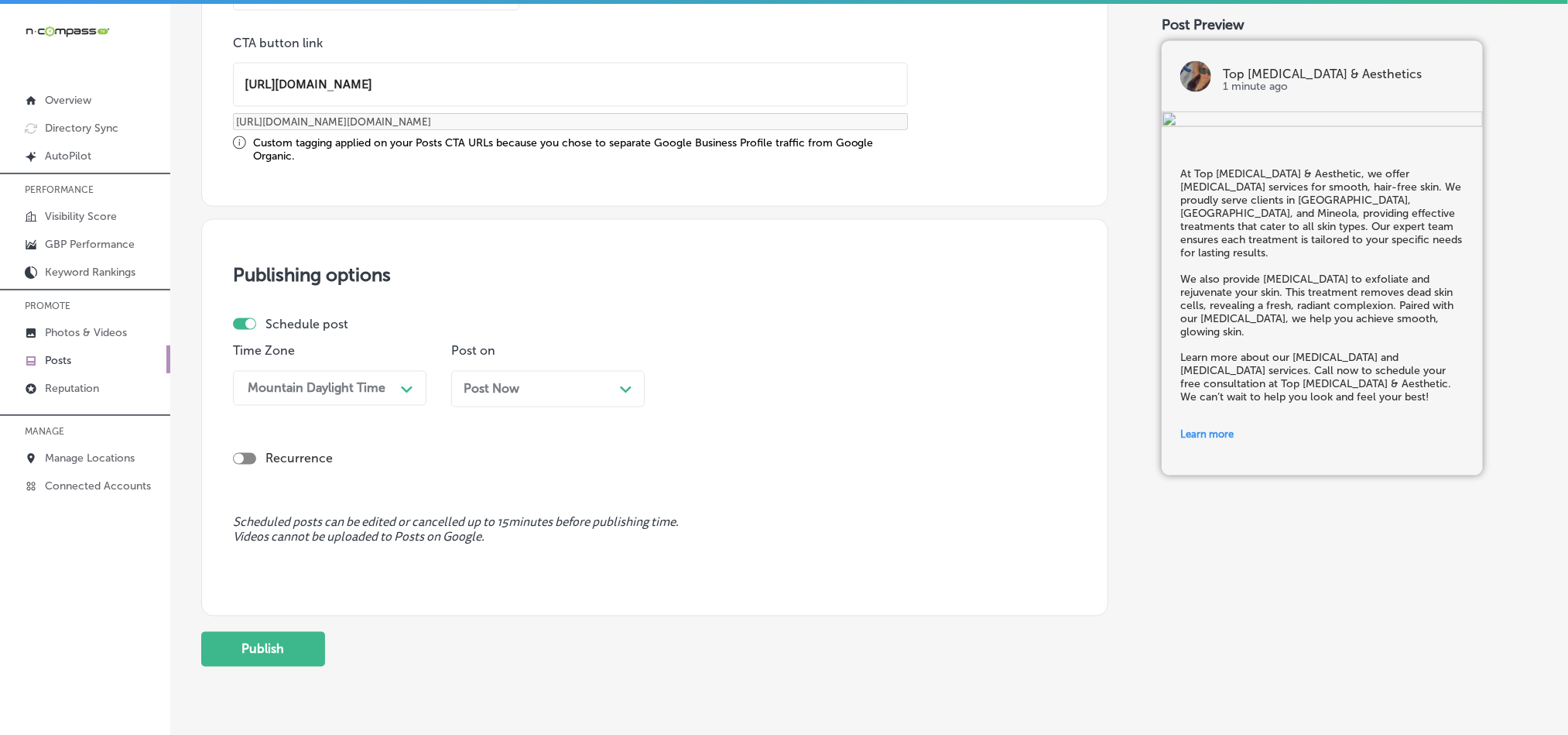
click at [630, 367] on div "Post on Post Now Path Created with Sketch." at bounding box center [548, 381] width 194 height 76
drag, startPoint x: 602, startPoint y: 402, endPoint x: 599, endPoint y: 412, distance: 10.4
click at [599, 407] on div "Post Now Path Created with Sketch." at bounding box center [548, 389] width 194 height 36
click at [744, 379] on div "12:45 PM" at bounding box center [754, 388] width 155 height 27
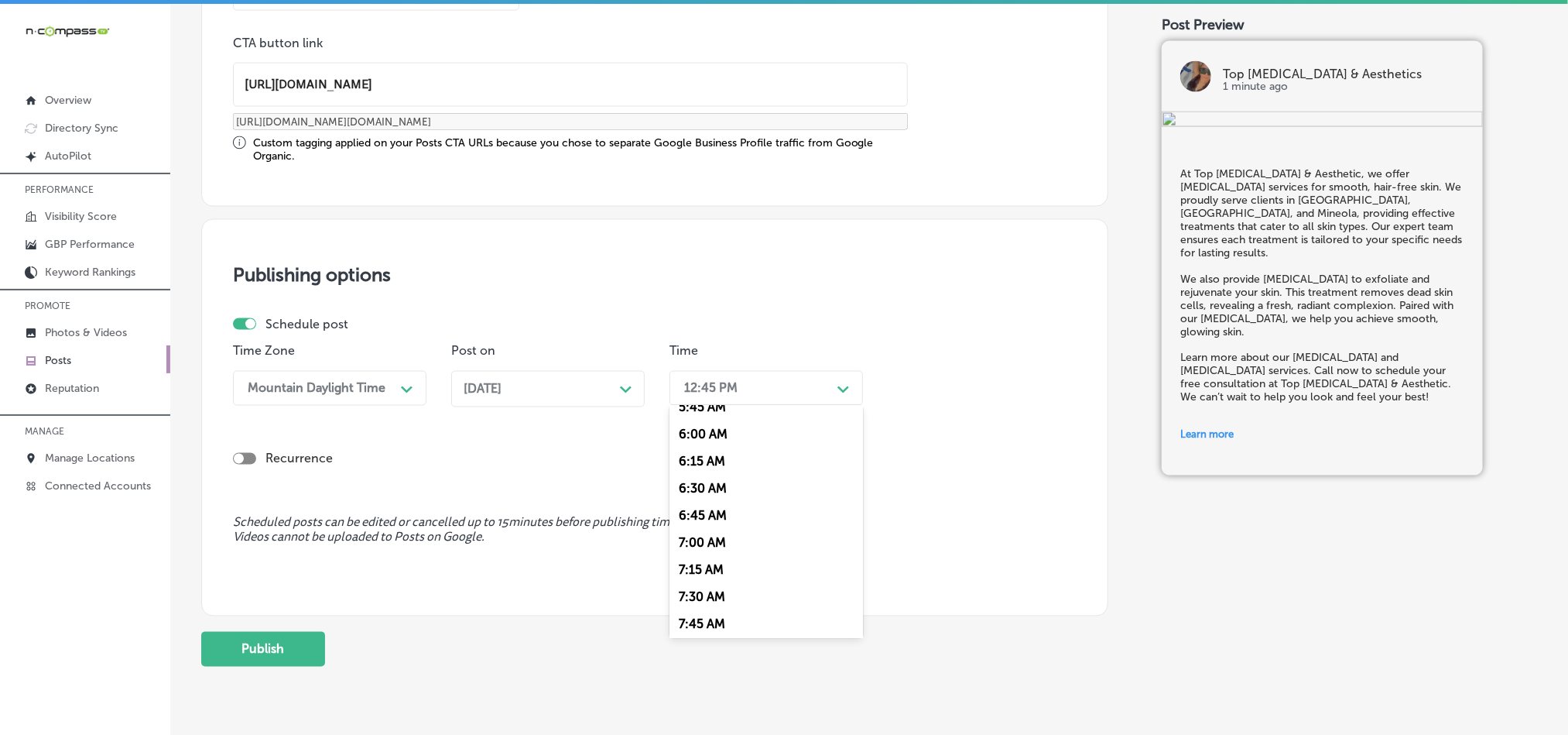
scroll to position [658, 0]
click at [702, 528] on div "7:00 AM" at bounding box center [766, 523] width 194 height 27
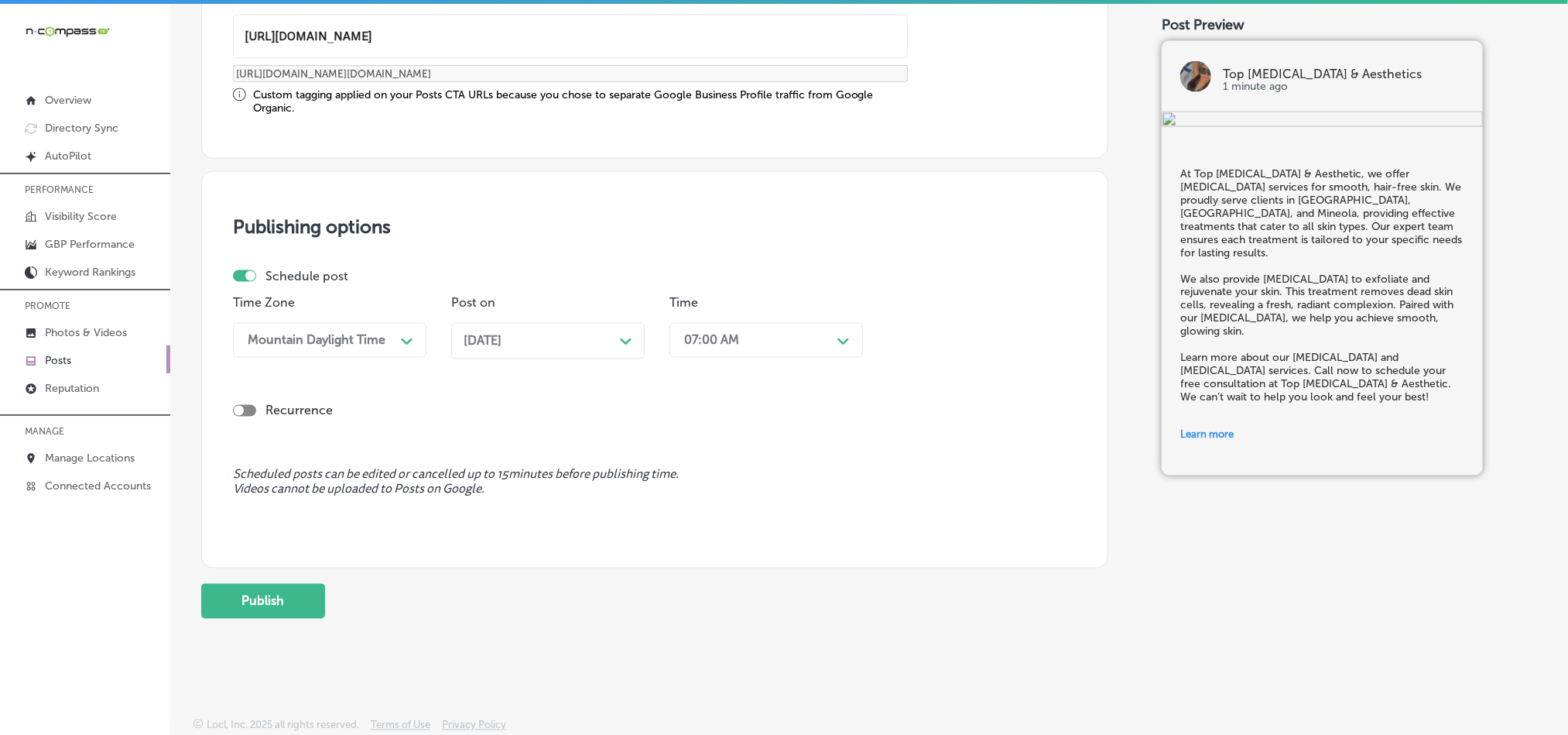
scroll to position [1287, 0]
click at [263, 605] on button "Publish" at bounding box center [263, 601] width 124 height 35
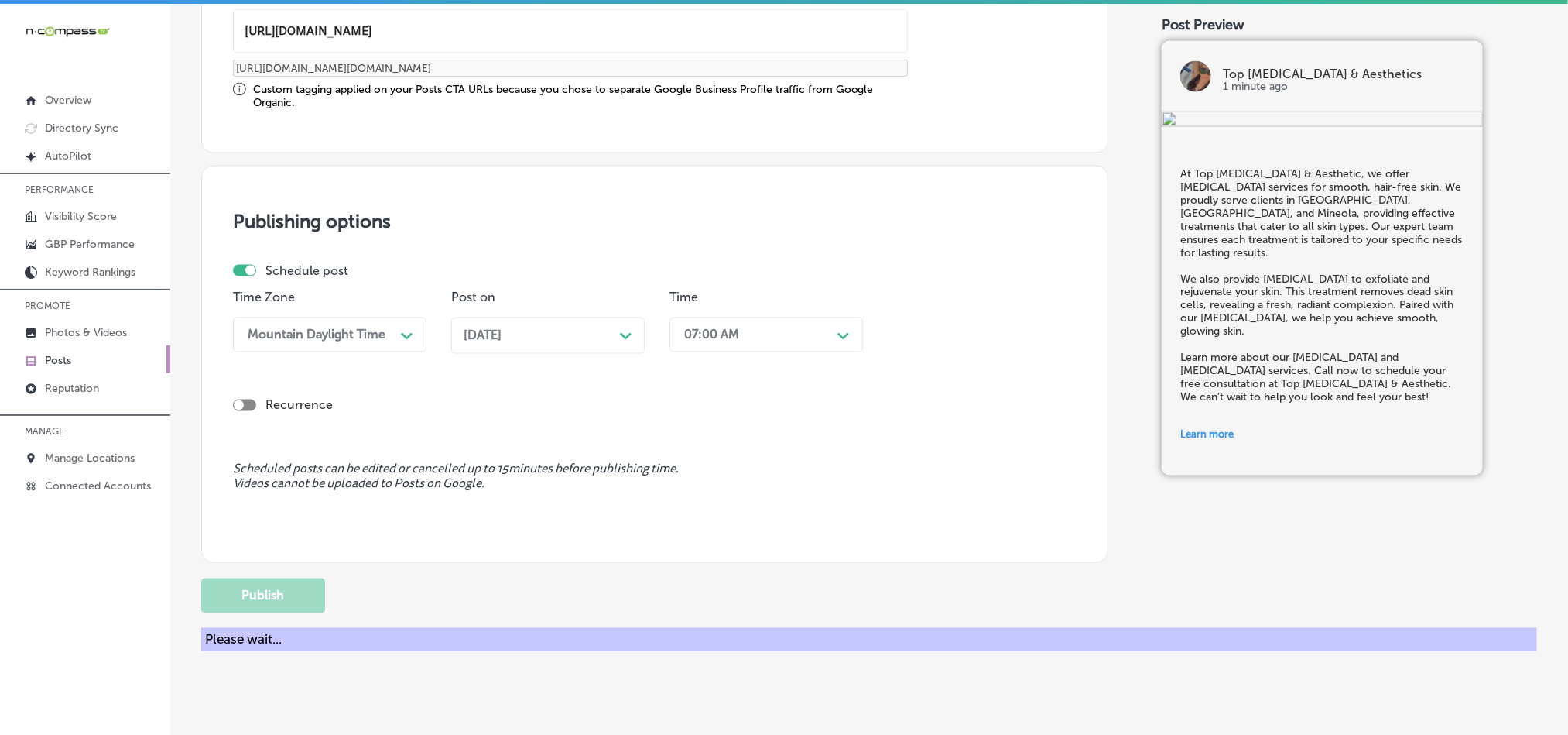
scroll to position [1148, 0]
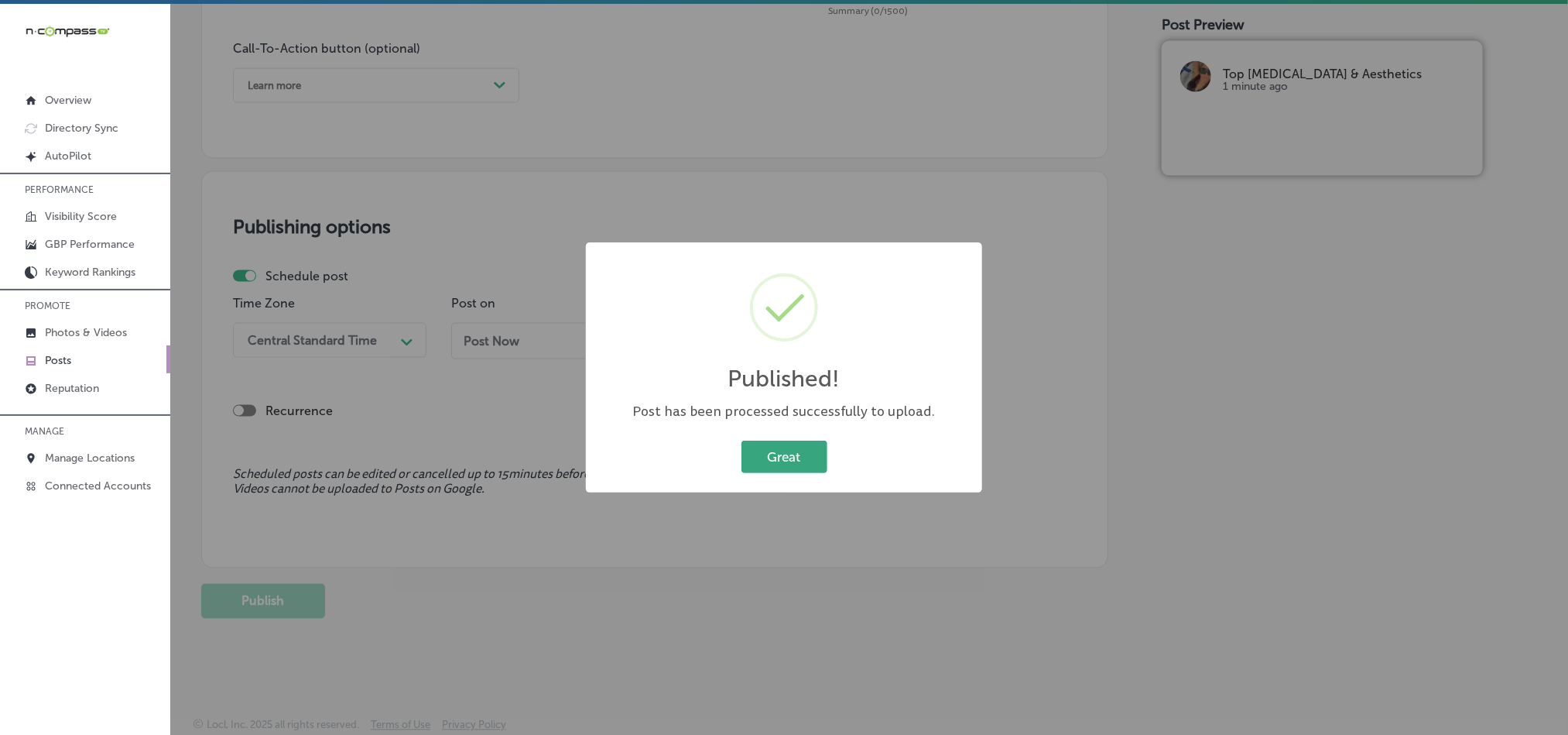
click at [783, 449] on button "Great" at bounding box center [784, 456] width 85 height 32
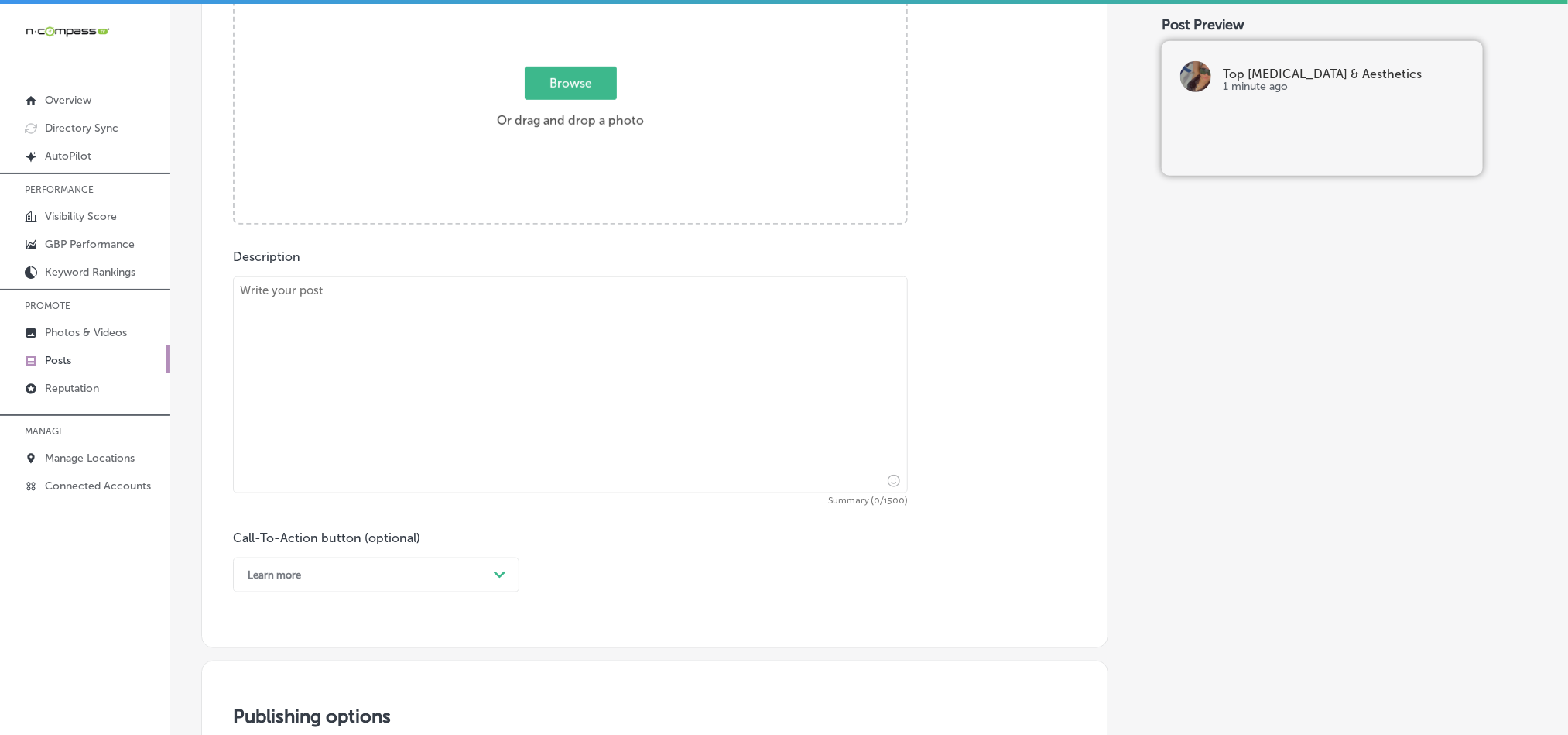
scroll to position [646, 0]
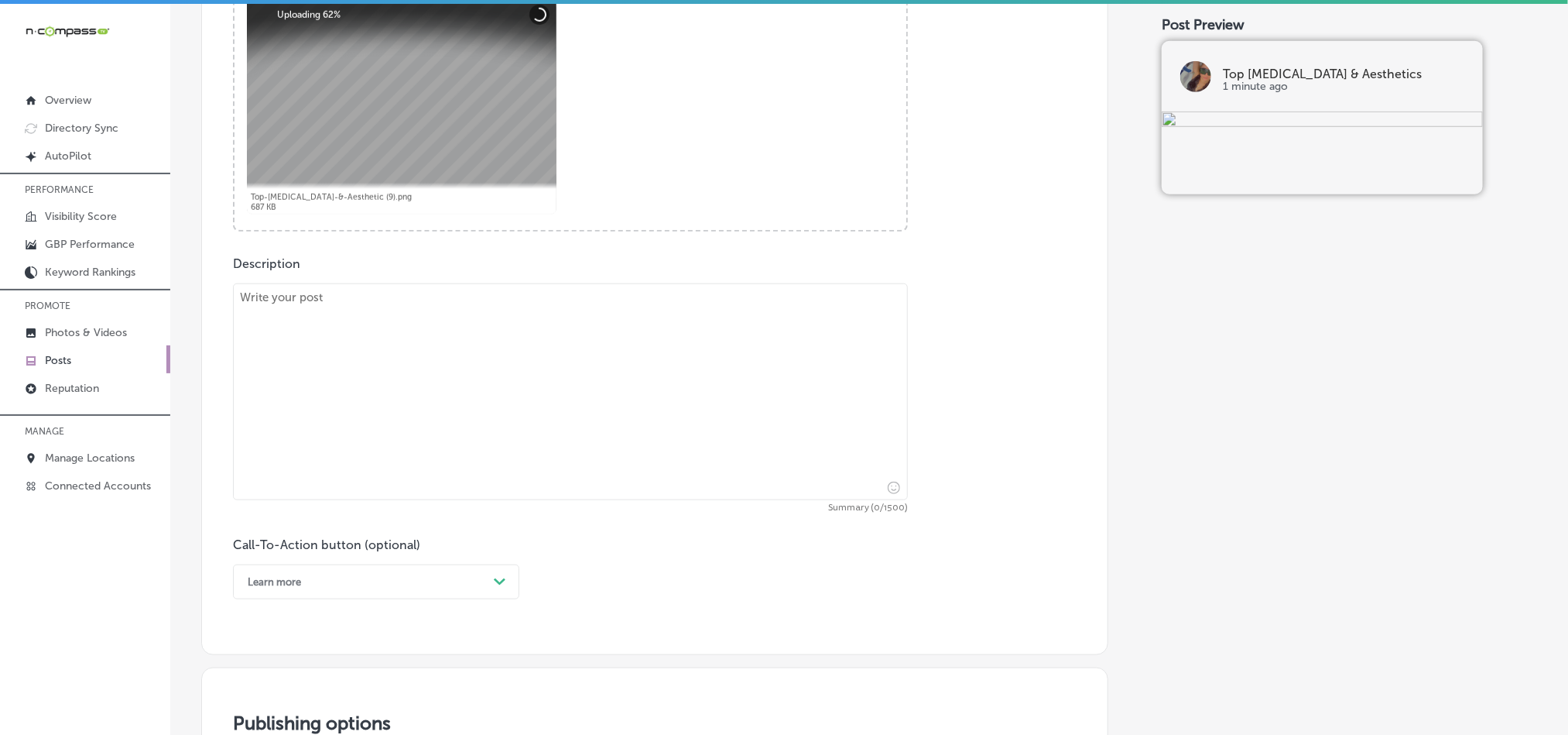
click at [396, 439] on textarea at bounding box center [570, 391] width 675 height 216
paste textarea "At Top [MEDICAL_DATA] & Aesthetic, we specialize in Venus Legacy body contourin…"
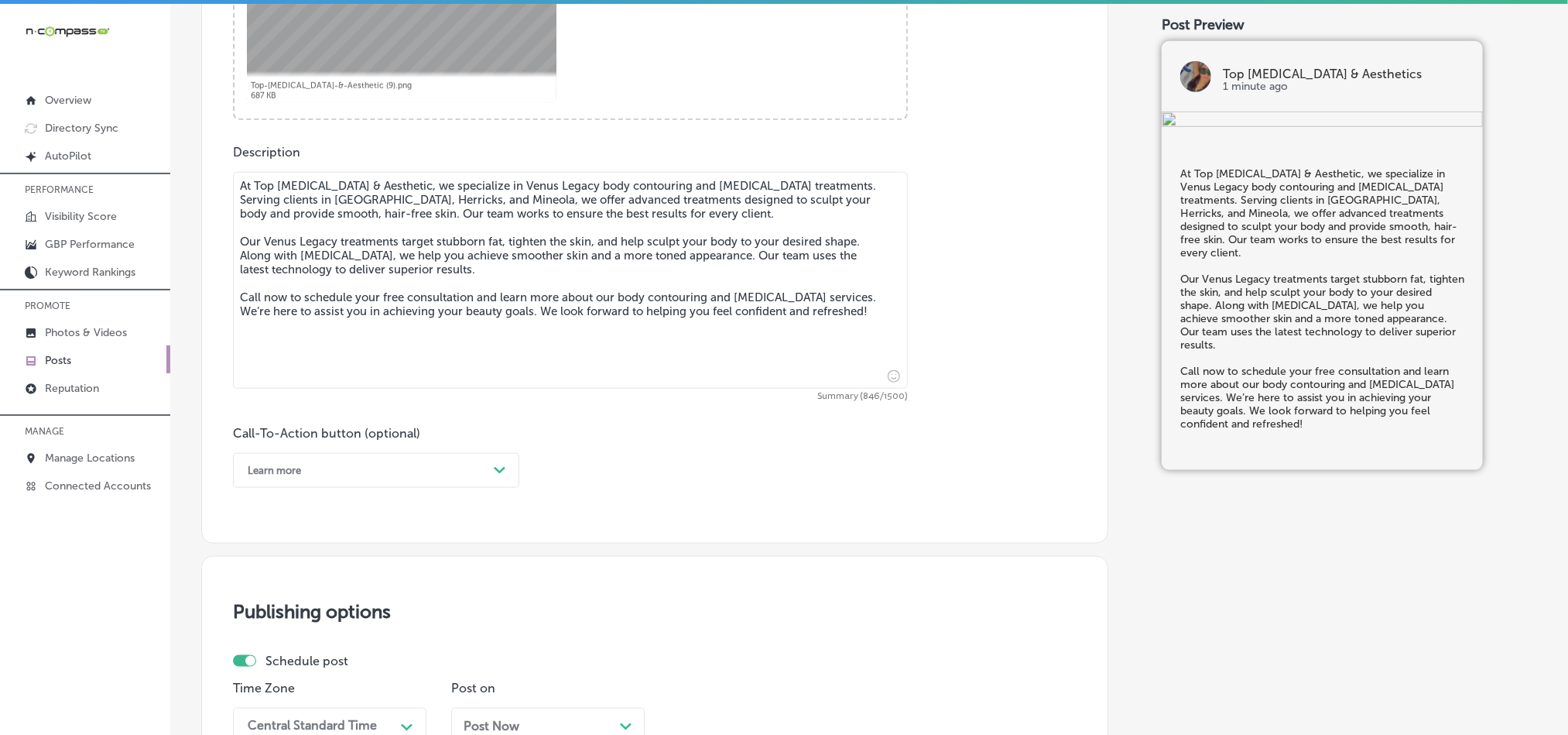
scroll to position [761, 0]
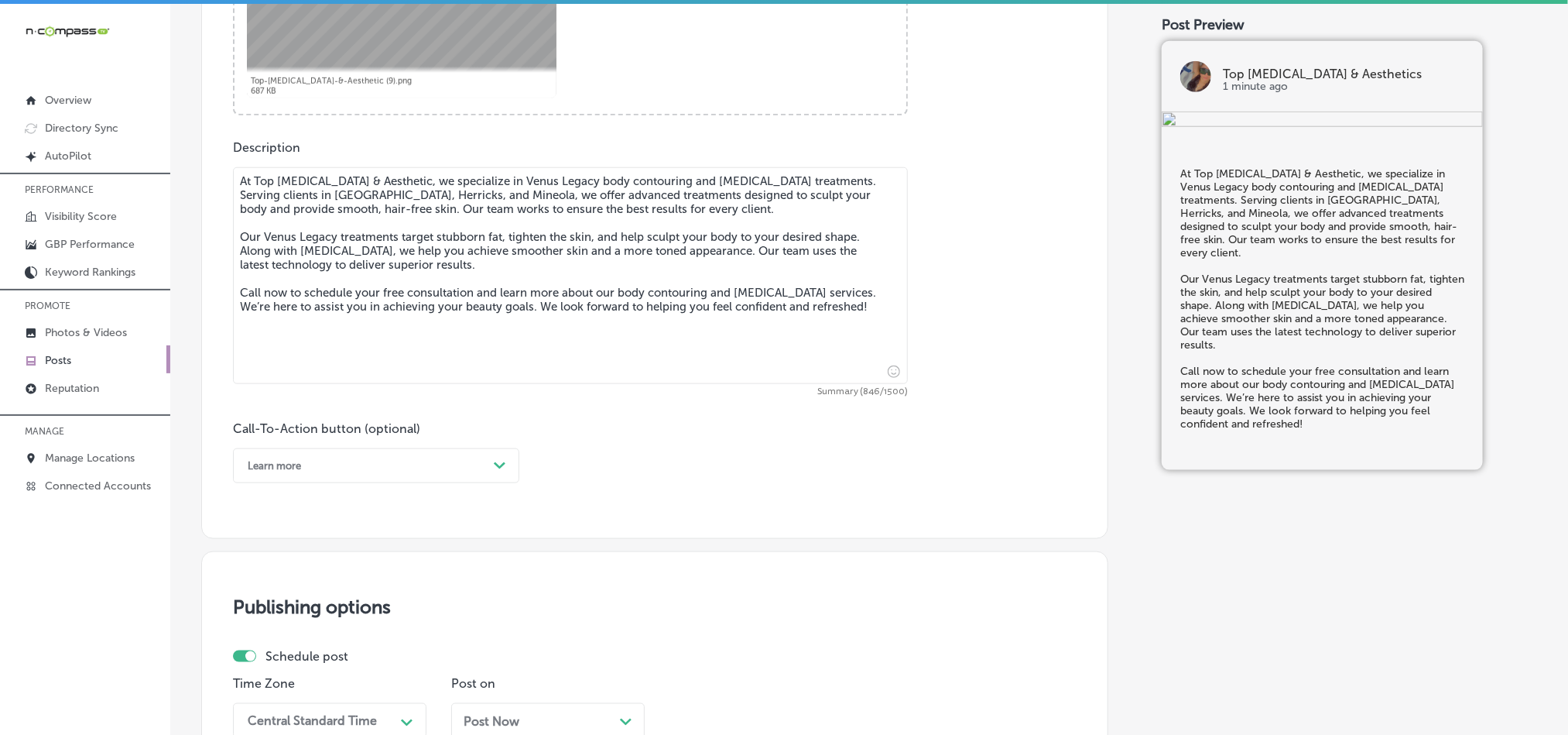
type textarea "At Top [MEDICAL_DATA] & Aesthetic, we specialize in Venus Legacy body contourin…"
click at [425, 490] on div "Post content Select location(s) Business + Location top la top la Path Created …" at bounding box center [654, 48] width 907 height 980
click at [429, 470] on div "Learn more" at bounding box center [364, 466] width 247 height 24
click at [282, 667] on div "Call Now" at bounding box center [376, 662] width 286 height 27
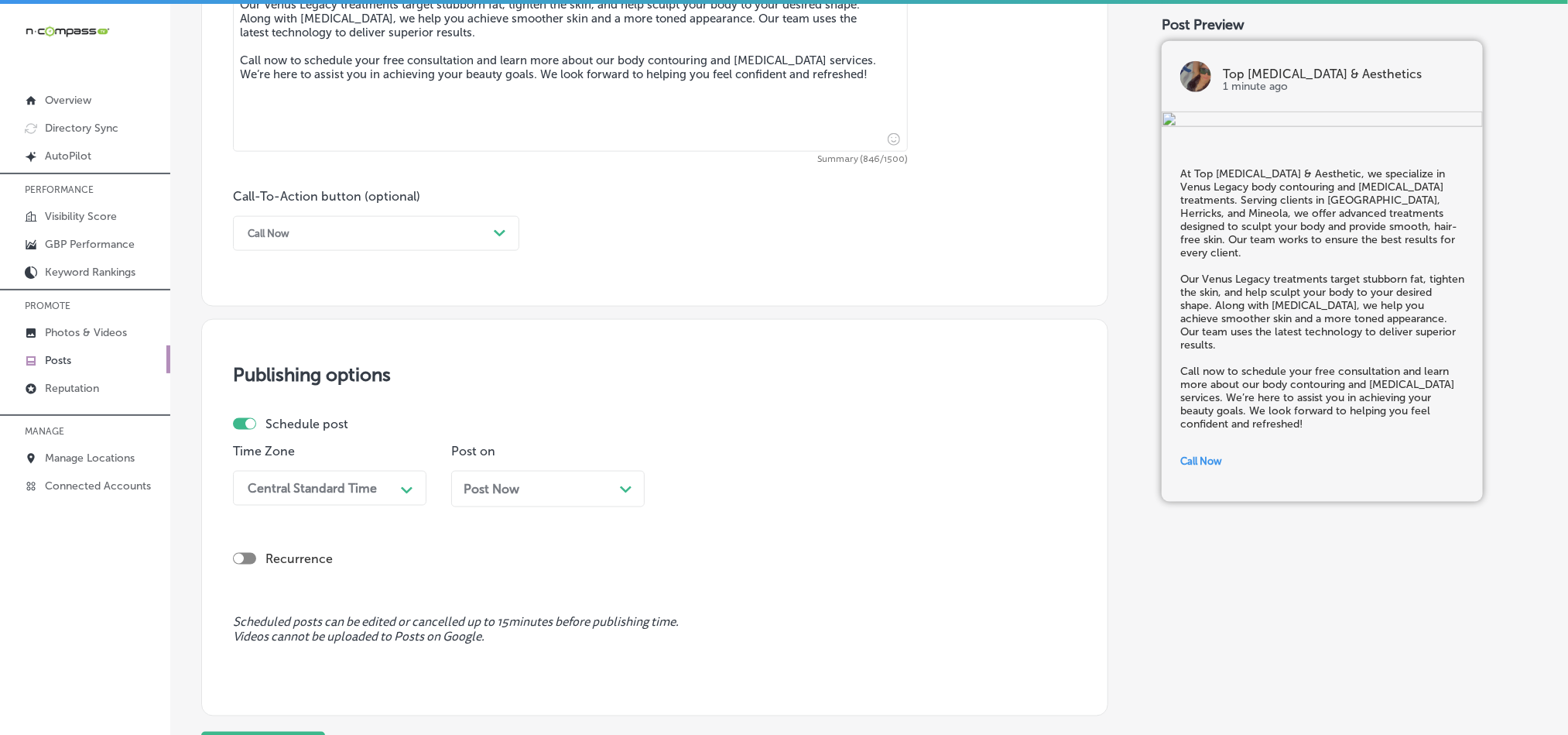
click at [381, 470] on div "Time Zone Central Standard Time Path Created with Sketch." at bounding box center [329, 481] width 194 height 76
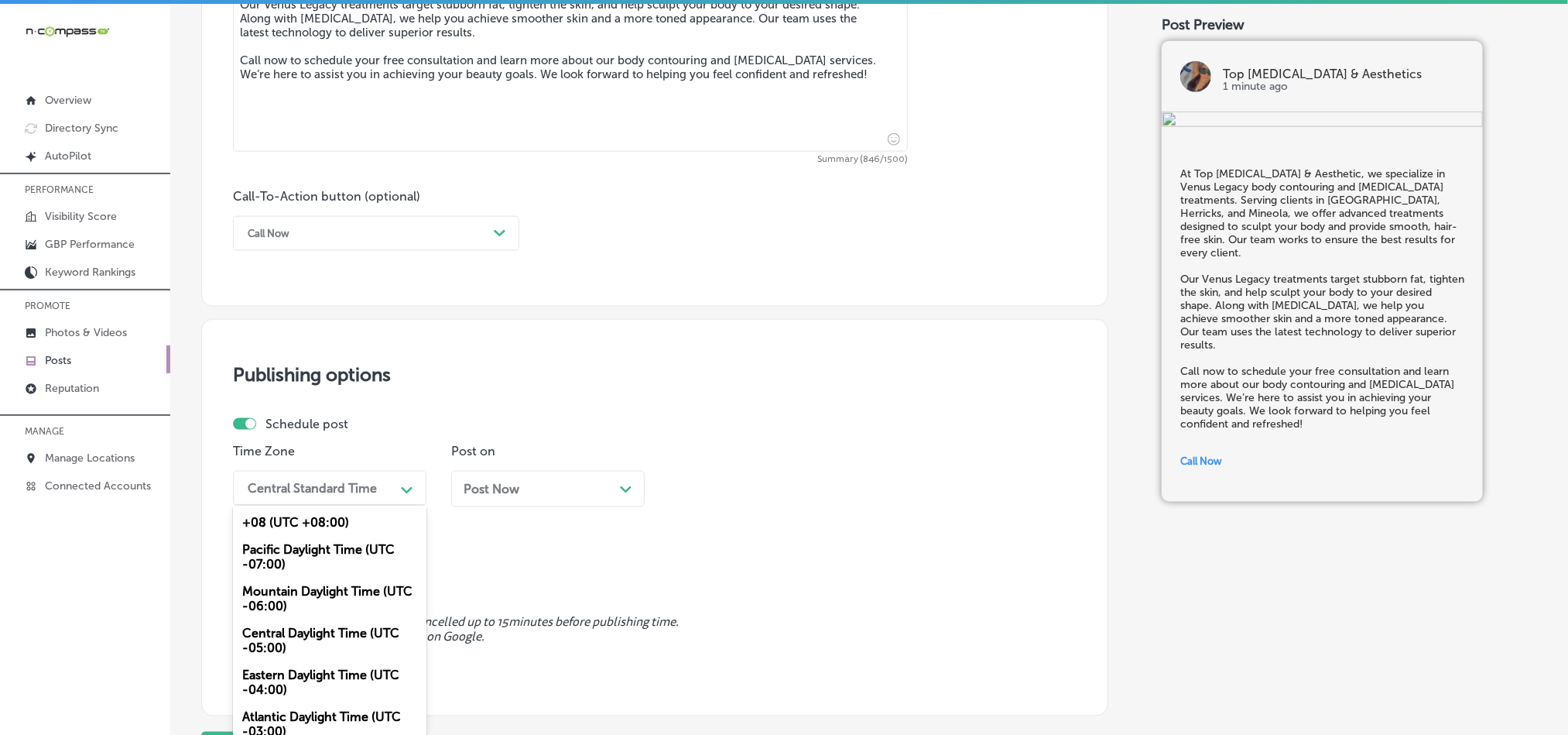
scroll to position [1008, 0]
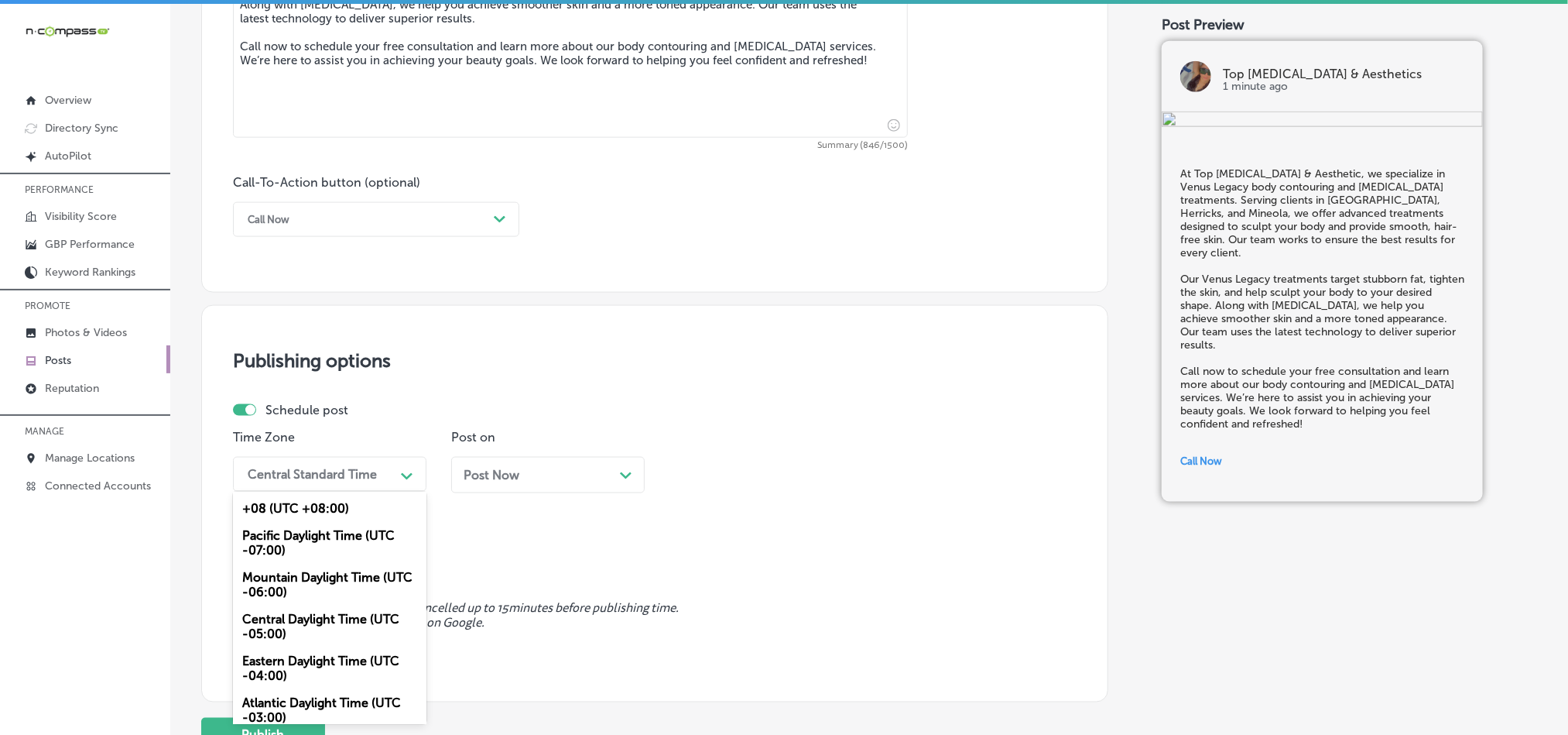
click at [387, 488] on div "Central Standard Time" at bounding box center [317, 474] width 155 height 27
click at [284, 604] on div "Mountain Daylight Time (UTC -06:00)" at bounding box center [329, 584] width 194 height 42
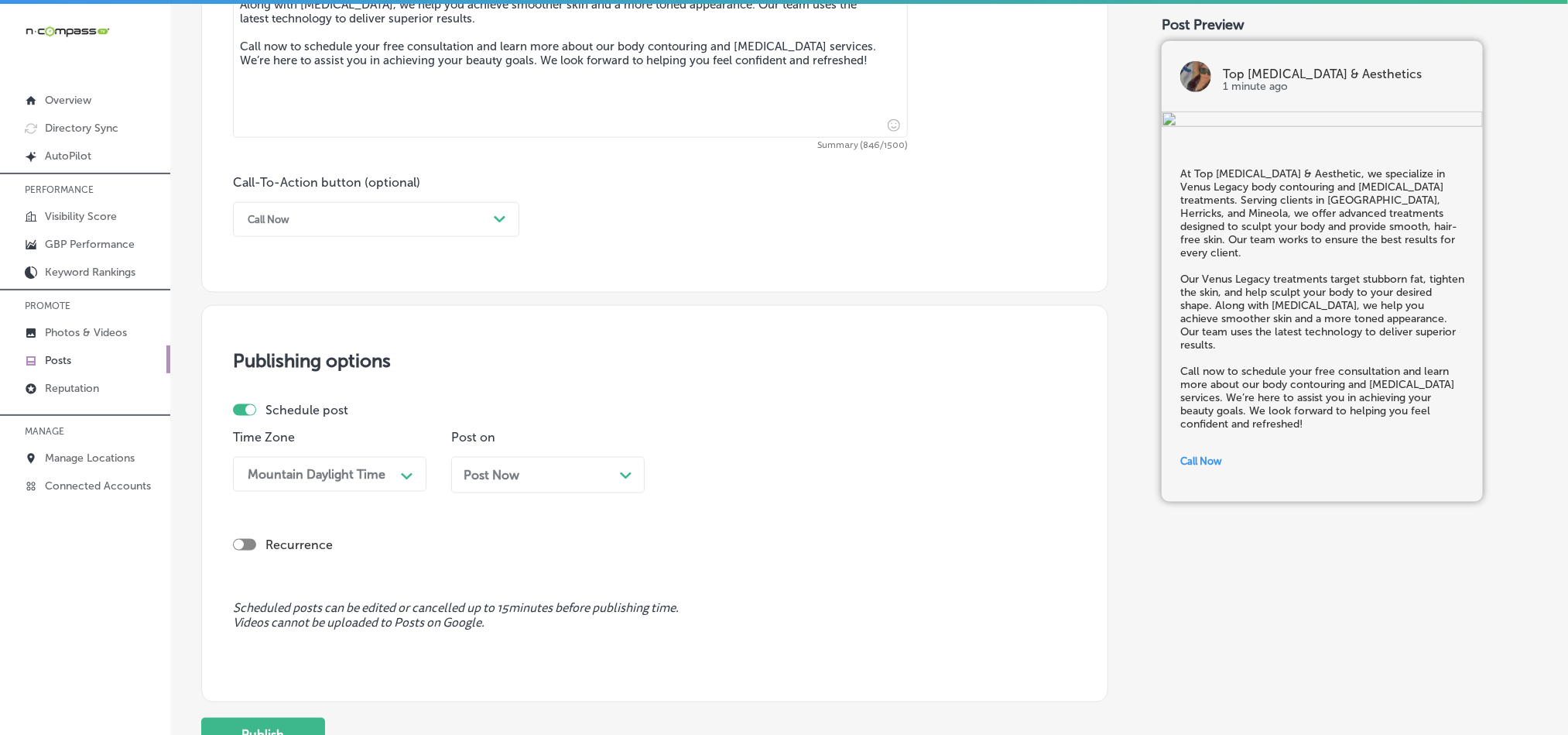
click at [565, 472] on div "Post Now Path Created with Sketch." at bounding box center [548, 475] width 168 height 15
click at [753, 469] on div "12:45 PM" at bounding box center [754, 474] width 155 height 27
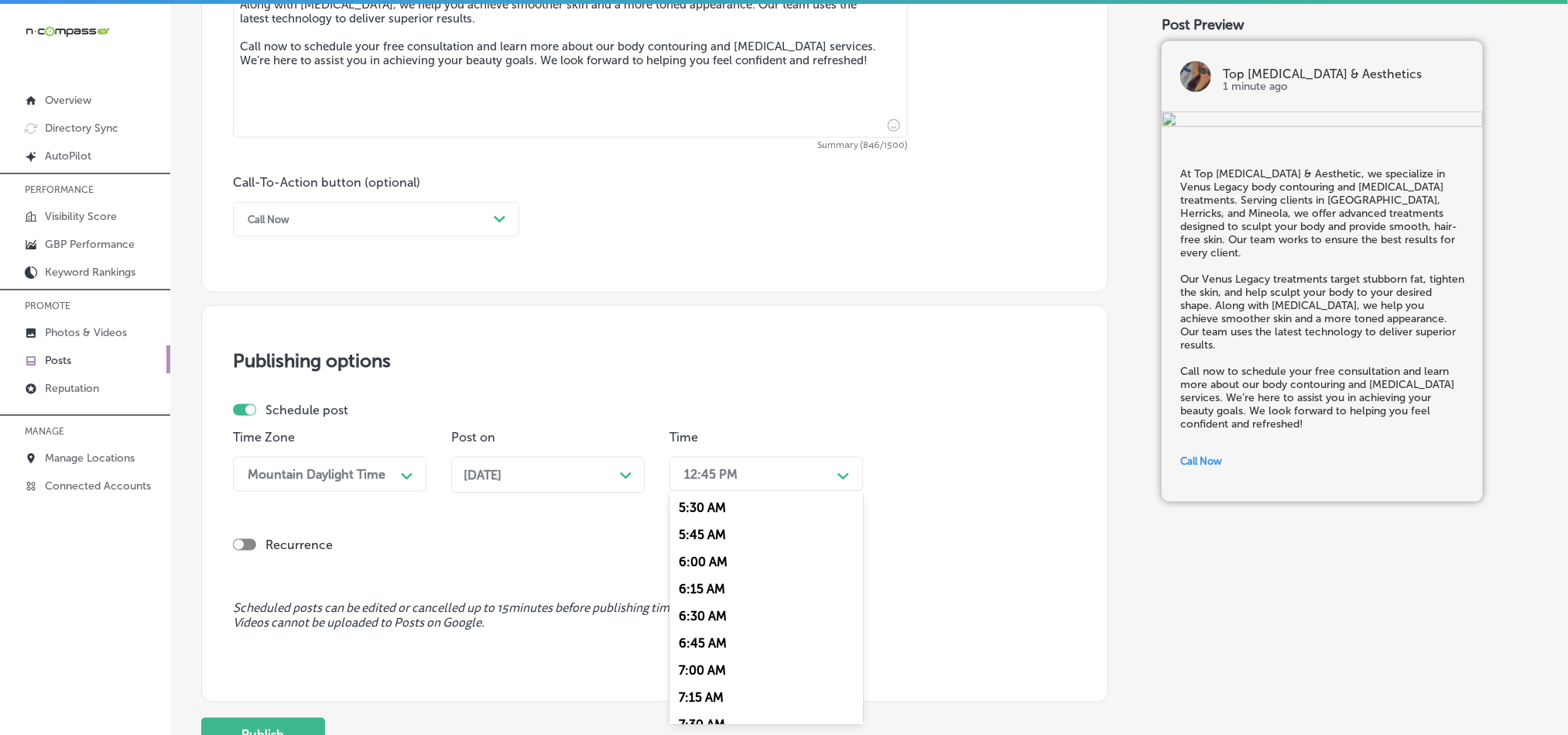
scroll to position [619, 0]
click at [709, 656] on div "7:00 AM" at bounding box center [766, 649] width 194 height 27
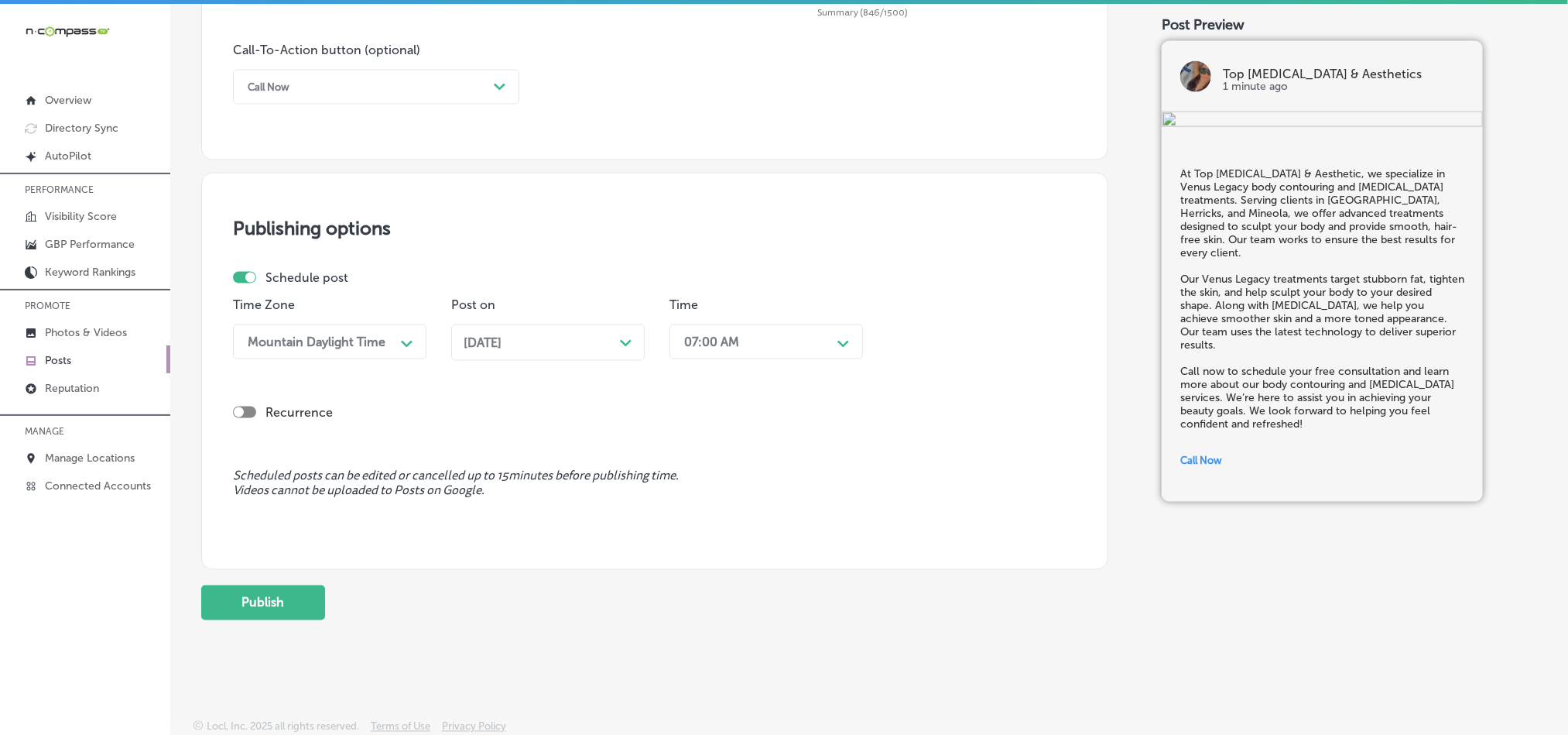
scroll to position [1148, 0]
click at [276, 585] on button "Publish" at bounding box center [263, 601] width 124 height 35
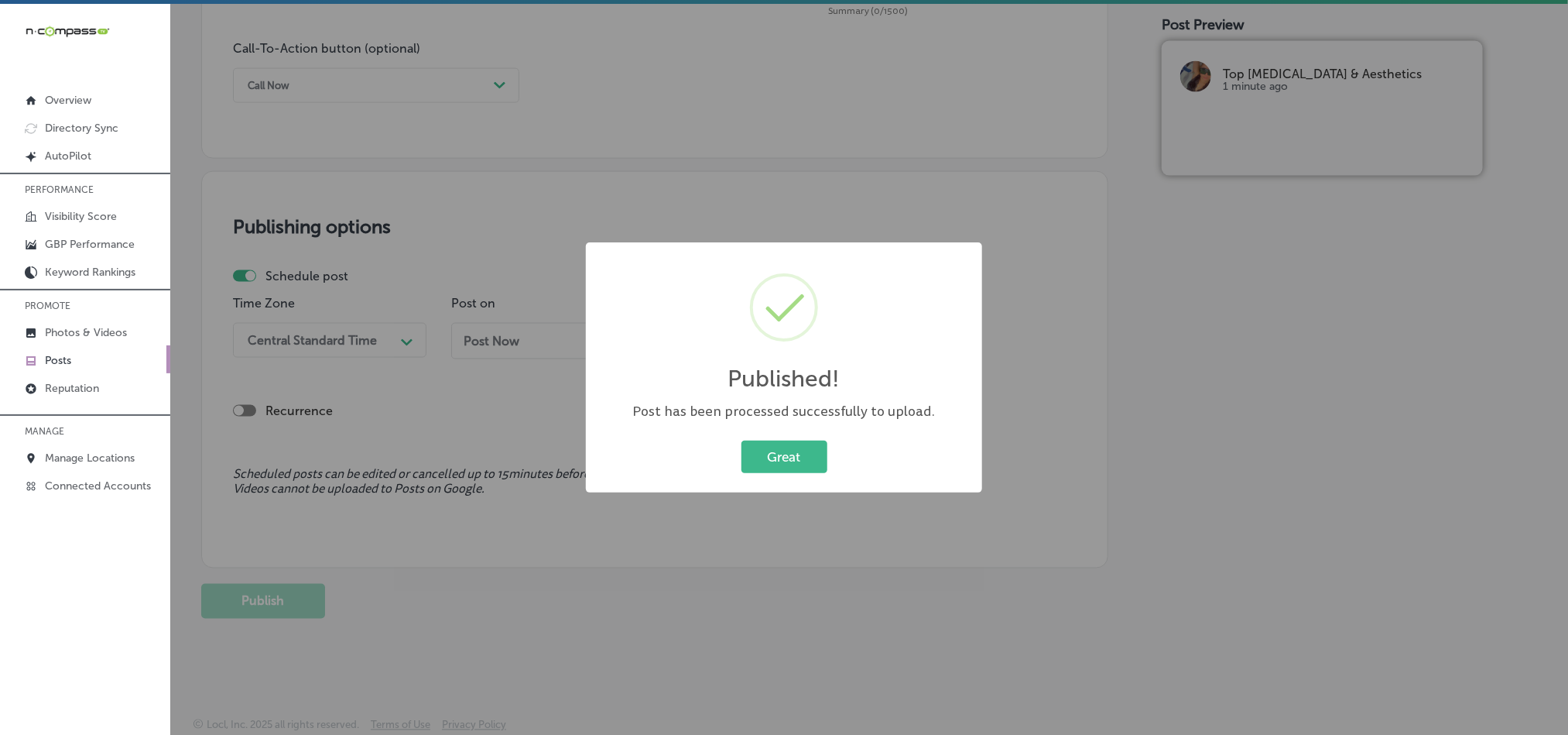
click at [762, 477] on div "Published! × Post has been processed successfully to upload. Great Cancel" at bounding box center [784, 367] width 397 height 250
click at [783, 421] on div "Published! × Post has been processed successfully to upload. Great Cancel" at bounding box center [784, 367] width 397 height 250
click at [783, 453] on button "Great" at bounding box center [784, 456] width 85 height 32
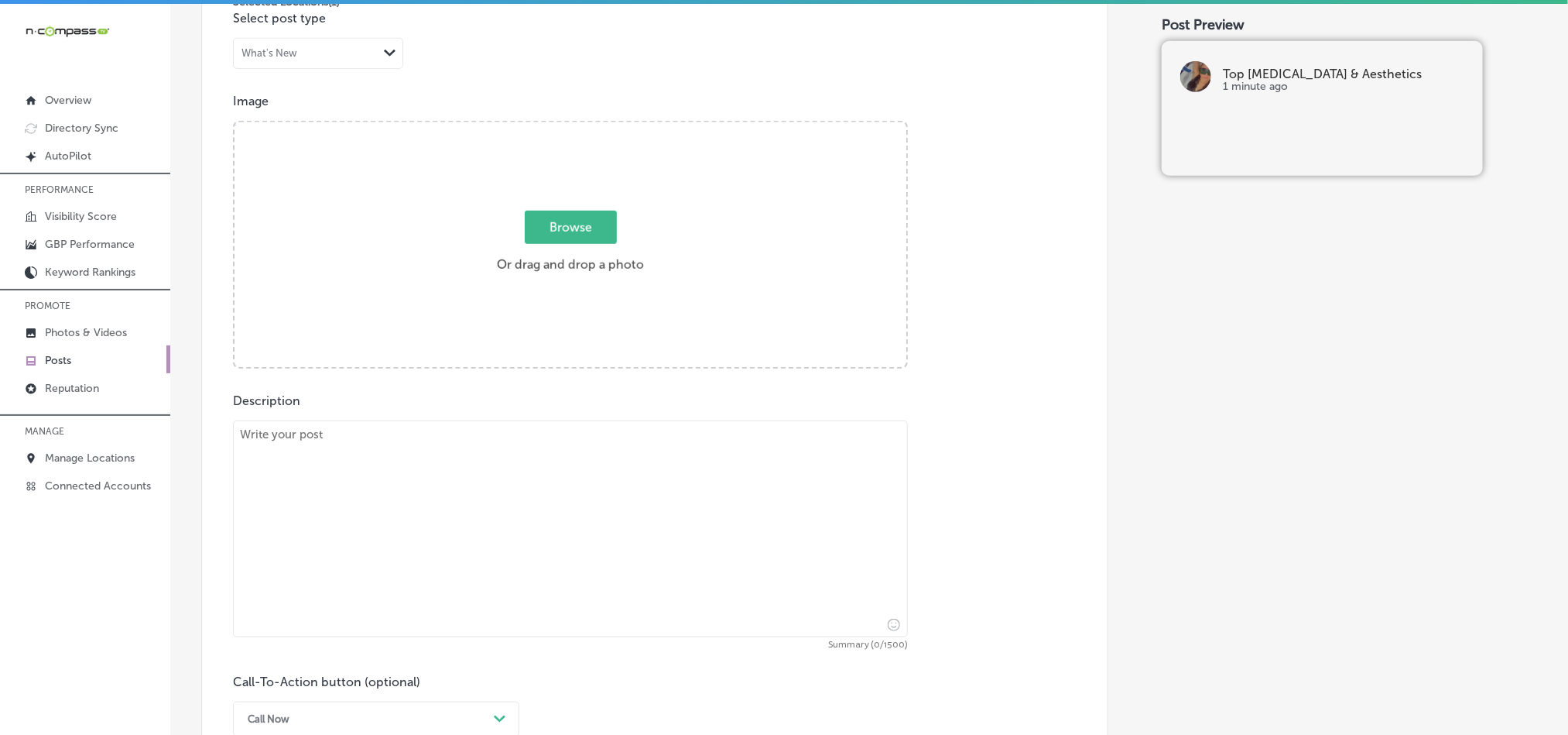
scroll to position [490, 0]
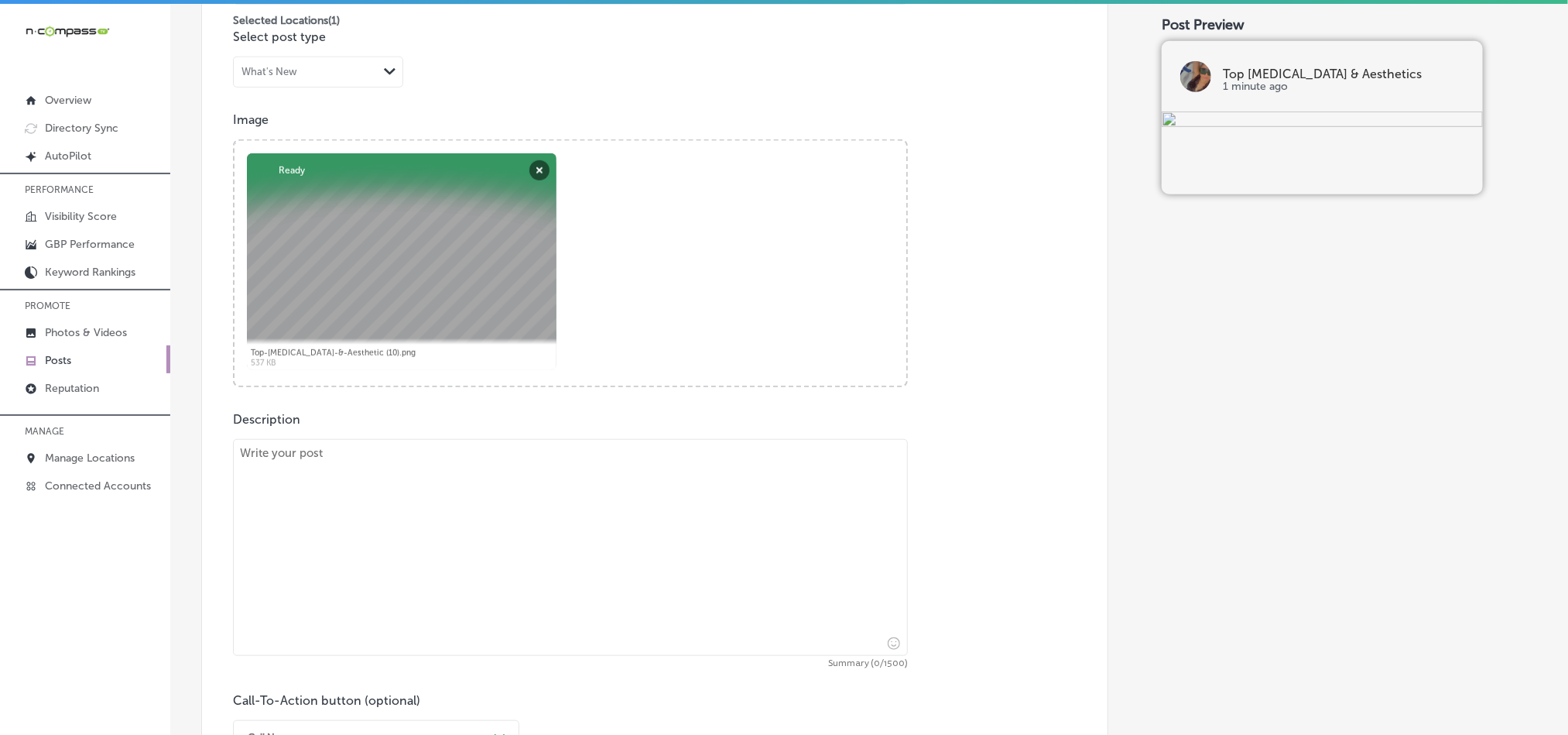
click at [543, 493] on textarea at bounding box center [570, 547] width 675 height 216
paste textarea "Looking for [MEDICAL_DATA] or body contouring treatments? Top [MEDICAL_DATA] & …"
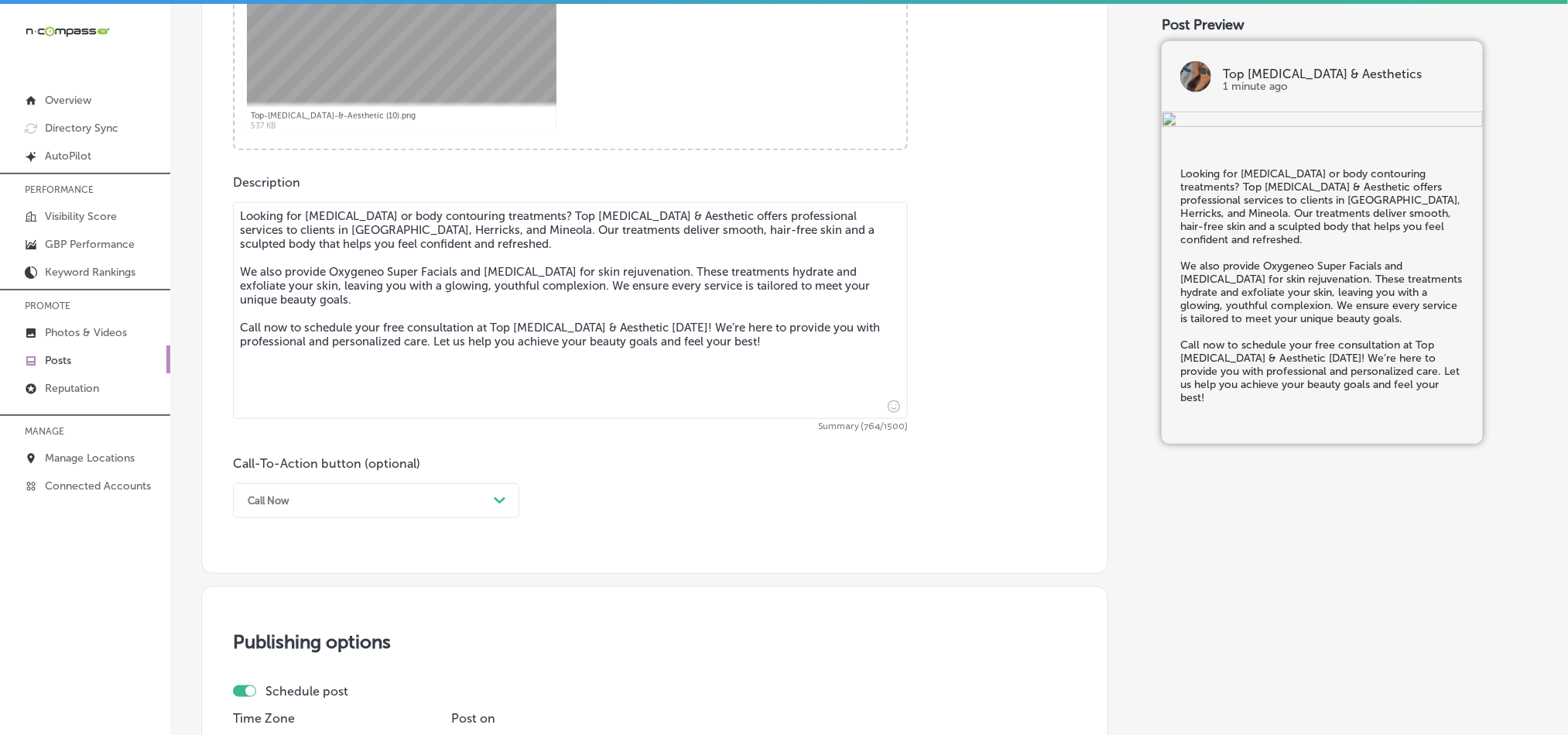
scroll to position [800, 0]
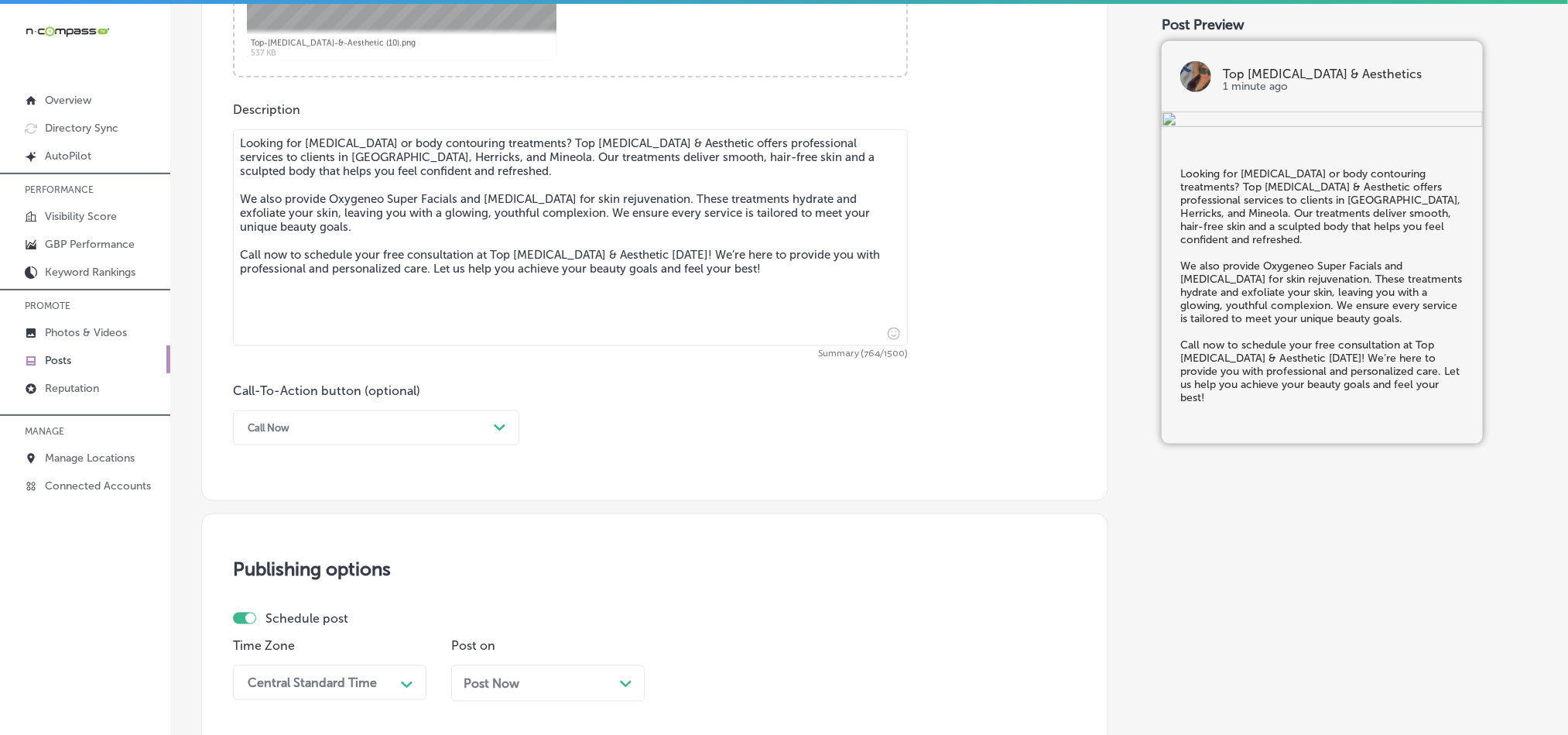
type textarea "Looking for [MEDICAL_DATA] or body contouring treatments? Top [MEDICAL_DATA] & …"
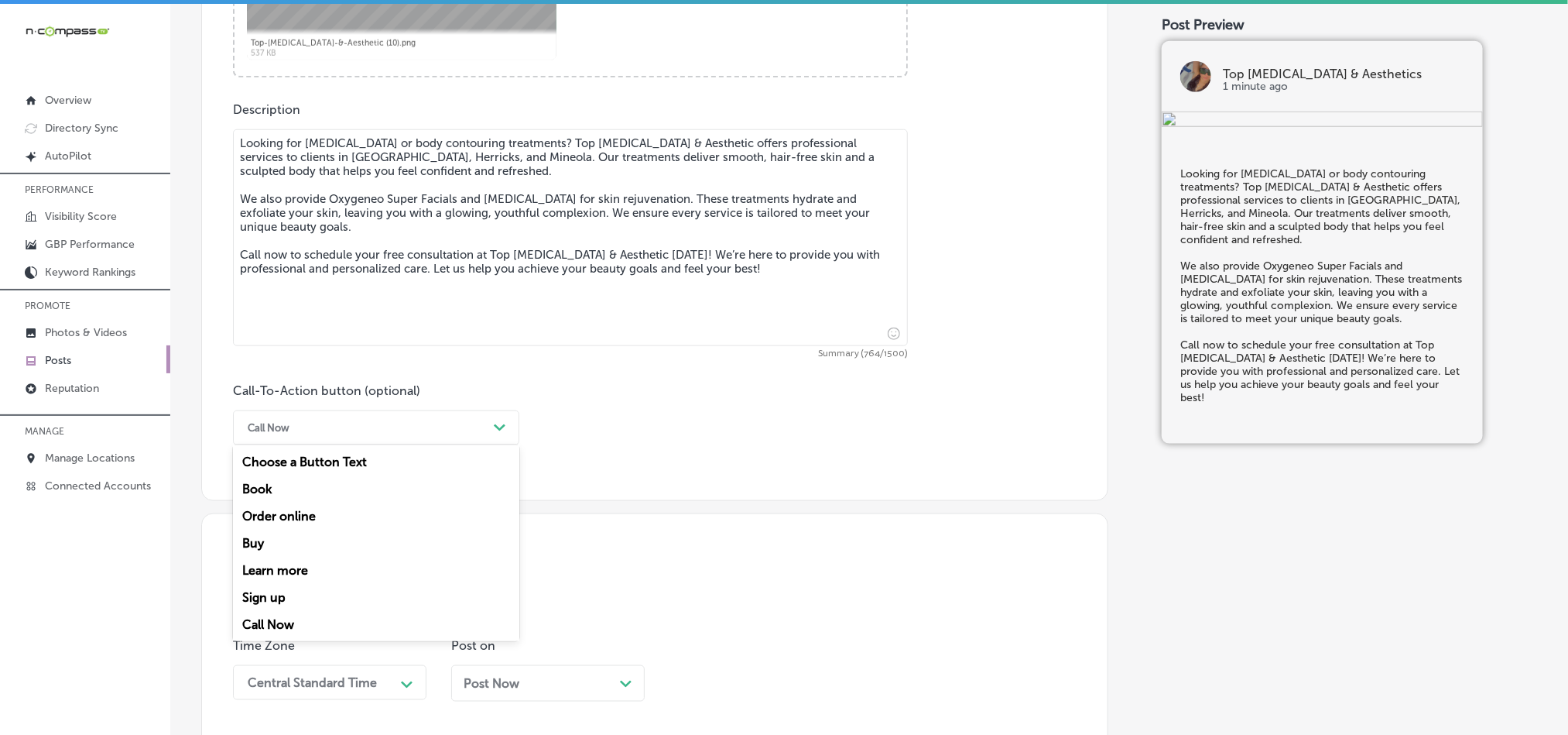
click at [428, 418] on div "Call Now" at bounding box center [364, 428] width 247 height 24
click at [293, 626] on div "Call Now" at bounding box center [376, 624] width 286 height 27
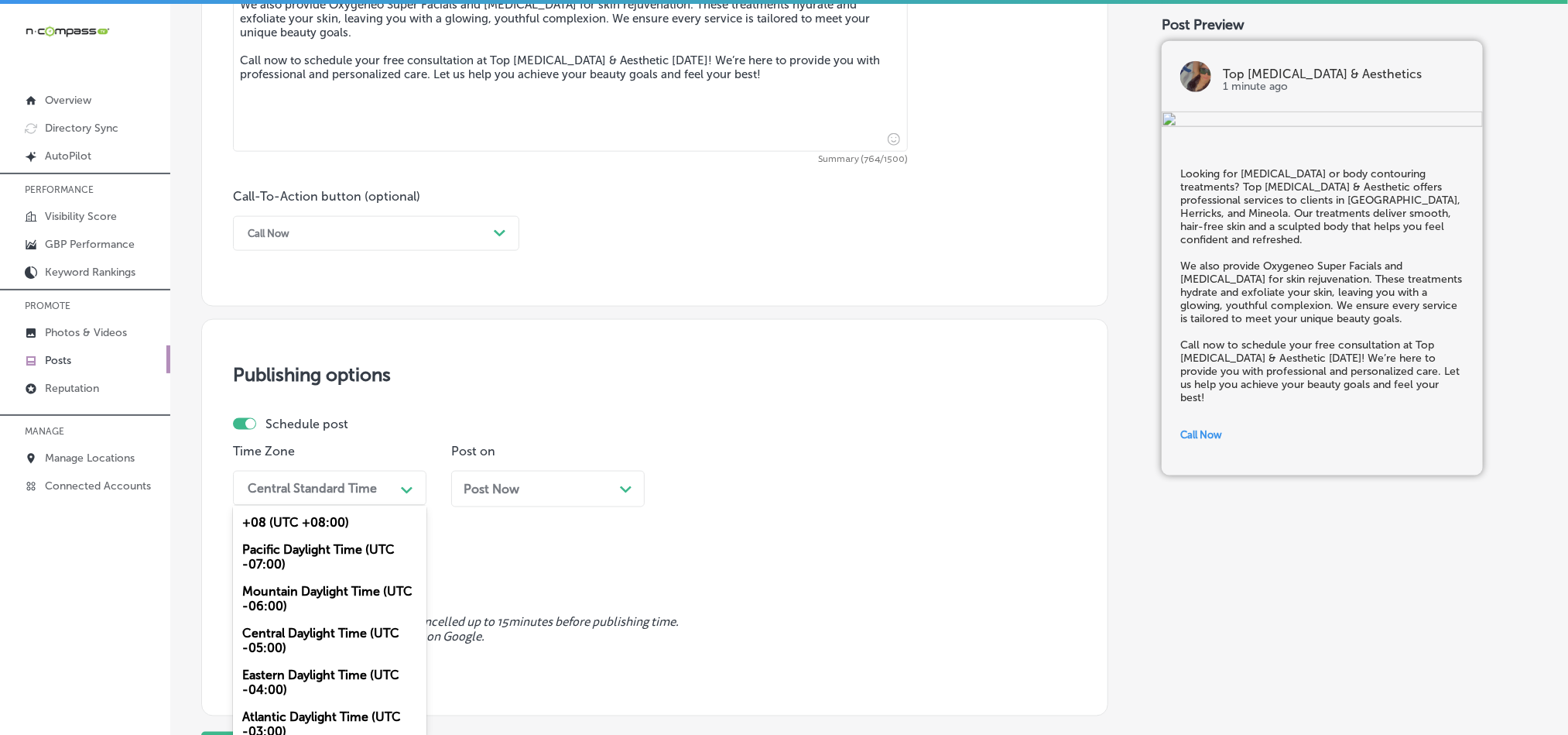
scroll to position [1008, 0]
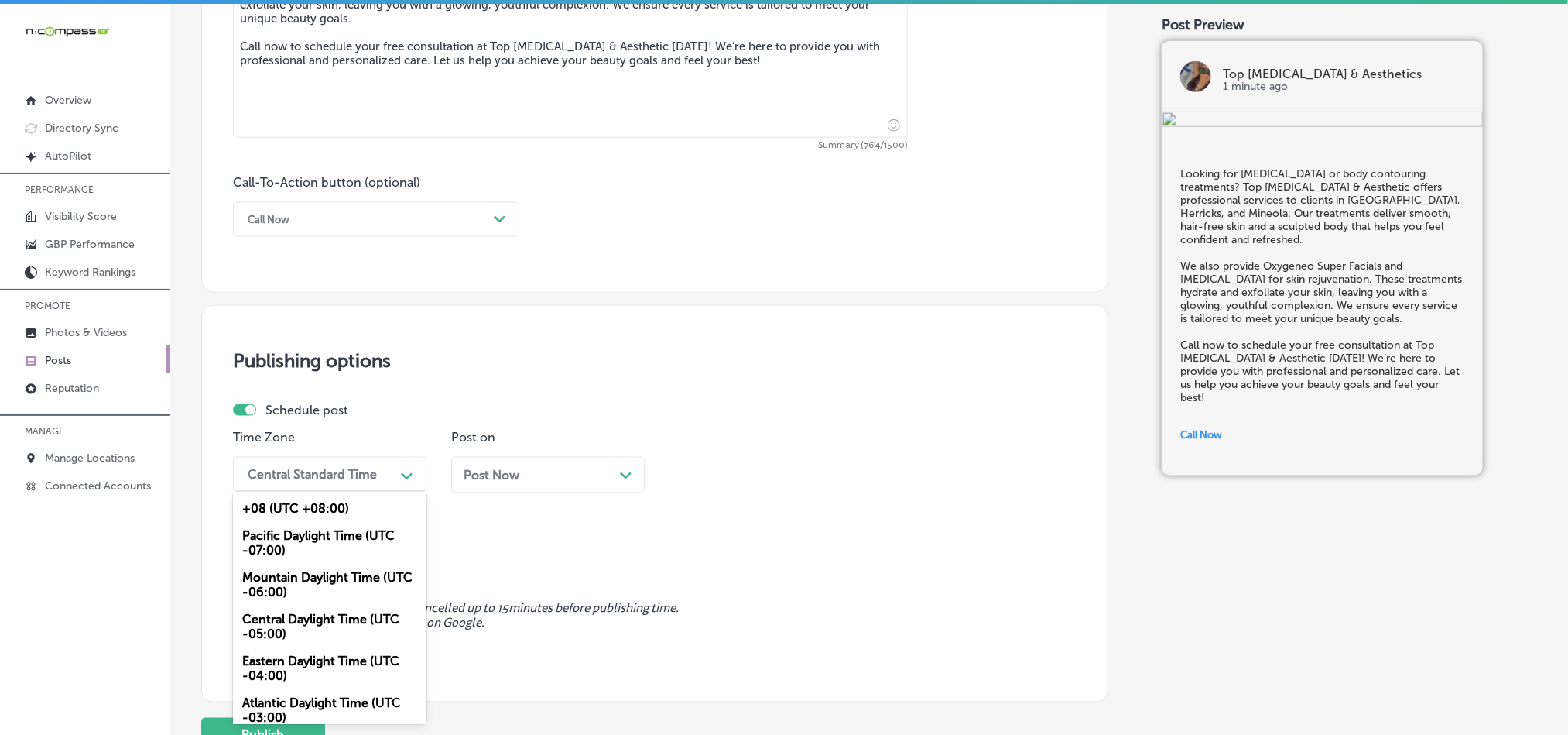
click at [362, 481] on div "Central Standard Time" at bounding box center [312, 474] width 129 height 15
click at [291, 589] on div "Mountain Daylight Time (UTC -06:00)" at bounding box center [329, 584] width 194 height 42
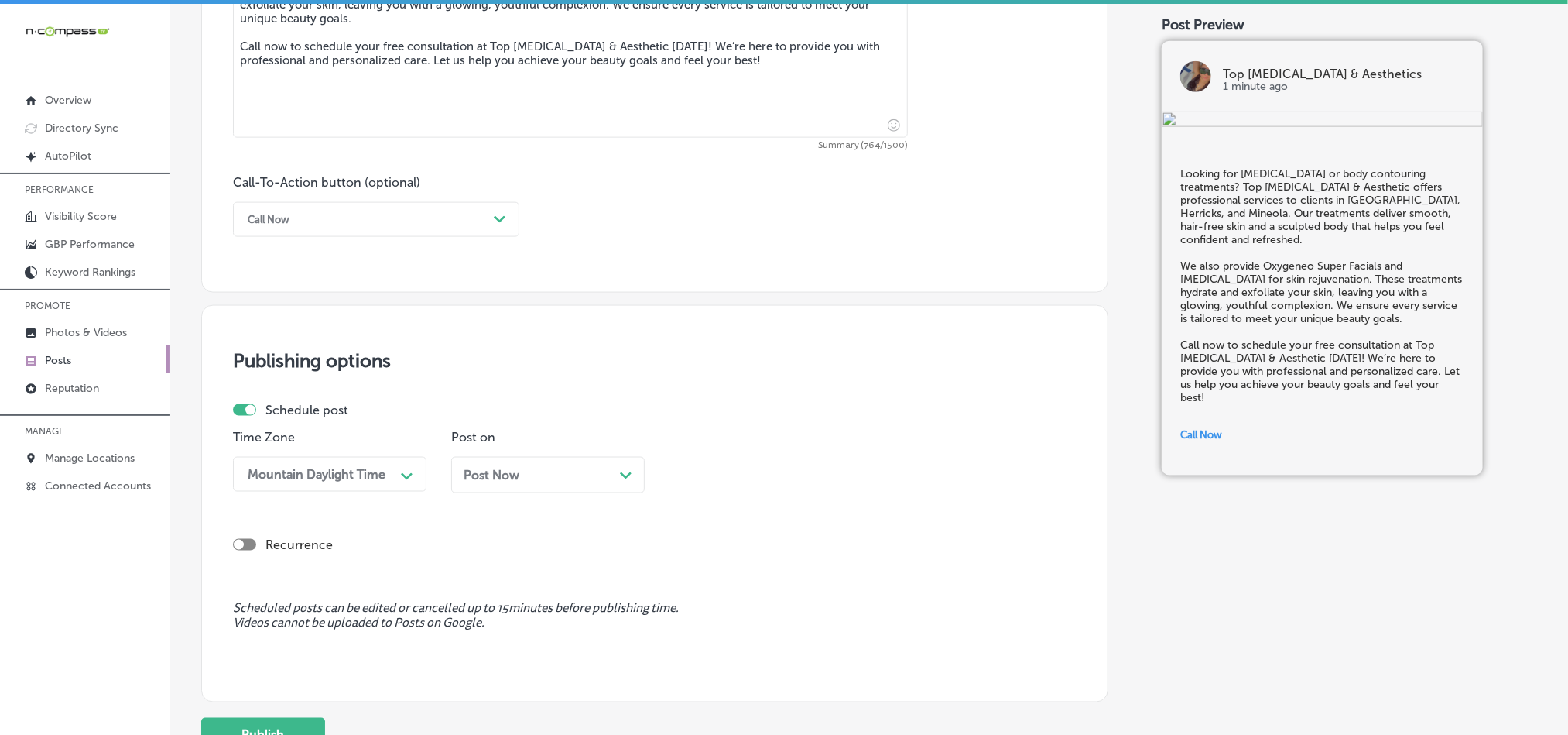
click at [563, 482] on div "Post Now Path Created with Sketch." at bounding box center [548, 475] width 168 height 15
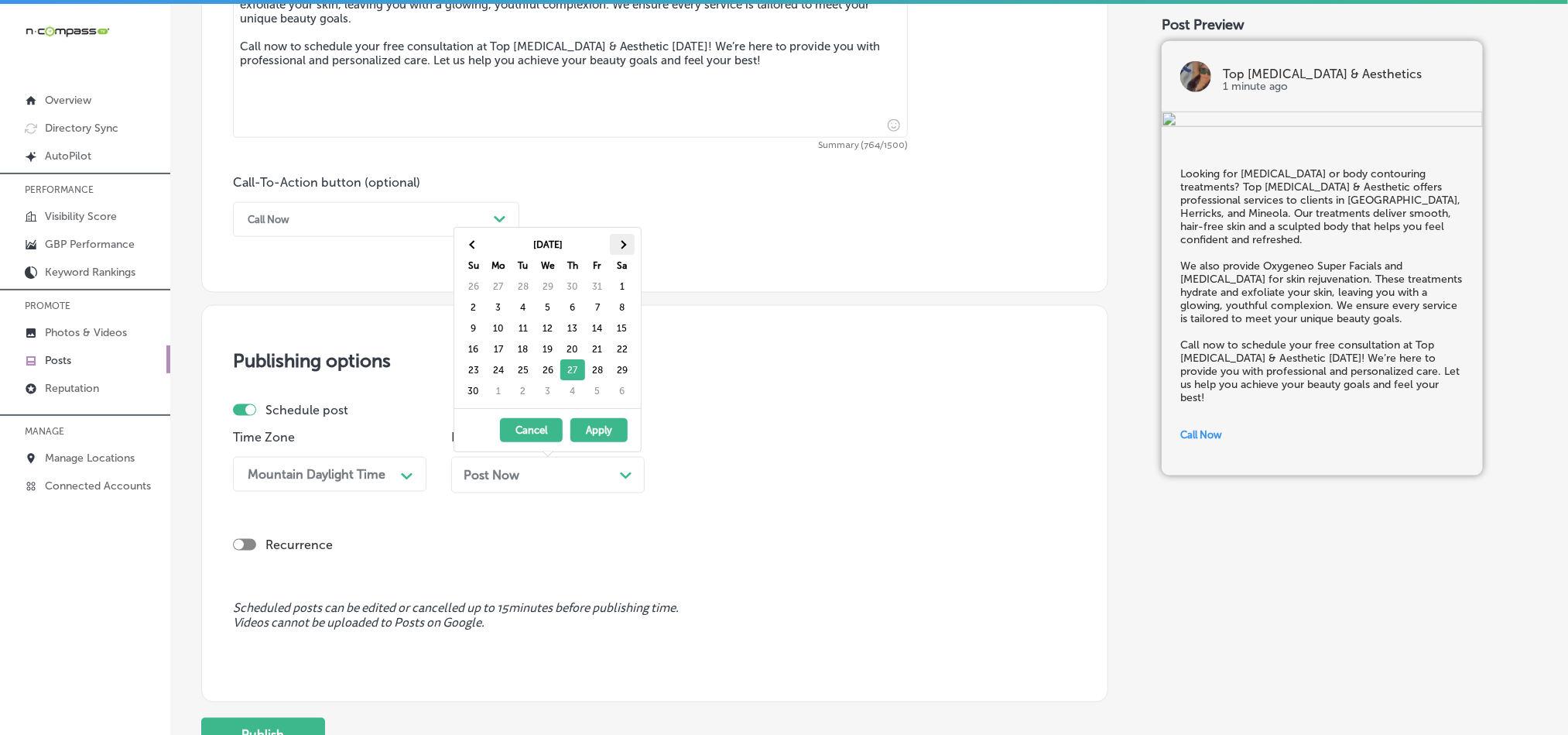
click at [623, 241] on span at bounding box center [621, 244] width 8 height 8
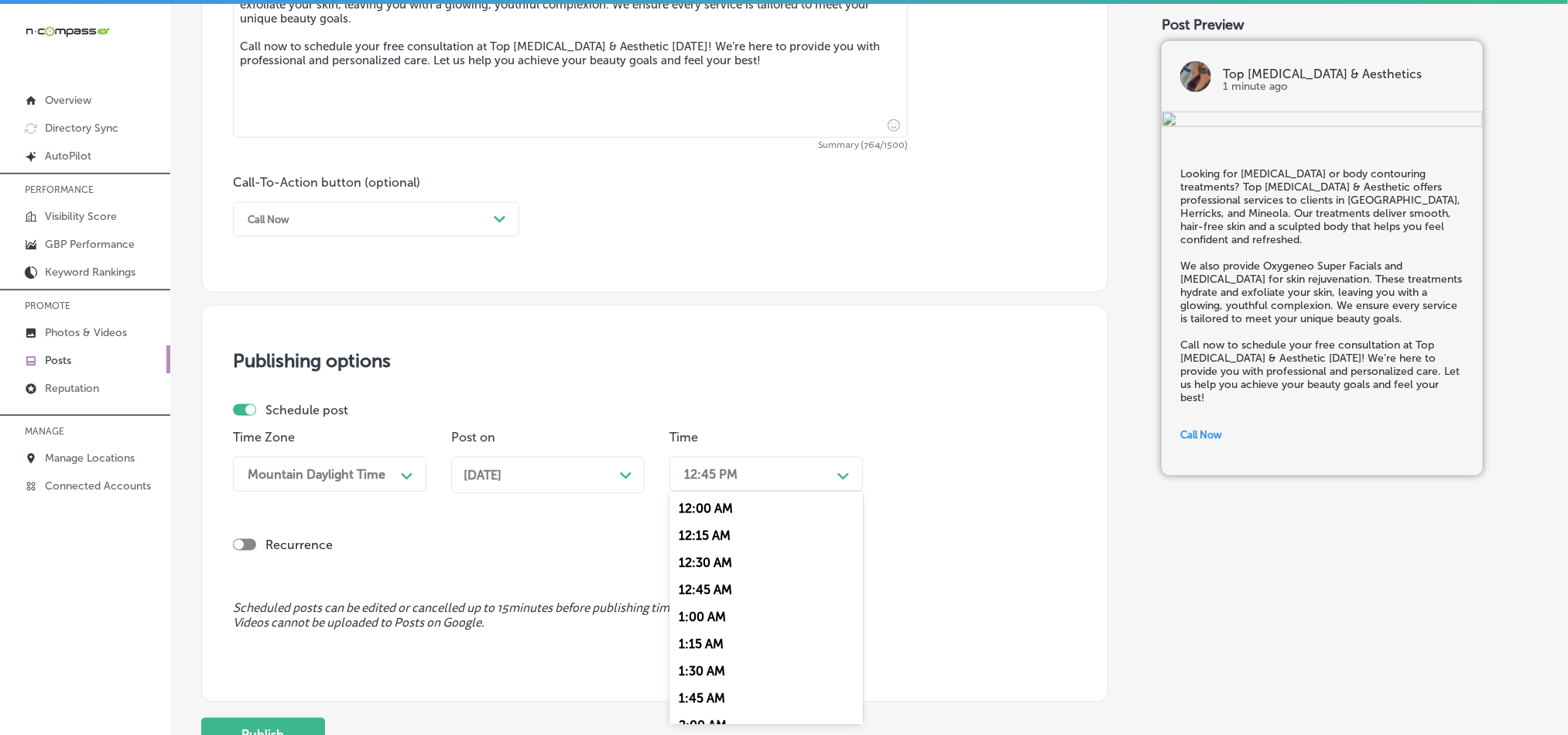
click at [769, 462] on div "12:45 PM Path Created with Sketch." at bounding box center [766, 474] width 194 height 35
click at [706, 546] on div "7:00 AM" at bounding box center [766, 532] width 194 height 27
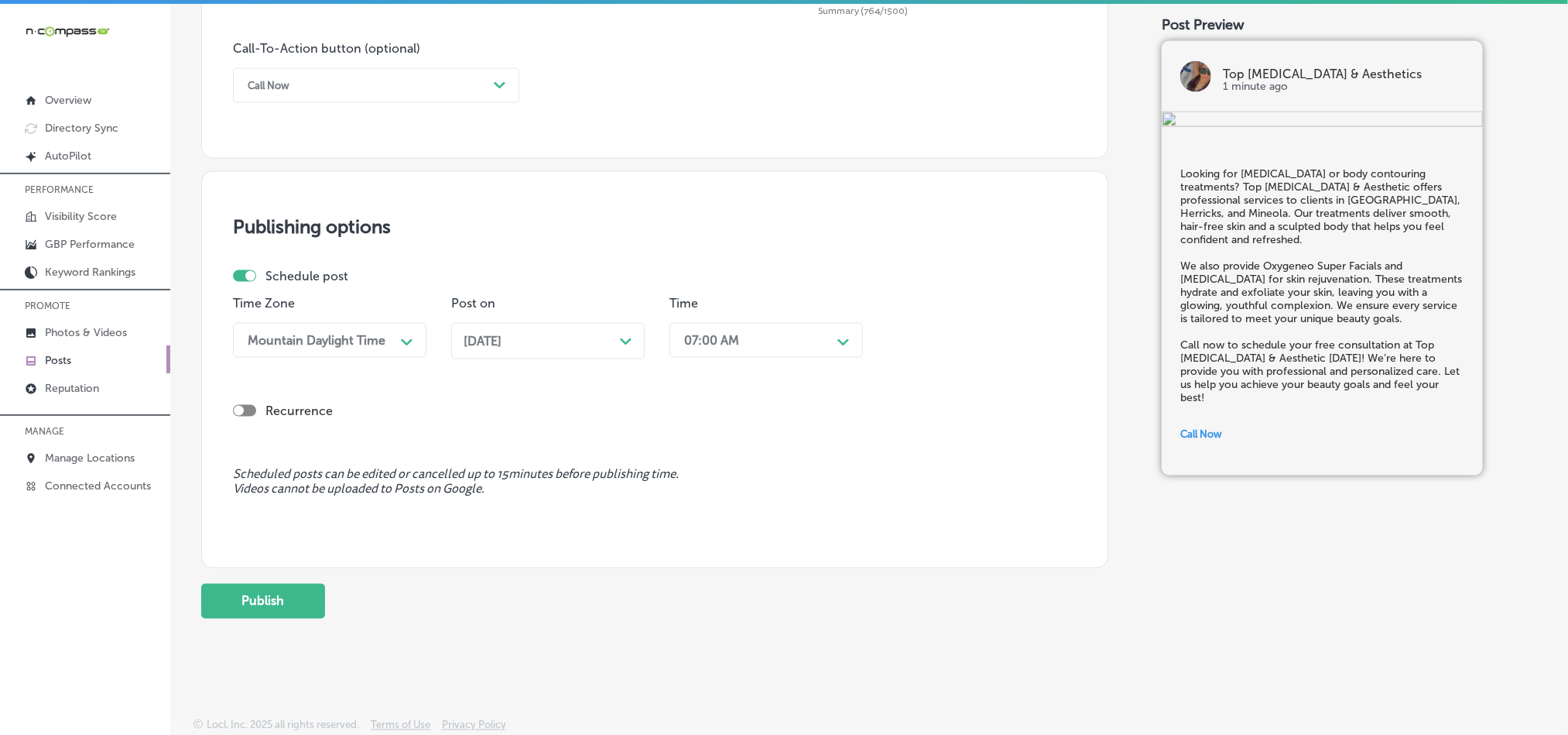
scroll to position [1148, 0]
click at [281, 605] on button "Publish" at bounding box center [263, 601] width 124 height 35
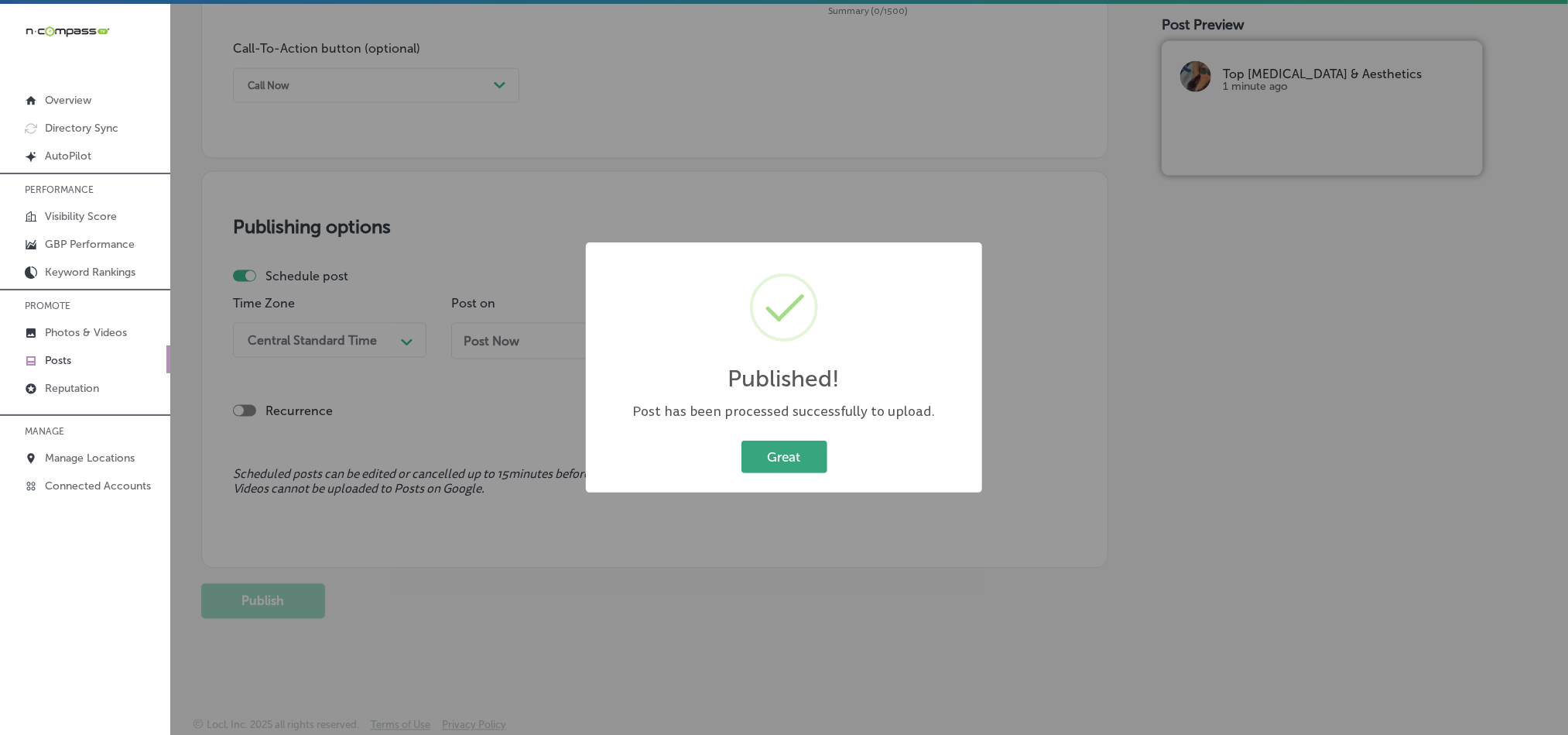
click at [765, 447] on button "Great" at bounding box center [784, 456] width 85 height 32
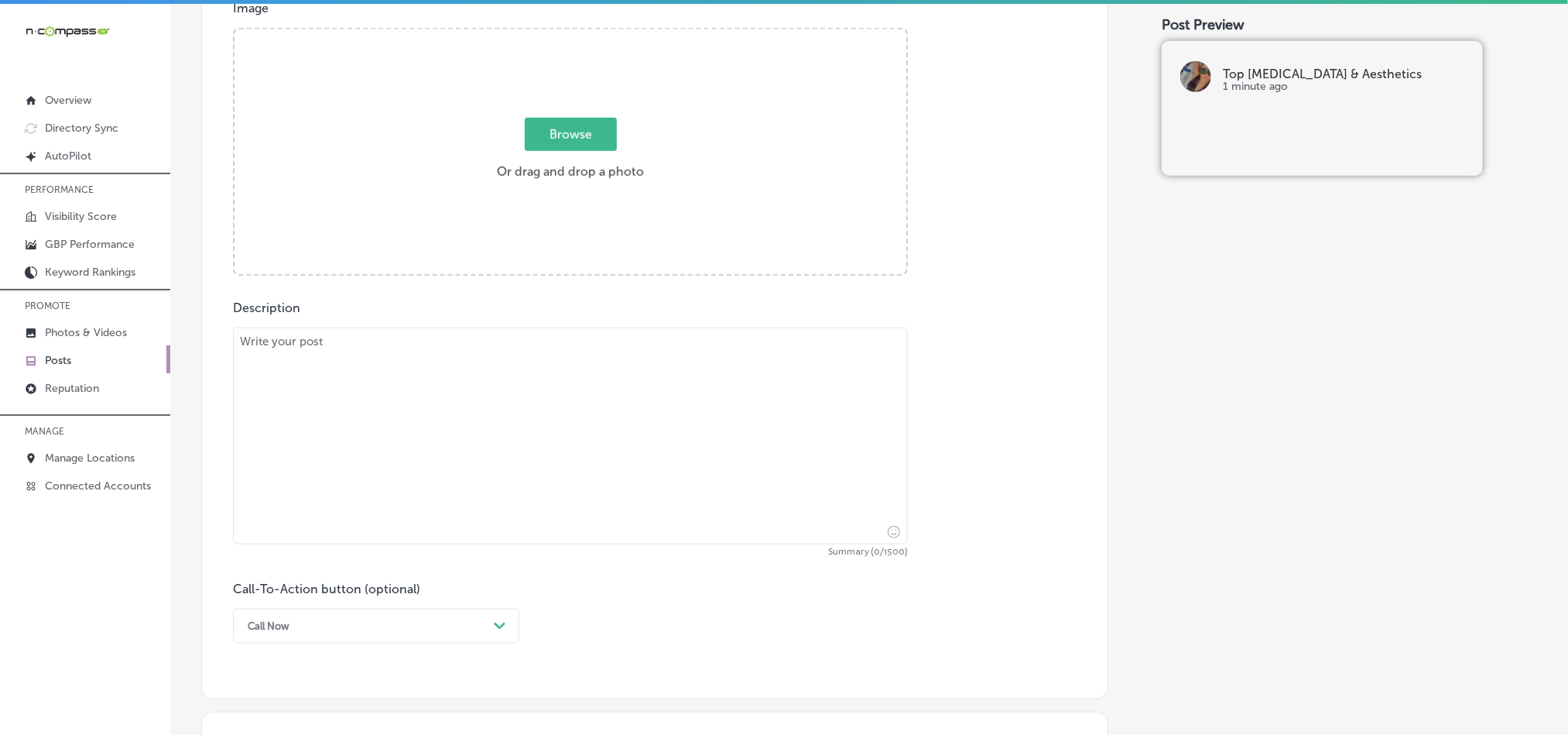
scroll to position [568, 0]
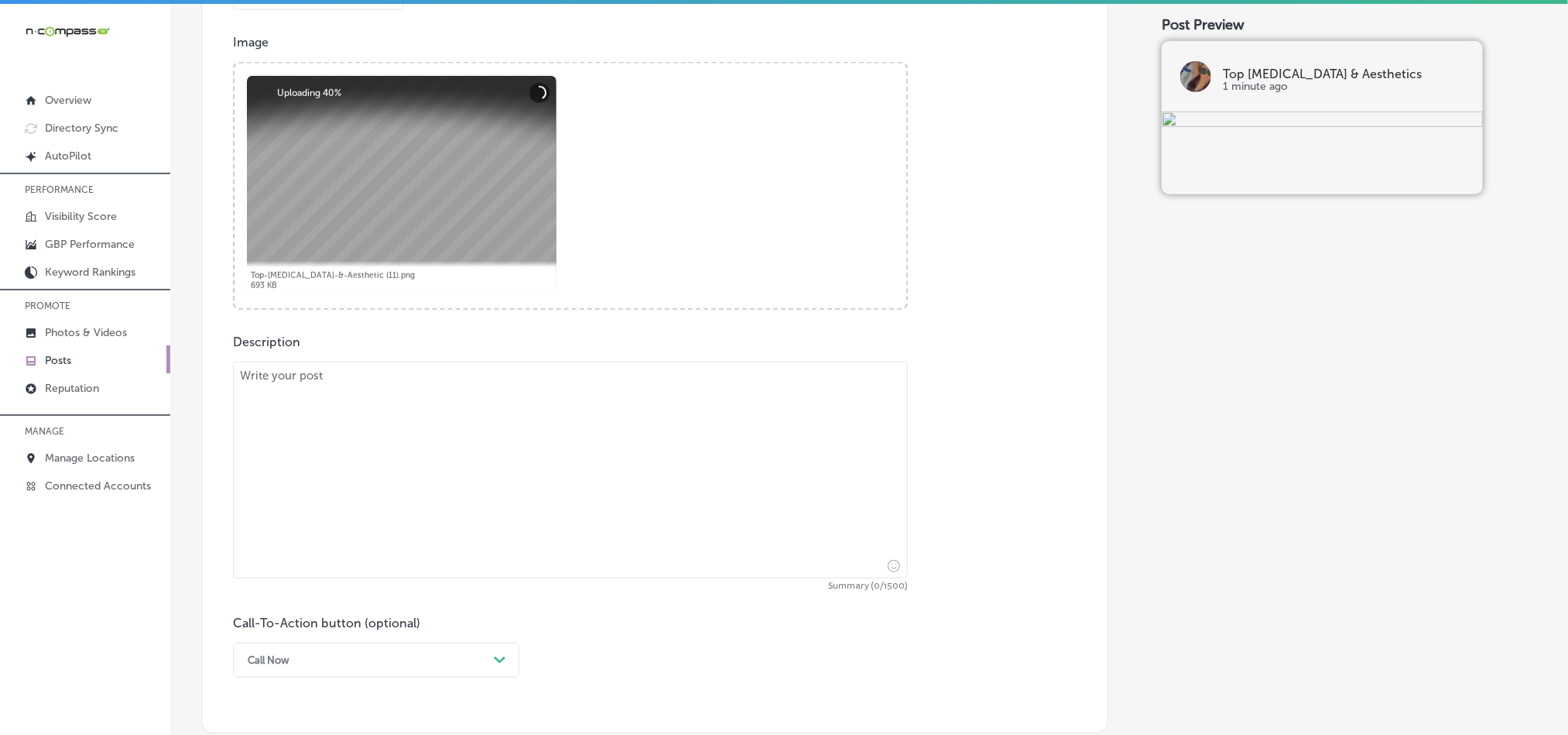
click at [564, 476] on textarea at bounding box center [570, 469] width 675 height 216
paste textarea "At Top [MEDICAL_DATA] & Aesthetic, we offer a variety of services, including [M…"
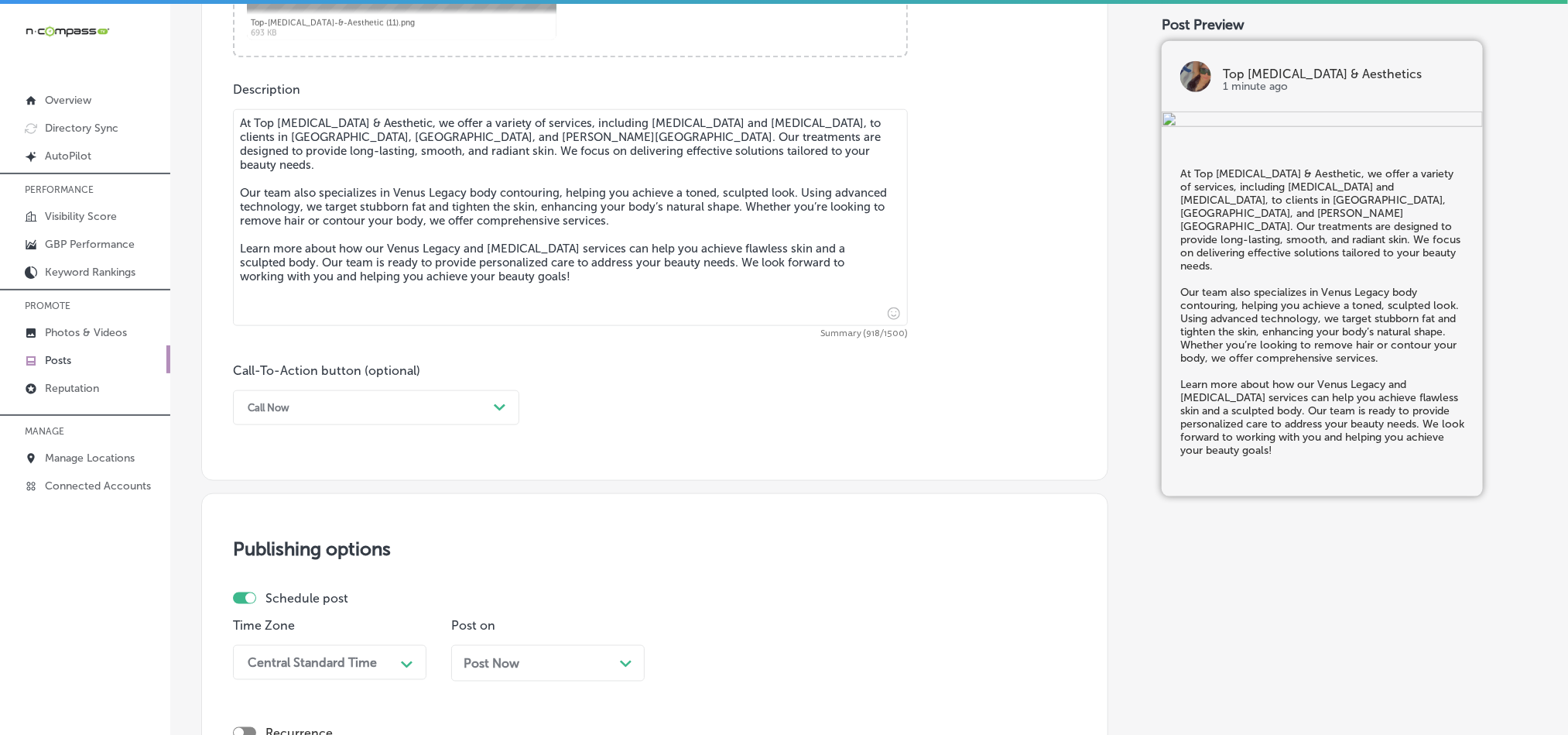
scroll to position [916, 0]
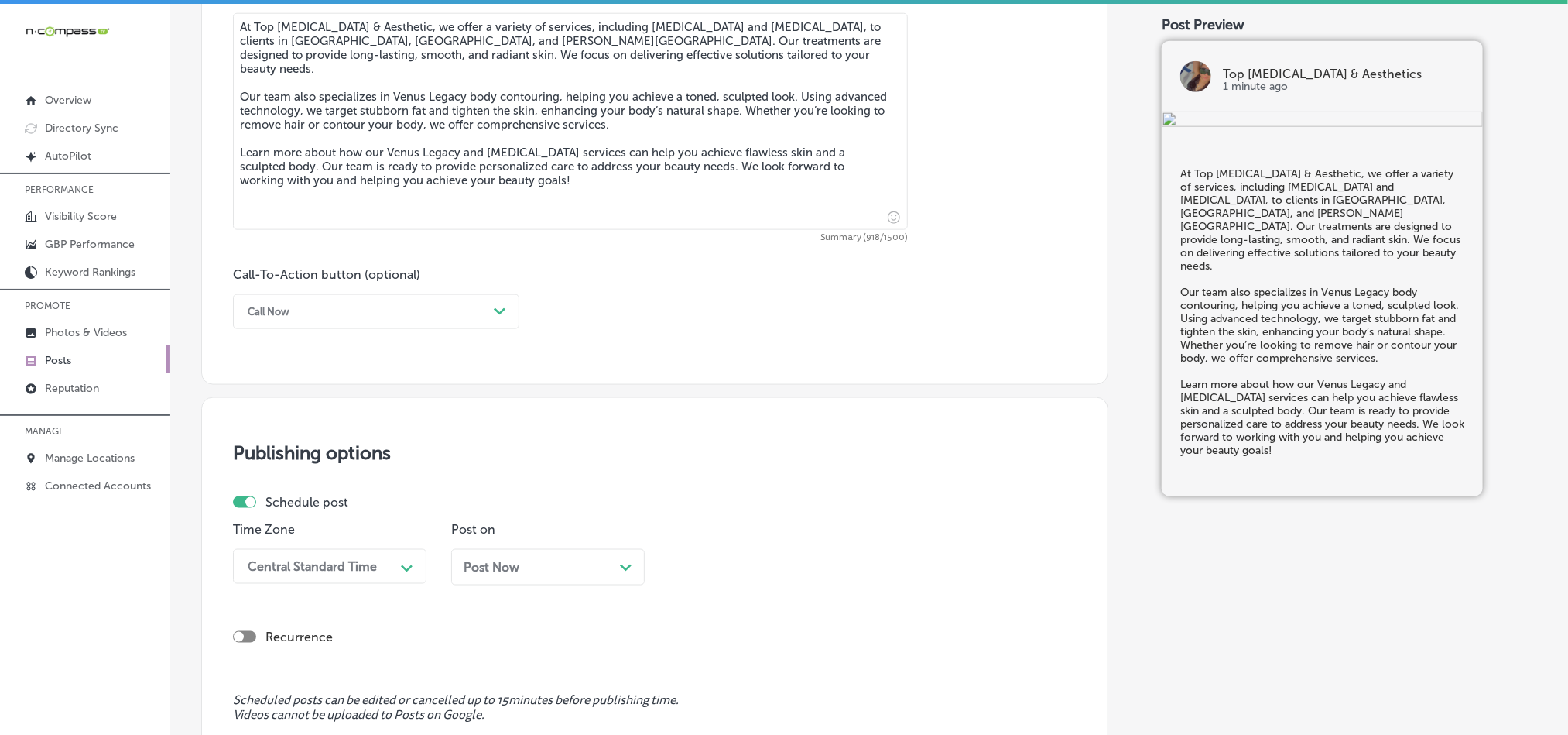
type textarea "At Top [MEDICAL_DATA] & Aesthetic, we offer a variety of services, including [M…"
click at [449, 304] on div "Call Now" at bounding box center [364, 311] width 247 height 24
click at [288, 454] on div "Learn more" at bounding box center [376, 454] width 286 height 27
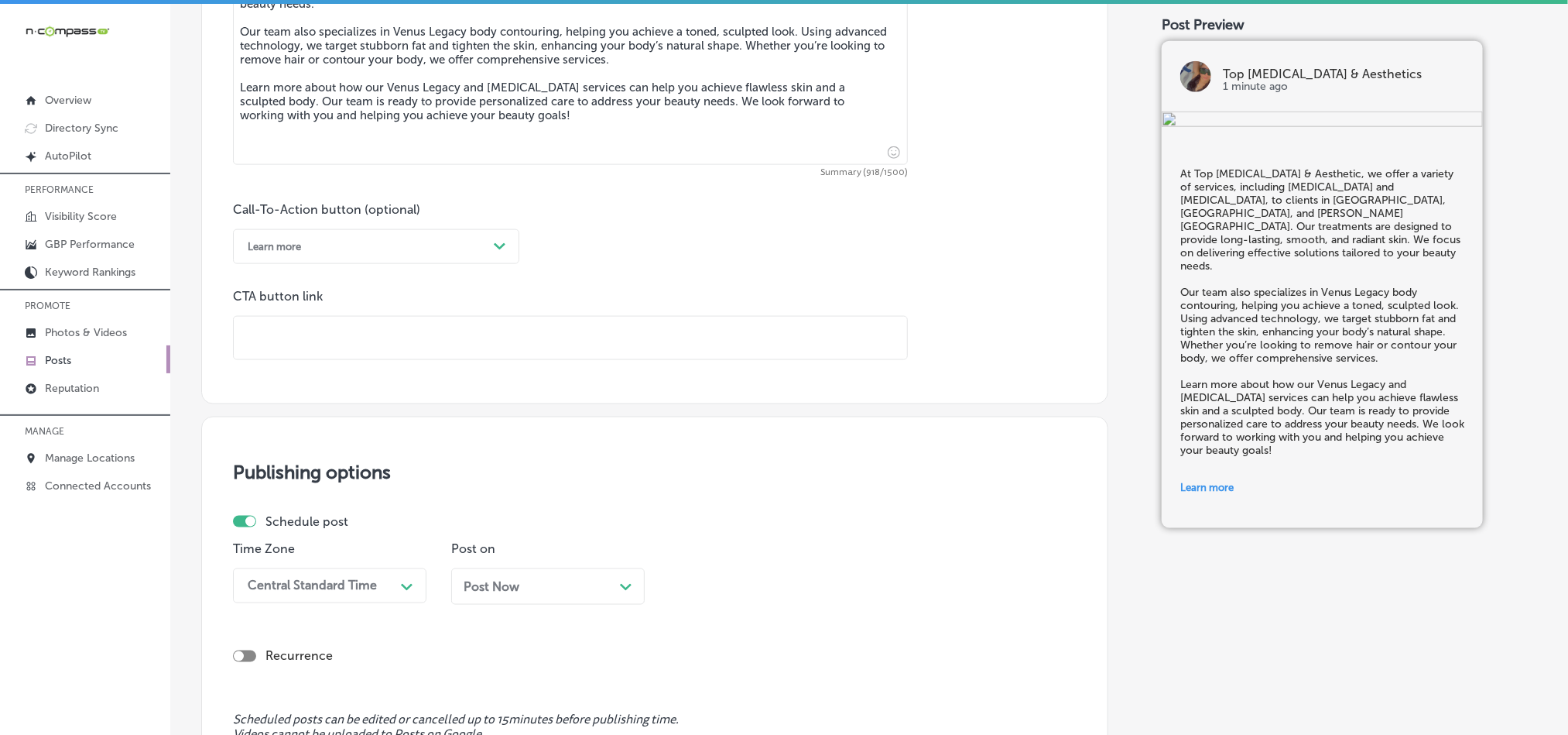
scroll to position [1110, 0]
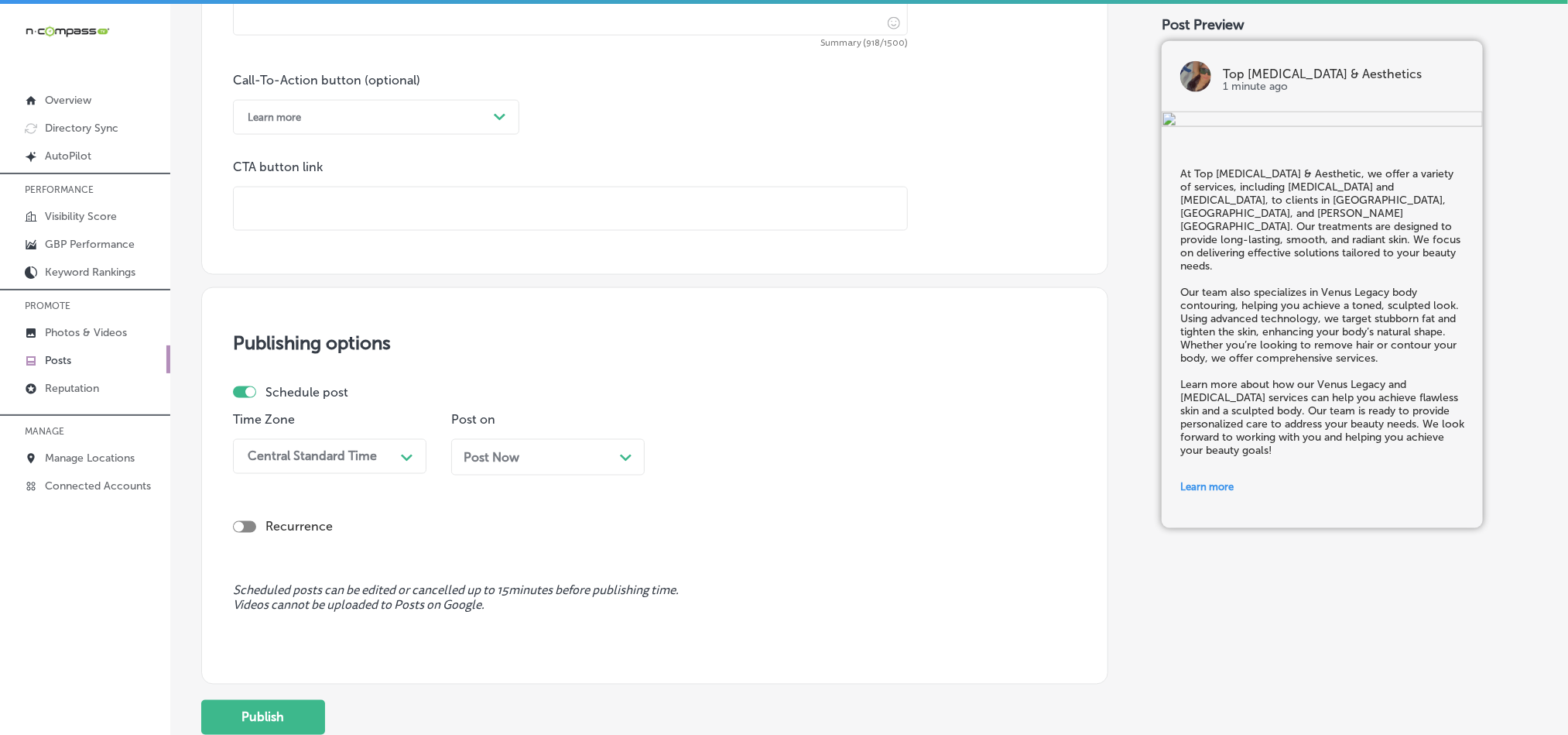
click at [409, 205] on input "text" at bounding box center [570, 208] width 673 height 43
click at [316, 209] on input "text" at bounding box center [570, 208] width 673 height 43
paste input "[URL][DOMAIN_NAME]"
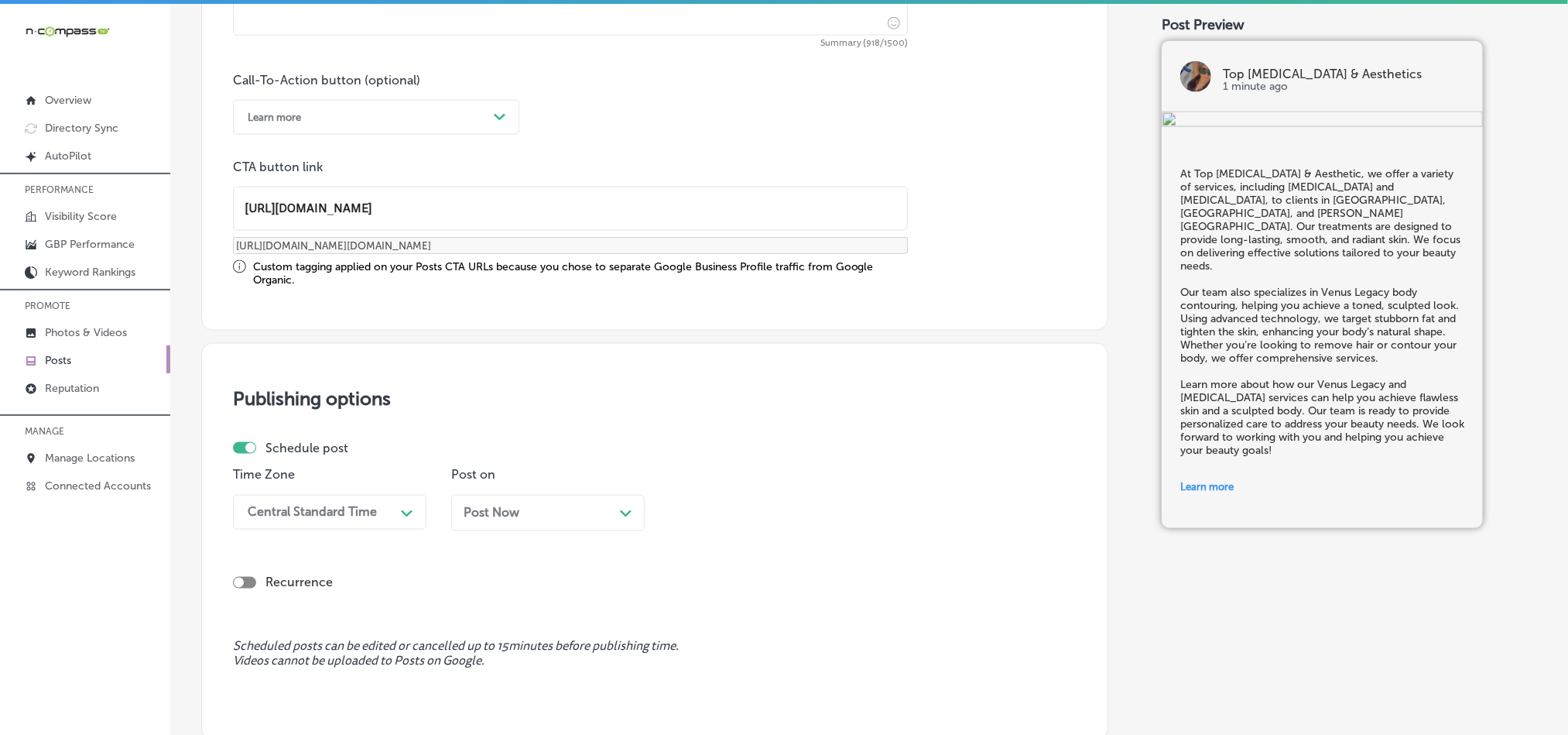
type input "[URL][DOMAIN_NAME]"
click at [375, 527] on div "Central Standard Time Path Created with Sketch." at bounding box center [329, 512] width 194 height 35
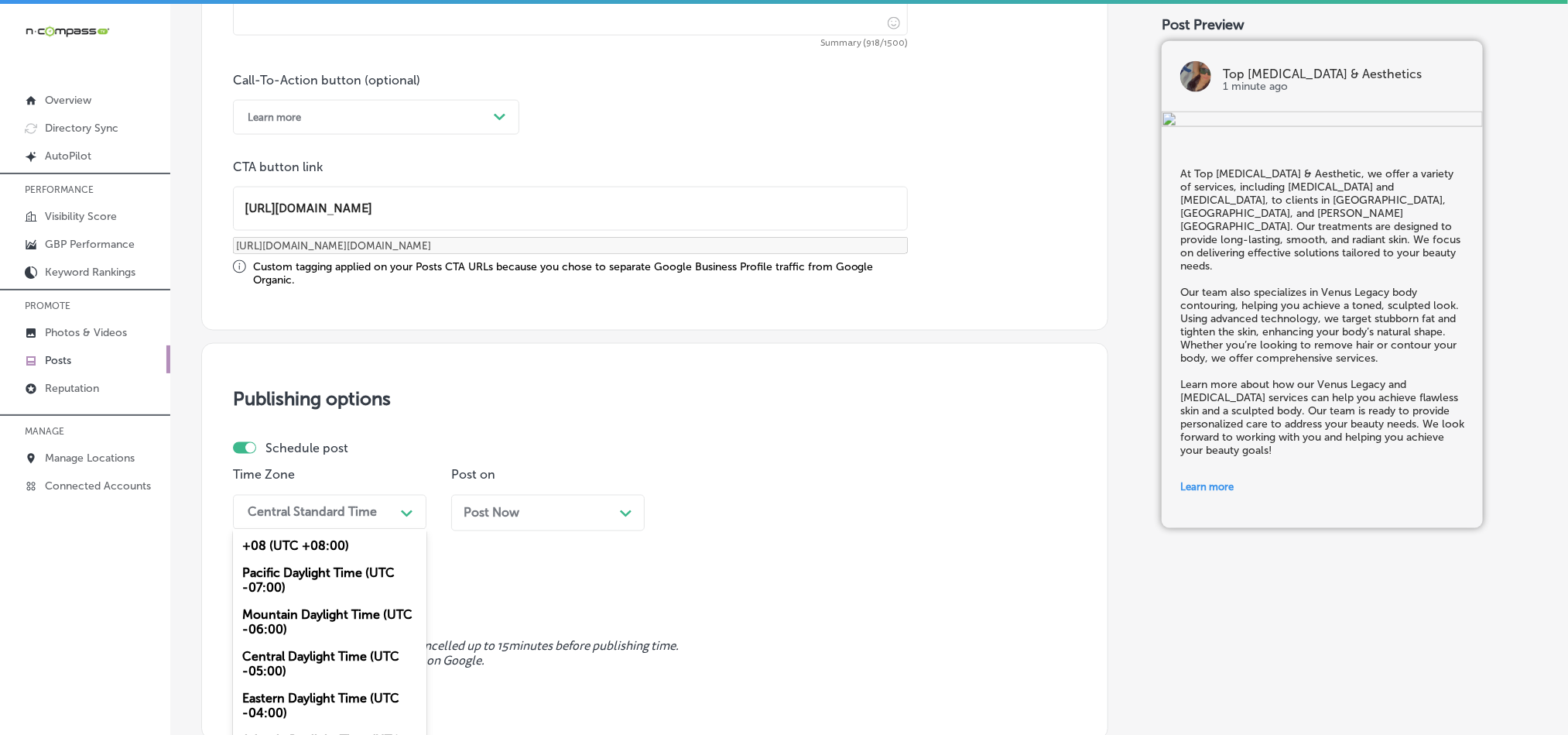
scroll to position [1147, 0]
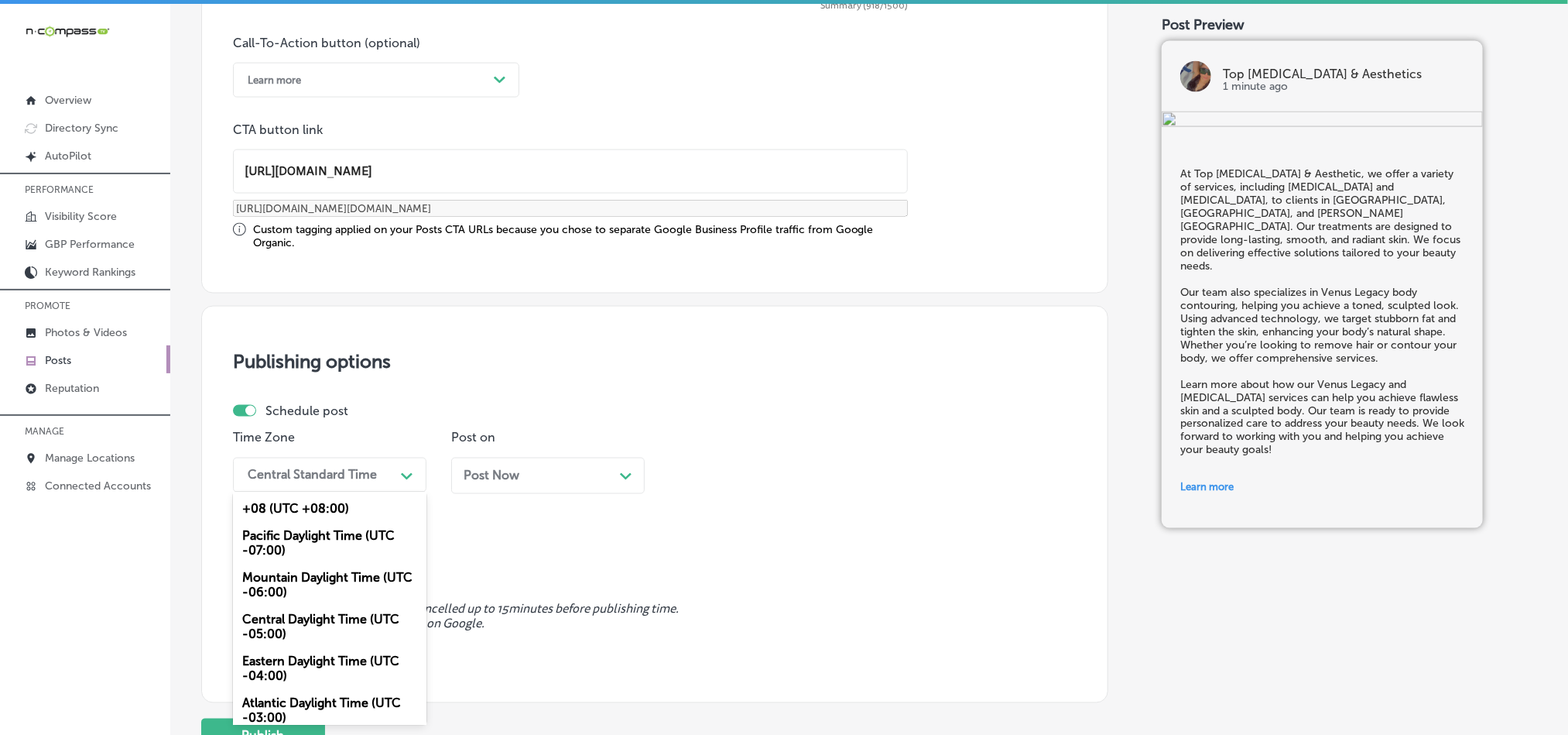
click at [309, 593] on div "Mountain Daylight Time (UTC -06:00)" at bounding box center [329, 585] width 194 height 42
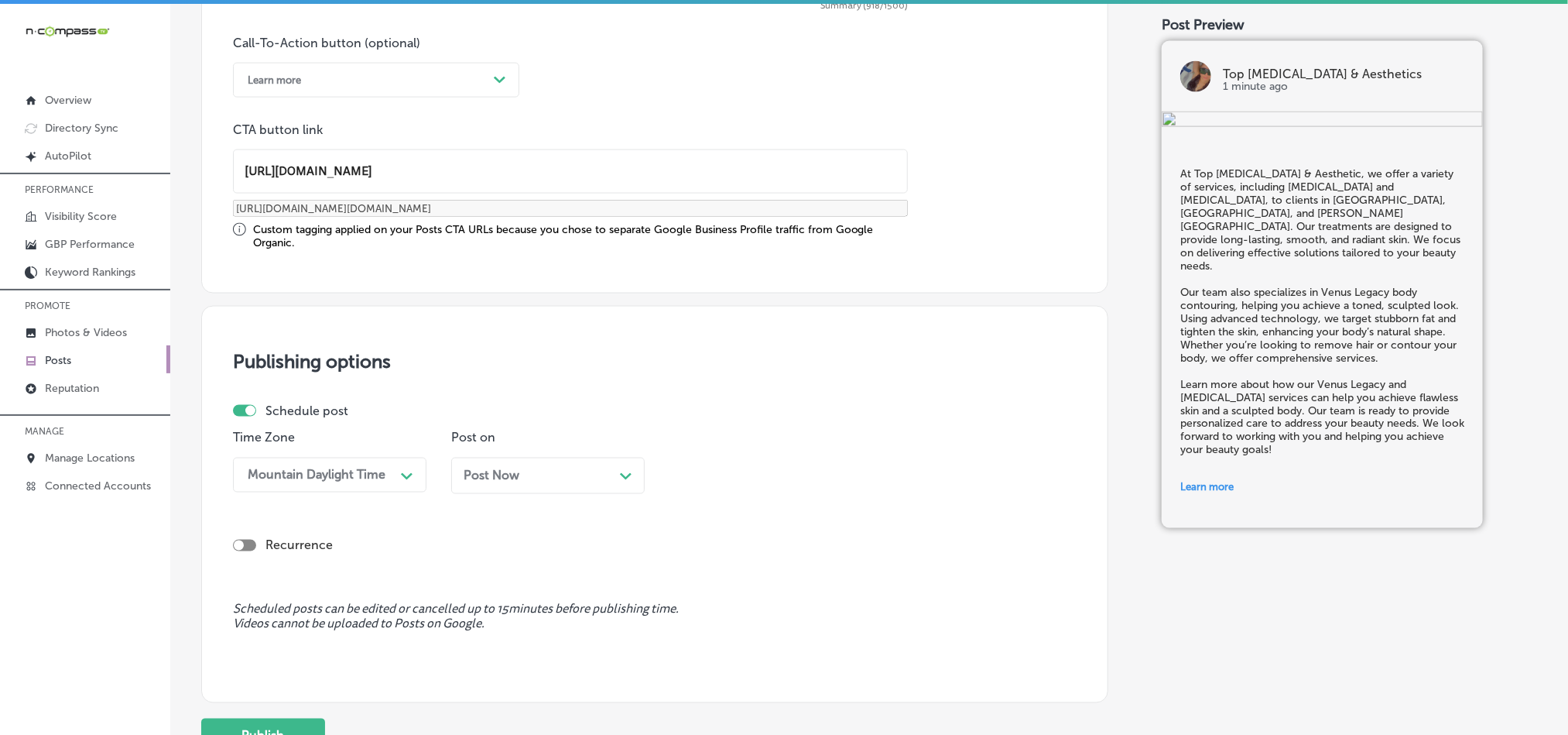
click at [620, 465] on div "Post Now Path Created with Sketch." at bounding box center [548, 476] width 194 height 36
click at [801, 502] on div "Time 12:45 PM Path Created with Sketch." at bounding box center [766, 468] width 194 height 76
click at [788, 456] on div "Time 12:45 PM Path Created with Sketch." at bounding box center [766, 468] width 194 height 76
click at [780, 454] on div "Time 12:45 PM Path Created with Sketch." at bounding box center [766, 468] width 194 height 76
click at [774, 472] on div "12:45 PM" at bounding box center [754, 475] width 155 height 27
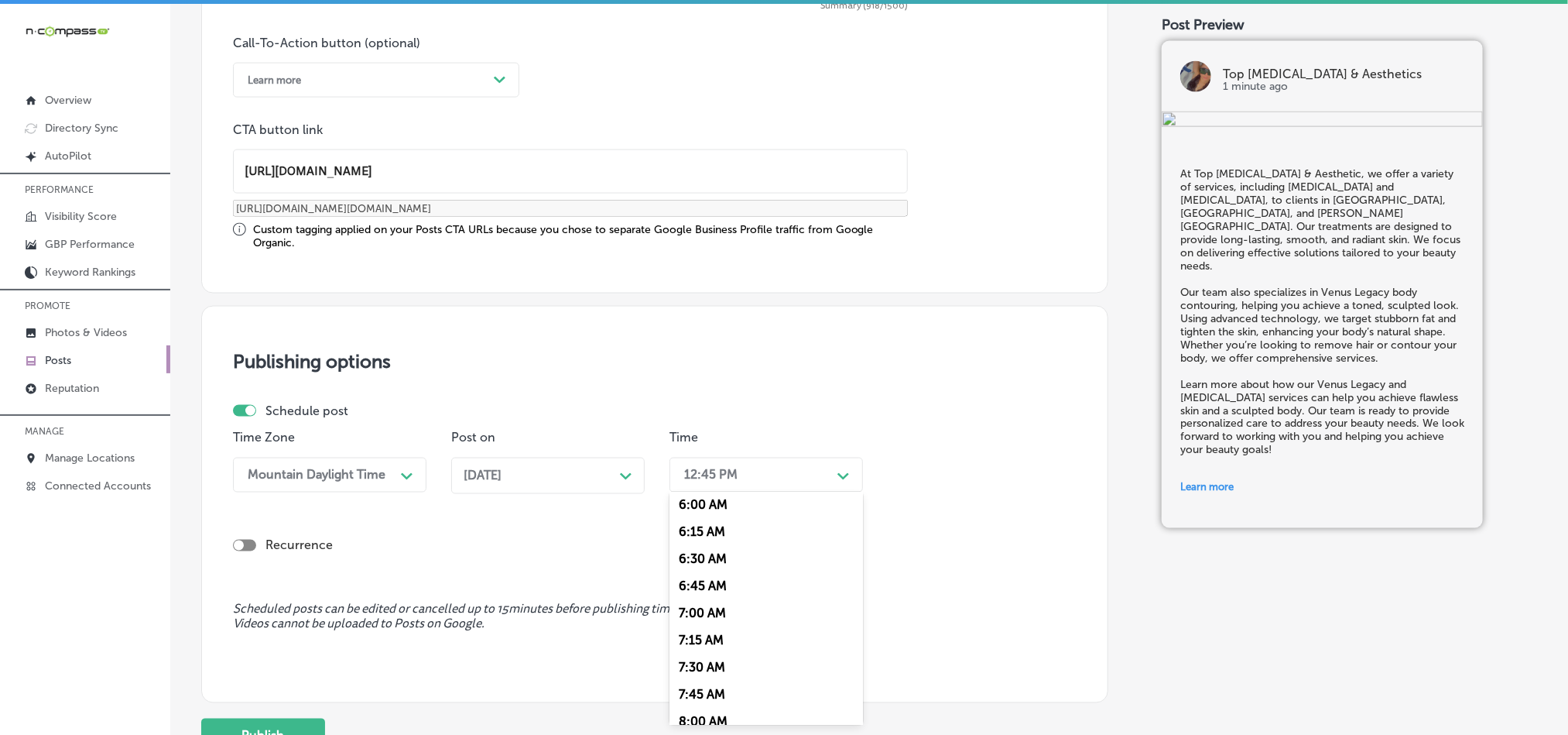
scroll to position [658, 0]
click at [707, 620] on div "7:00 AM" at bounding box center [766, 609] width 194 height 27
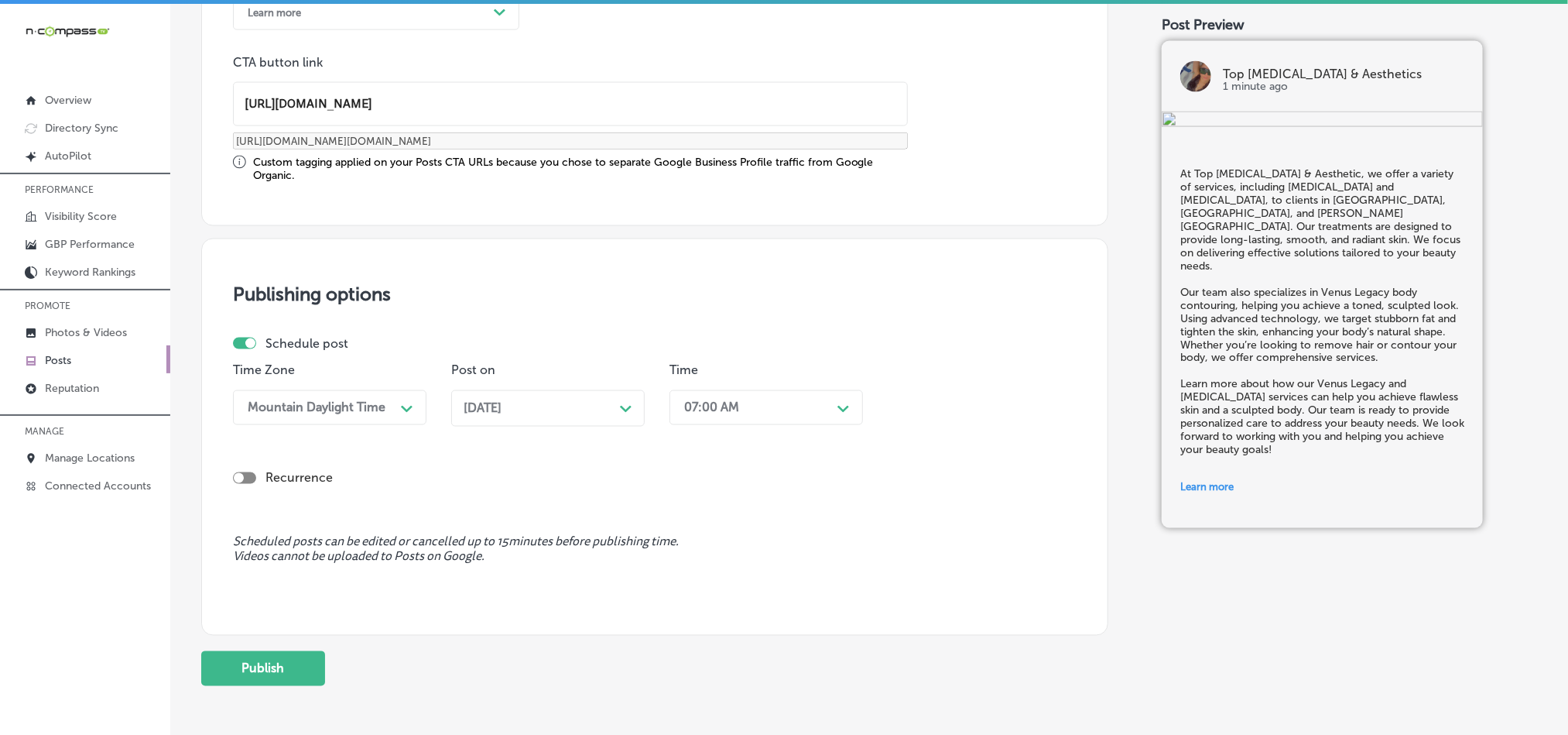
scroll to position [1287, 0]
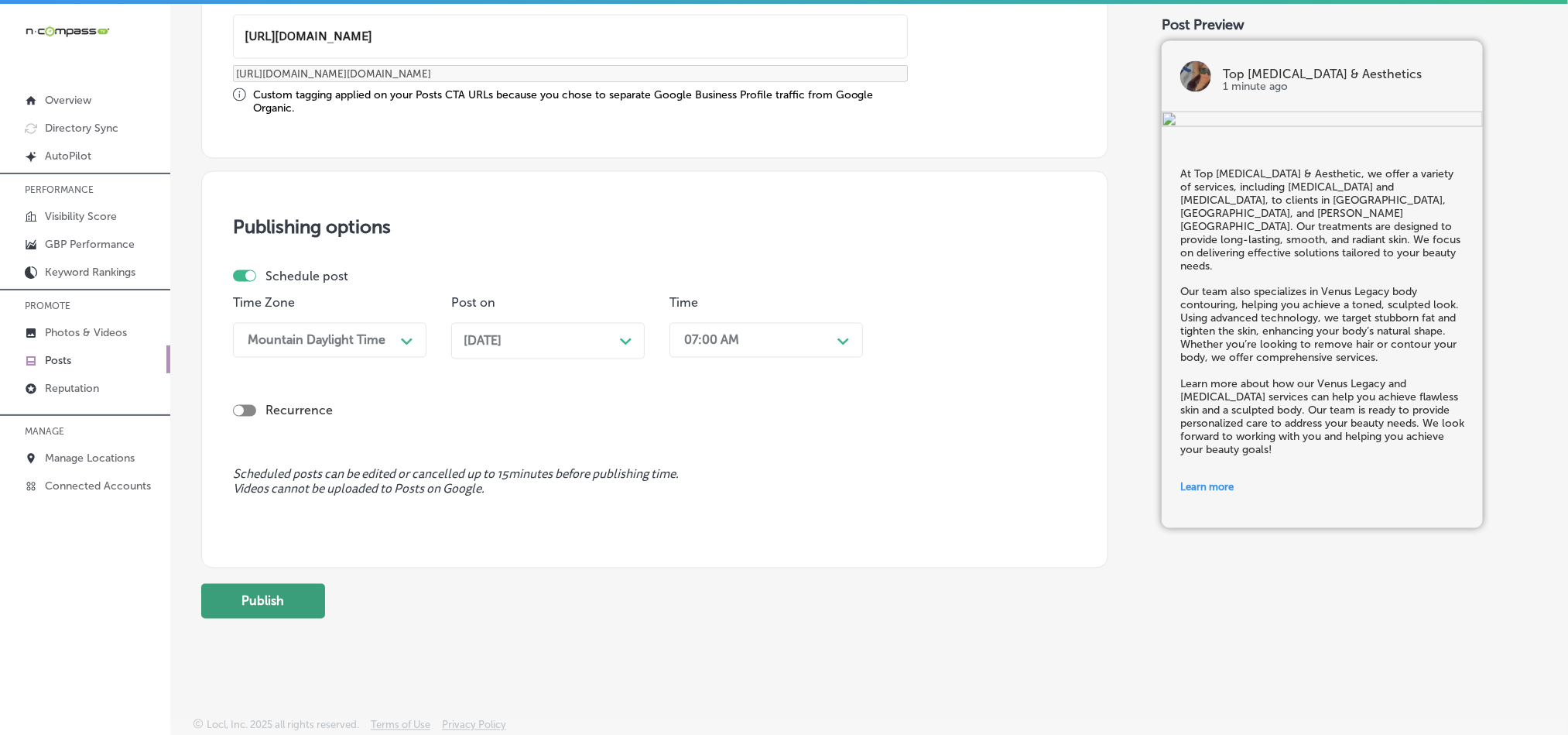
click at [278, 604] on button "Publish" at bounding box center [263, 601] width 124 height 35
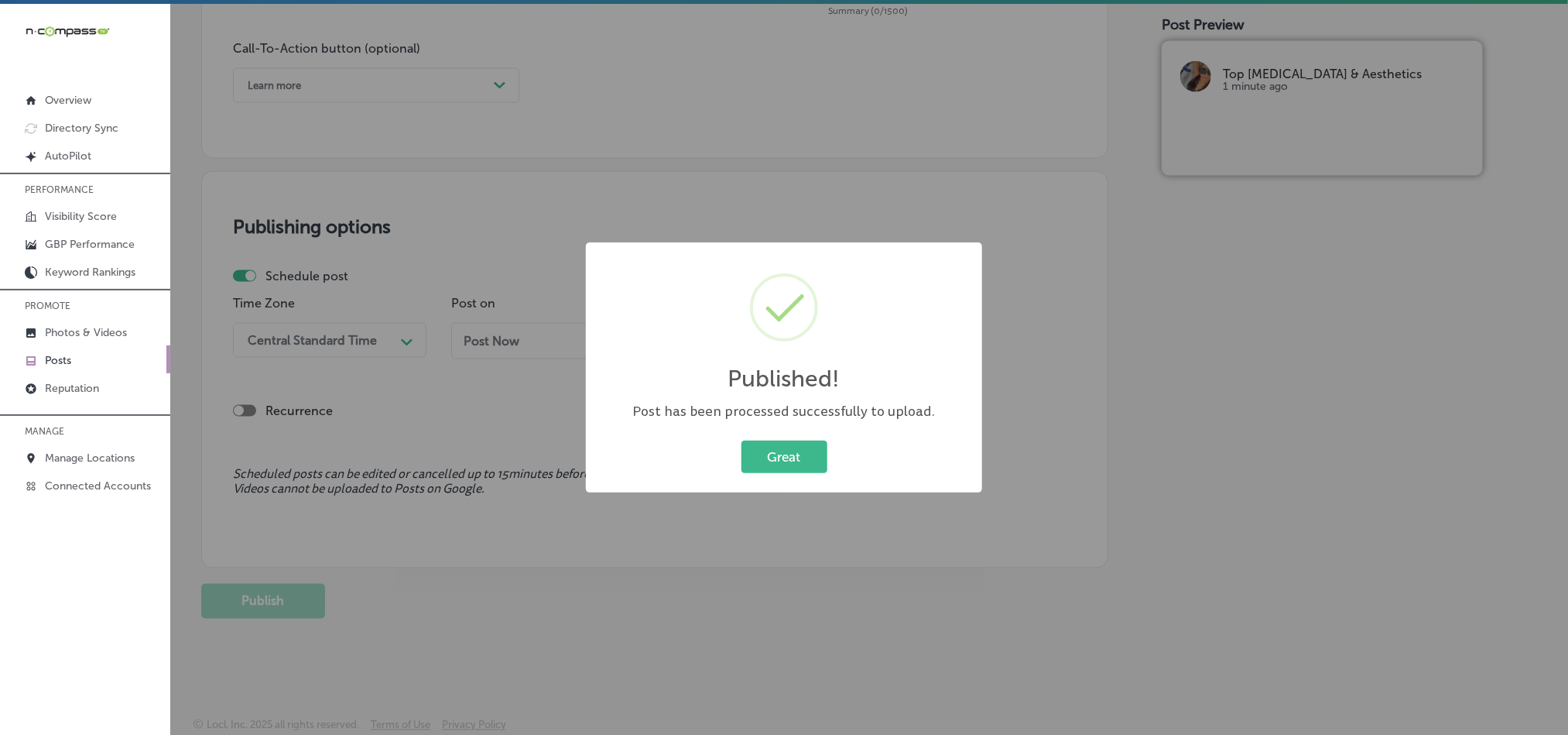
scroll to position [1148, 0]
click at [795, 453] on button "Great" at bounding box center [784, 456] width 85 height 32
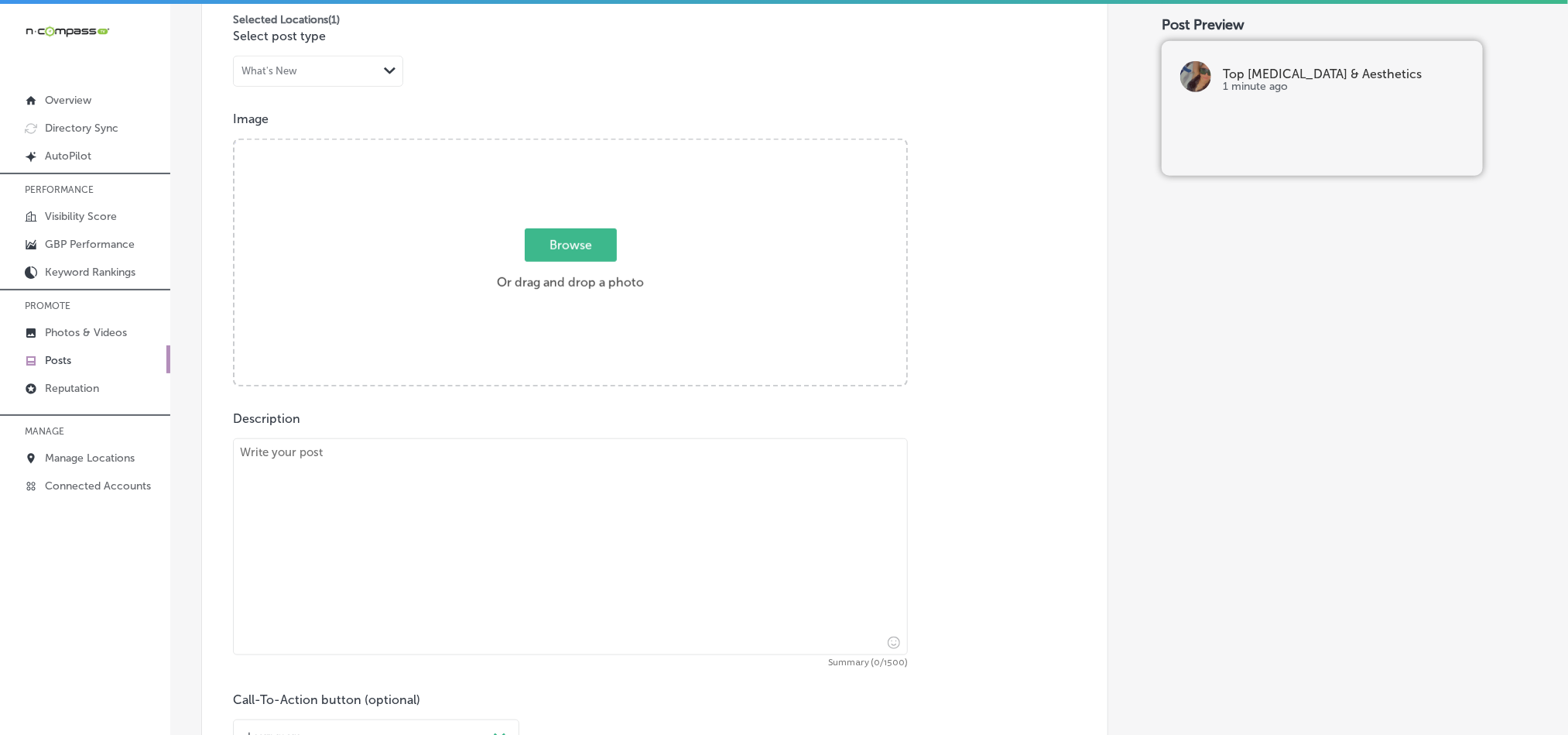
scroll to position [490, 0]
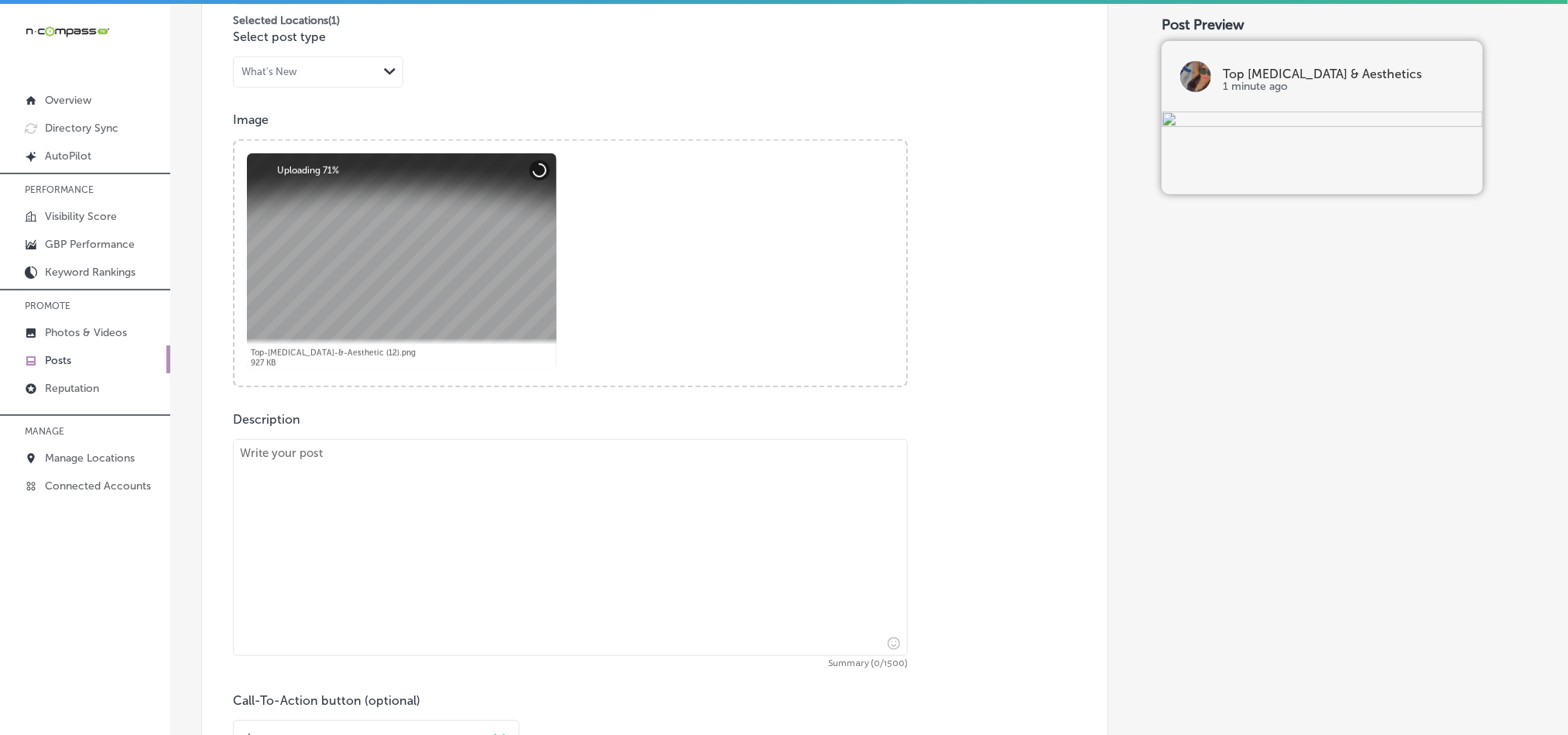
click at [502, 576] on textarea at bounding box center [570, 547] width 675 height 216
paste textarea "At Top [MEDICAL_DATA] & Aesthetic, we offer professional [MEDICAL_DATA] and Oxy…"
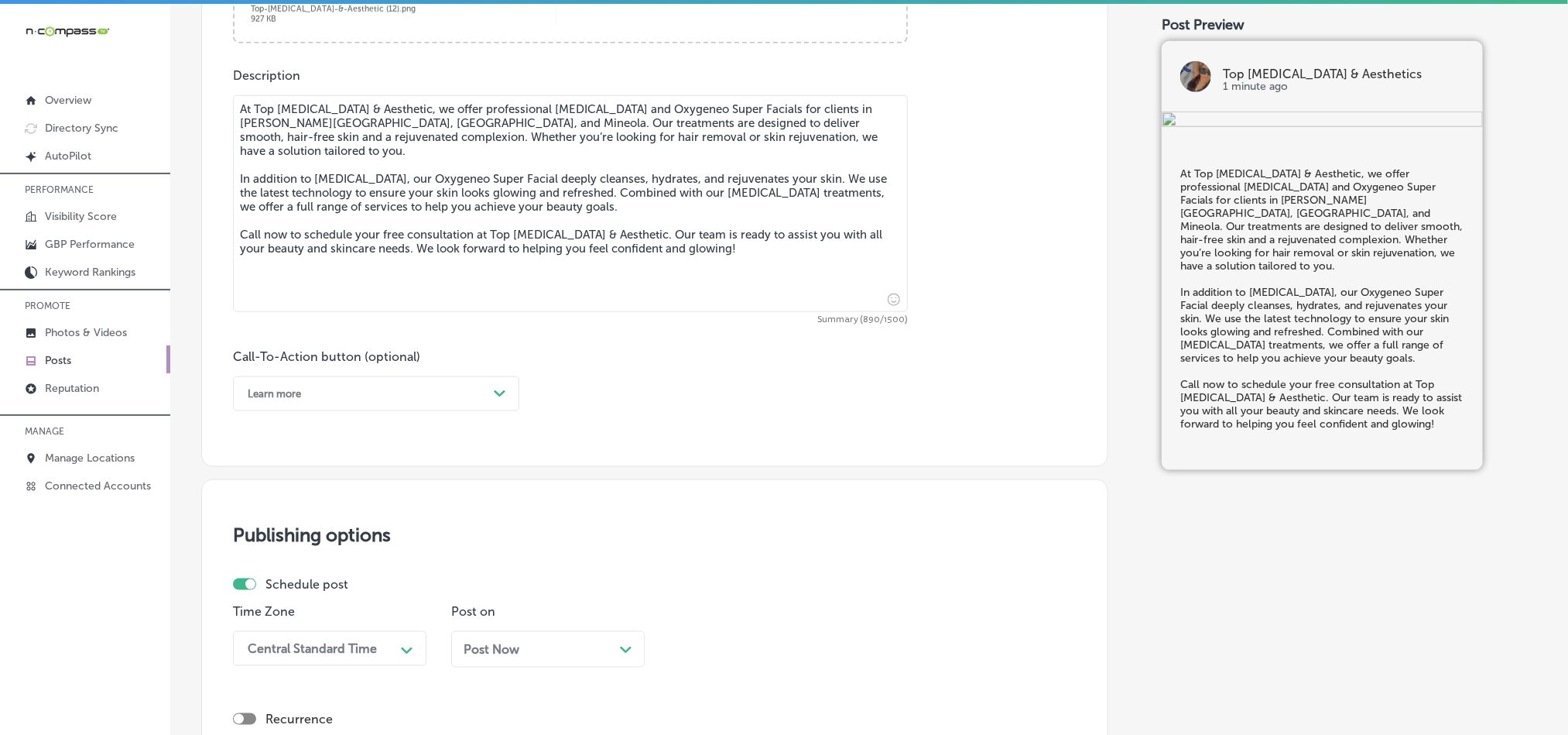
scroll to position [839, 0]
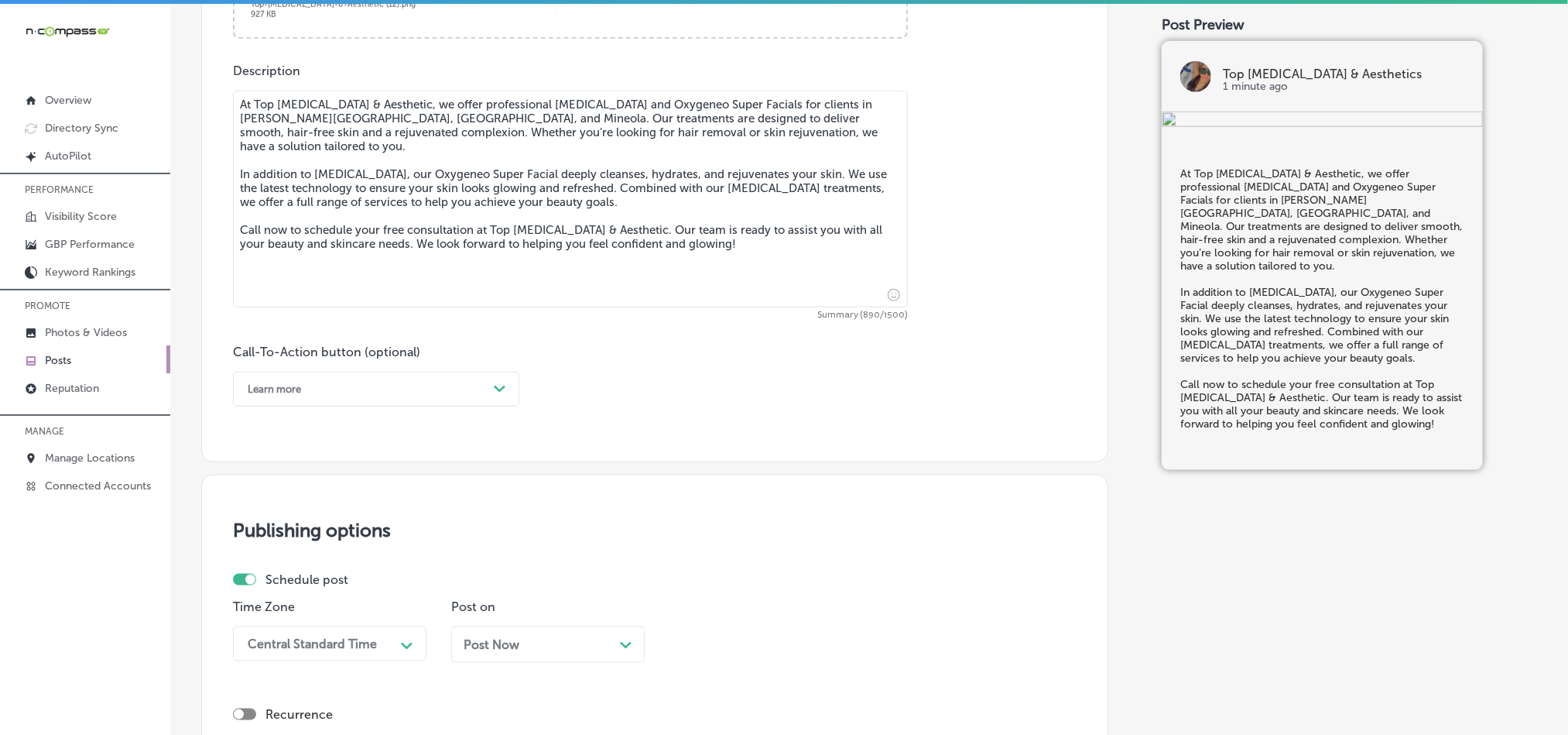
type textarea "At Top [MEDICAL_DATA] & Aesthetic, we offer professional [MEDICAL_DATA] and Oxy…"
click at [447, 398] on div "Learn more" at bounding box center [364, 388] width 247 height 24
click at [275, 589] on div "Call Now" at bounding box center [376, 586] width 286 height 27
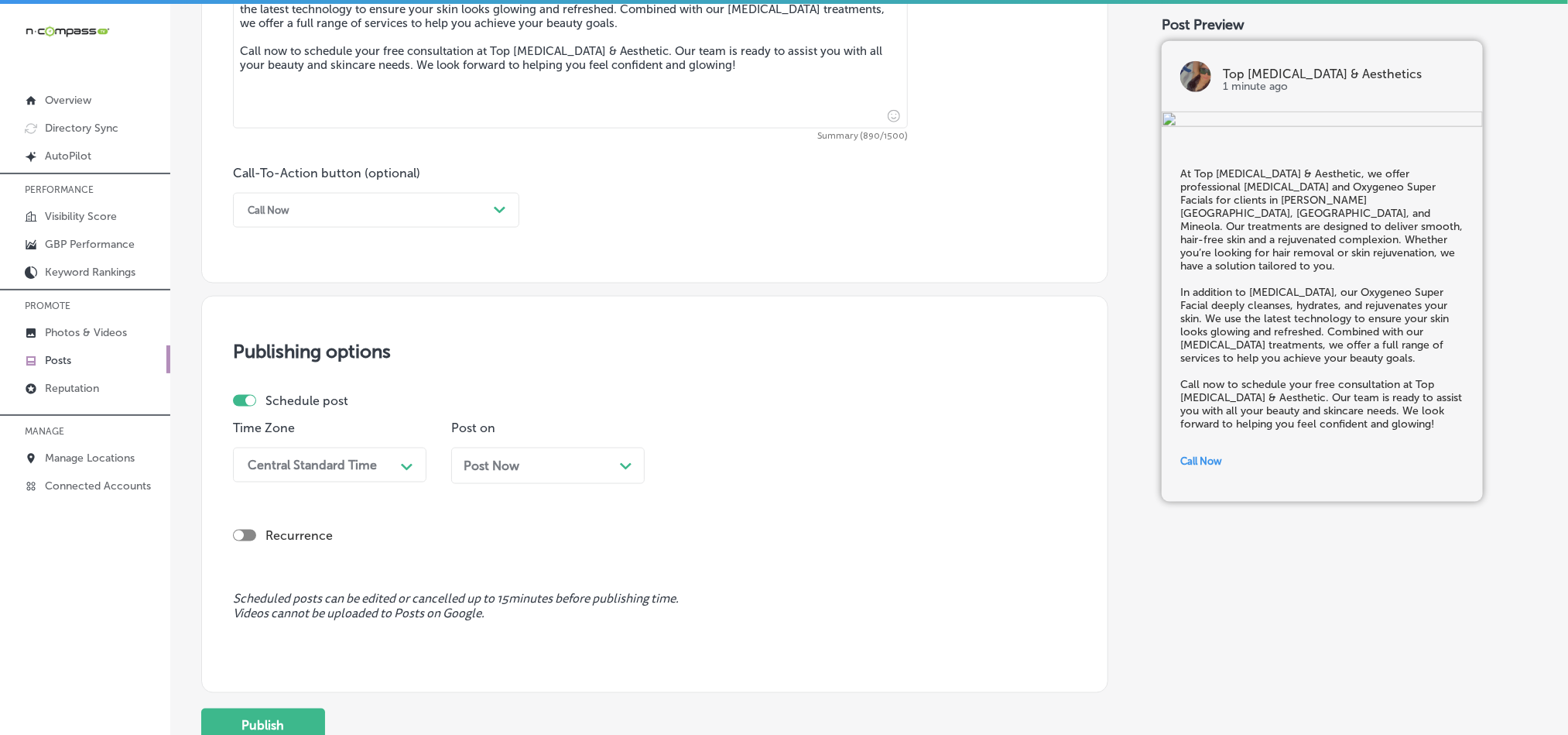
scroll to position [1032, 0]
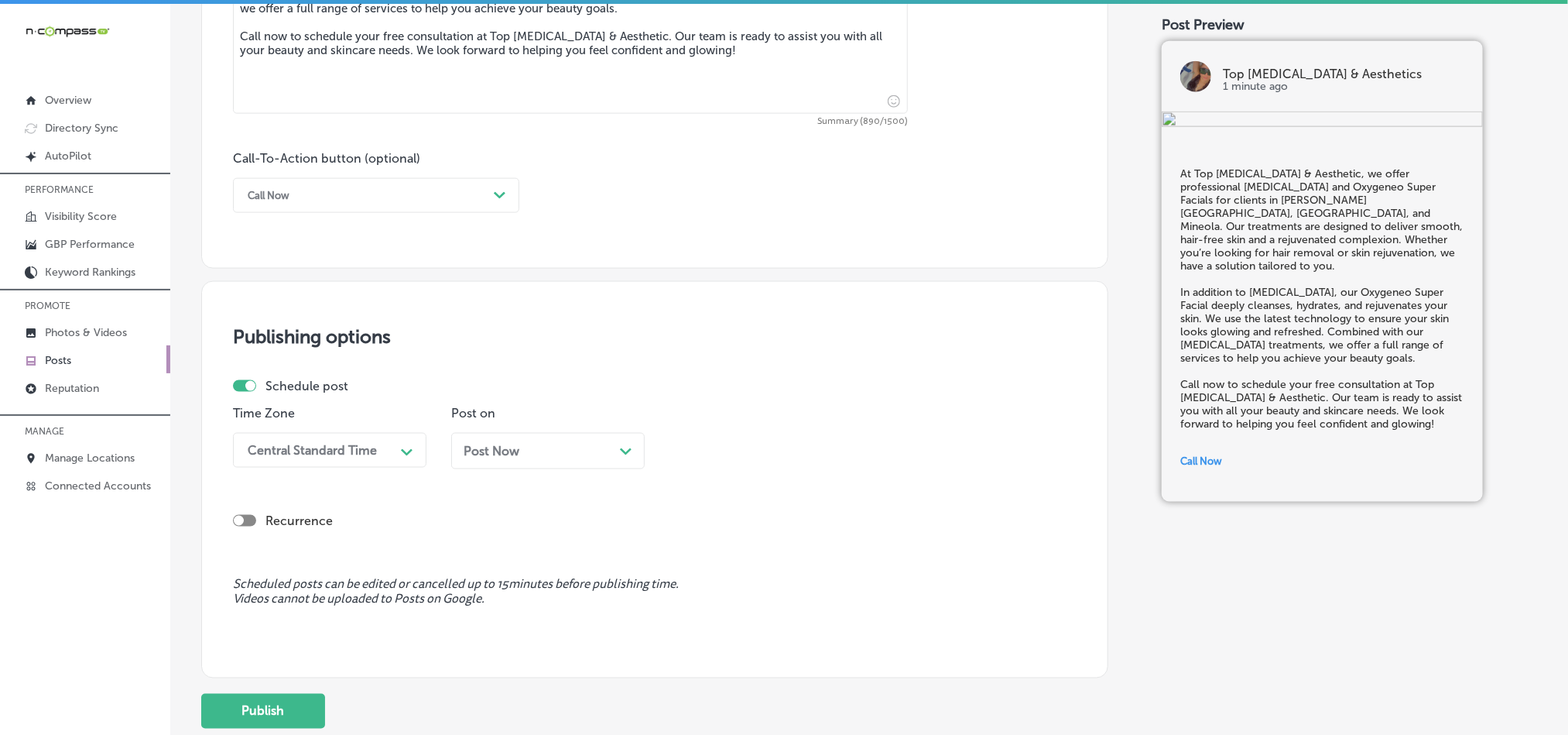
drag, startPoint x: 377, startPoint y: 453, endPoint x: 369, endPoint y: 467, distance: 16.1
click at [377, 451] on div "Central Standard Time" at bounding box center [312, 450] width 129 height 15
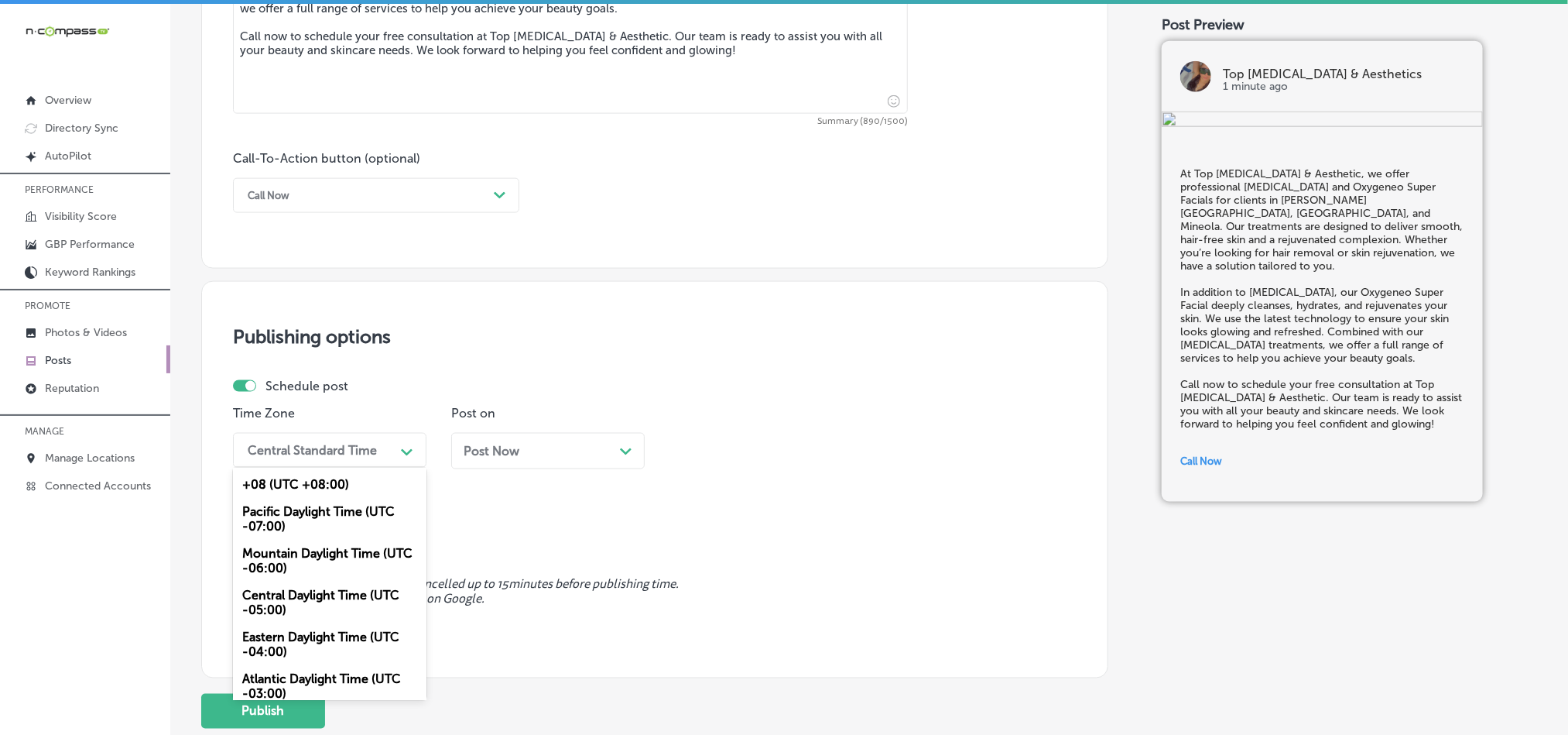
click at [278, 564] on div "Mountain Daylight Time (UTC -06:00)" at bounding box center [329, 560] width 194 height 42
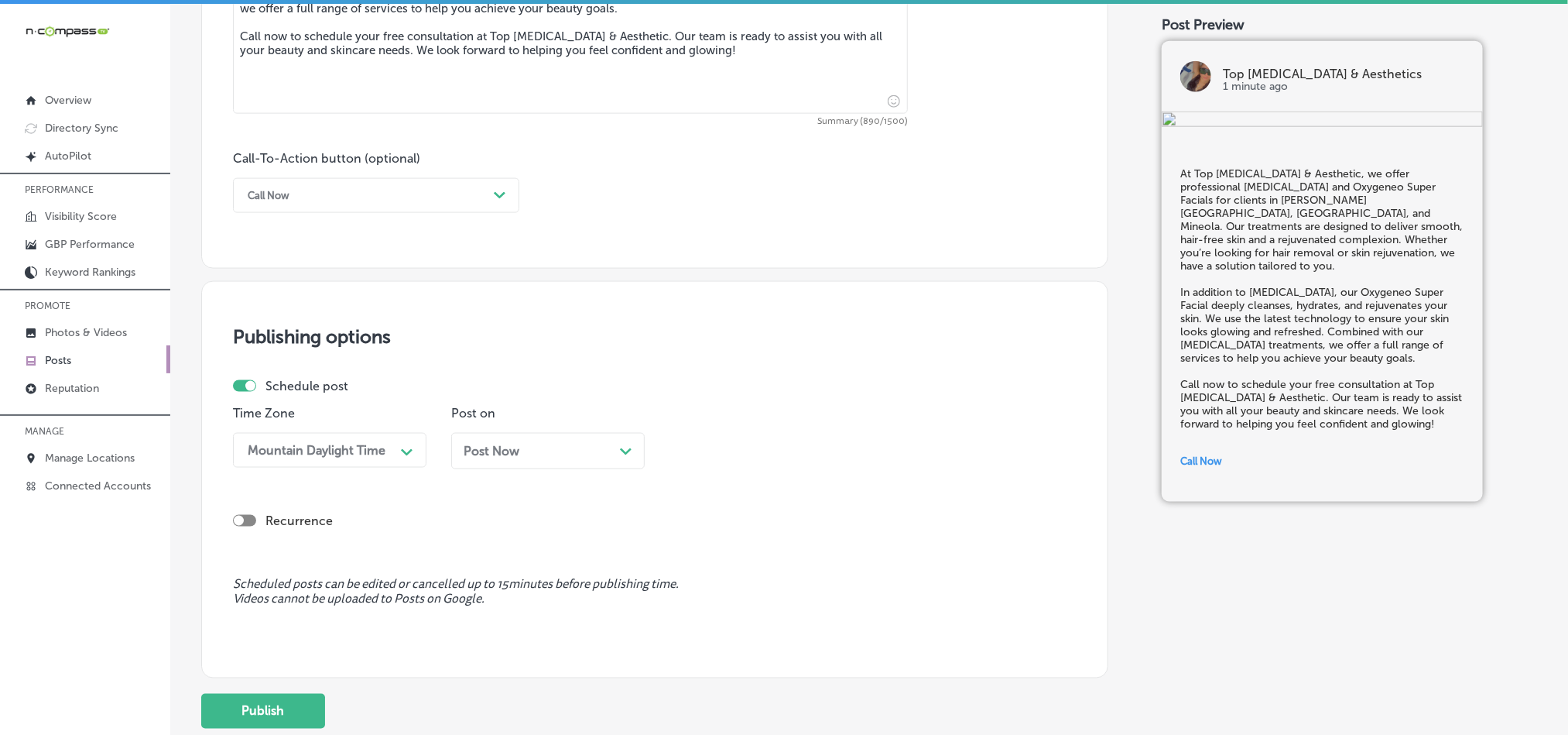
click at [595, 456] on div "Post Now Path Created with Sketch." at bounding box center [548, 451] width 168 height 15
click at [757, 458] on div "12:45 PM" at bounding box center [754, 450] width 155 height 27
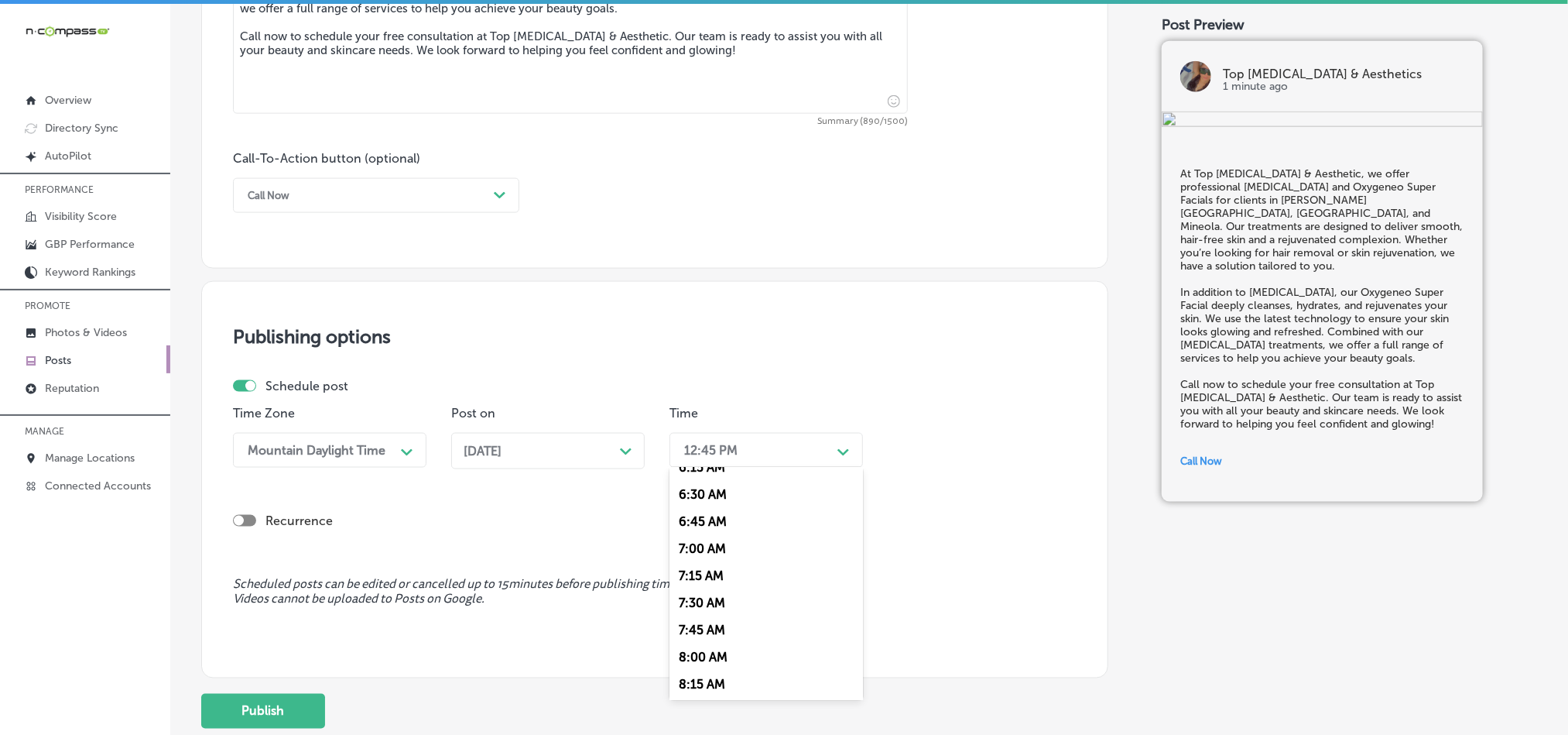
scroll to position [697, 0]
click at [699, 550] on div "7:00 AM" at bounding box center [766, 546] width 194 height 27
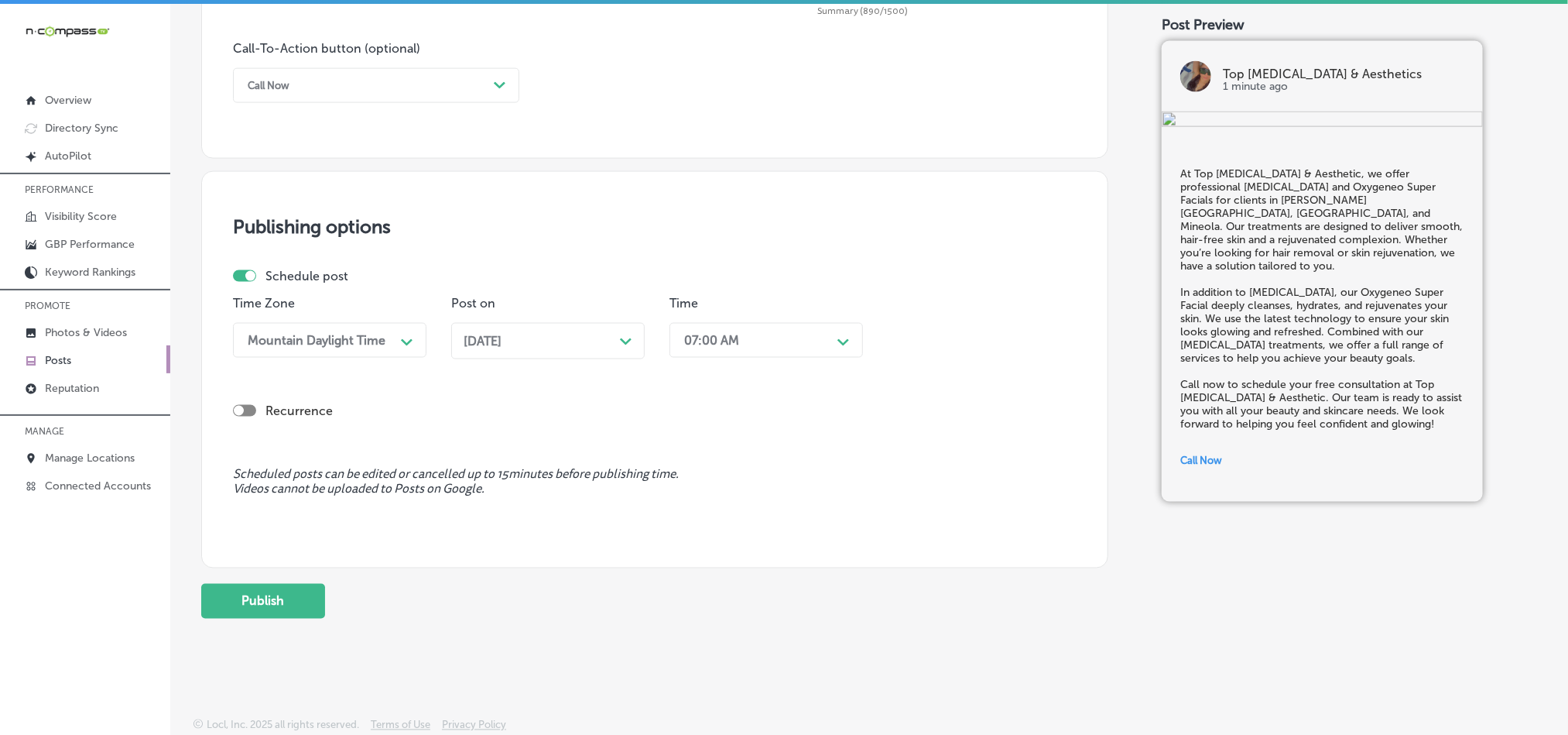
scroll to position [1148, 0]
click at [215, 614] on button "Publish" at bounding box center [263, 601] width 124 height 35
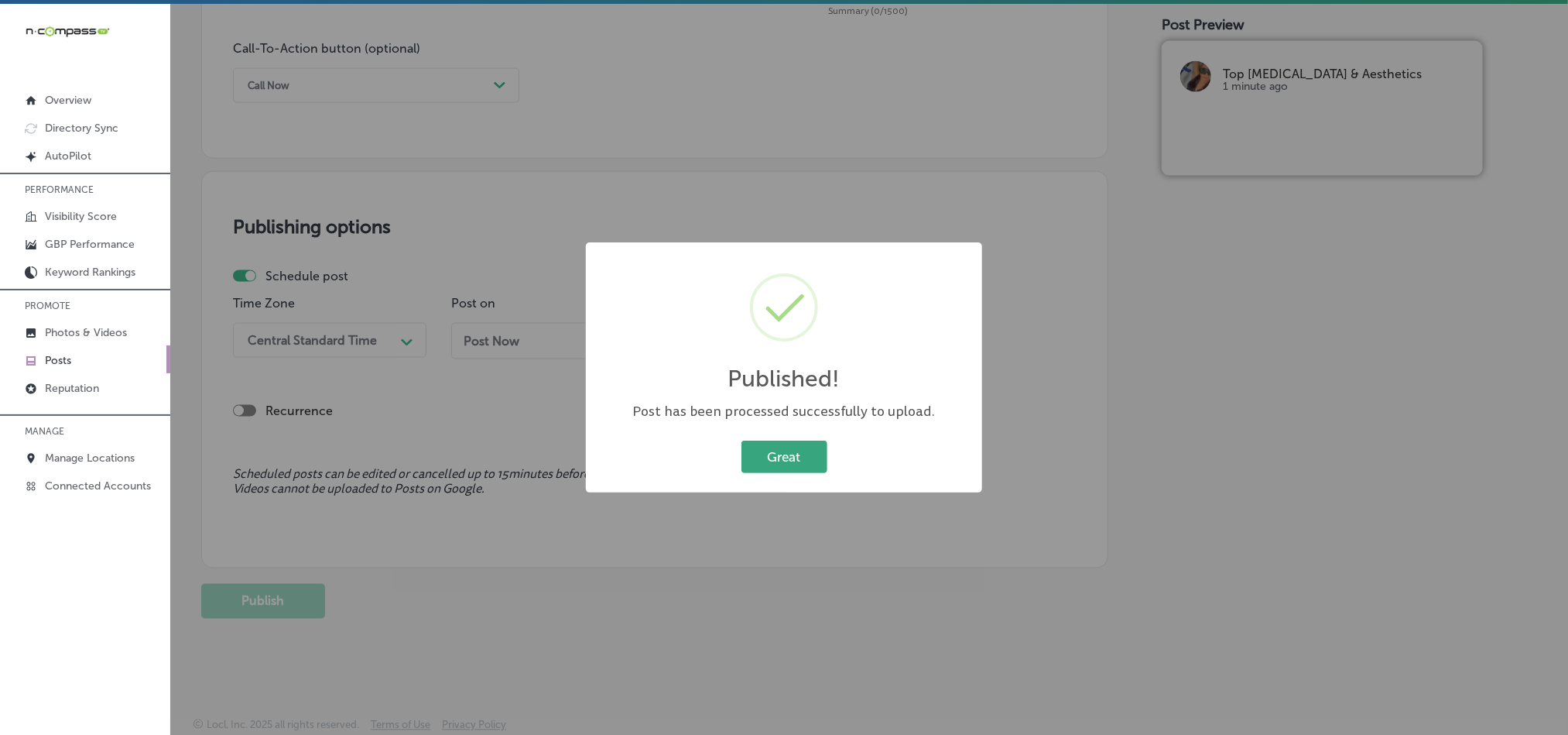
click at [767, 448] on button "Great" at bounding box center [784, 456] width 85 height 32
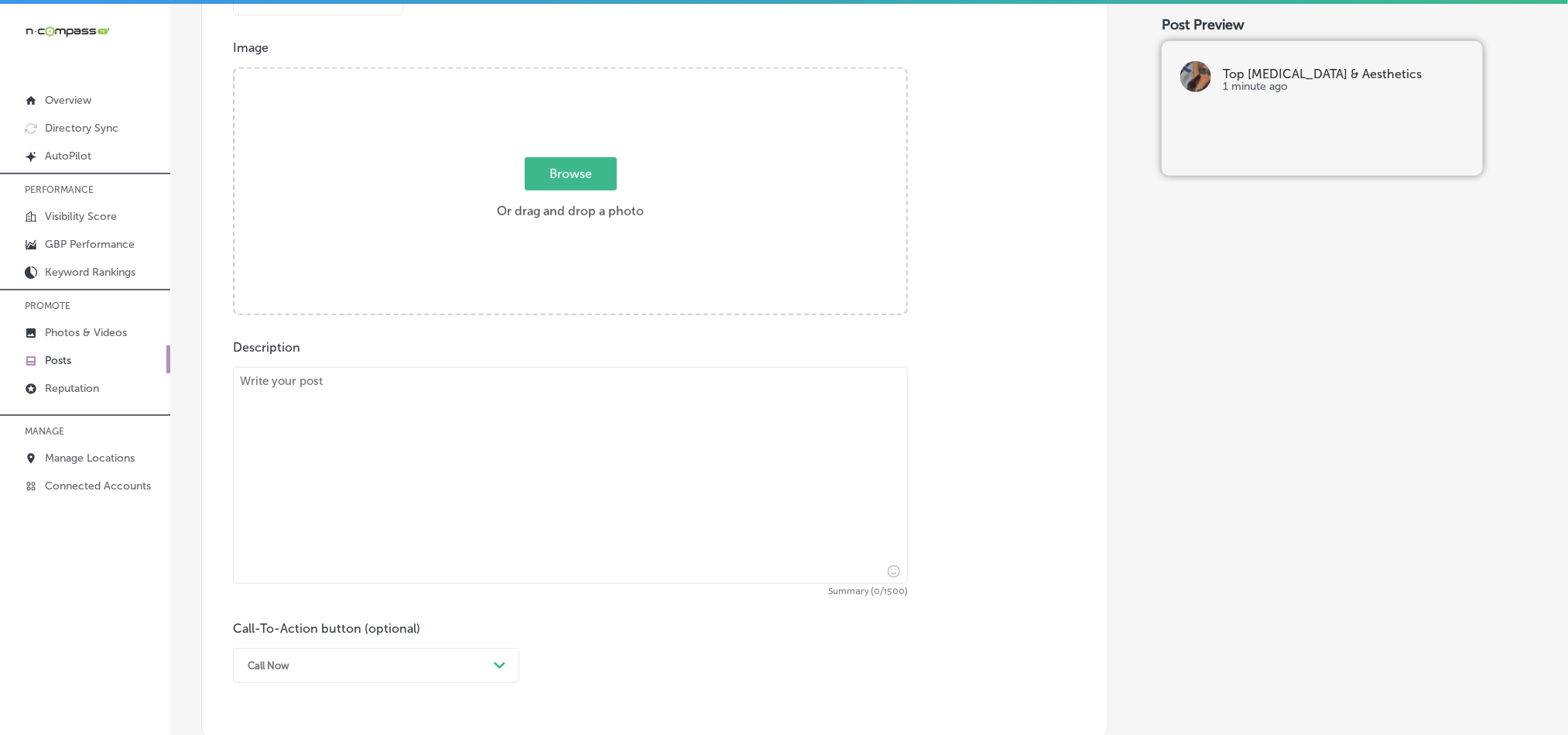
scroll to position [568, 0]
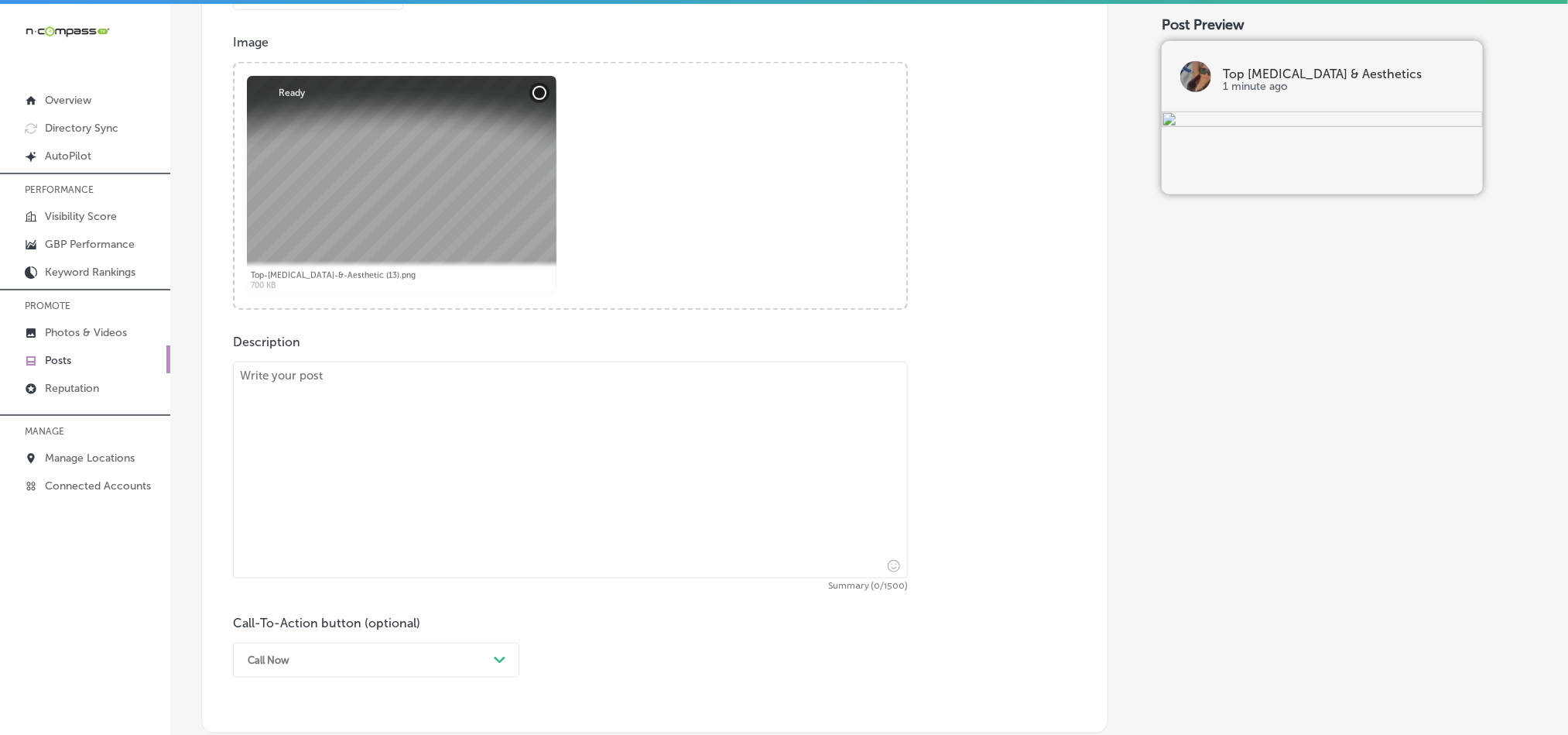
click at [475, 467] on textarea at bounding box center [570, 469] width 675 height 216
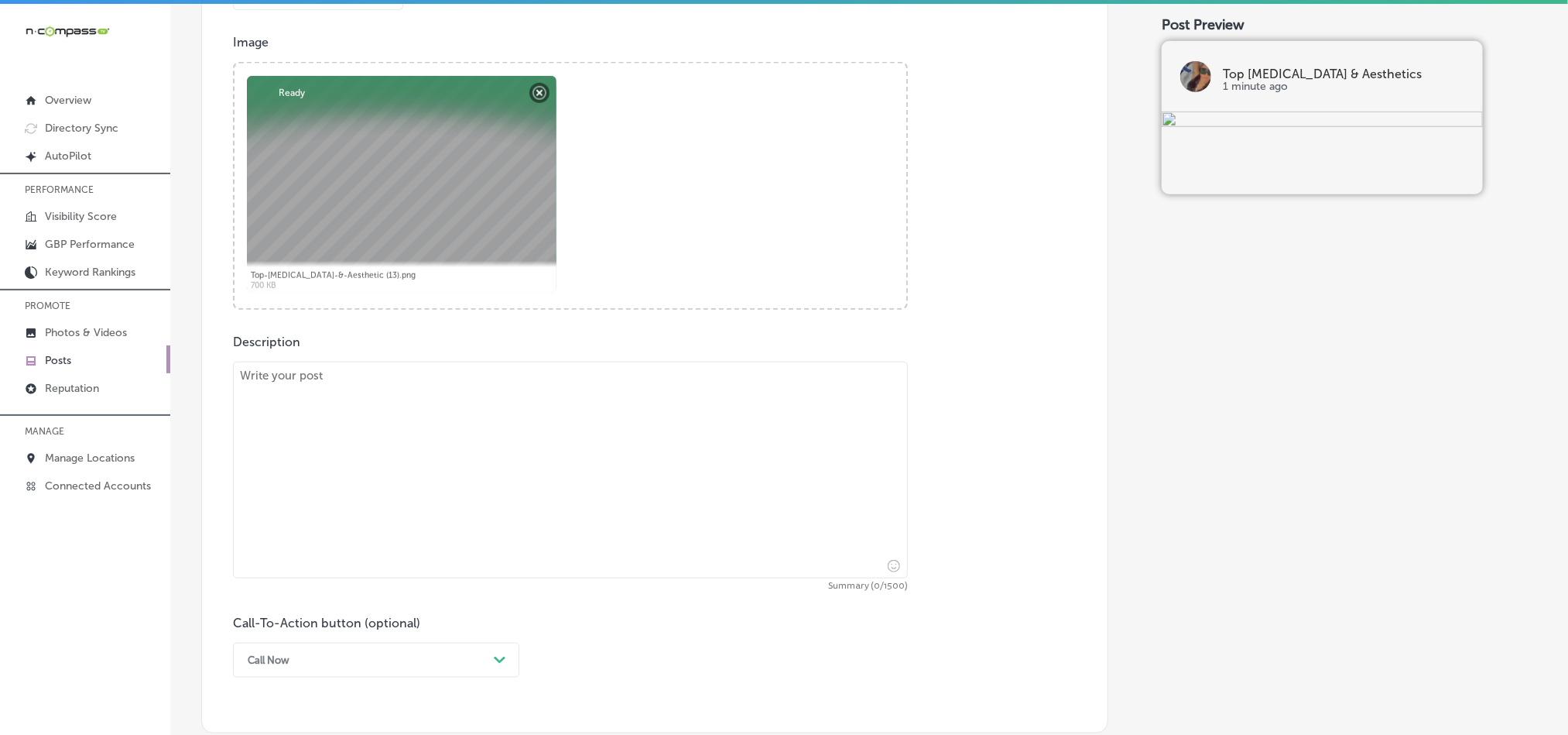
paste textarea "Top [MEDICAL_DATA] & Aesthetic is here to help you achieve smooth, glowing skin…"
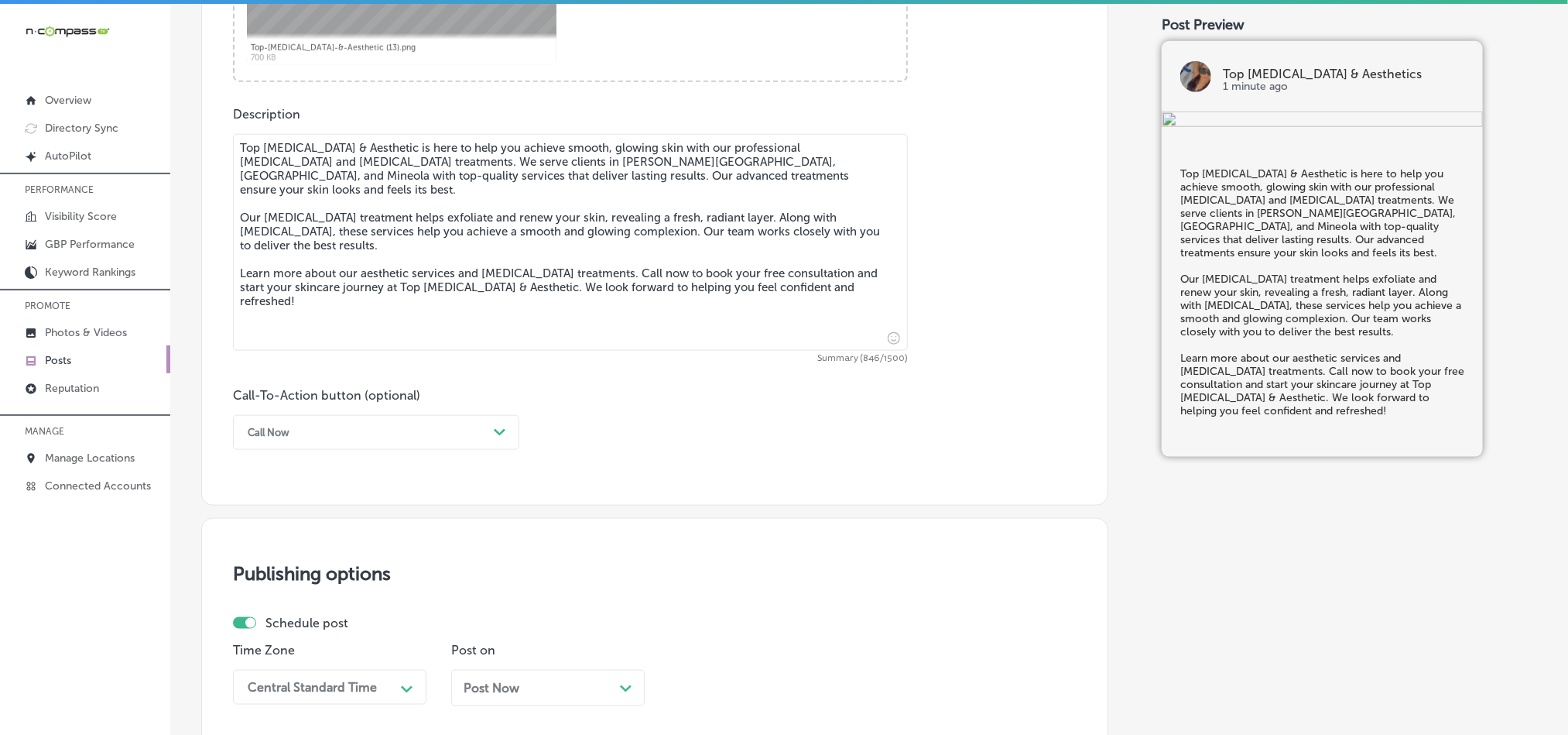
scroll to position [800, 0]
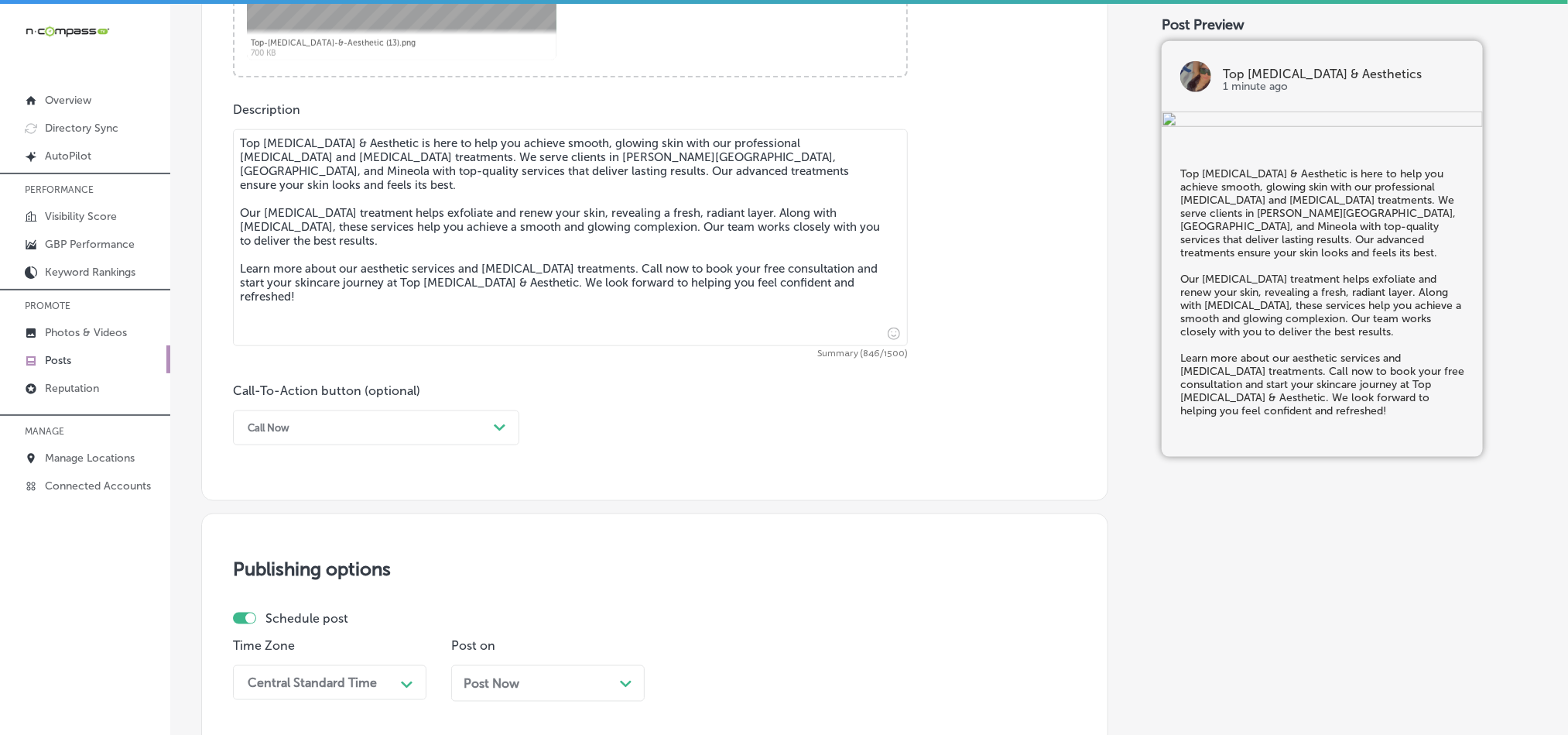
type textarea "Top [MEDICAL_DATA] & Aesthetic is here to help you achieve smooth, glowing skin…"
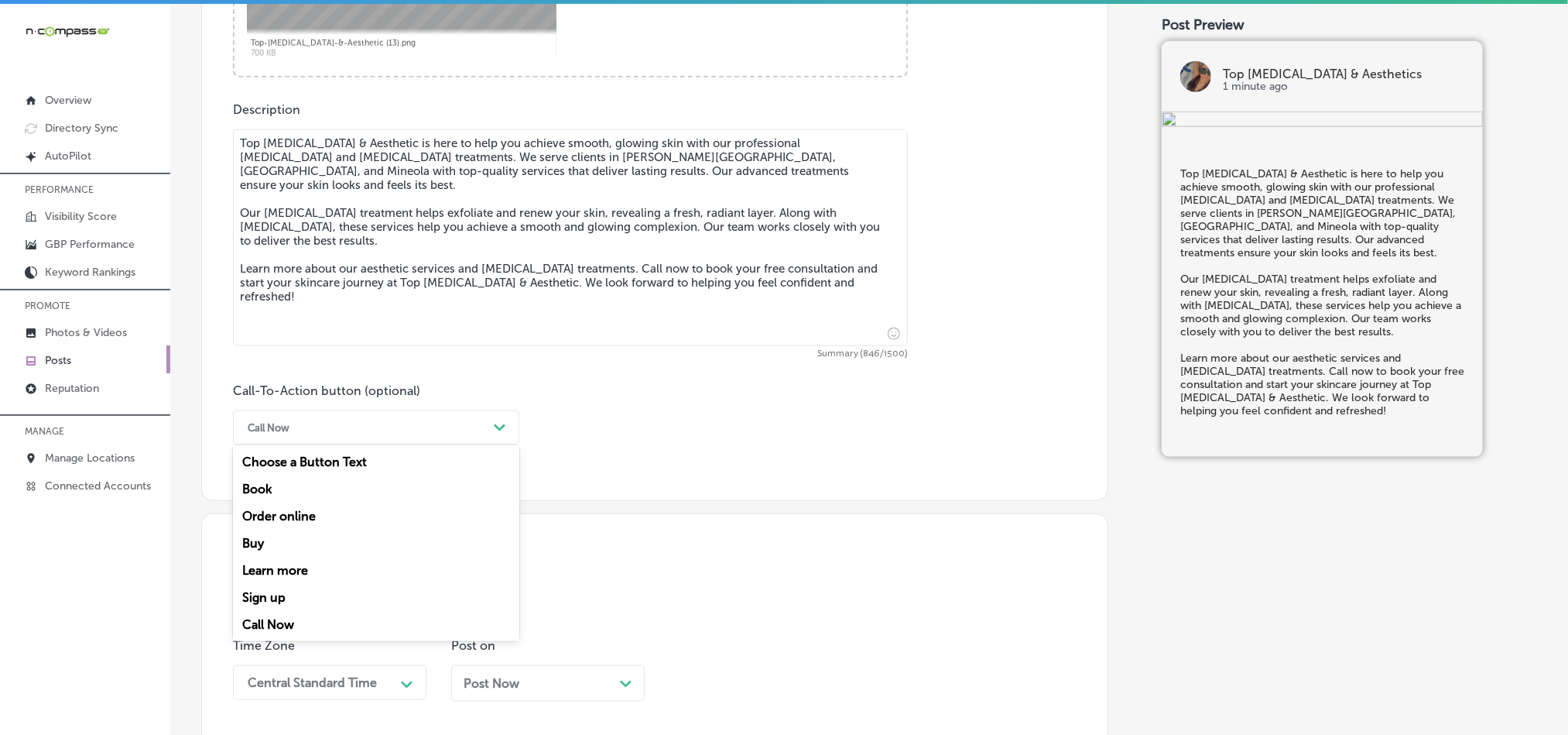
click at [437, 430] on div "Call Now" at bounding box center [364, 428] width 247 height 24
click at [293, 579] on div "Learn more" at bounding box center [376, 570] width 286 height 27
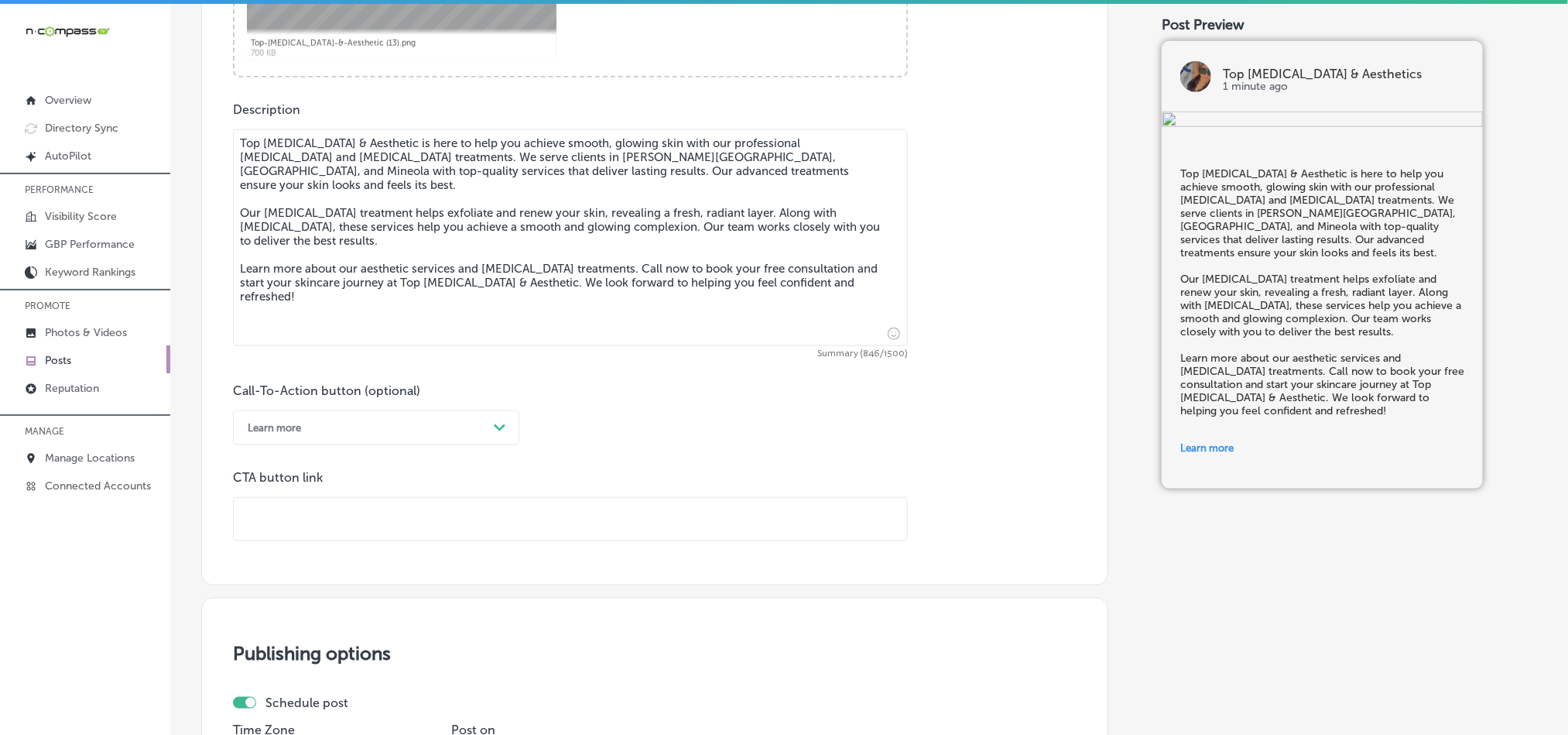
click at [412, 534] on input "text" at bounding box center [570, 519] width 673 height 43
paste input "[URL][DOMAIN_NAME]"
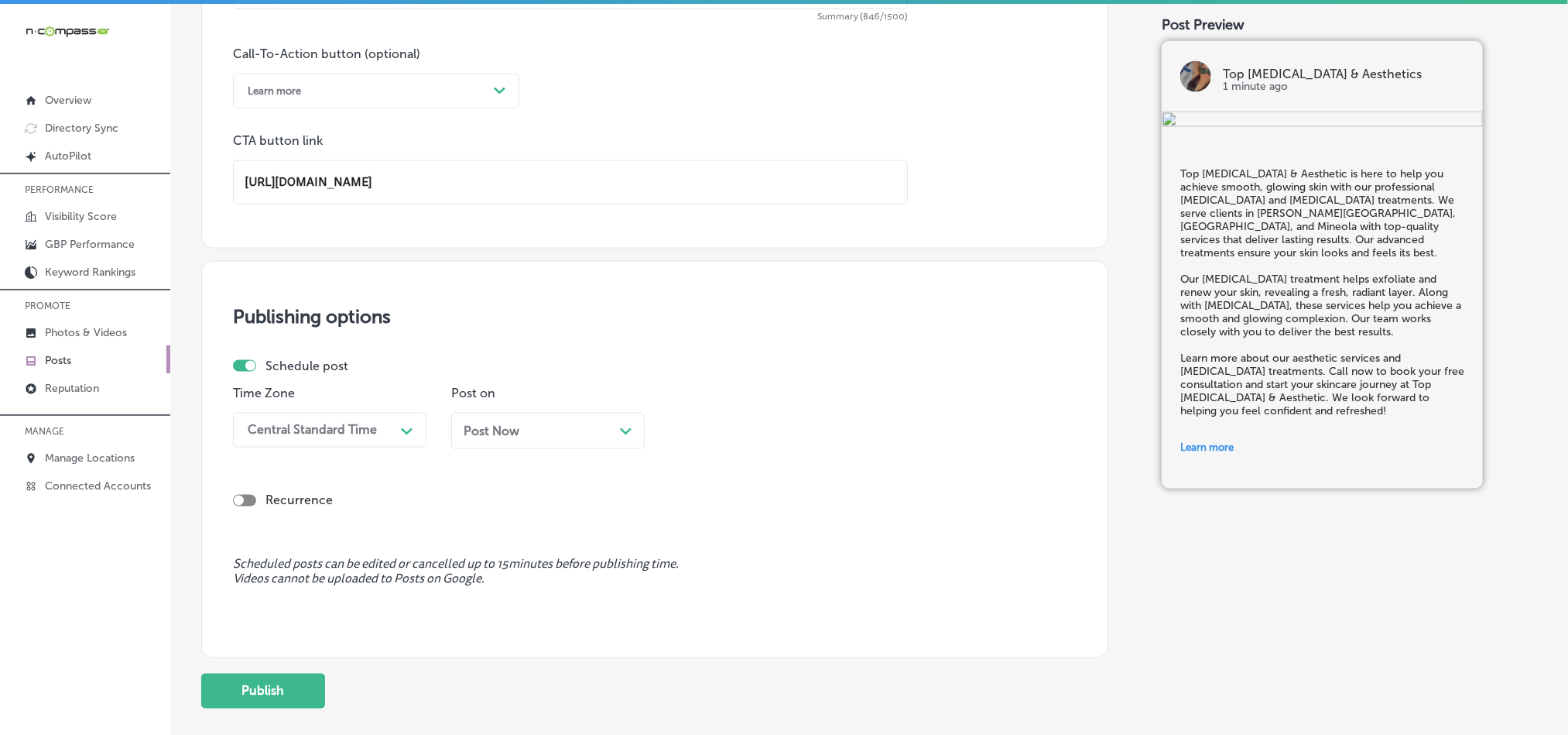
scroll to position [1148, 0]
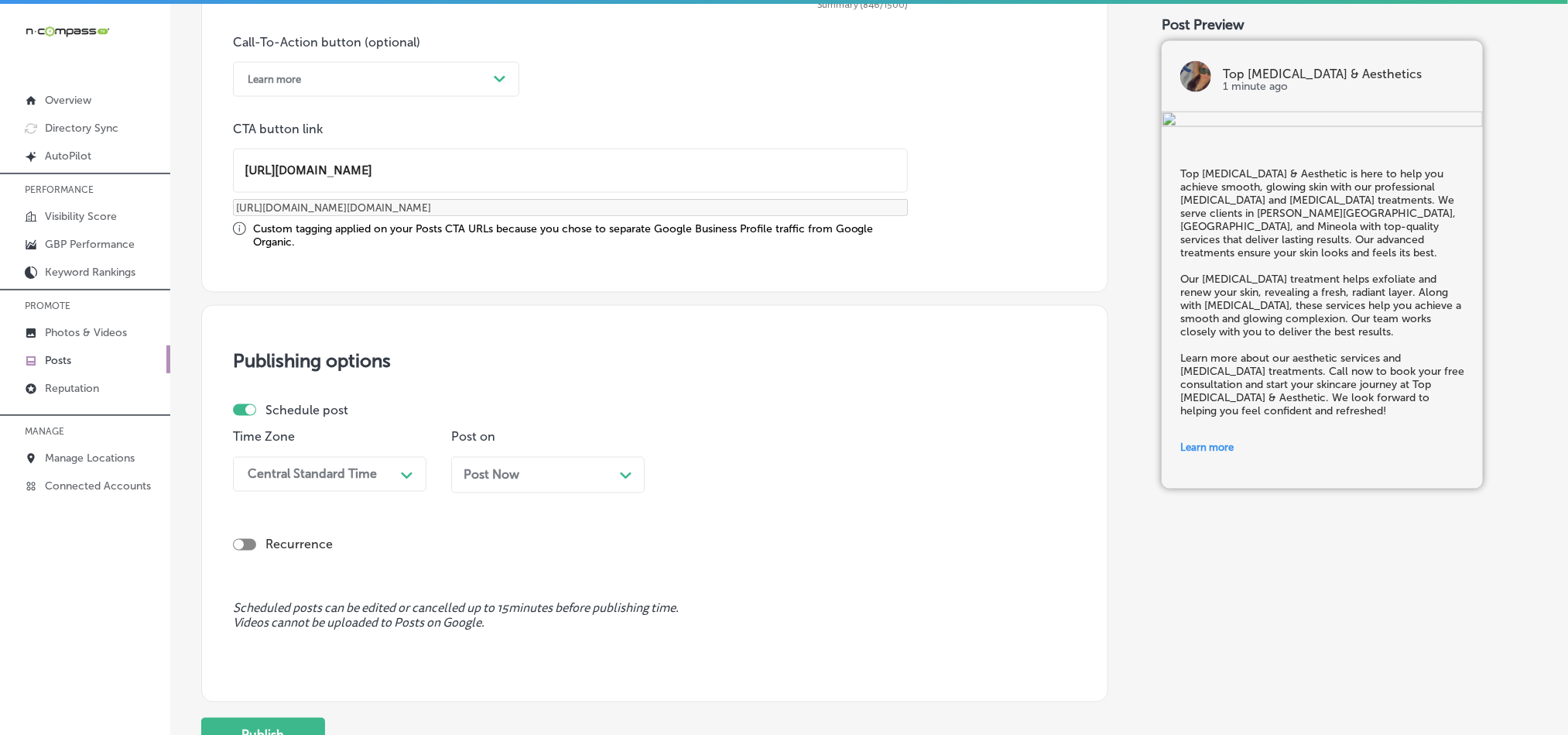
type input "[URL][DOMAIN_NAME]"
click at [392, 418] on div "Schedule post" at bounding box center [648, 409] width 831 height 15
click at [390, 465] on div "Central Standard Time Path Created with Sketch." at bounding box center [329, 474] width 194 height 35
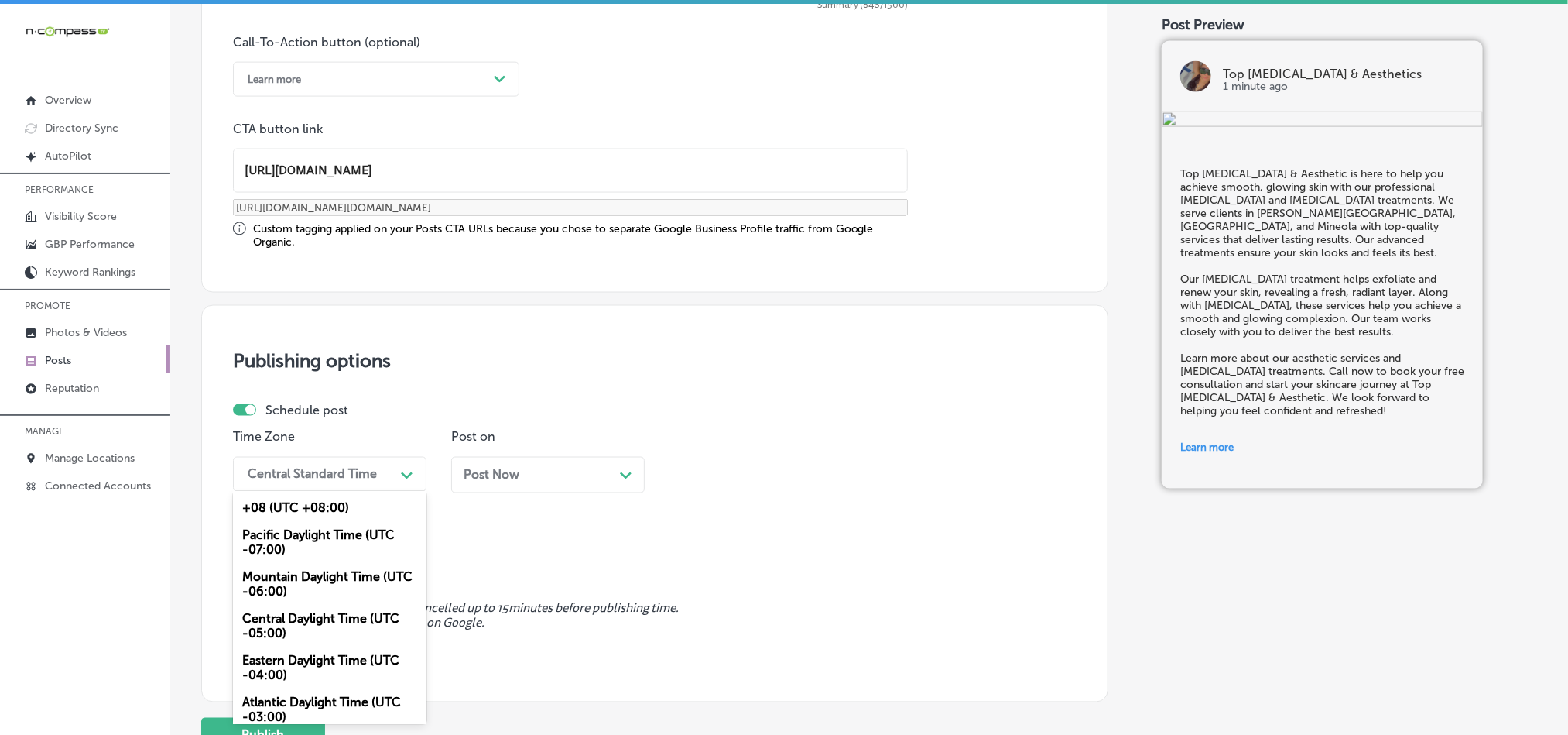
click at [309, 581] on div "Mountain Daylight Time (UTC -06:00)" at bounding box center [329, 584] width 194 height 42
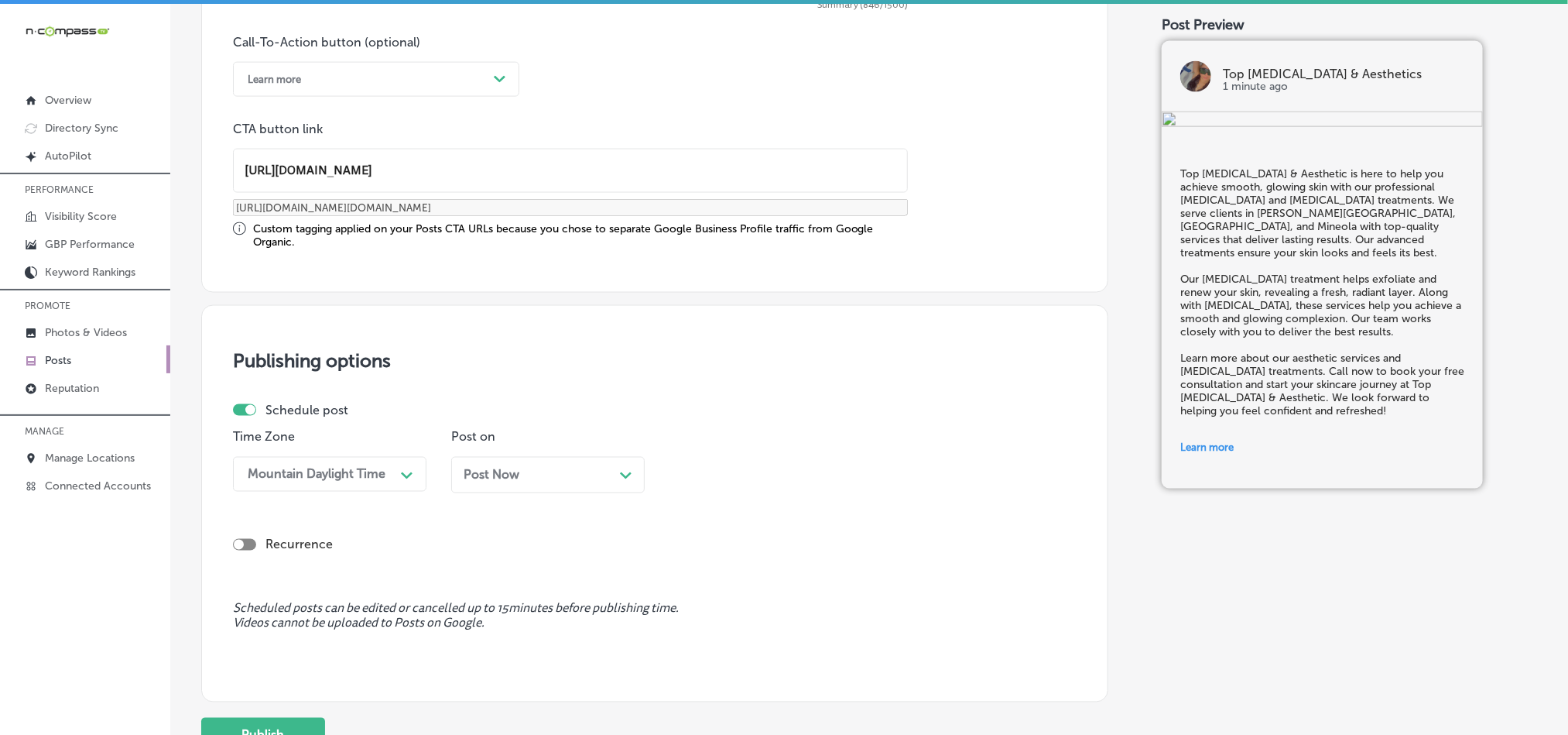
click at [558, 475] on div "Post Now Path Created with Sketch." at bounding box center [548, 475] width 168 height 15
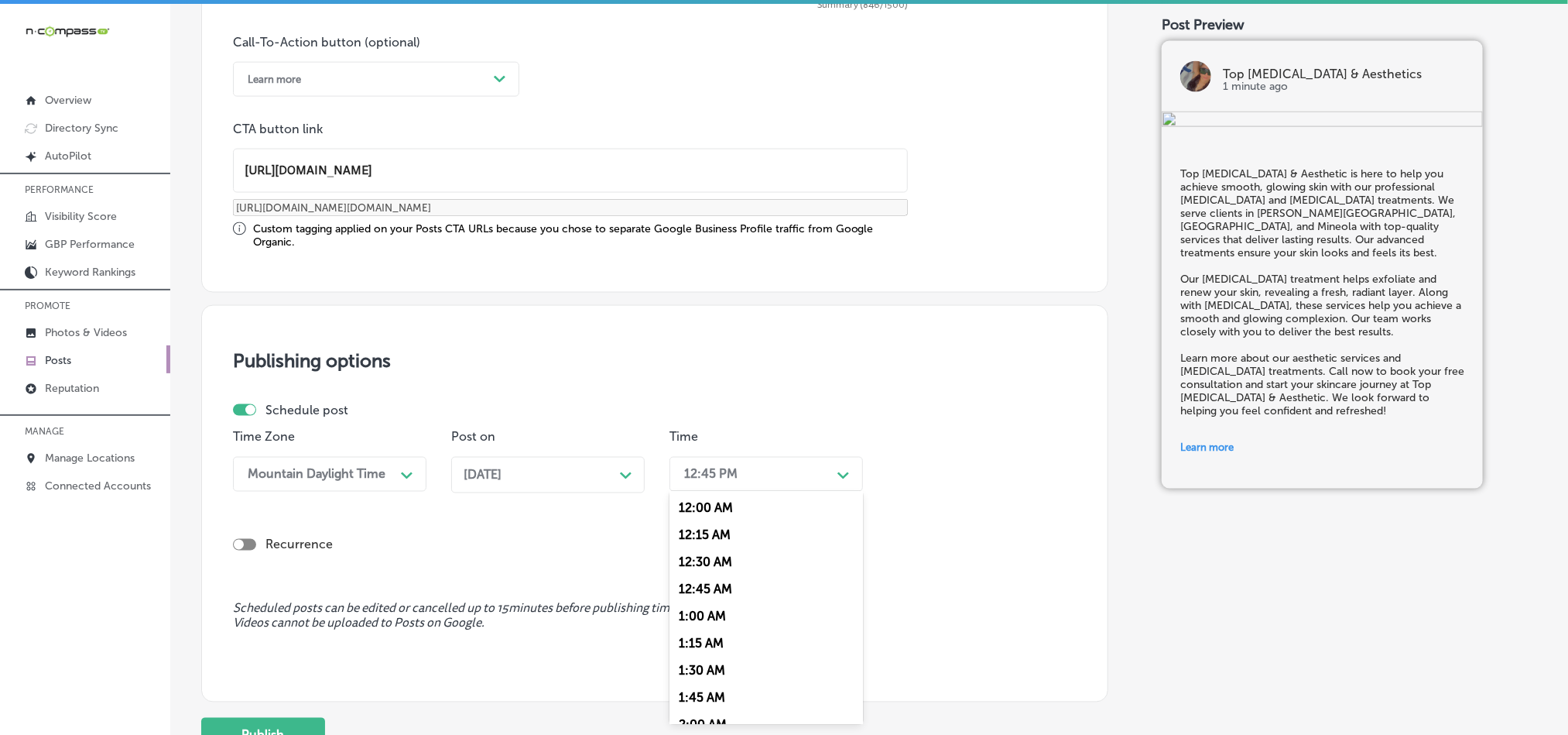
click at [780, 468] on div "12:45 PM" at bounding box center [754, 474] width 155 height 27
click at [707, 613] on div "7:00 AM" at bounding box center [766, 609] width 194 height 27
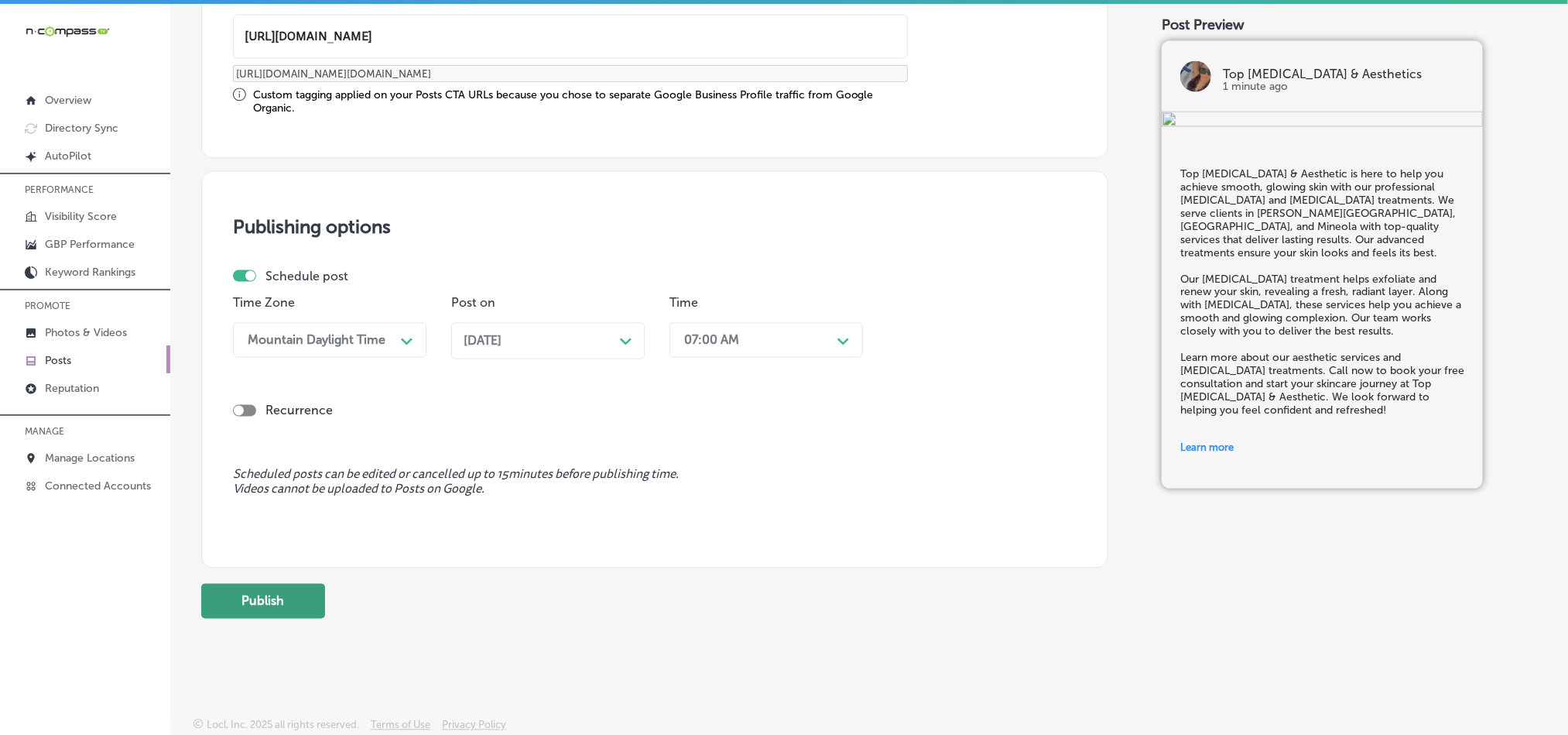
scroll to position [1287, 0]
click at [265, 589] on button "Publish" at bounding box center [263, 601] width 124 height 35
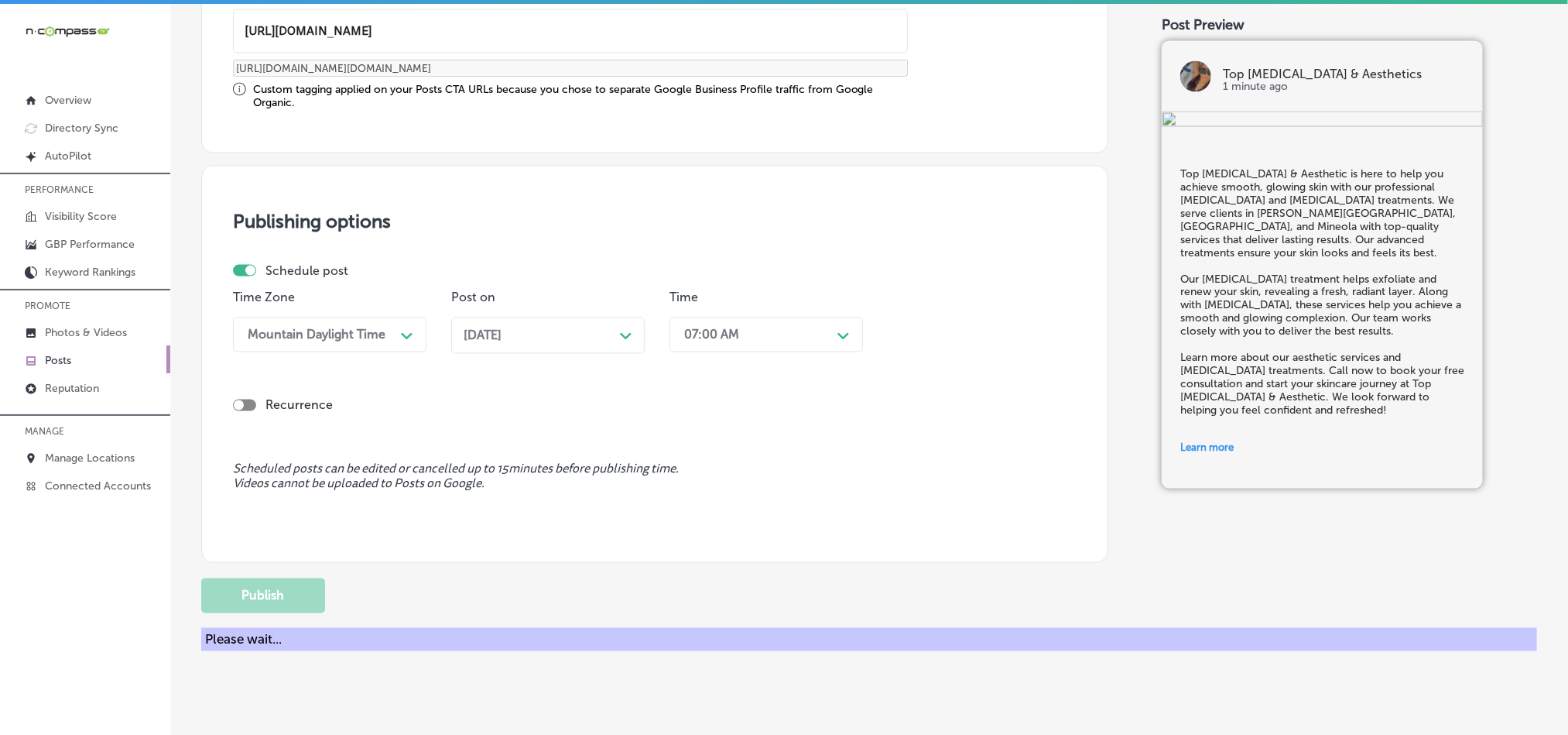
scroll to position [1148, 0]
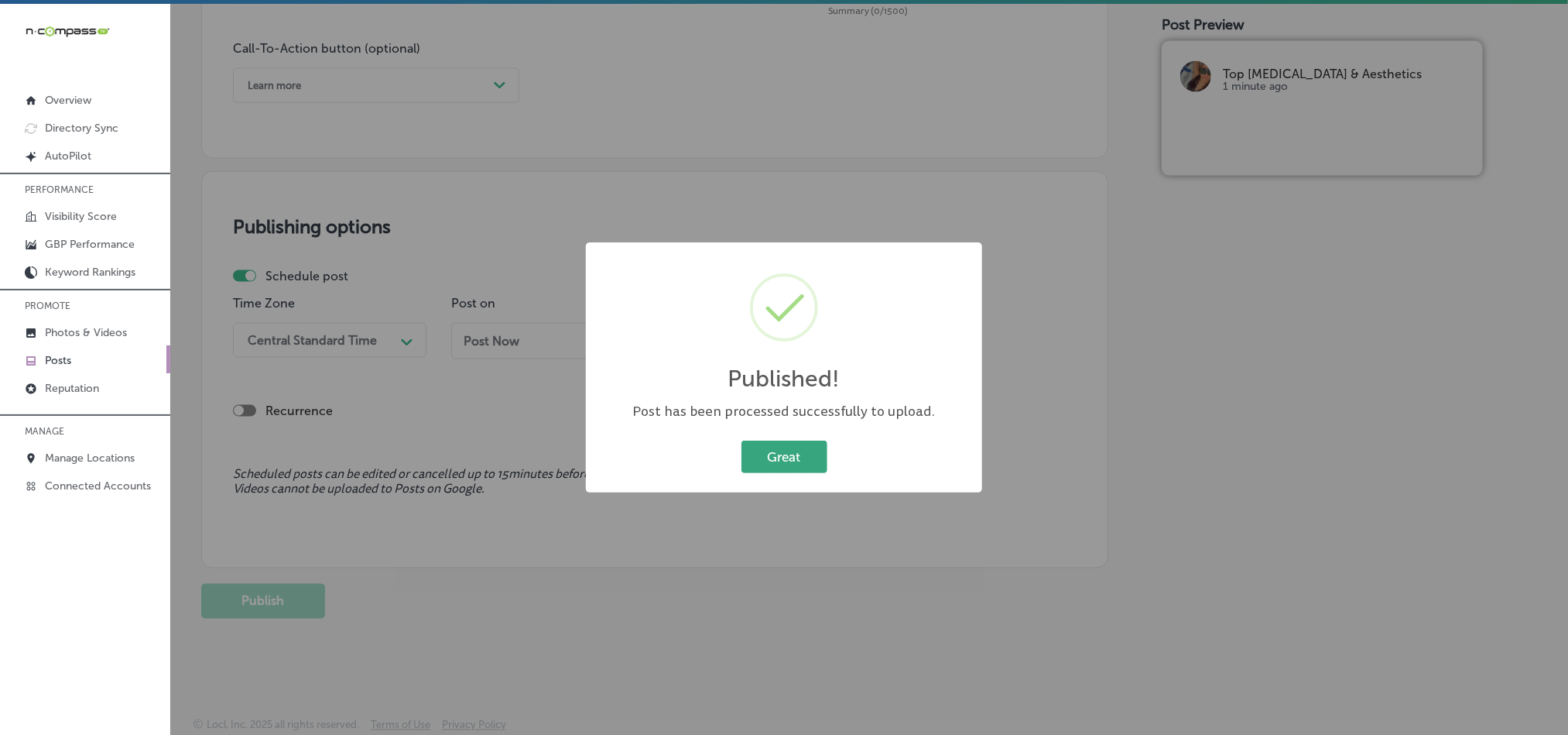
click at [783, 446] on button "Great" at bounding box center [784, 456] width 85 height 32
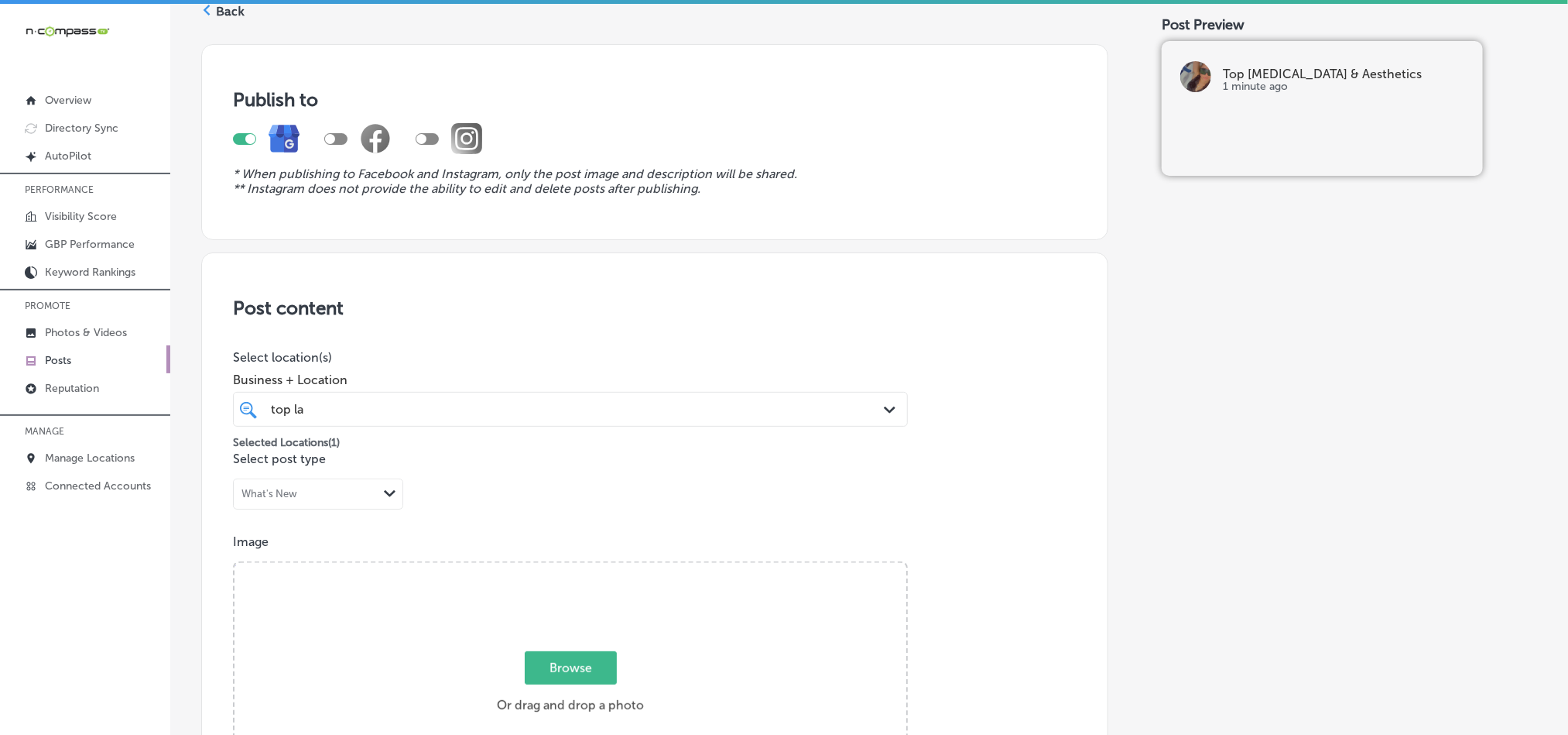
scroll to position [0, 0]
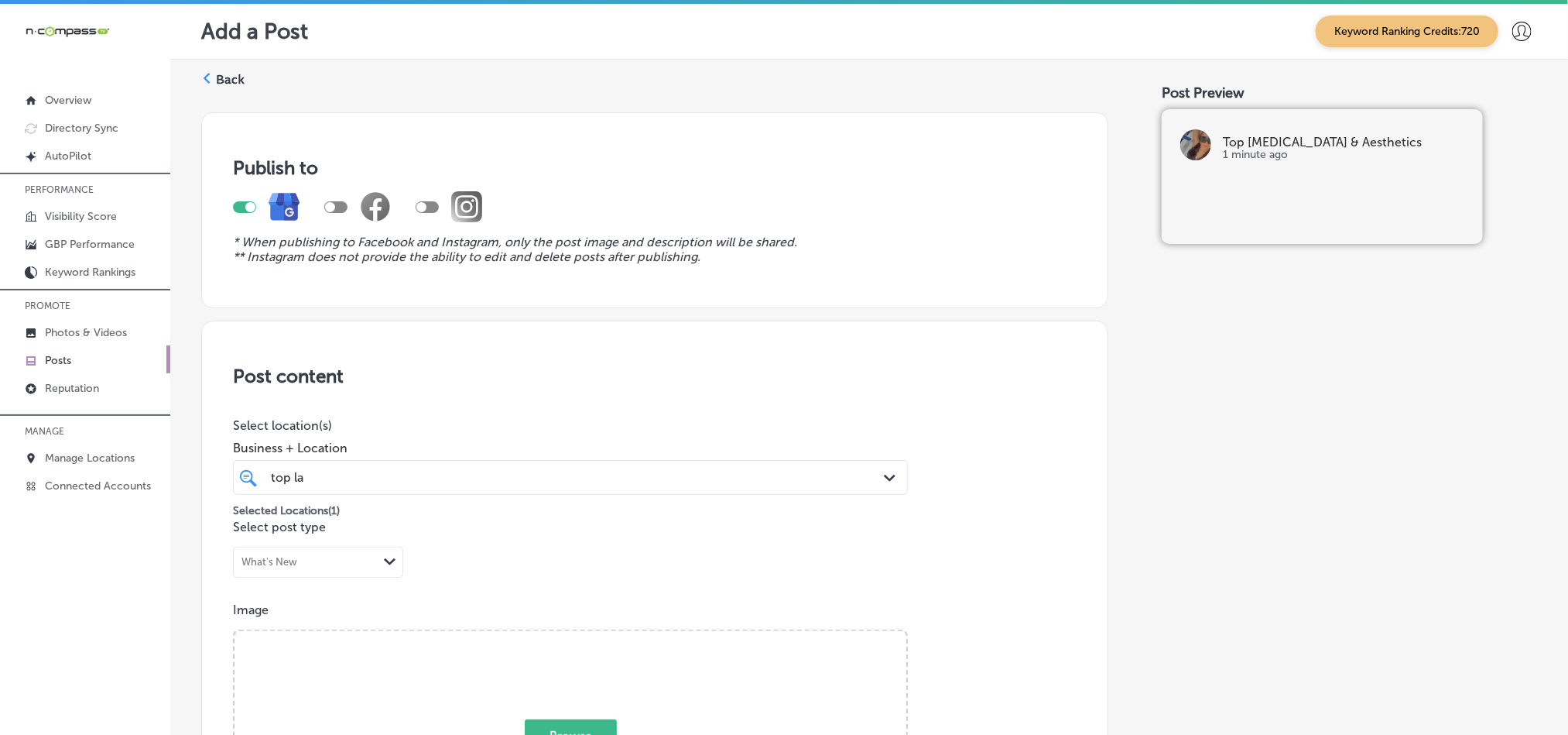
click at [231, 81] on label "Back" at bounding box center [229, 79] width 28 height 17
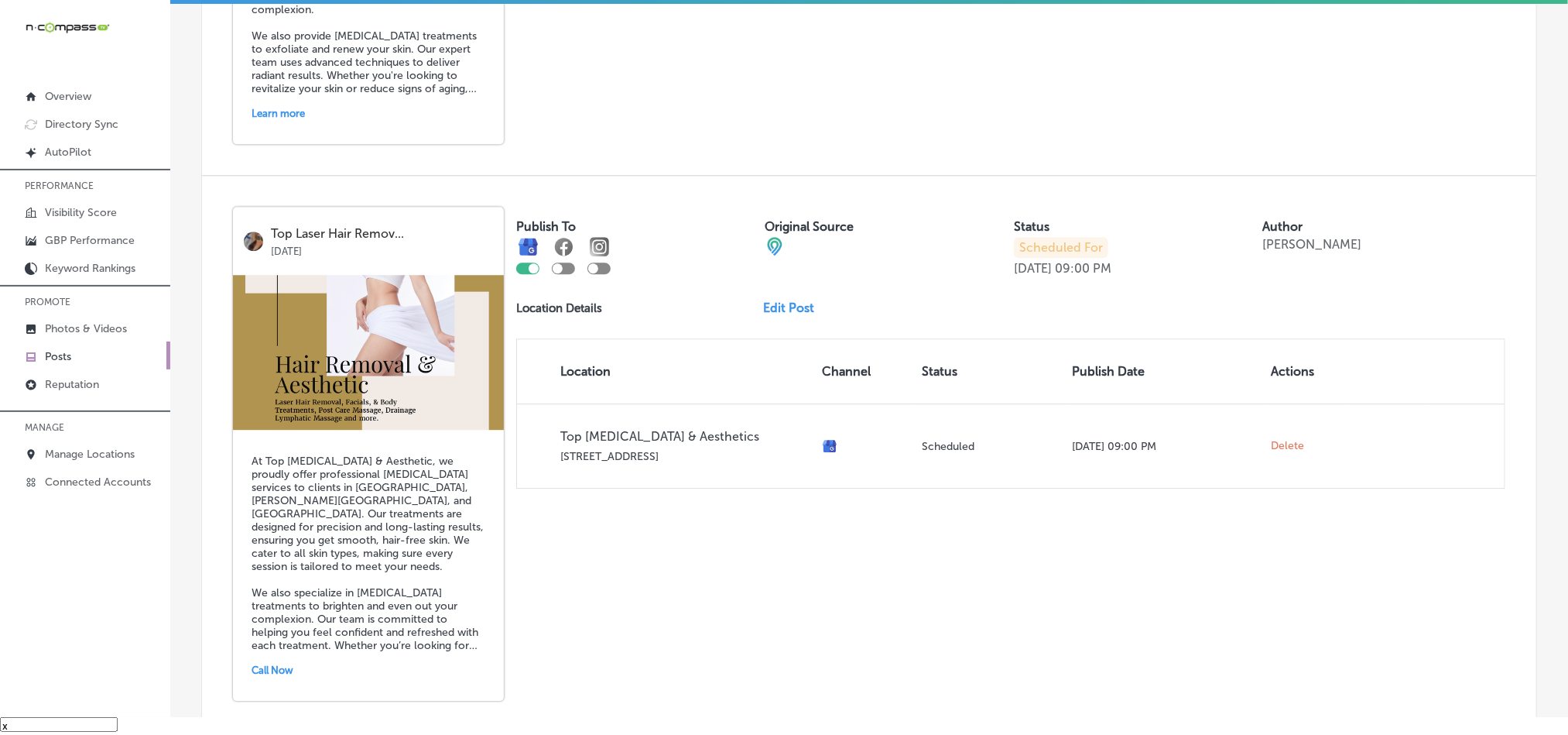
scroll to position [2064, 0]
